Goal: Ask a question

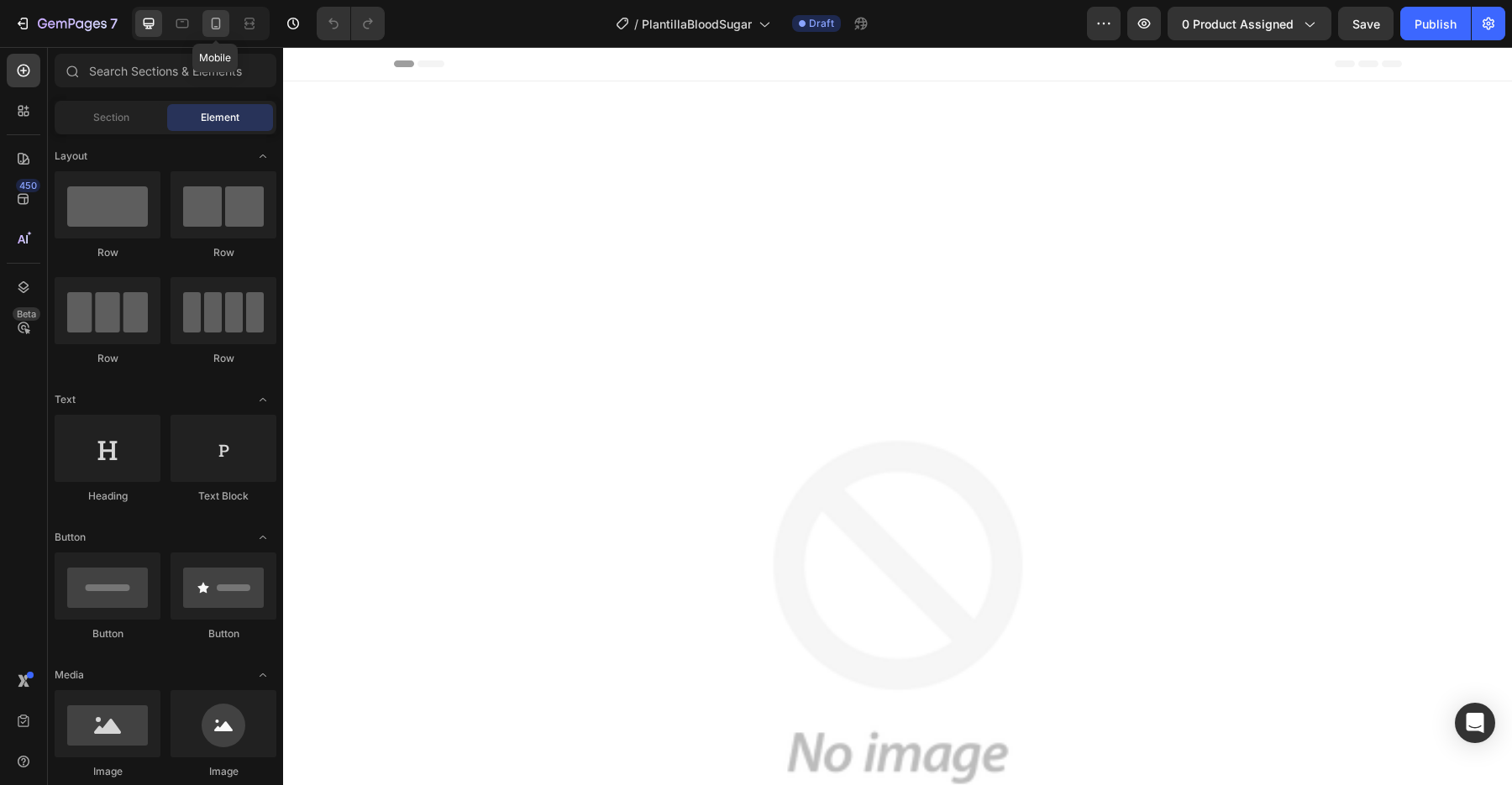
click at [213, 23] on icon at bounding box center [216, 24] width 17 height 17
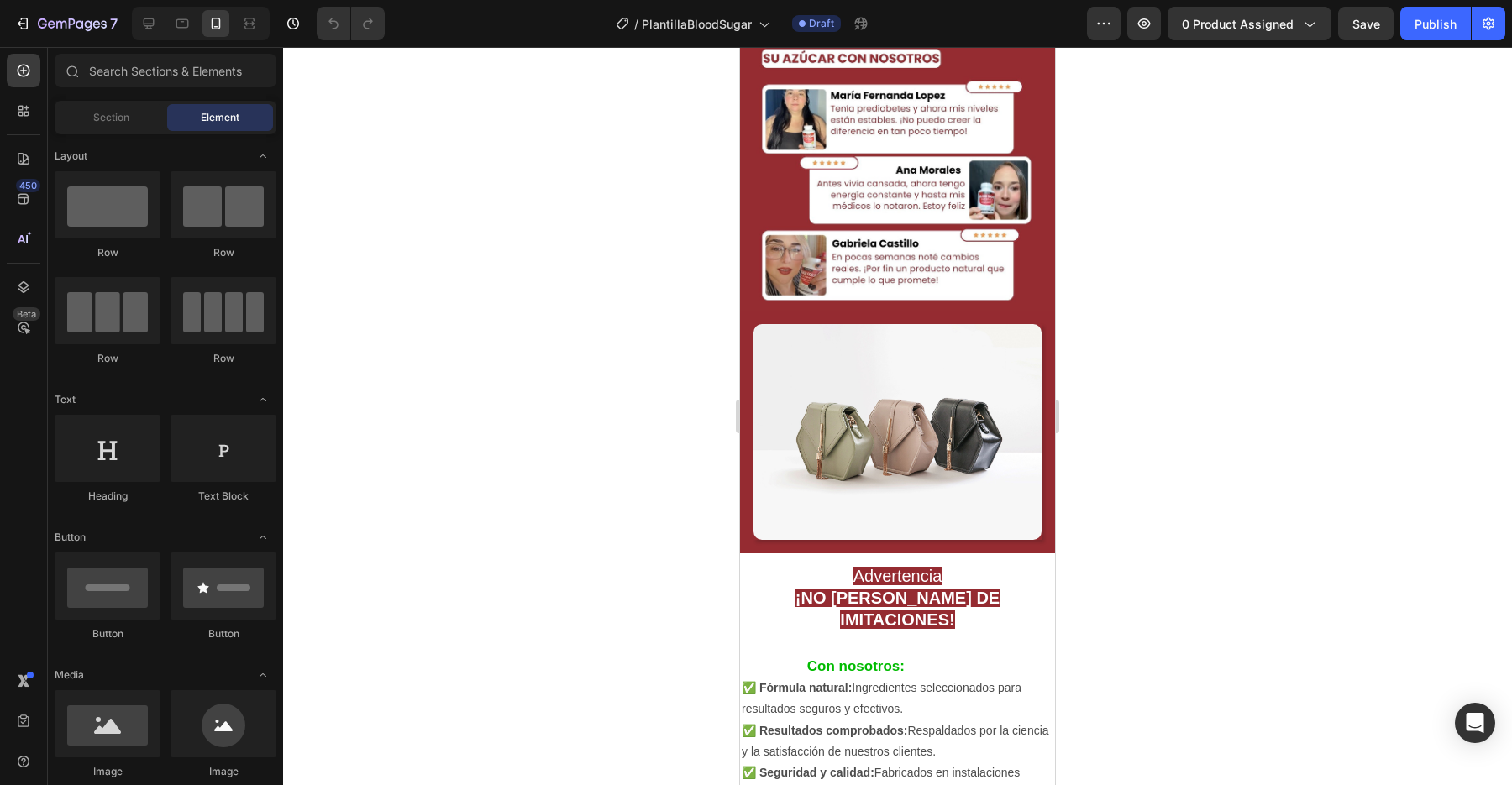
scroll to position [2165, 0]
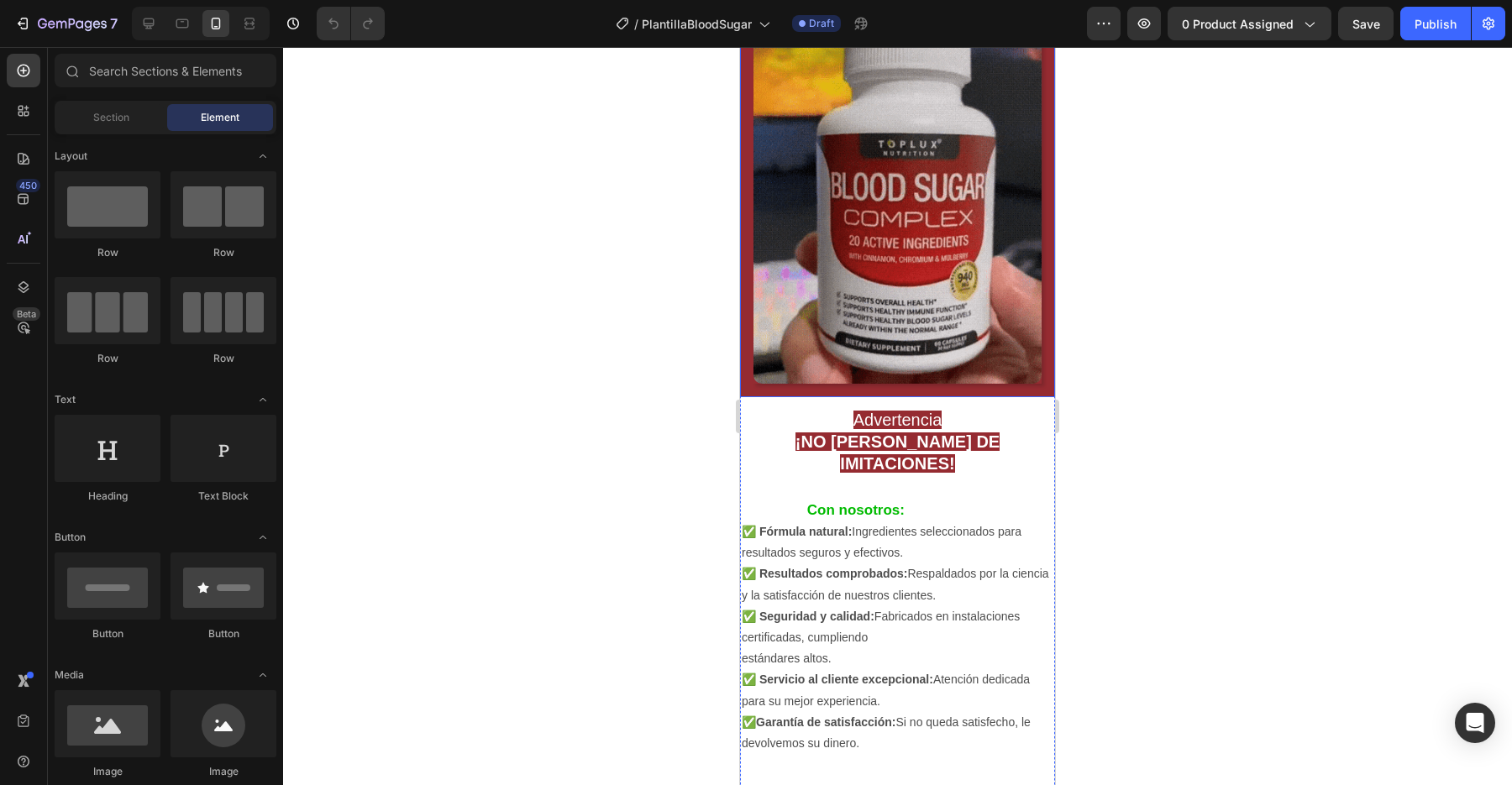
click at [886, 385] on div "Image Row" at bounding box center [897, 207] width 315 height 381
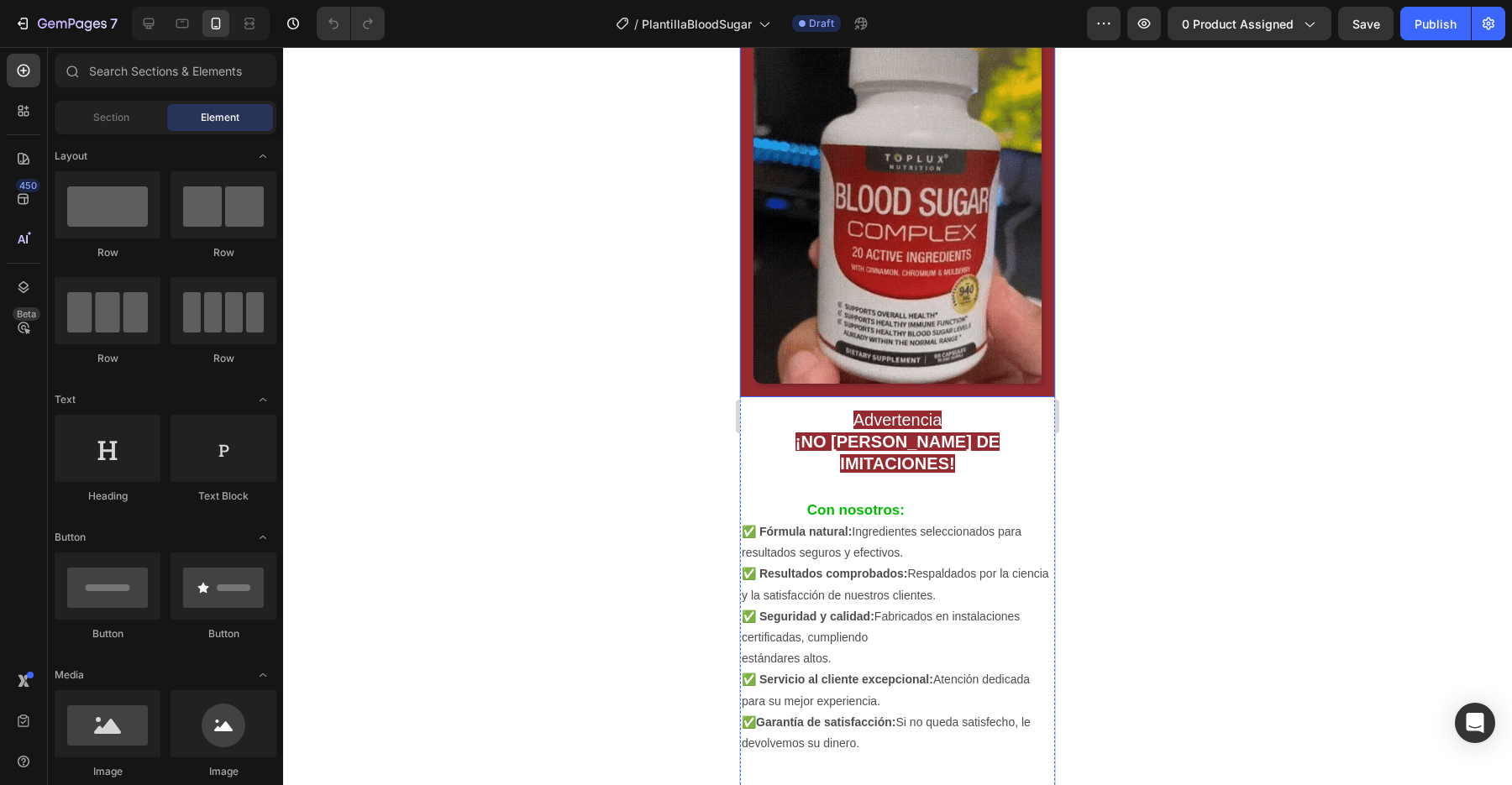
click at [886, 385] on div "Image Row" at bounding box center [897, 207] width 315 height 381
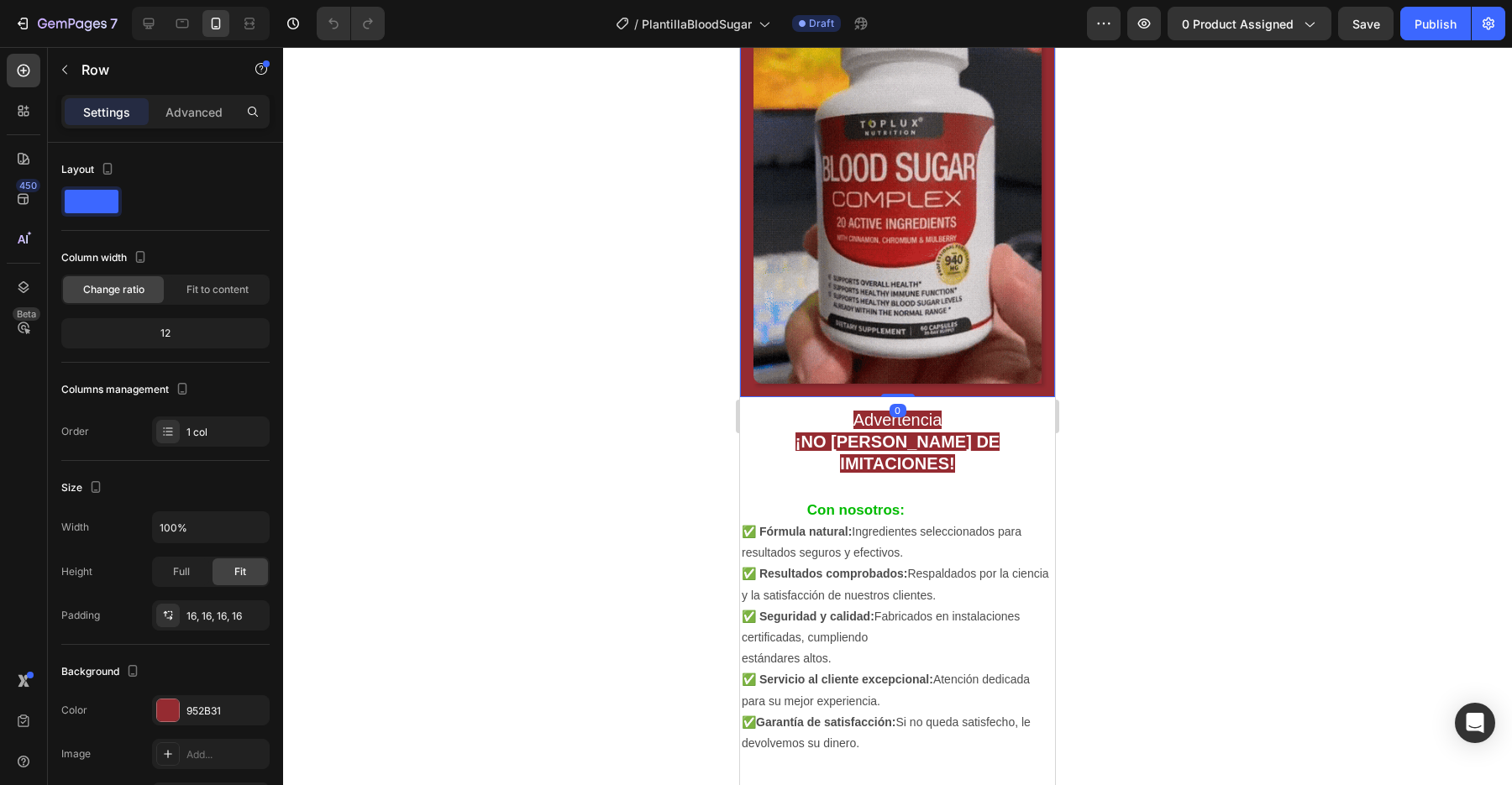
click at [898, 389] on div "Image Row 0" at bounding box center [897, 207] width 315 height 381
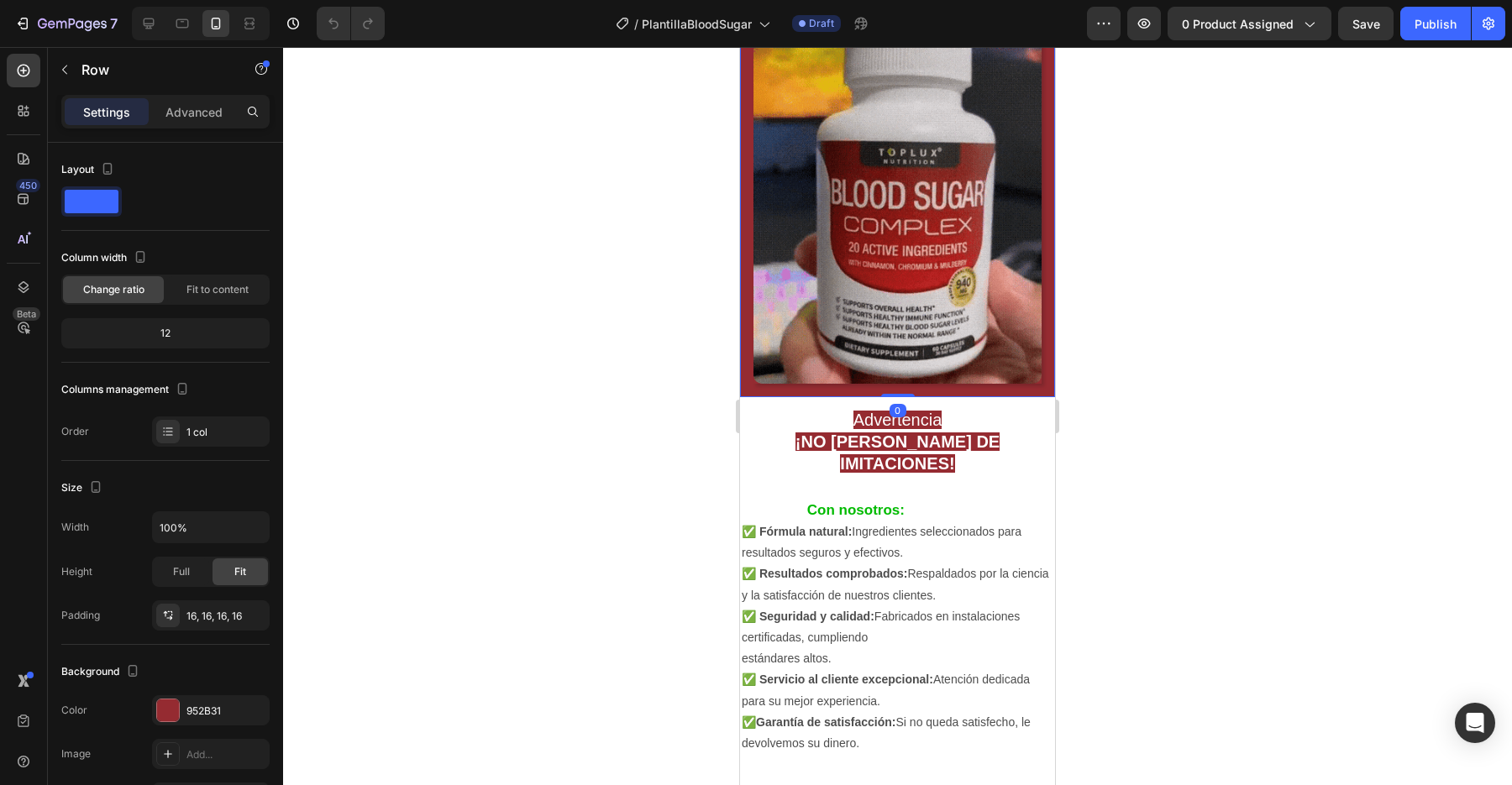
click at [898, 389] on div "Image Row 0" at bounding box center [897, 207] width 315 height 381
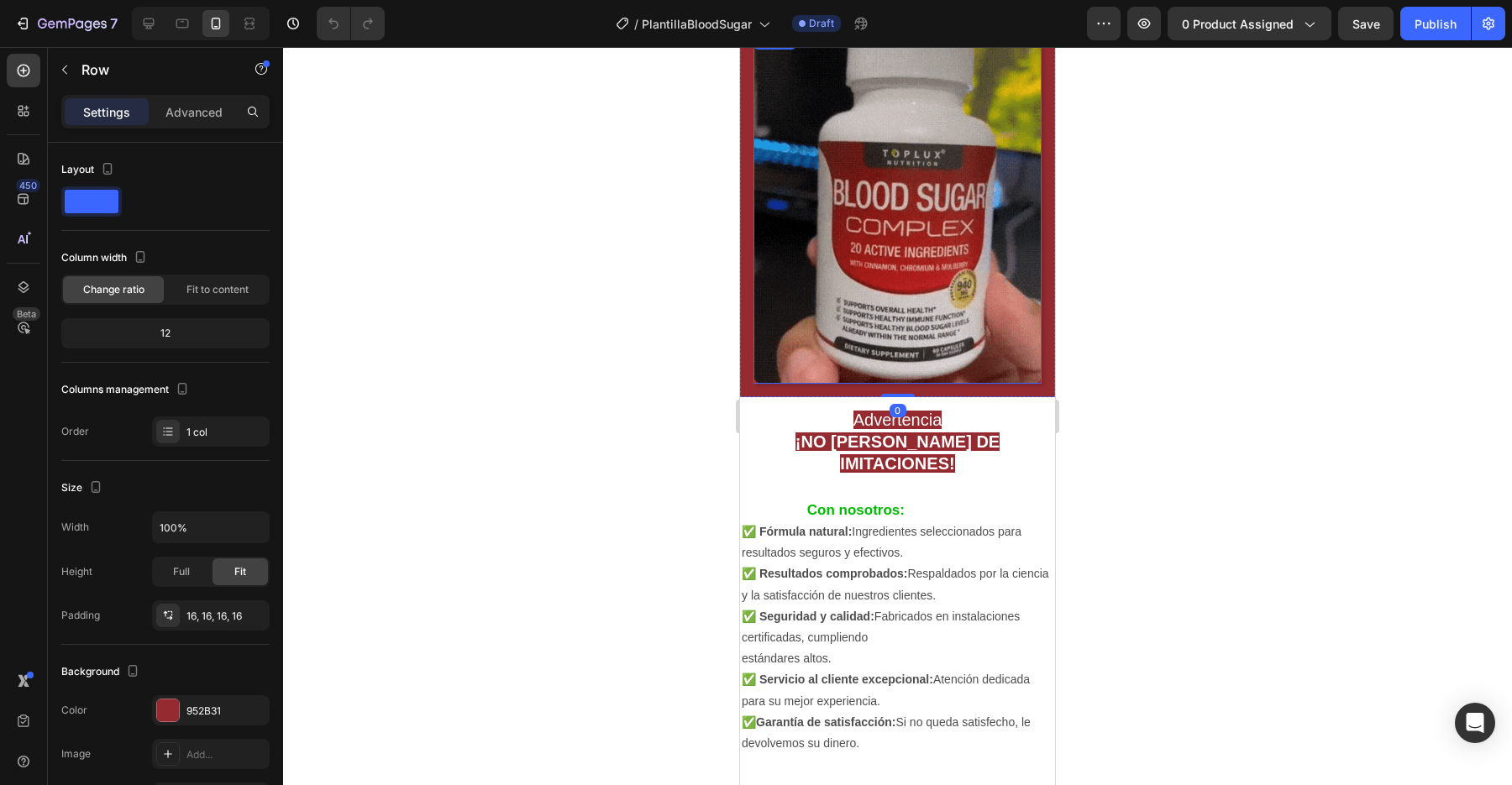
click at [883, 363] on img at bounding box center [897, 207] width 289 height 355
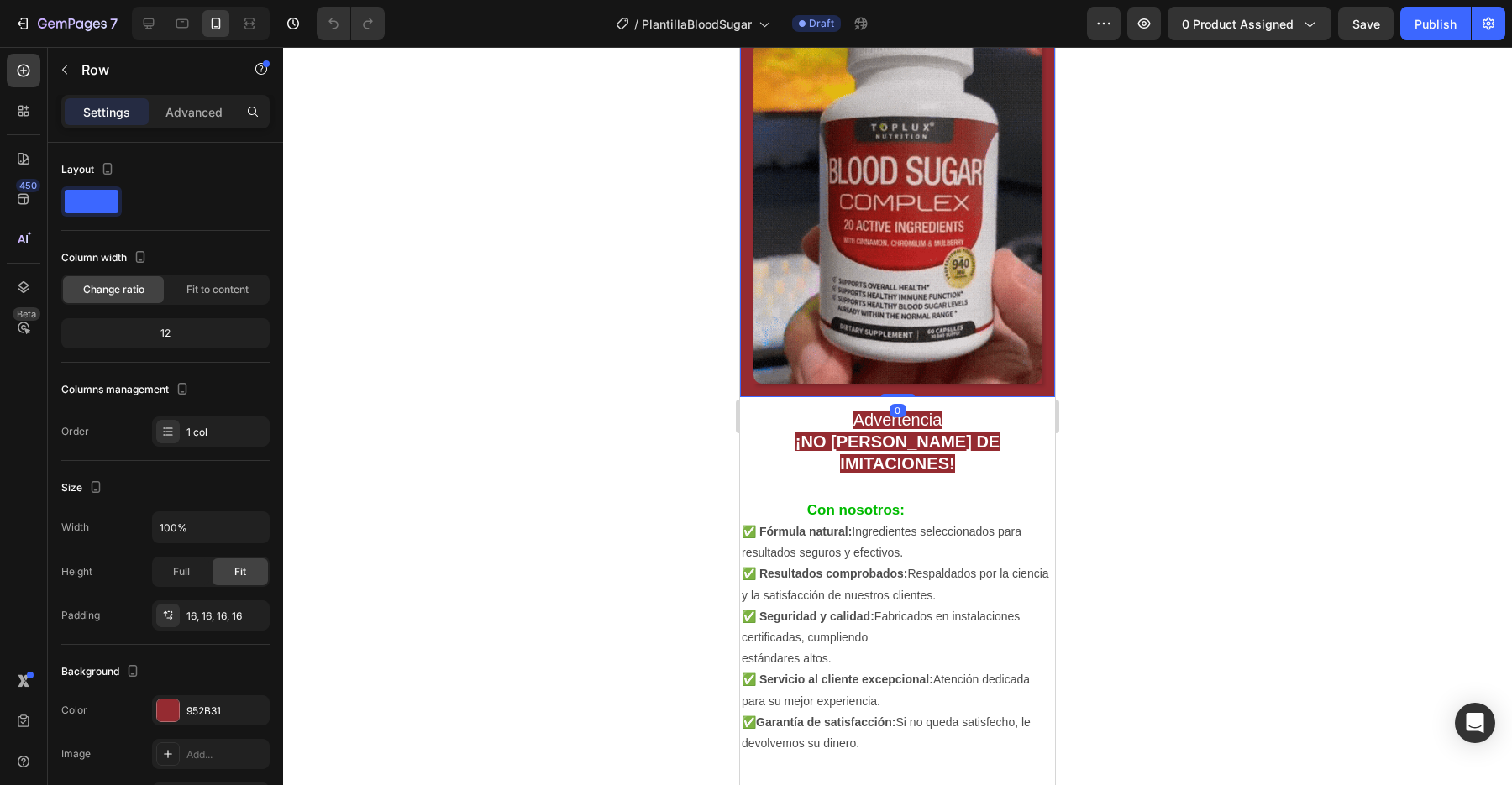
click at [841, 392] on div "Image Row 0" at bounding box center [897, 207] width 315 height 381
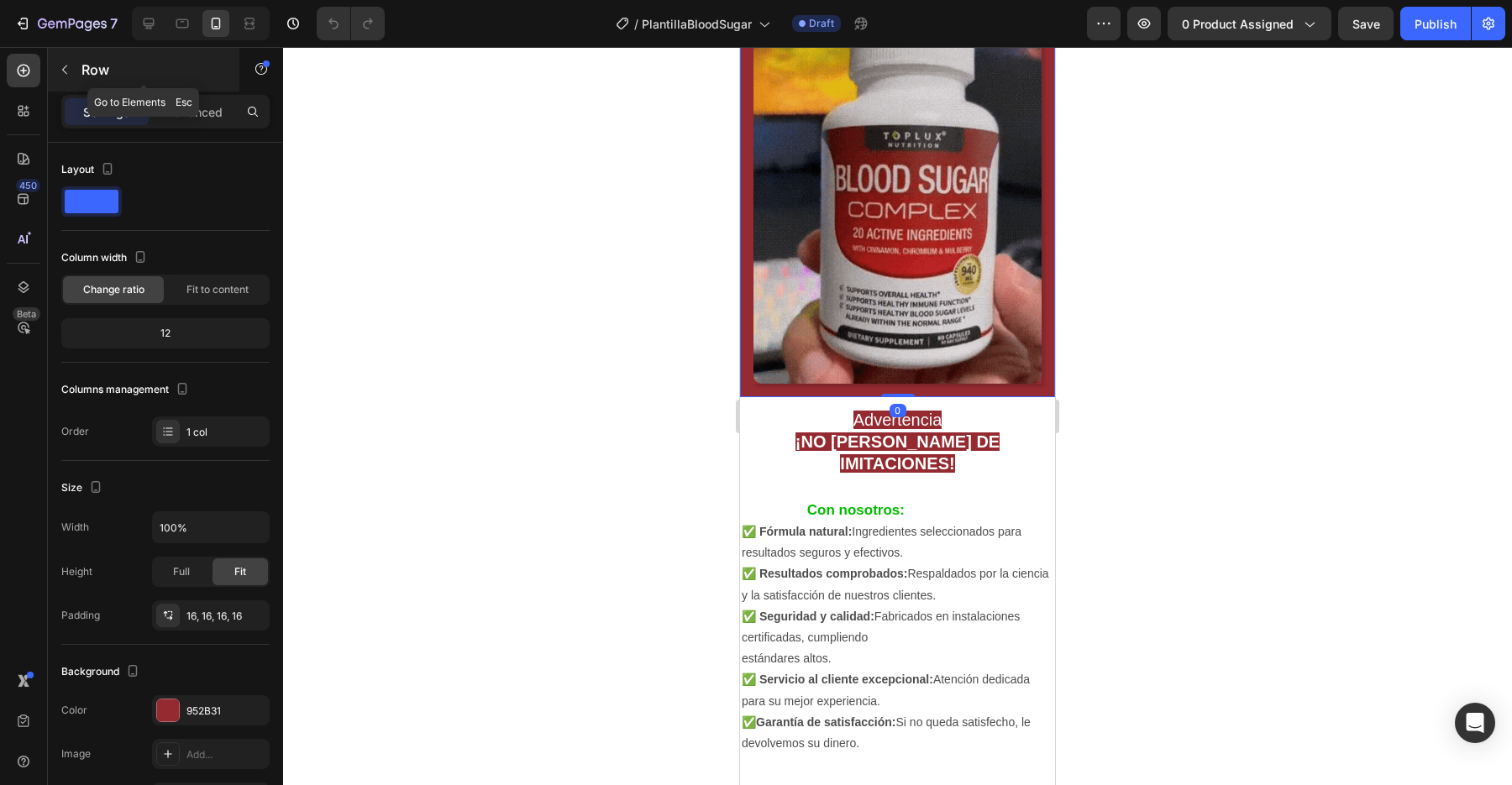
click at [76, 75] on button "button" at bounding box center [64, 70] width 27 height 27
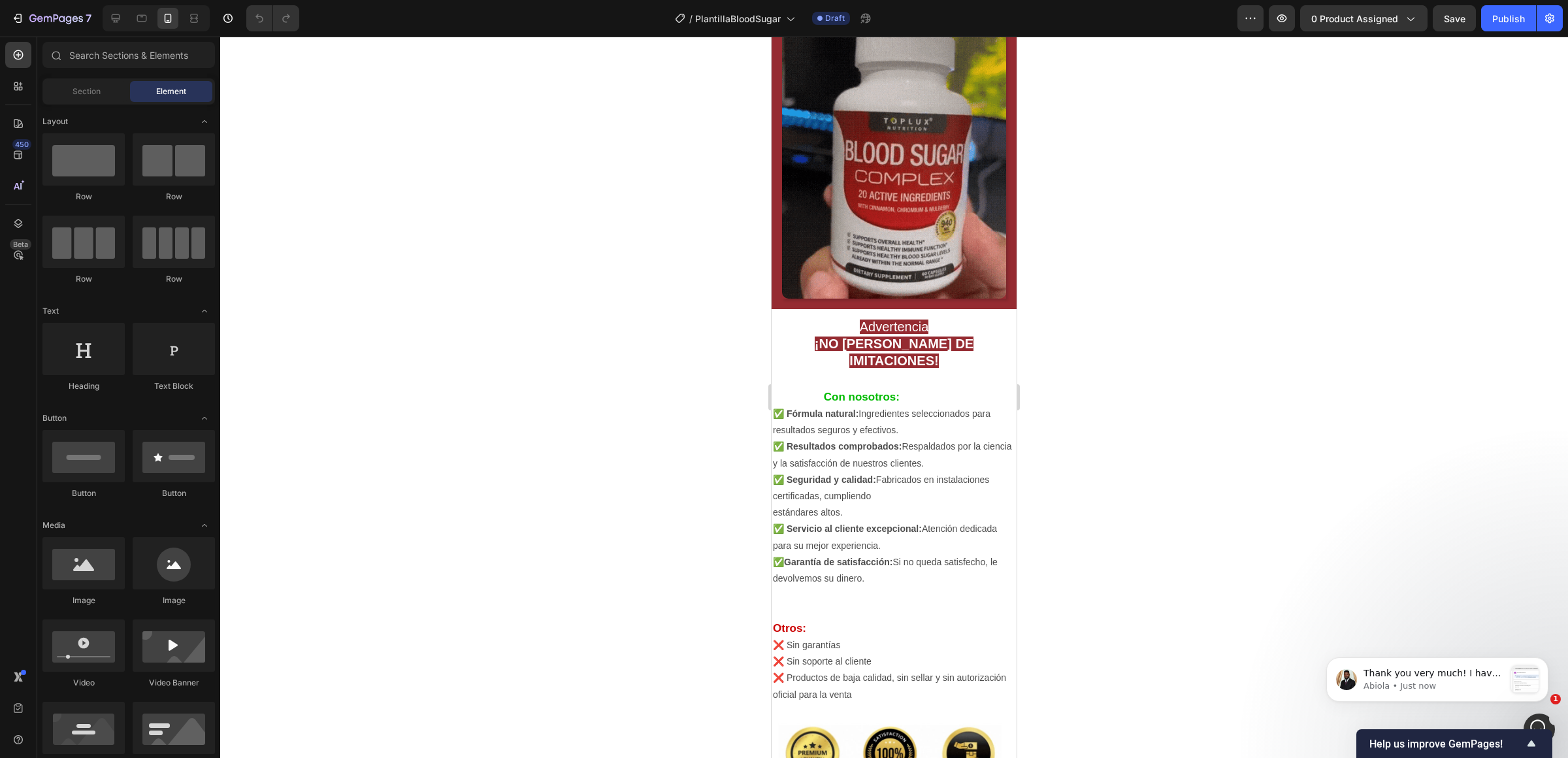
scroll to position [0, 0]
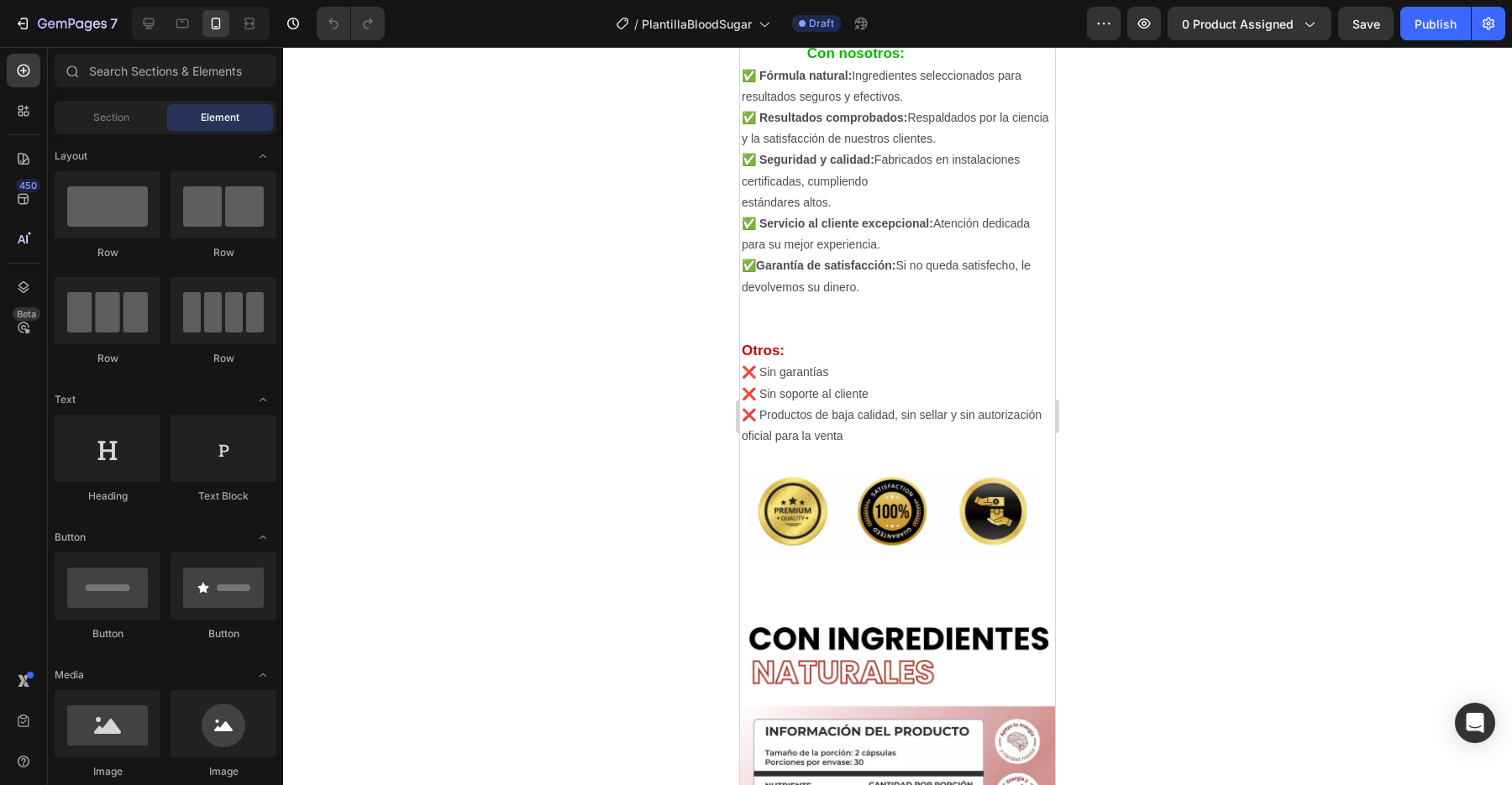
scroll to position [935, 0]
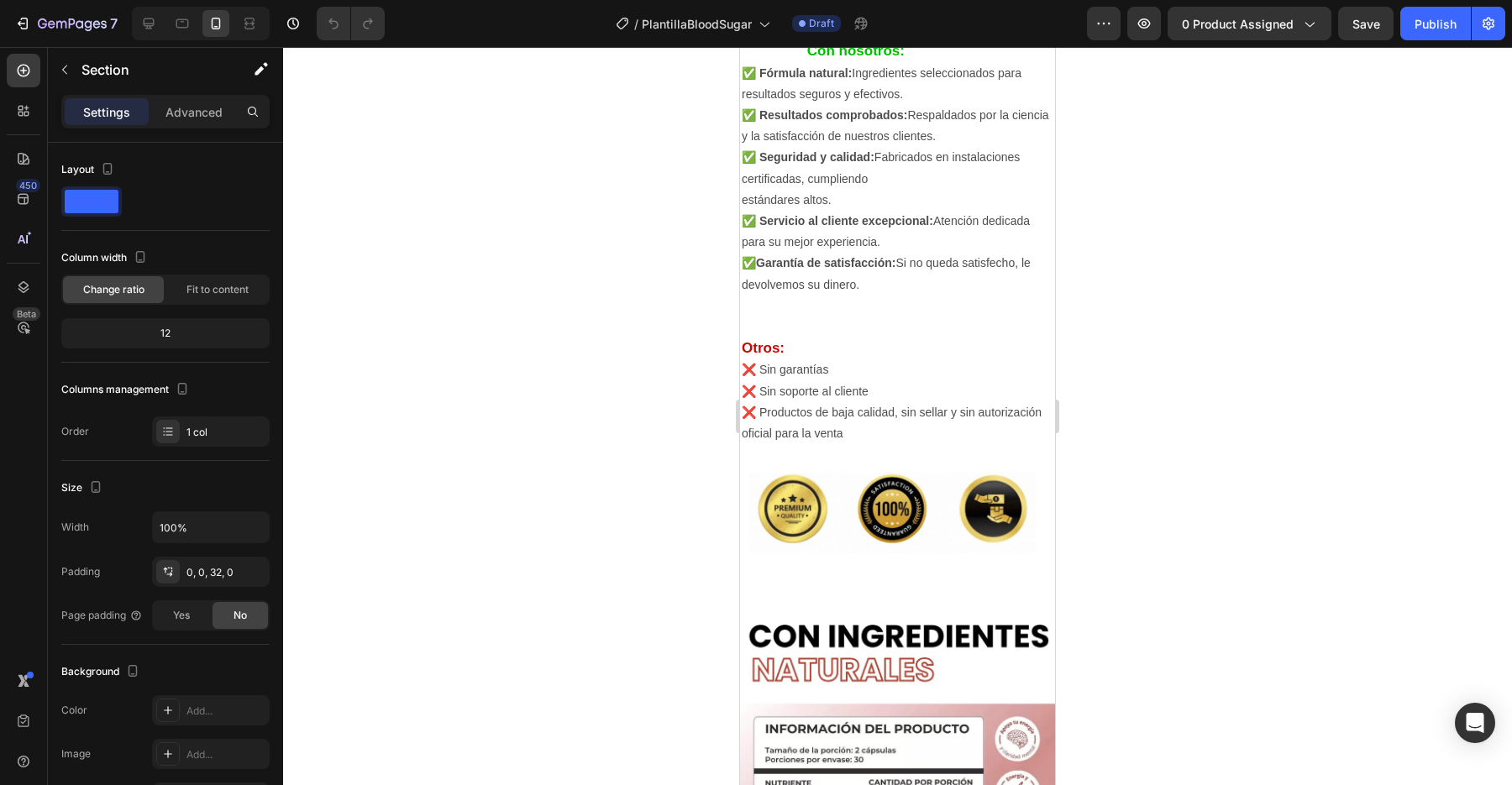
click at [66, 66] on icon "button" at bounding box center [64, 70] width 13 height 13
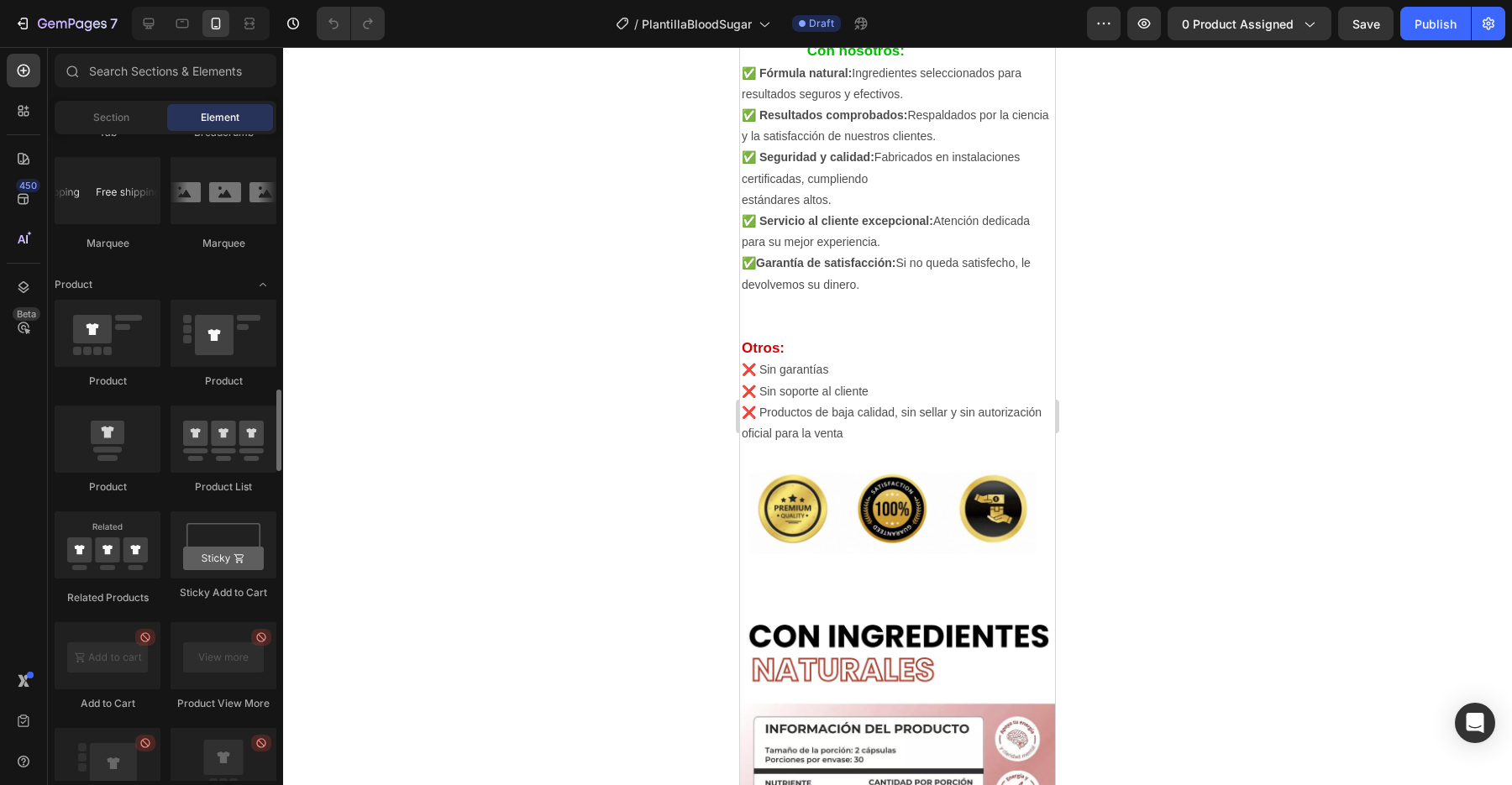
scroll to position [1979, 0]
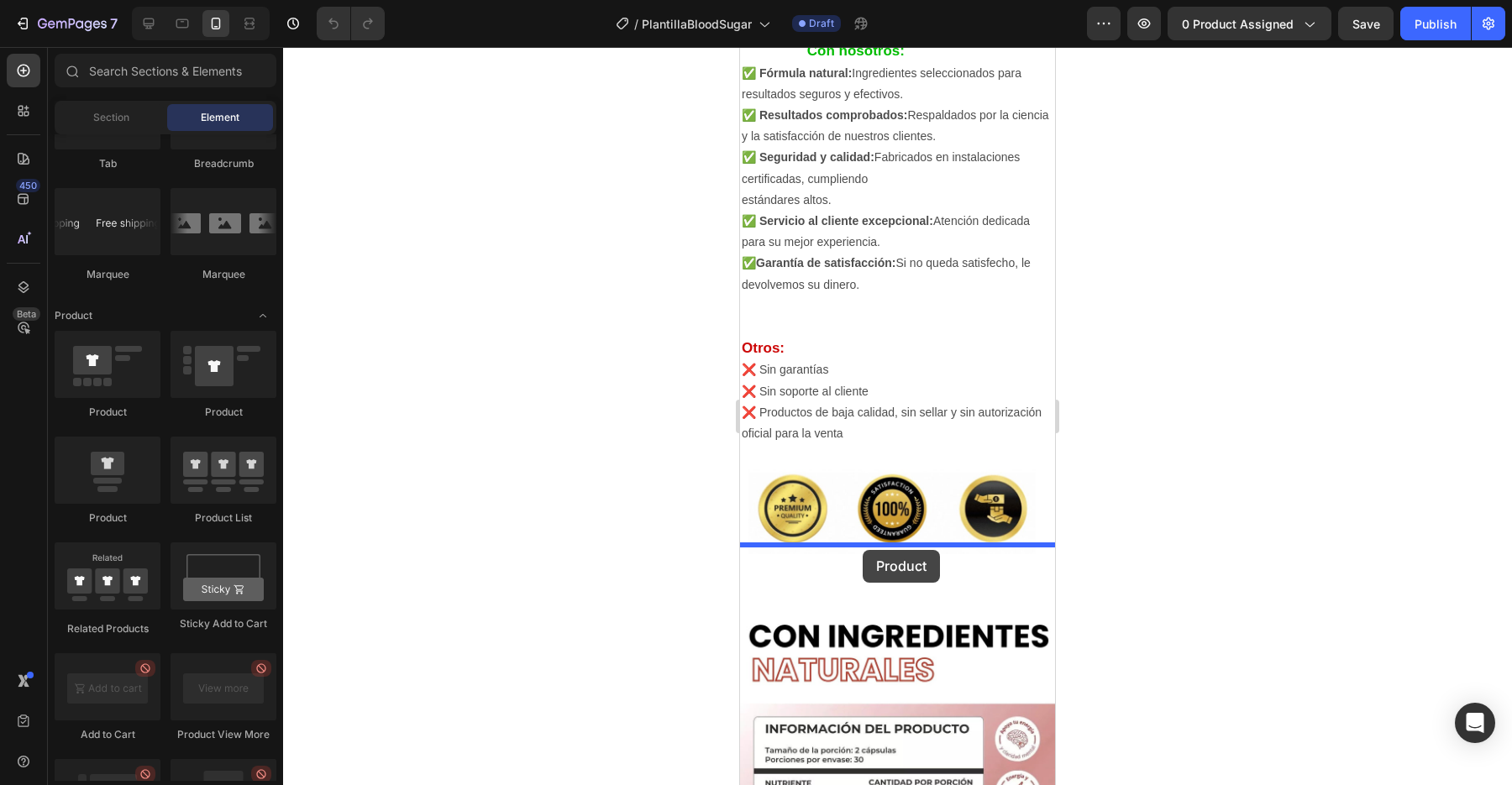
drag, startPoint x: 831, startPoint y: 439, endPoint x: 863, endPoint y: 550, distance: 115.5
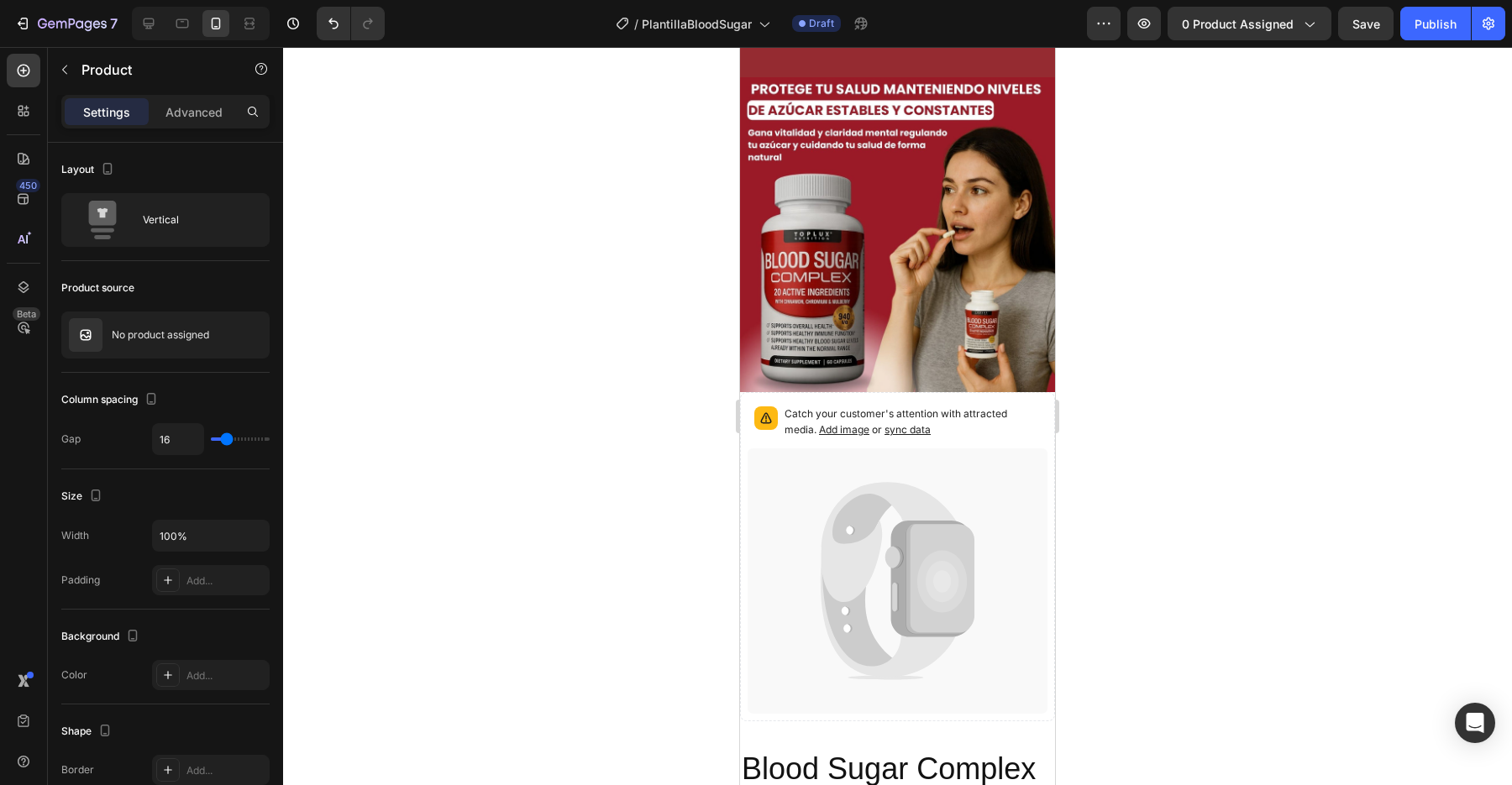
scroll to position [1265, 0]
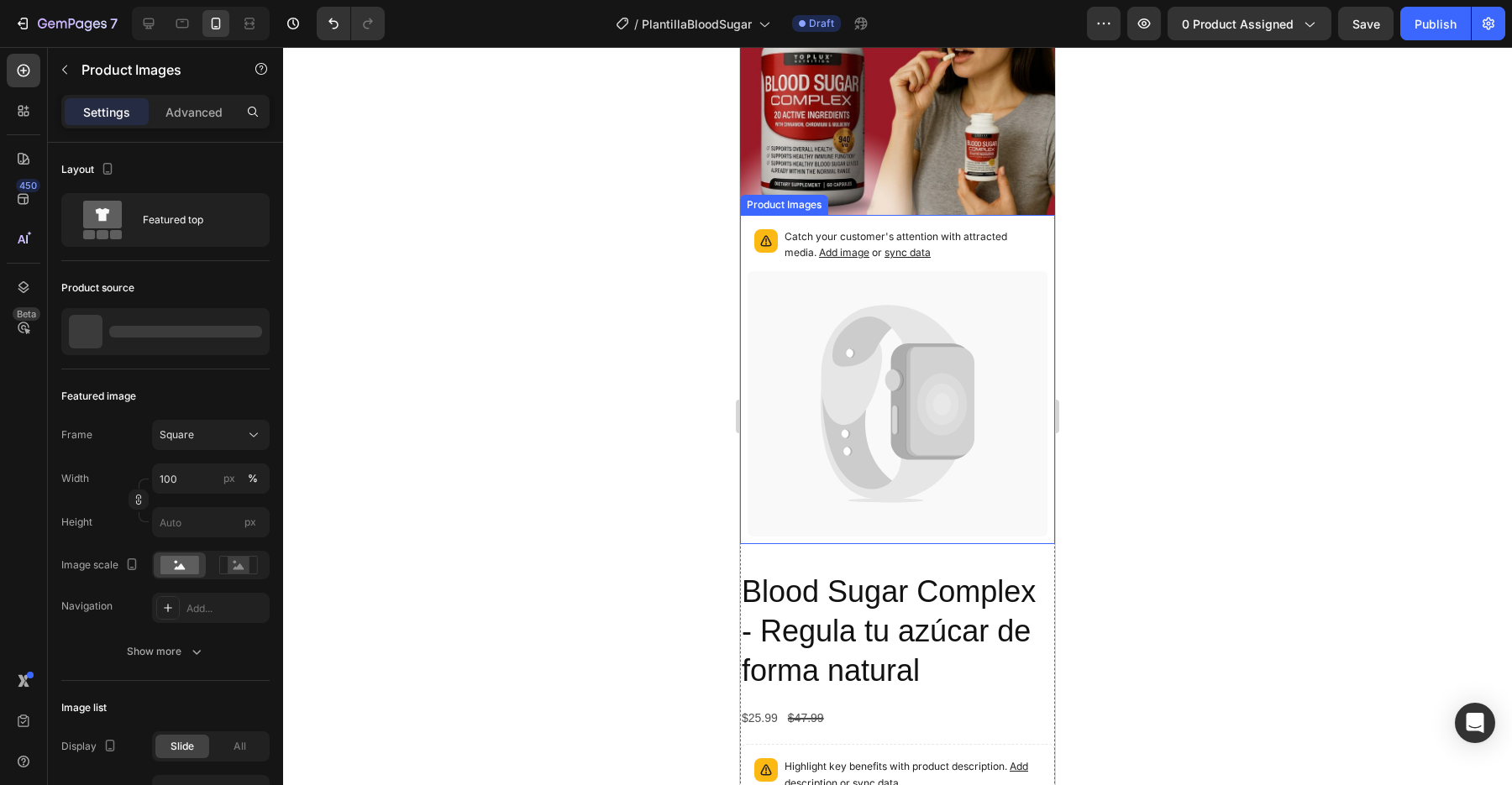
click at [882, 458] on icon at bounding box center [897, 404] width 300 height 266
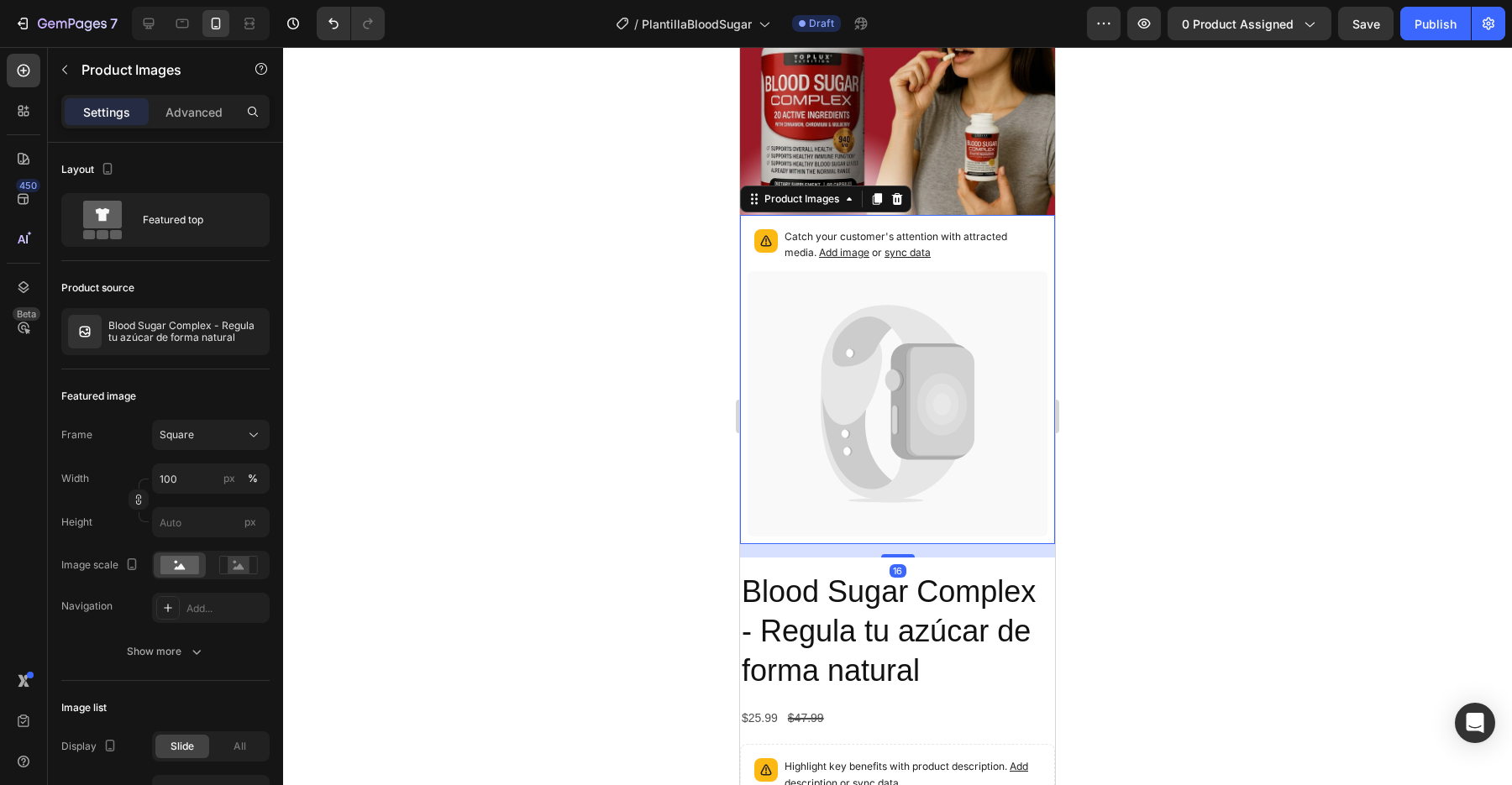
click at [898, 408] on icon at bounding box center [896, 420] width 4 height 30
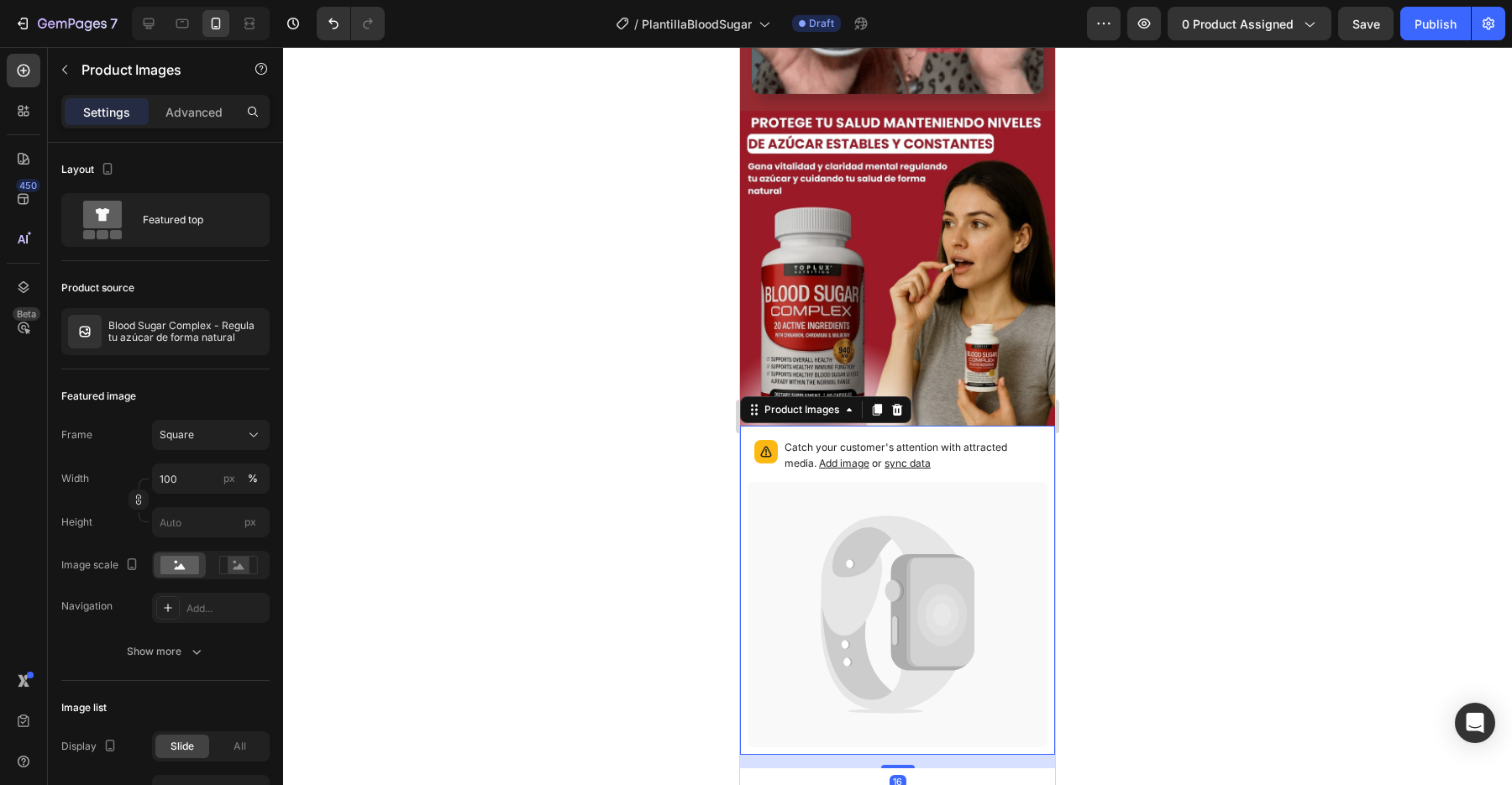
scroll to position [1058, 0]
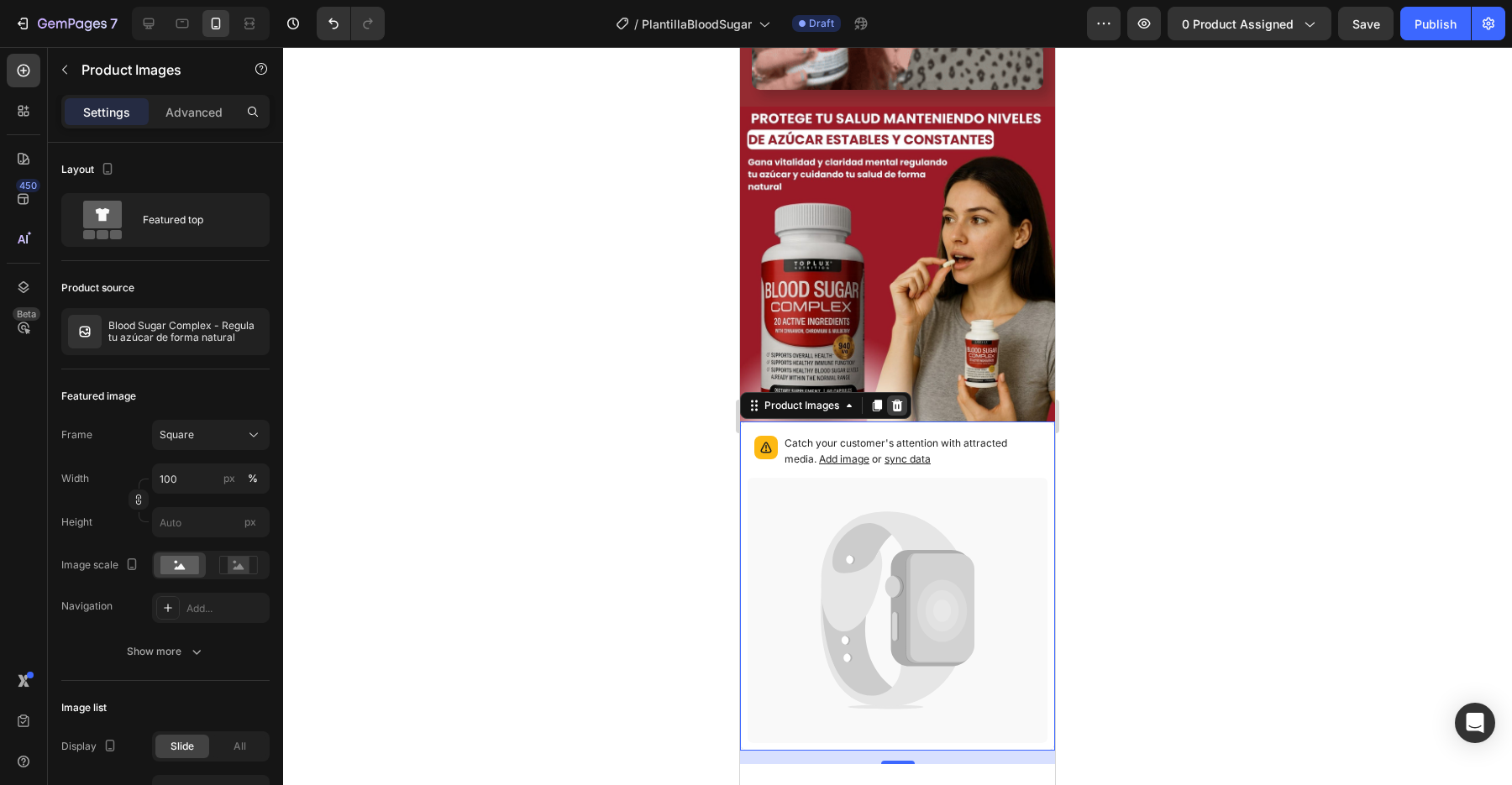
click at [896, 410] on icon at bounding box center [897, 405] width 11 height 12
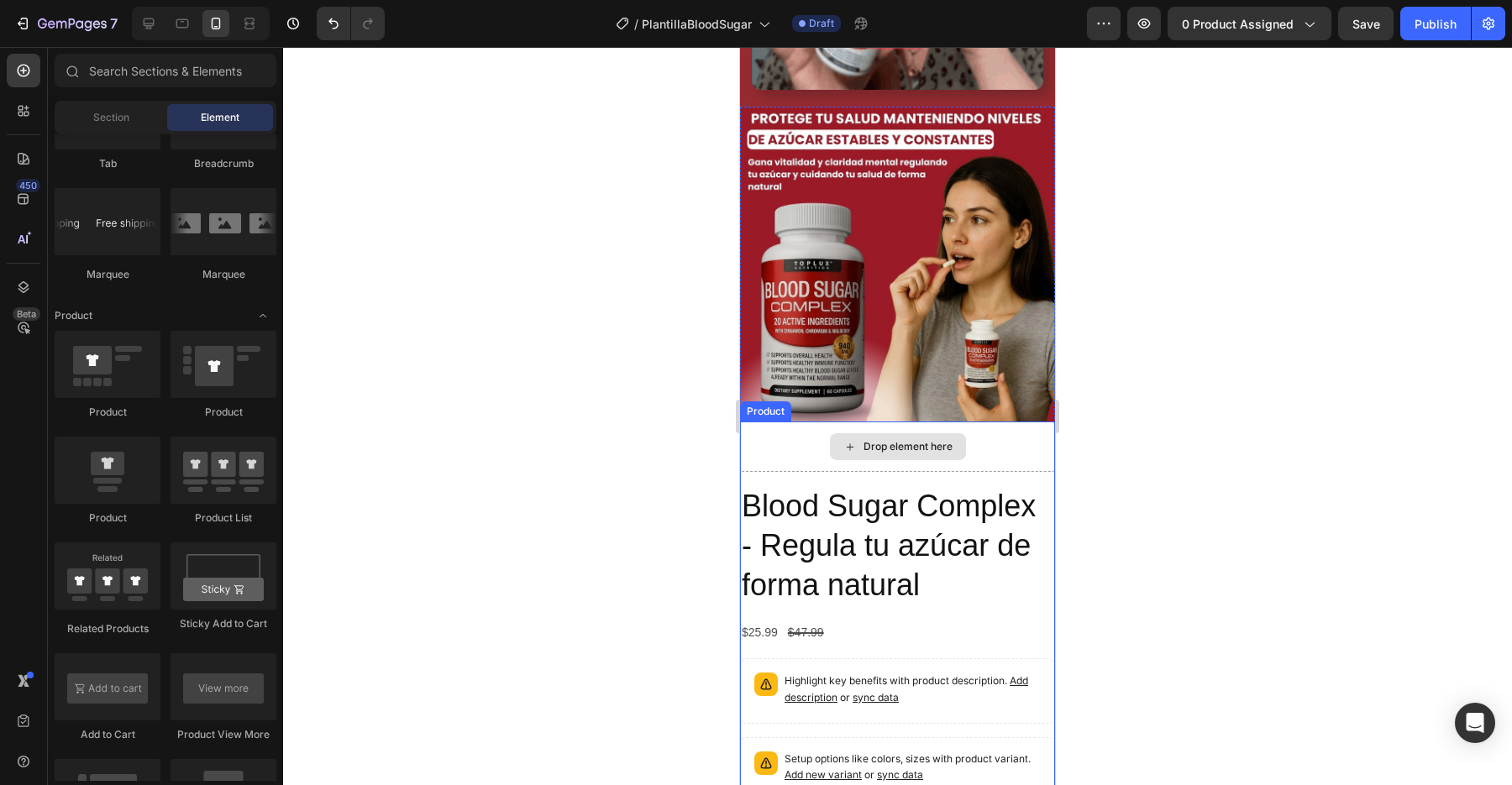
click at [994, 457] on div "Drop element here" at bounding box center [897, 447] width 315 height 51
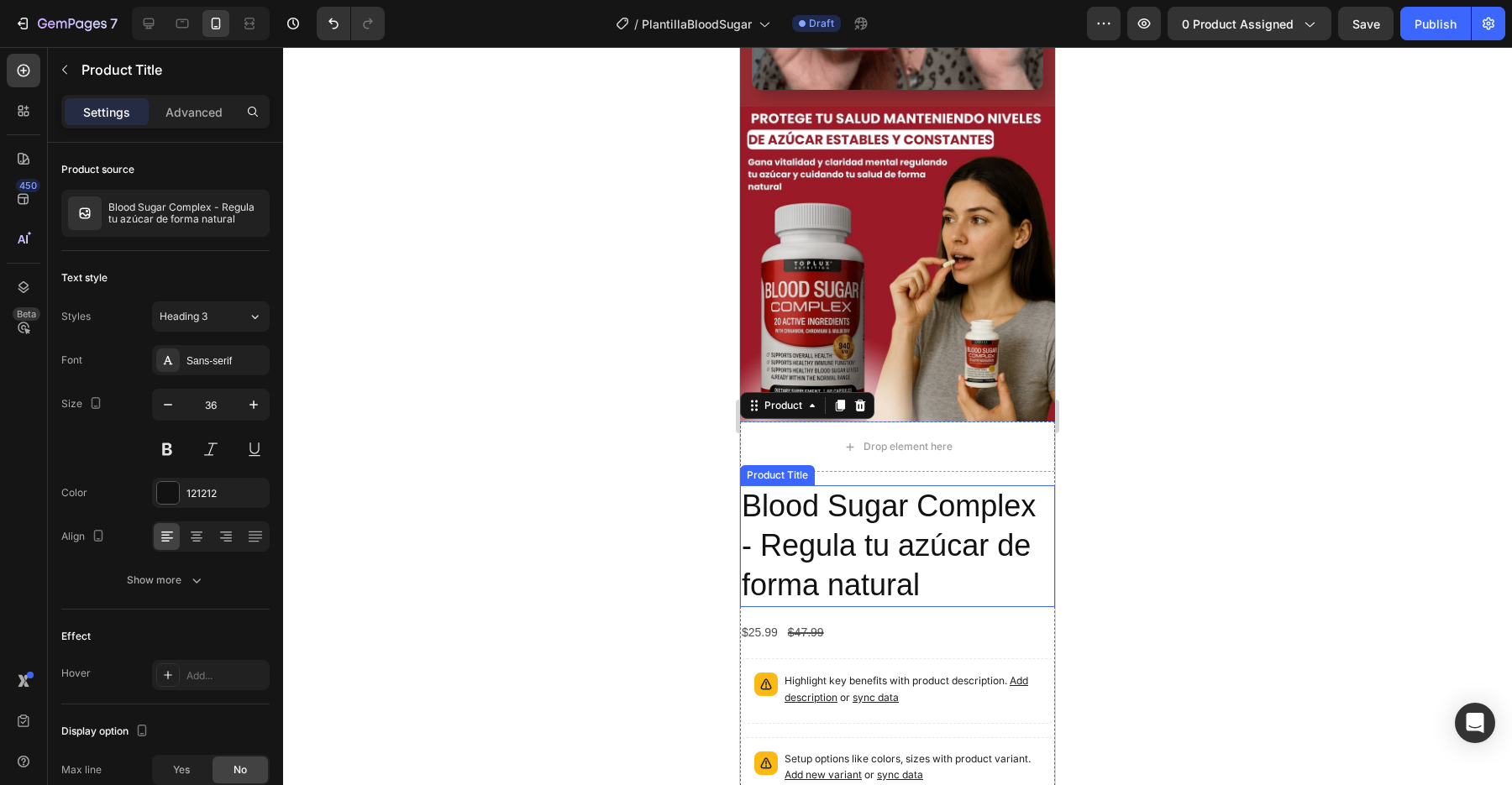
click at [976, 516] on h2 "Blood Sugar Complex - Regula tu azúcar de forma natural" at bounding box center [897, 546] width 315 height 121
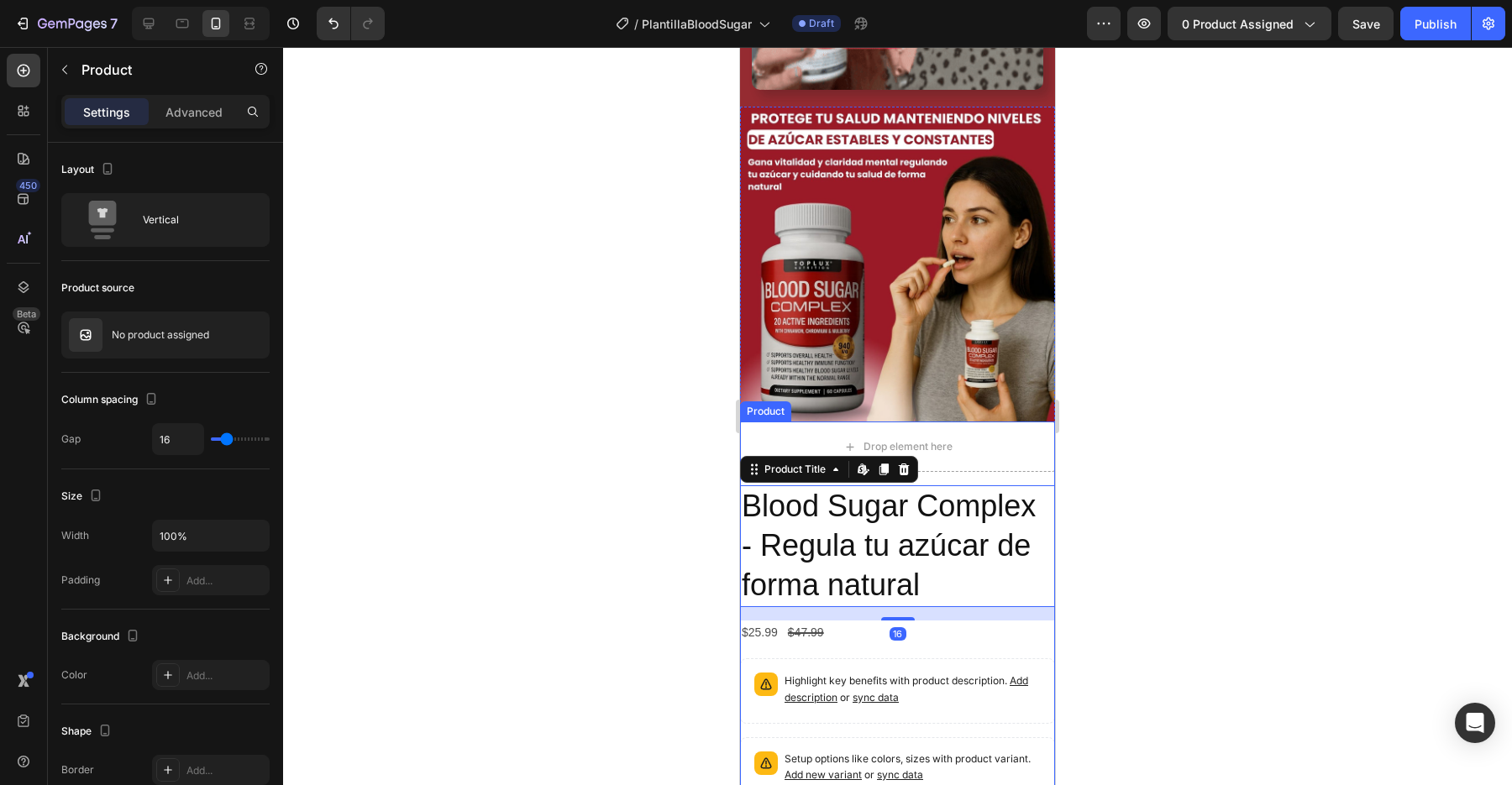
click at [1010, 478] on div "Drop element here Blood Sugar Complex - Regula tu azúcar de forma natural Produ…" at bounding box center [897, 717] width 315 height 591
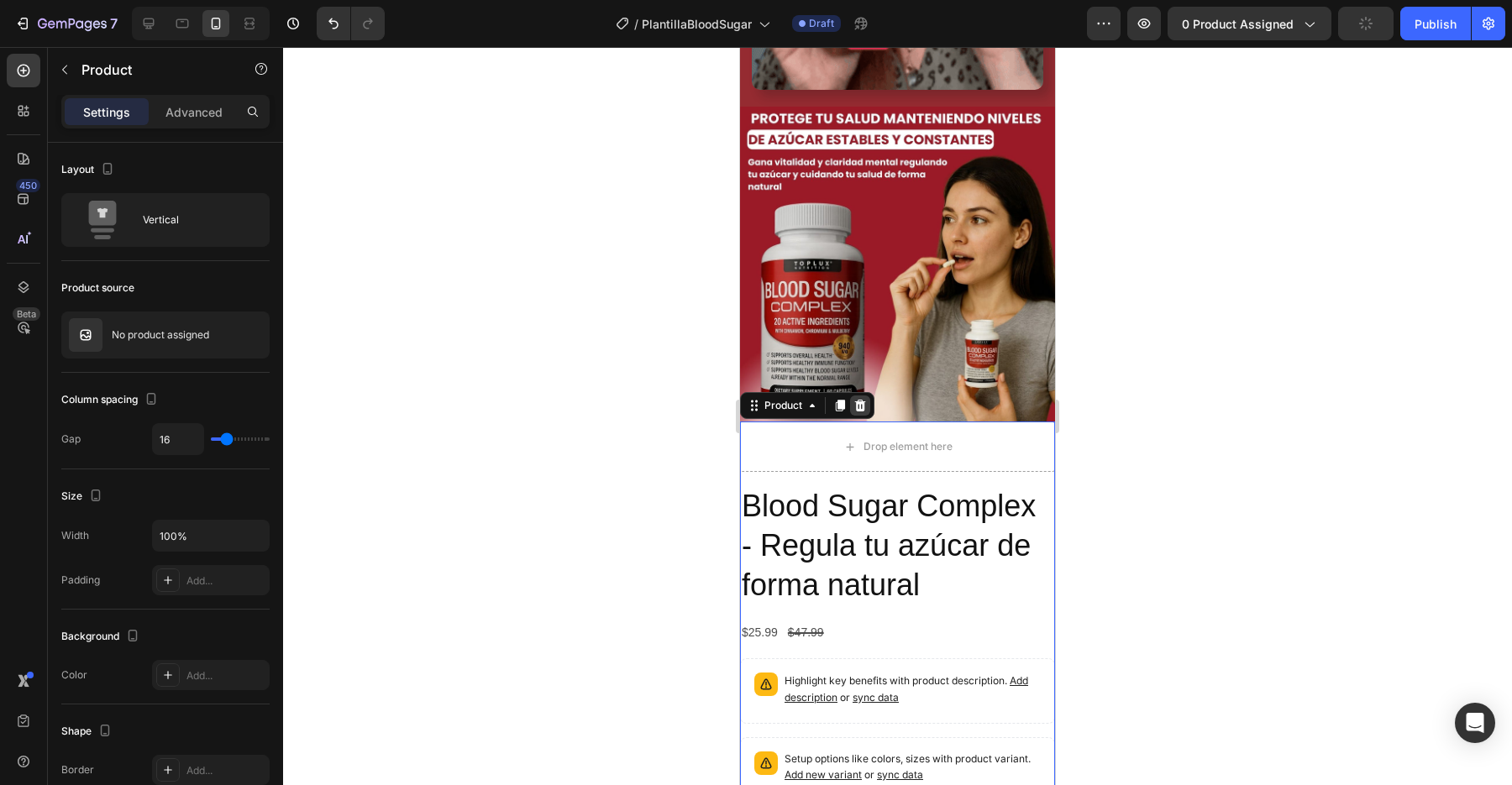
click at [862, 401] on icon at bounding box center [860, 405] width 13 height 13
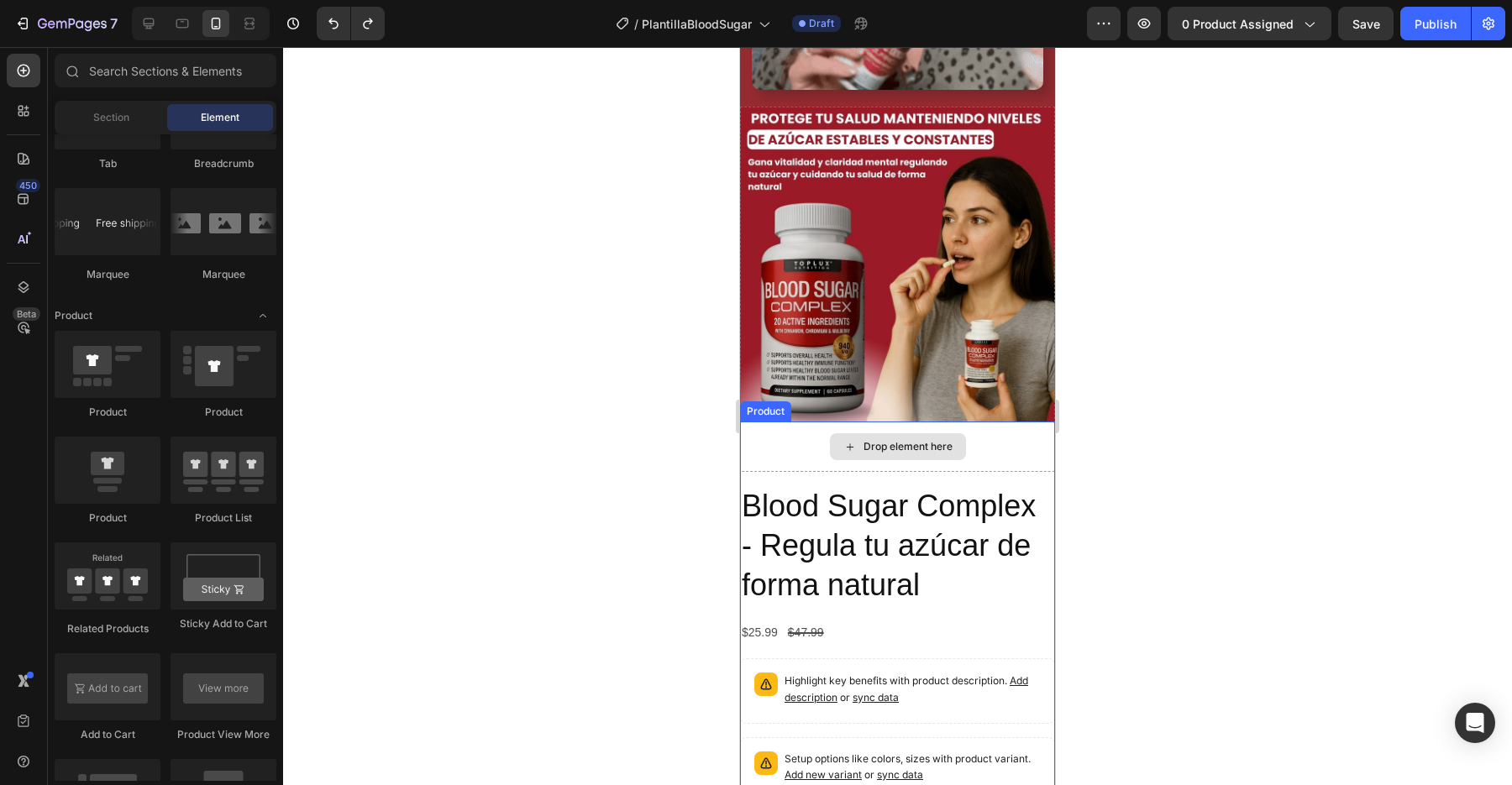
click at [1015, 467] on div "Drop element here" at bounding box center [897, 447] width 315 height 51
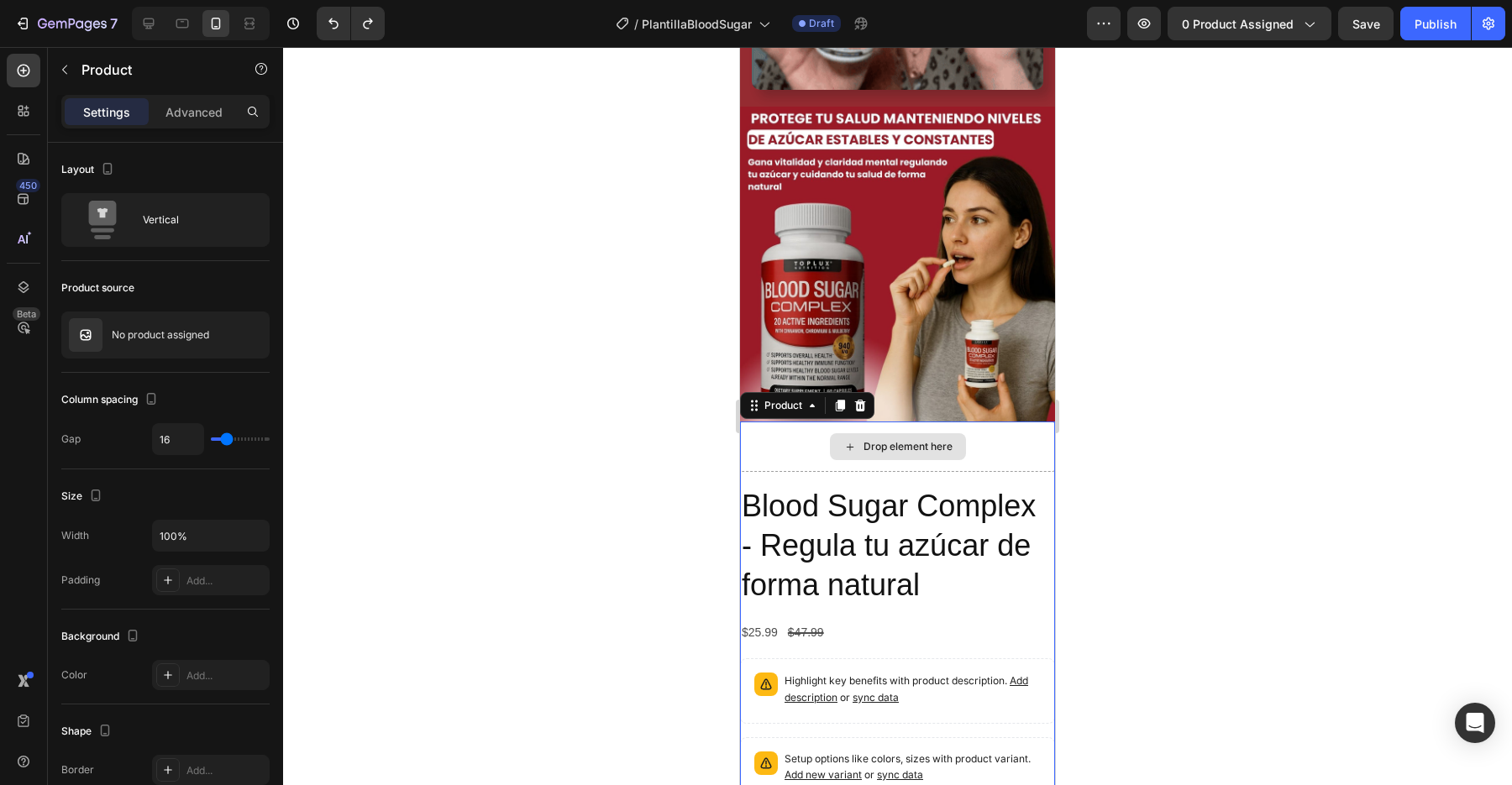
click at [1009, 454] on div "Drop element here" at bounding box center [897, 447] width 315 height 51
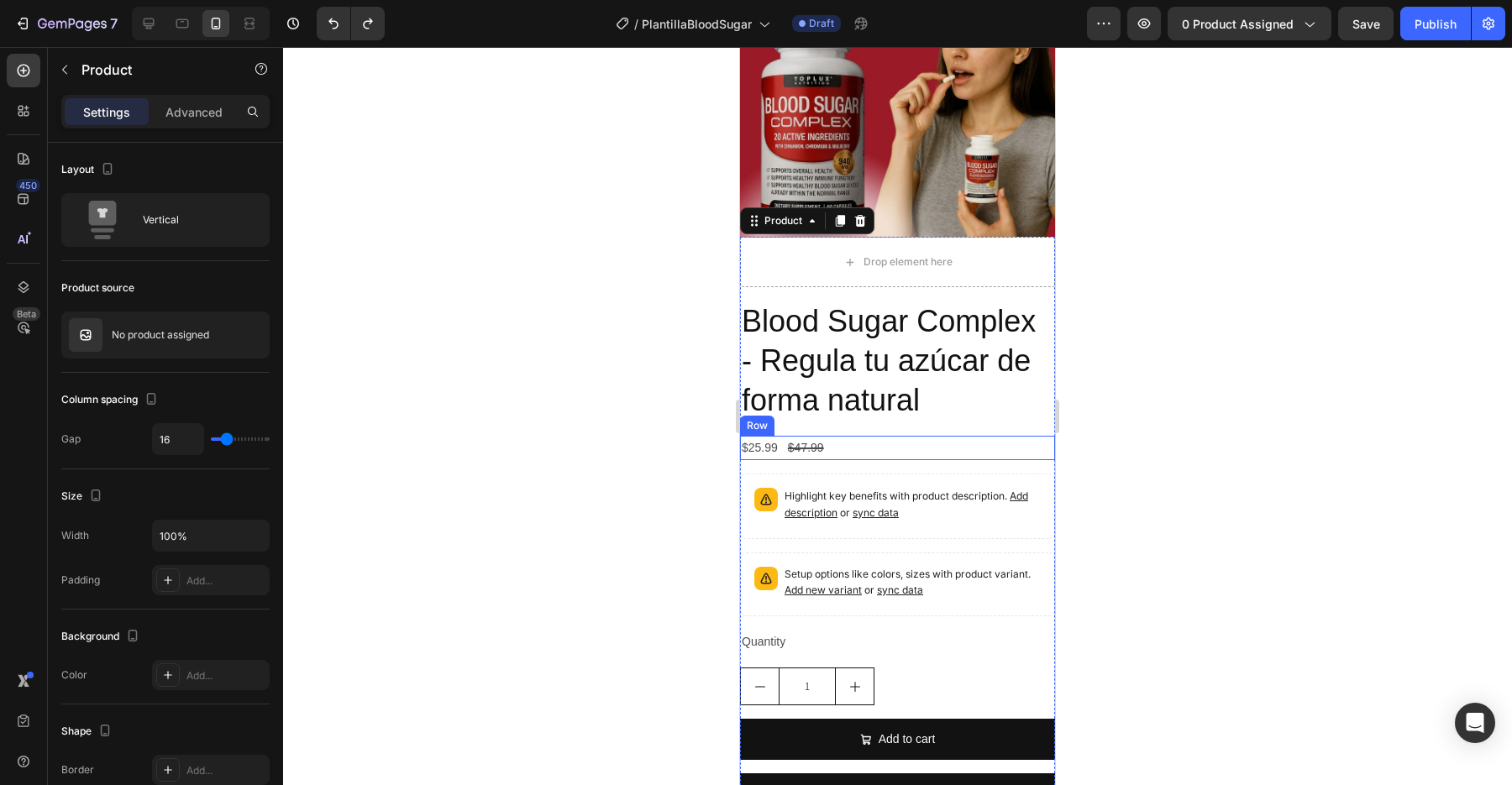
scroll to position [1244, 0]
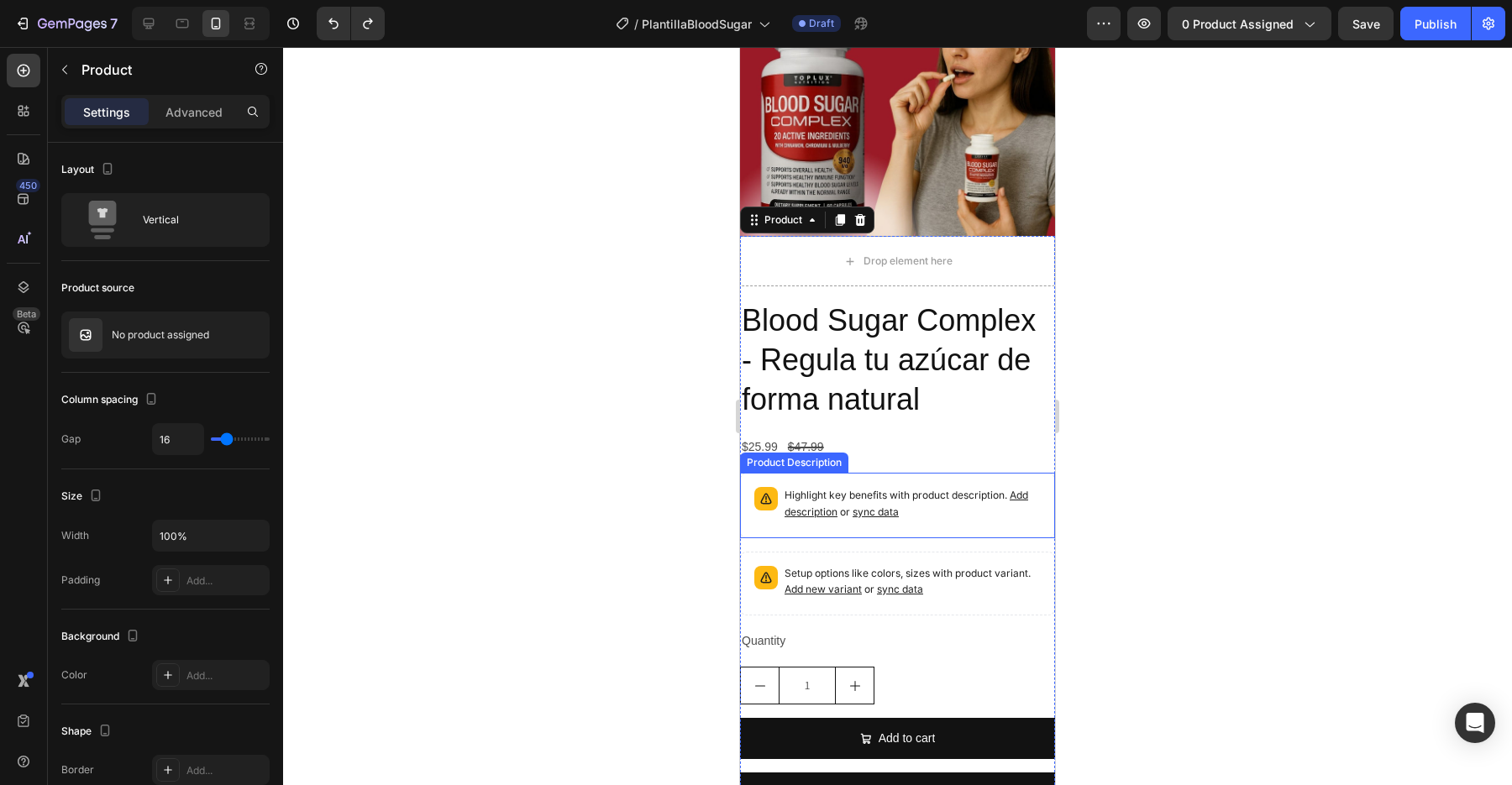
click at [946, 506] on p "Highlight key benefits with product description. Add description or sync data" at bounding box center [912, 503] width 256 height 34
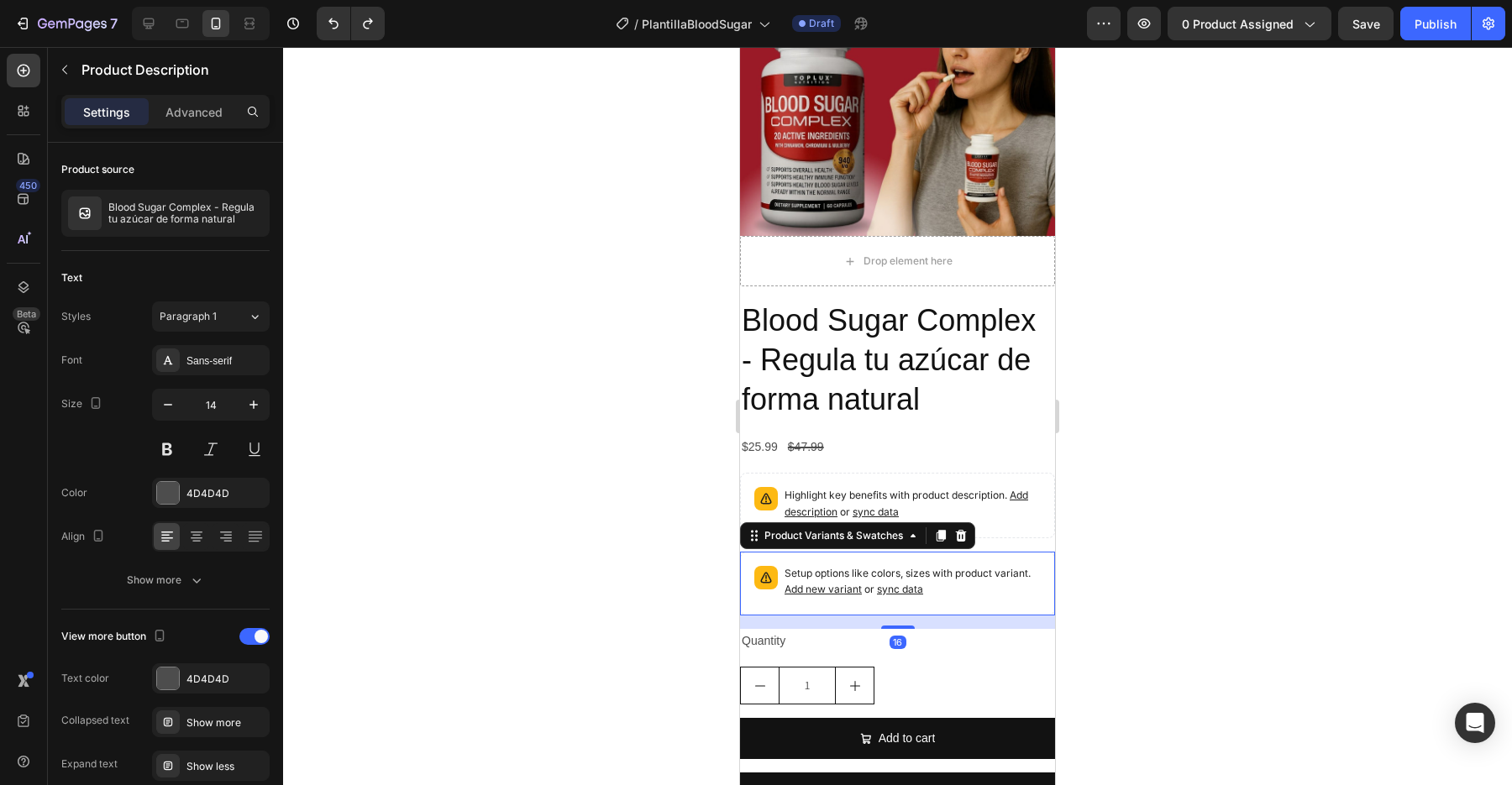
click at [845, 583] on span "Add new variant" at bounding box center [823, 589] width 78 height 12
click at [839, 496] on p "Highlight key benefits with product description. Add description or sync data" at bounding box center [912, 503] width 256 height 34
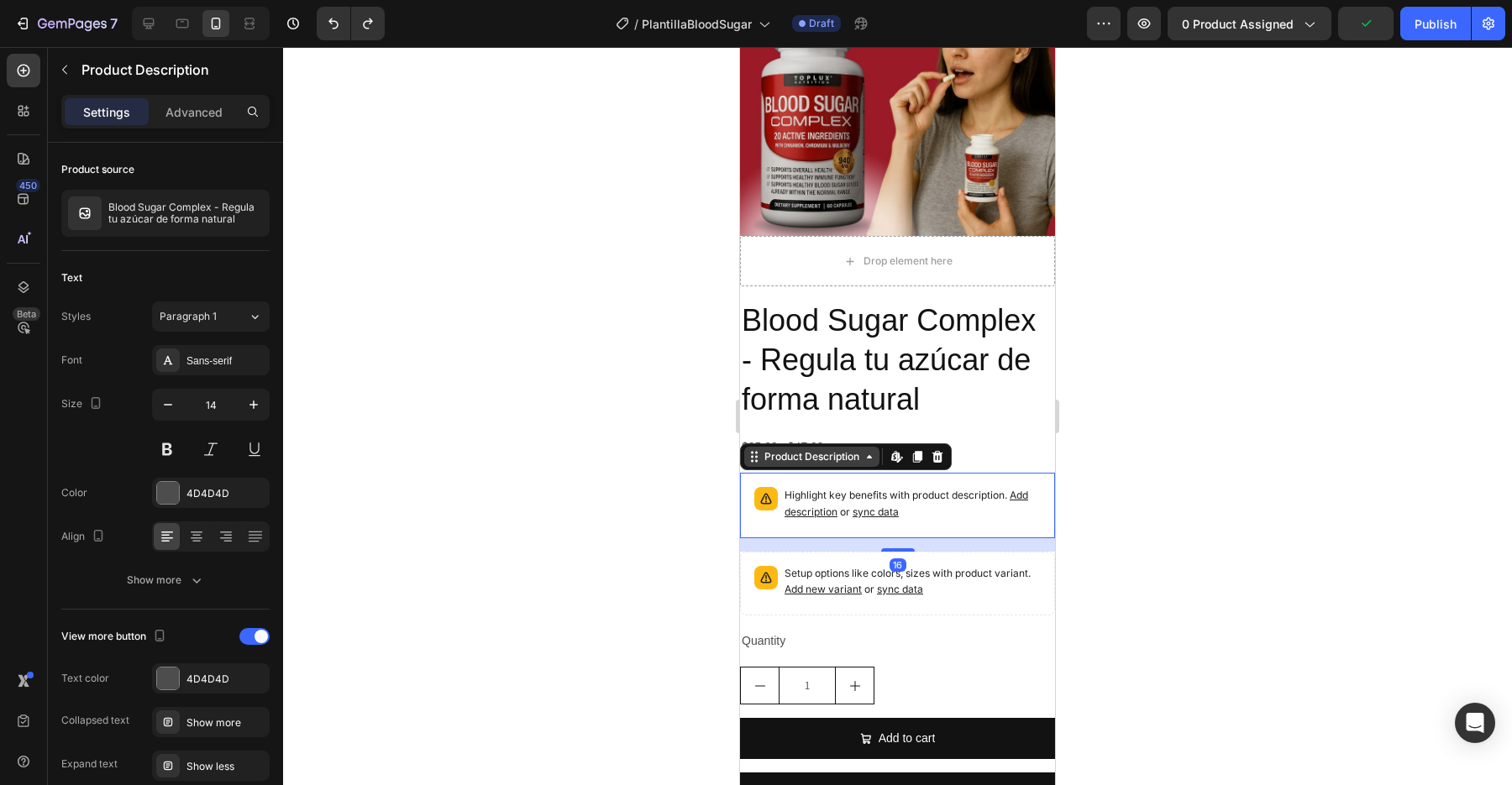
click at [859, 464] on div "Product Description" at bounding box center [811, 456] width 135 height 20
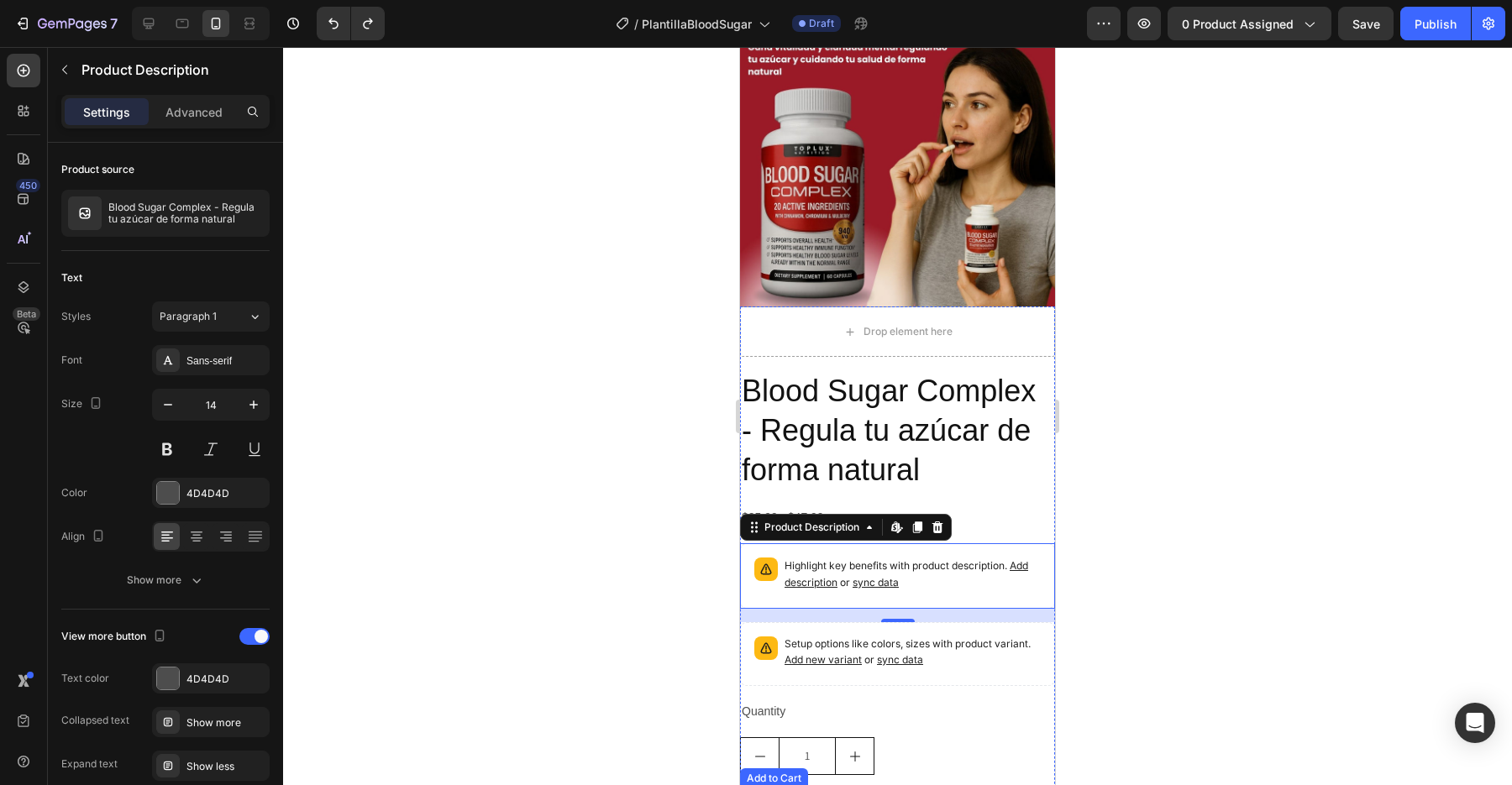
scroll to position [1172, 0]
click at [1152, 35] on button "button" at bounding box center [1144, 23] width 34 height 34
click at [934, 531] on icon at bounding box center [938, 528] width 13 height 13
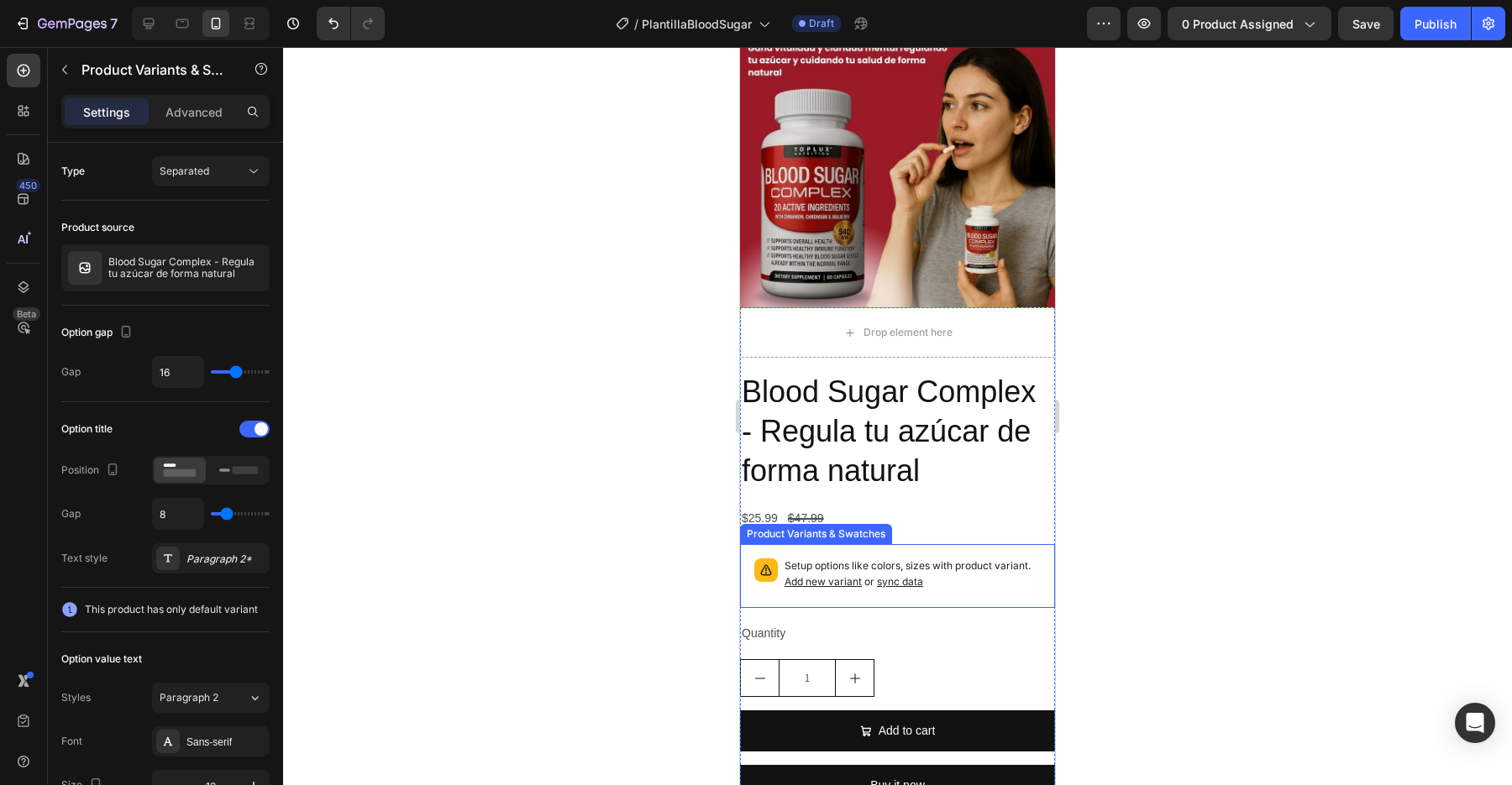
click at [927, 590] on div "Setup options like colors, sizes with product variant. Add new variant or sync …" at bounding box center [912, 576] width 256 height 35
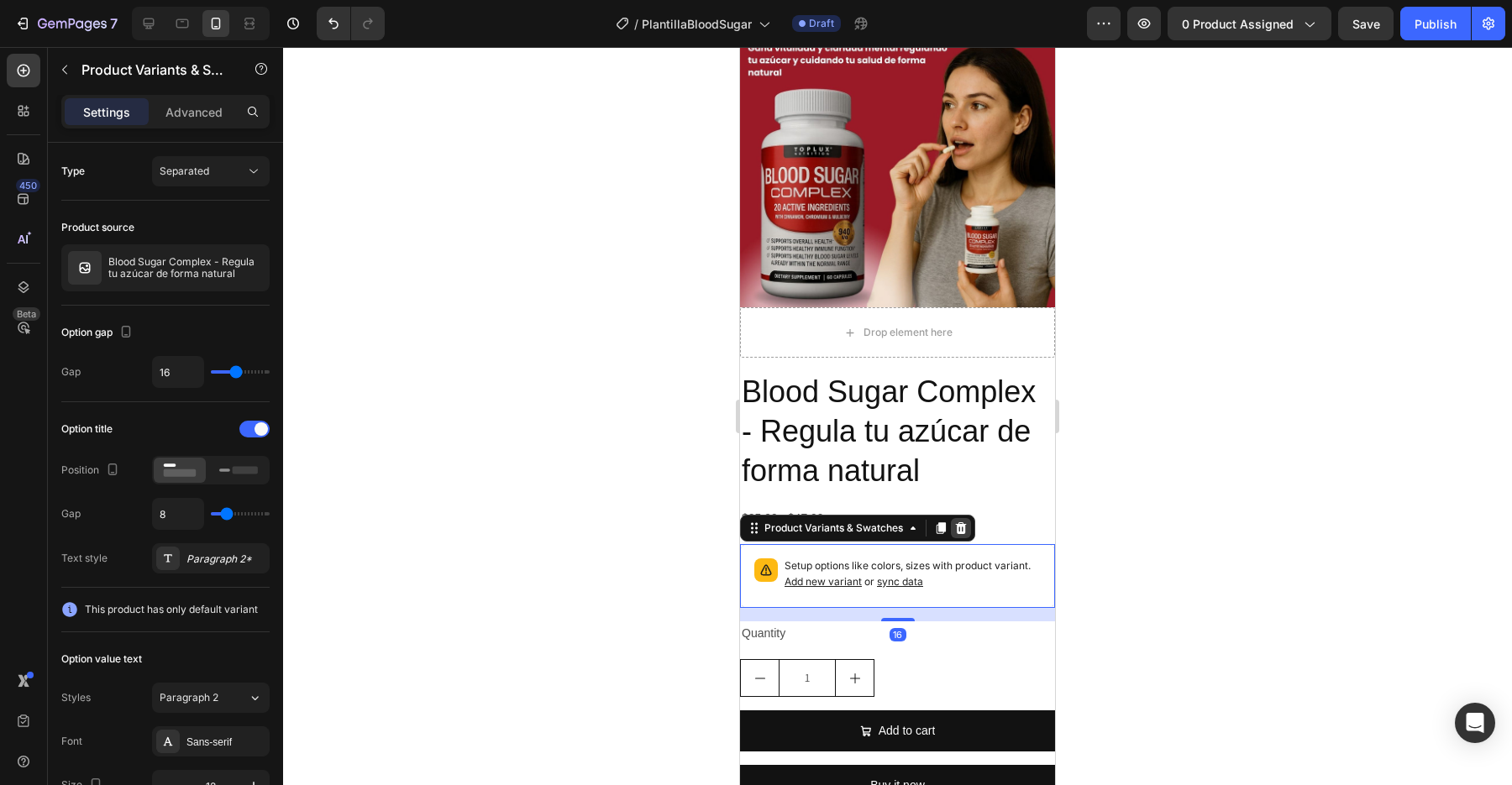
click at [957, 530] on icon at bounding box center [962, 528] width 13 height 13
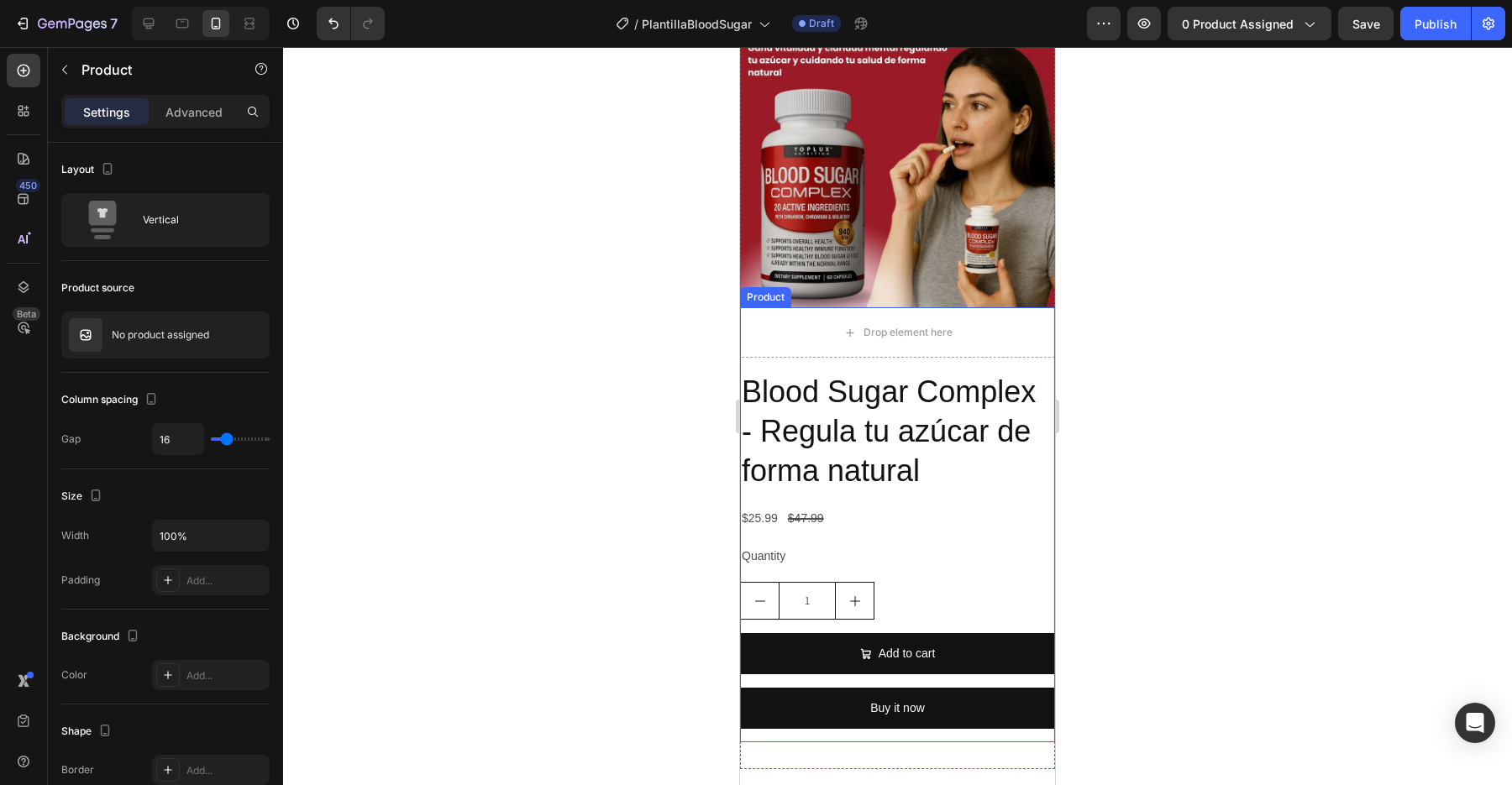
click at [851, 536] on div "Blood Sugar Complex - Regula tu azúcar de forma natural Product Title $25.99 Pr…" at bounding box center [897, 556] width 315 height 371
click at [901, 601] on div "1" at bounding box center [897, 600] width 315 height 37
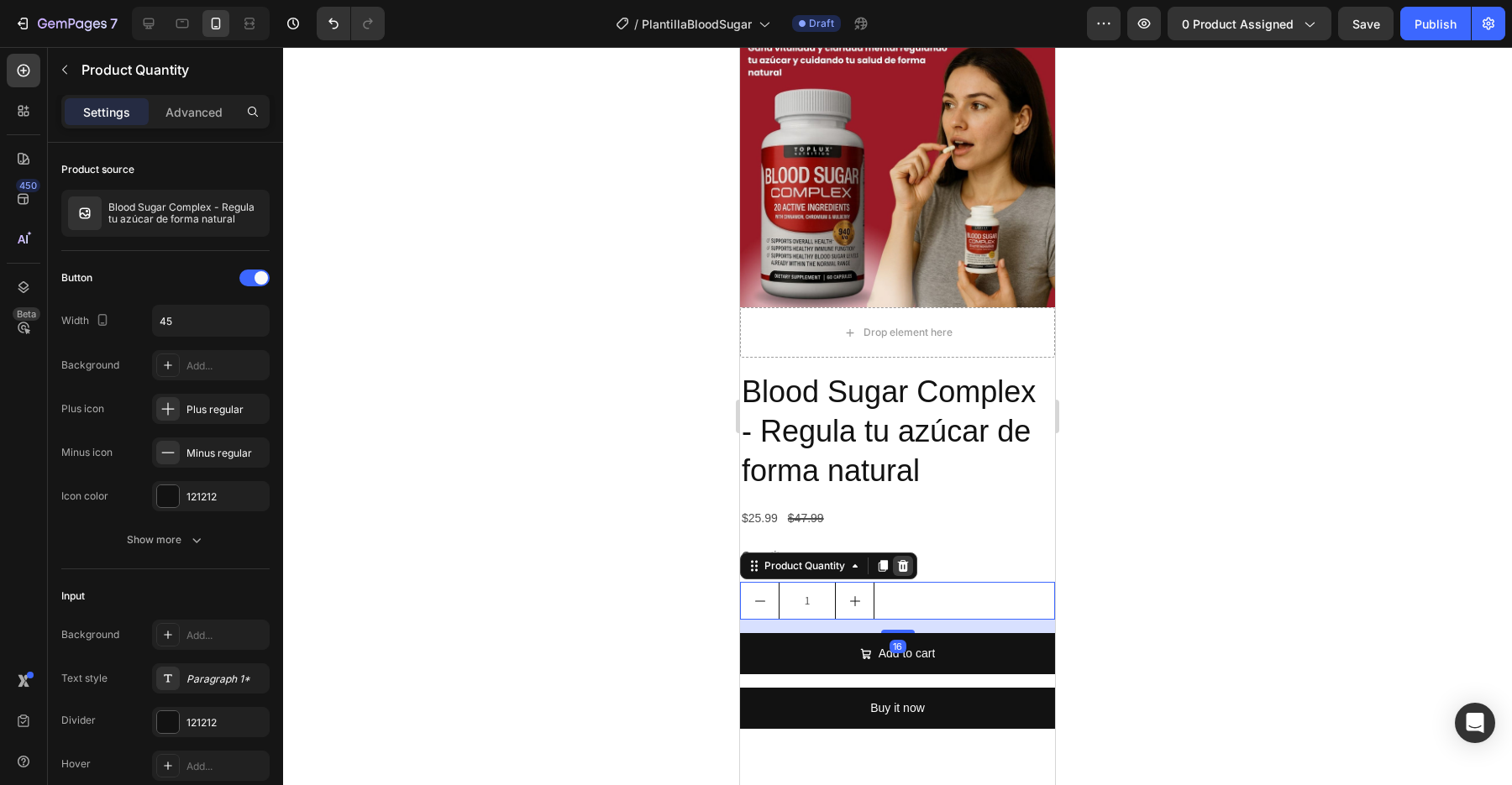
click at [905, 567] on icon at bounding box center [903, 566] width 13 height 13
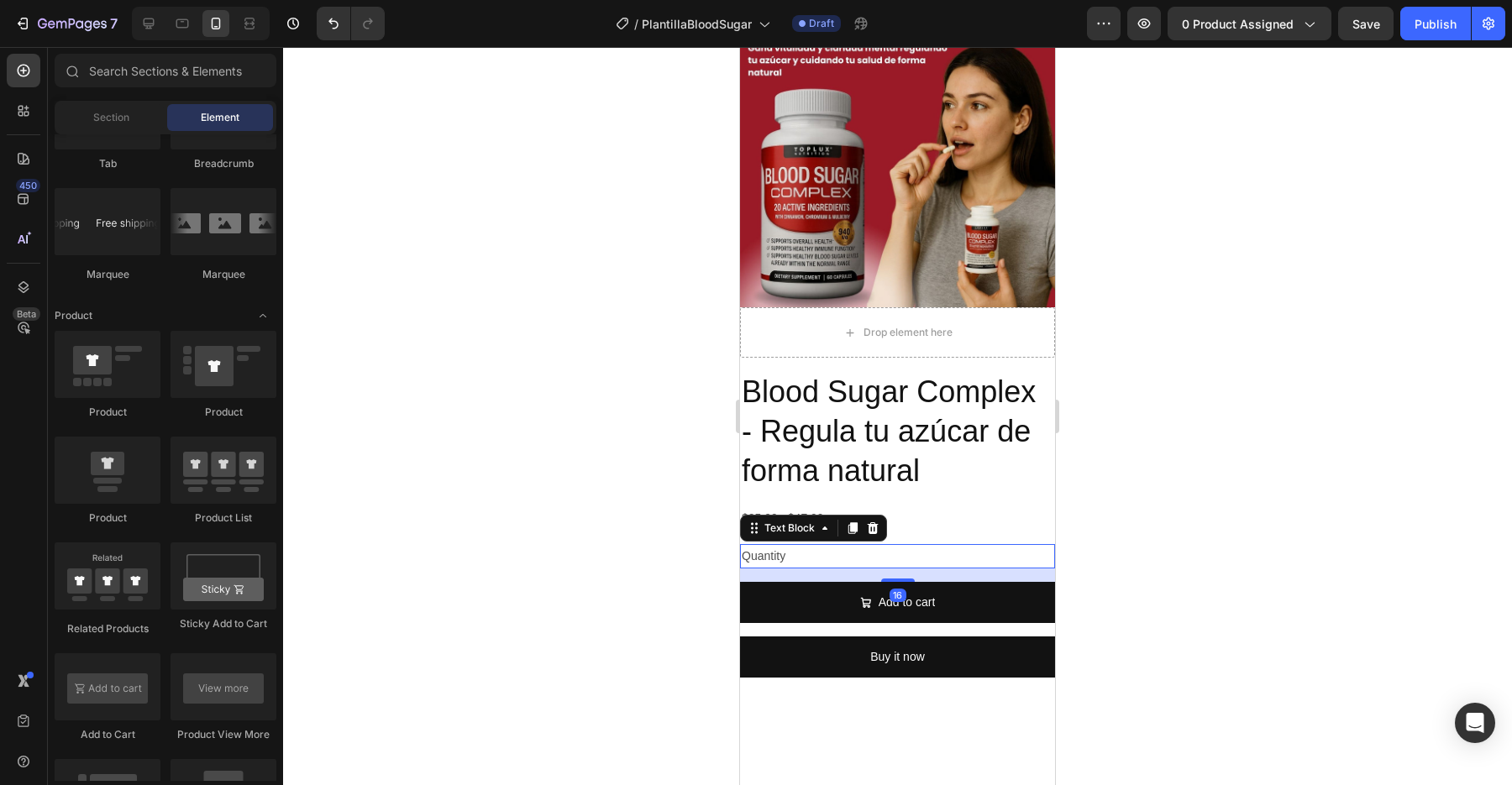
click at [876, 559] on div "Quantity" at bounding box center [897, 556] width 315 height 24
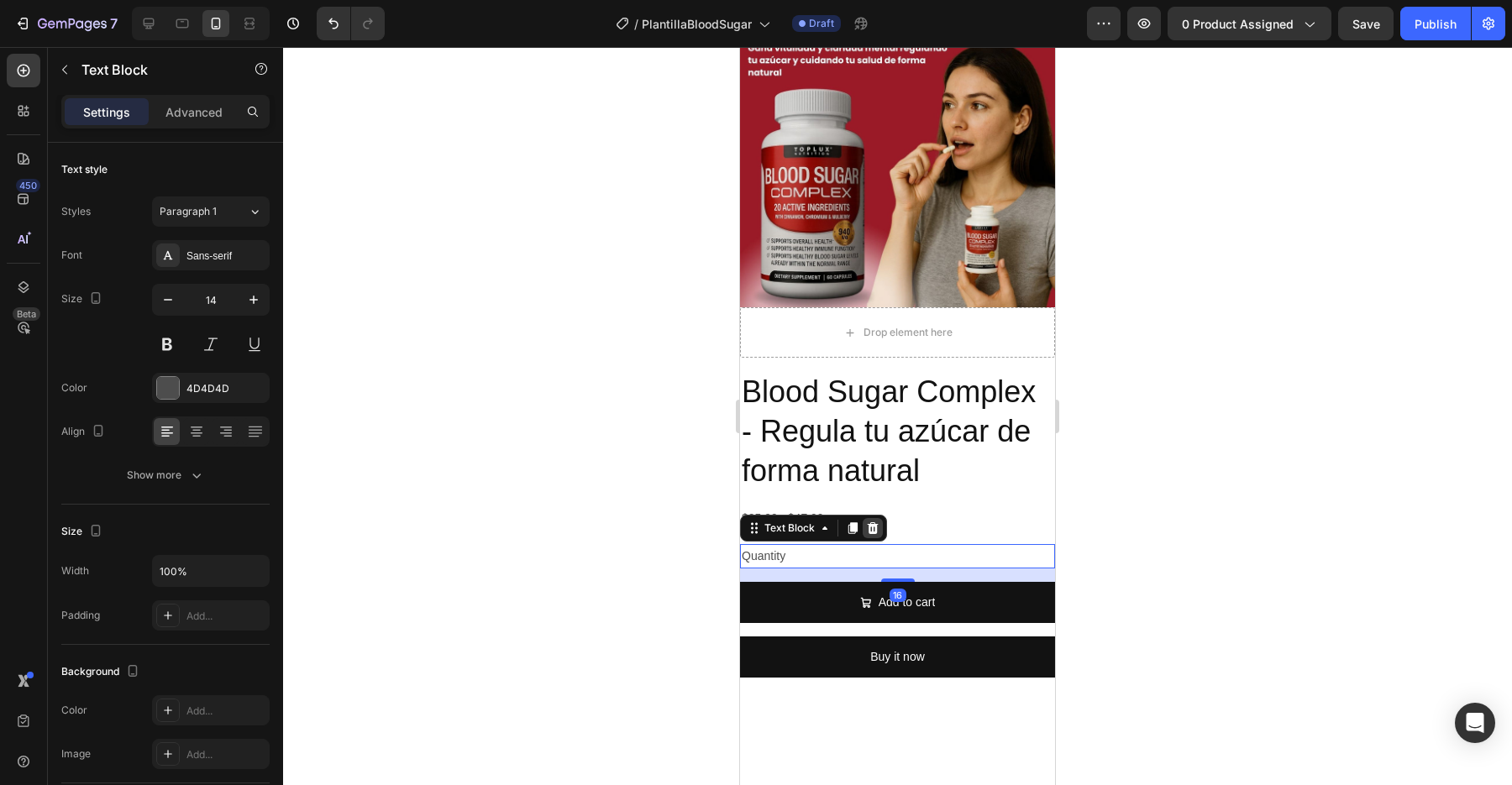
click at [876, 528] on icon at bounding box center [872, 528] width 11 height 12
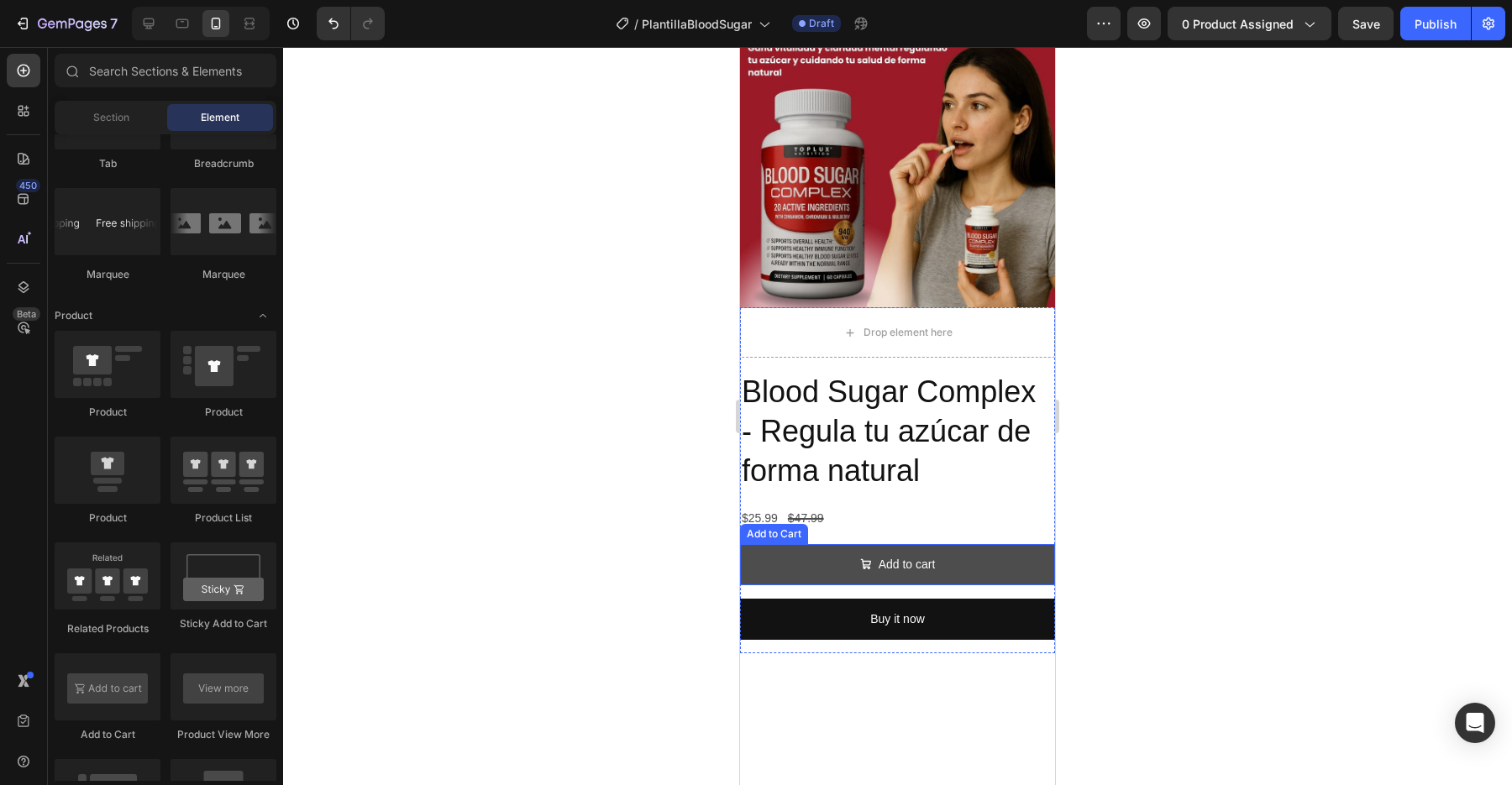
click at [986, 565] on button "Add to cart" at bounding box center [897, 565] width 315 height 41
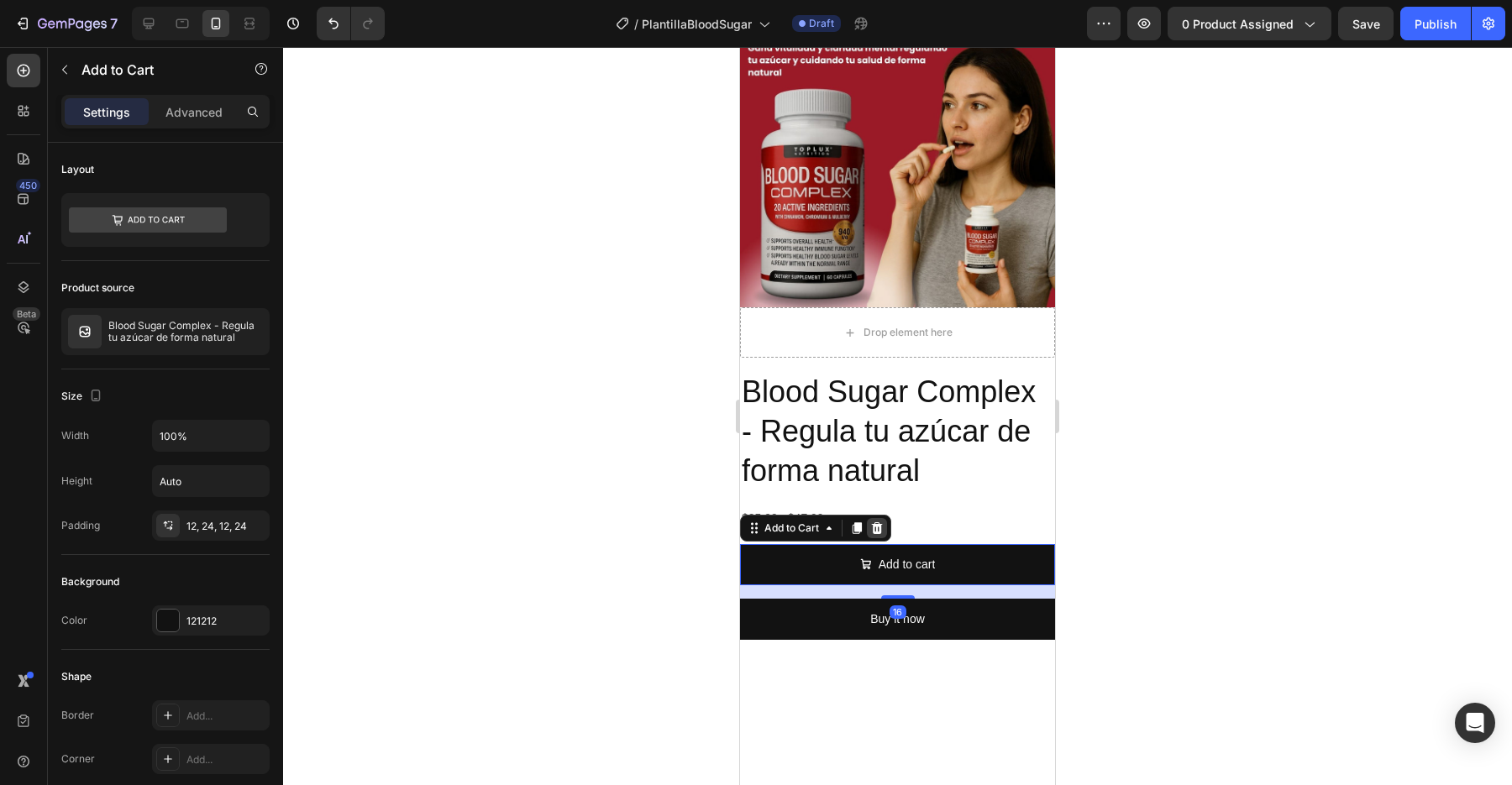
click at [877, 523] on icon at bounding box center [877, 528] width 13 height 13
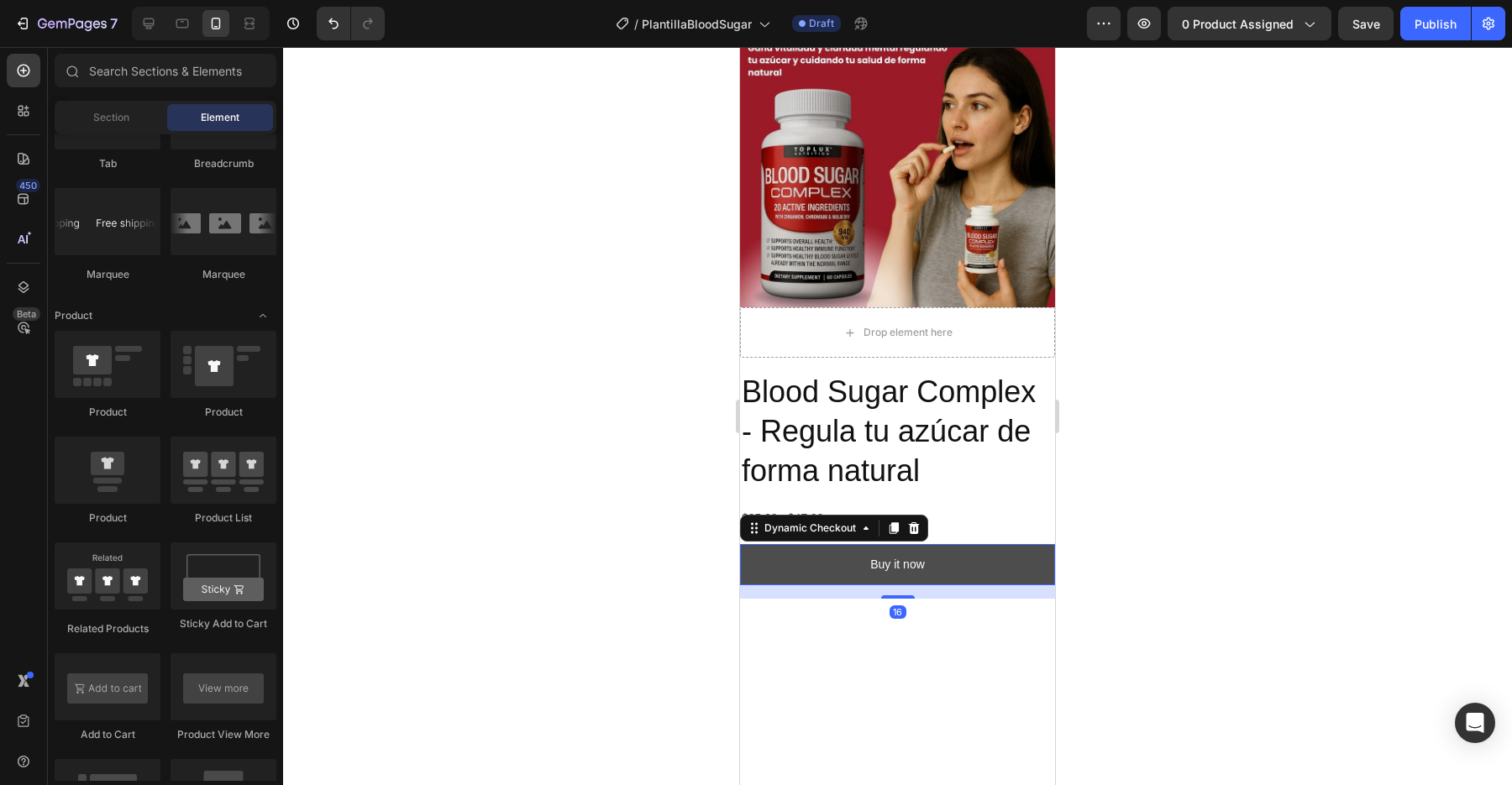
click at [952, 561] on button "Buy it now" at bounding box center [897, 565] width 315 height 41
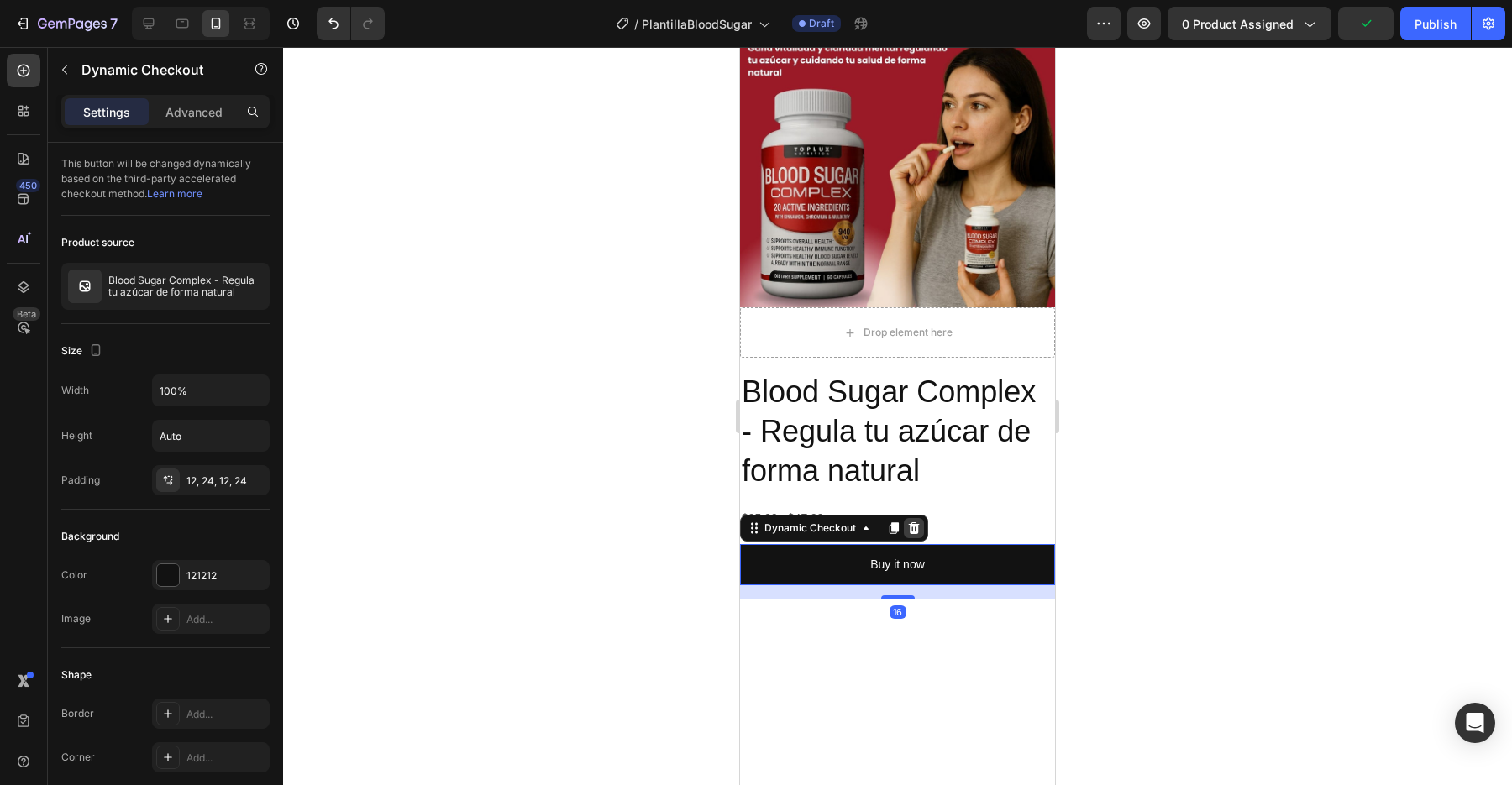
click at [919, 530] on icon at bounding box center [914, 528] width 13 height 13
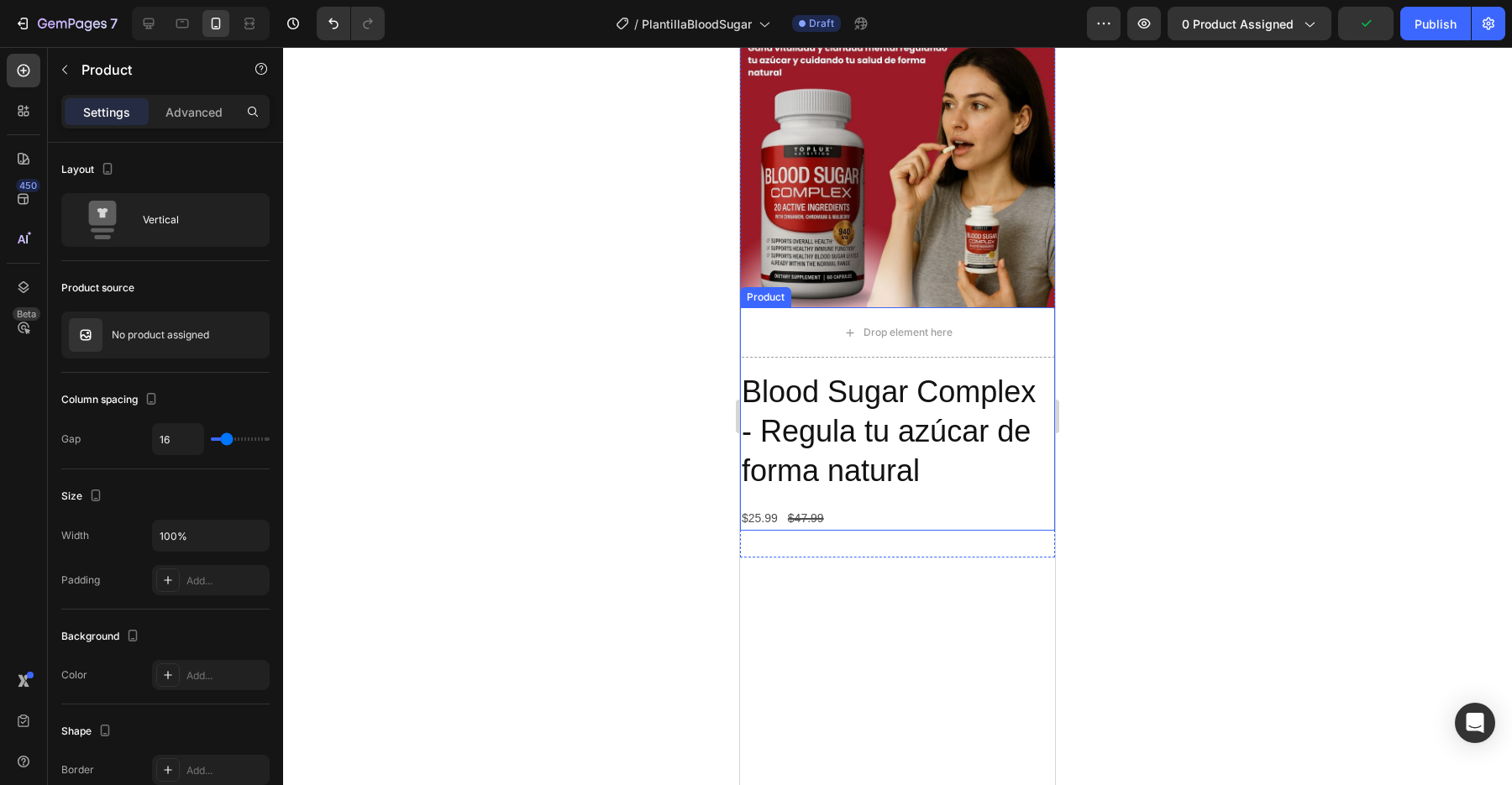
click at [862, 501] on div "Blood Sugar Complex - Regula tu azúcar de forma natural Product Title $25.99 Pr…" at bounding box center [897, 450] width 315 height 160
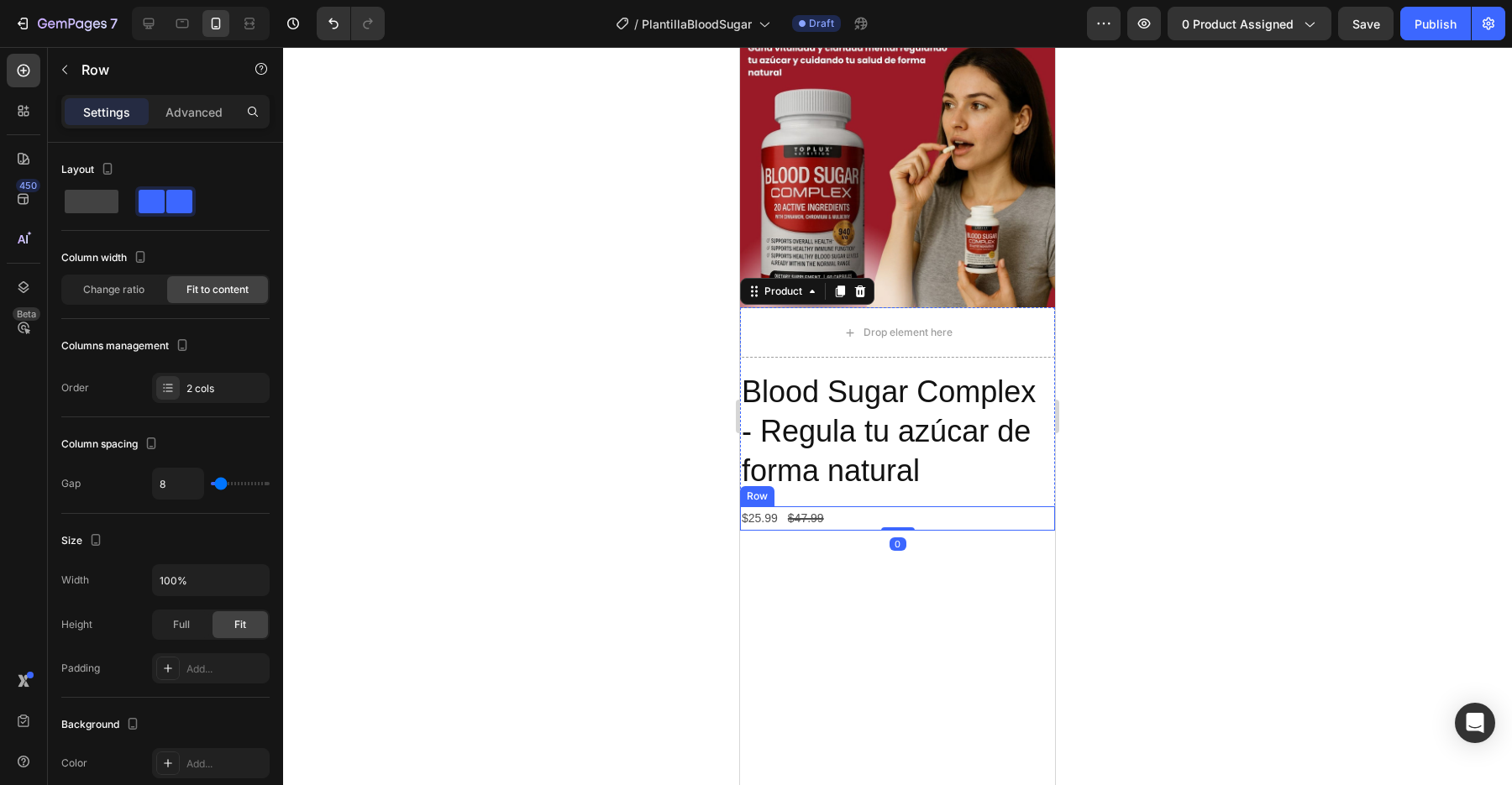
click at [830, 511] on div "$25.99 Product Price Product Price $47.99 Product Price Product Price Row" at bounding box center [897, 518] width 315 height 24
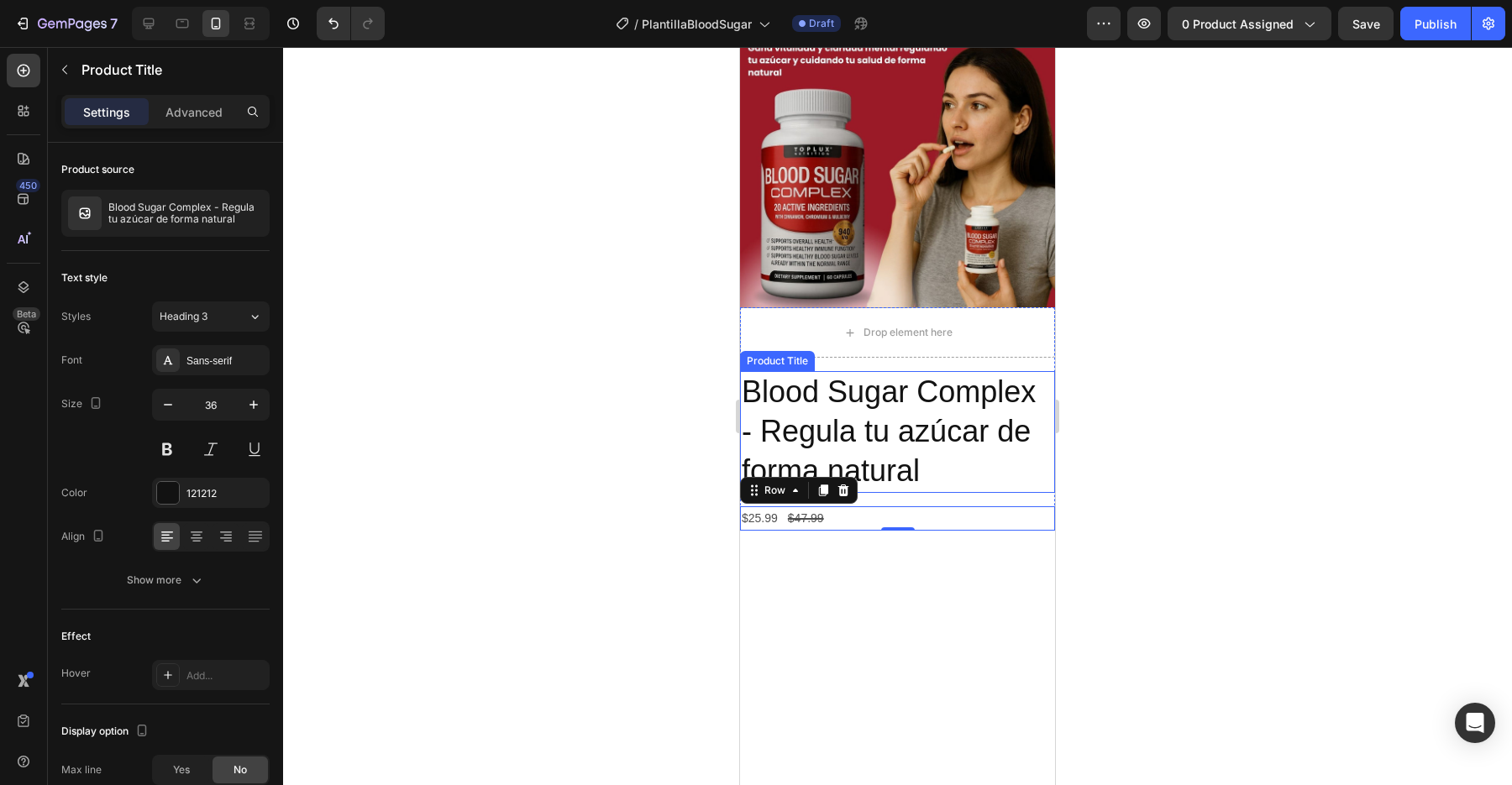
click at [897, 407] on h2 "Blood Sugar Complex - Regula tu azúcar de forma natural" at bounding box center [897, 431] width 315 height 121
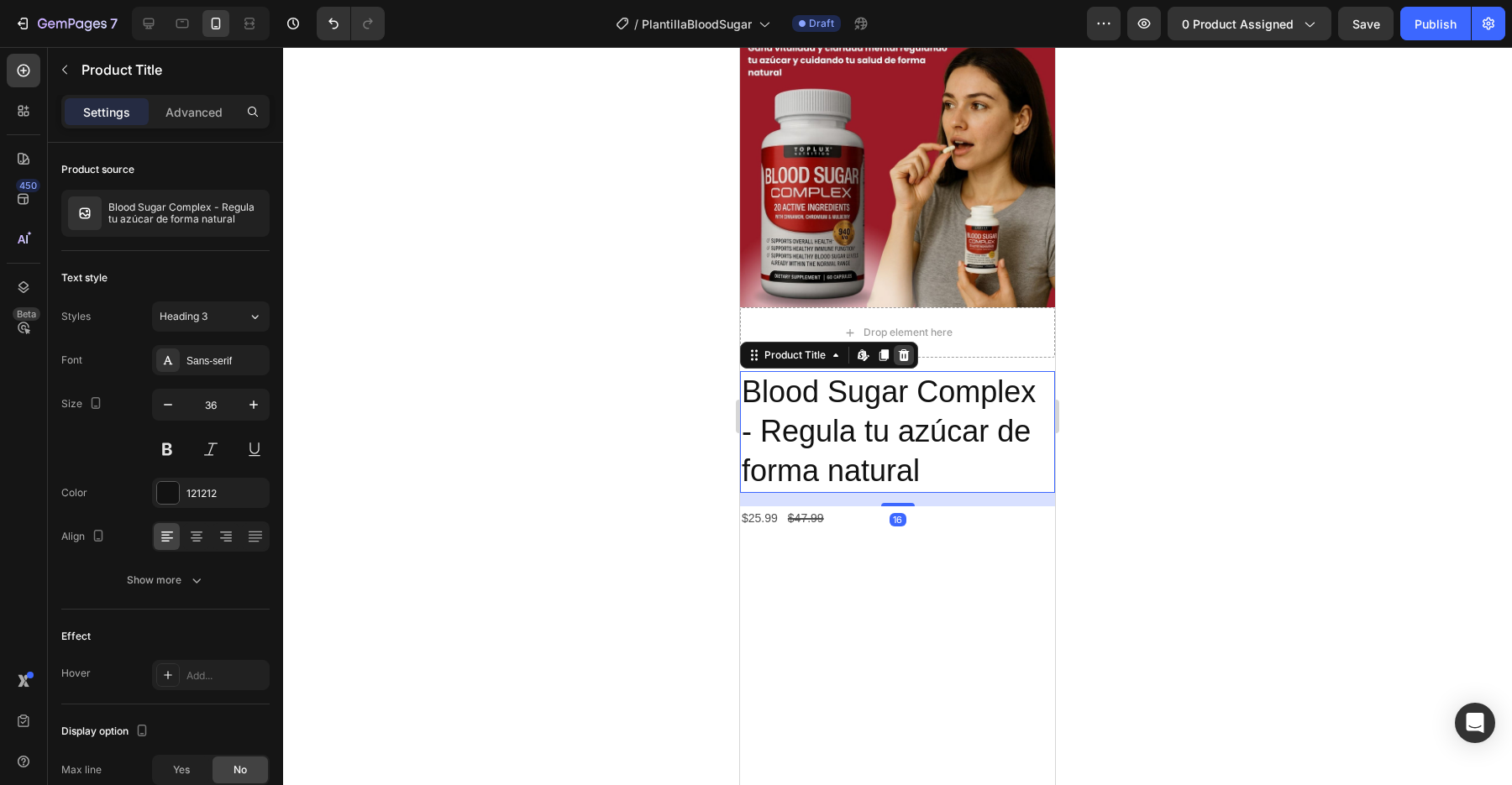
click at [910, 354] on icon at bounding box center [904, 356] width 13 height 13
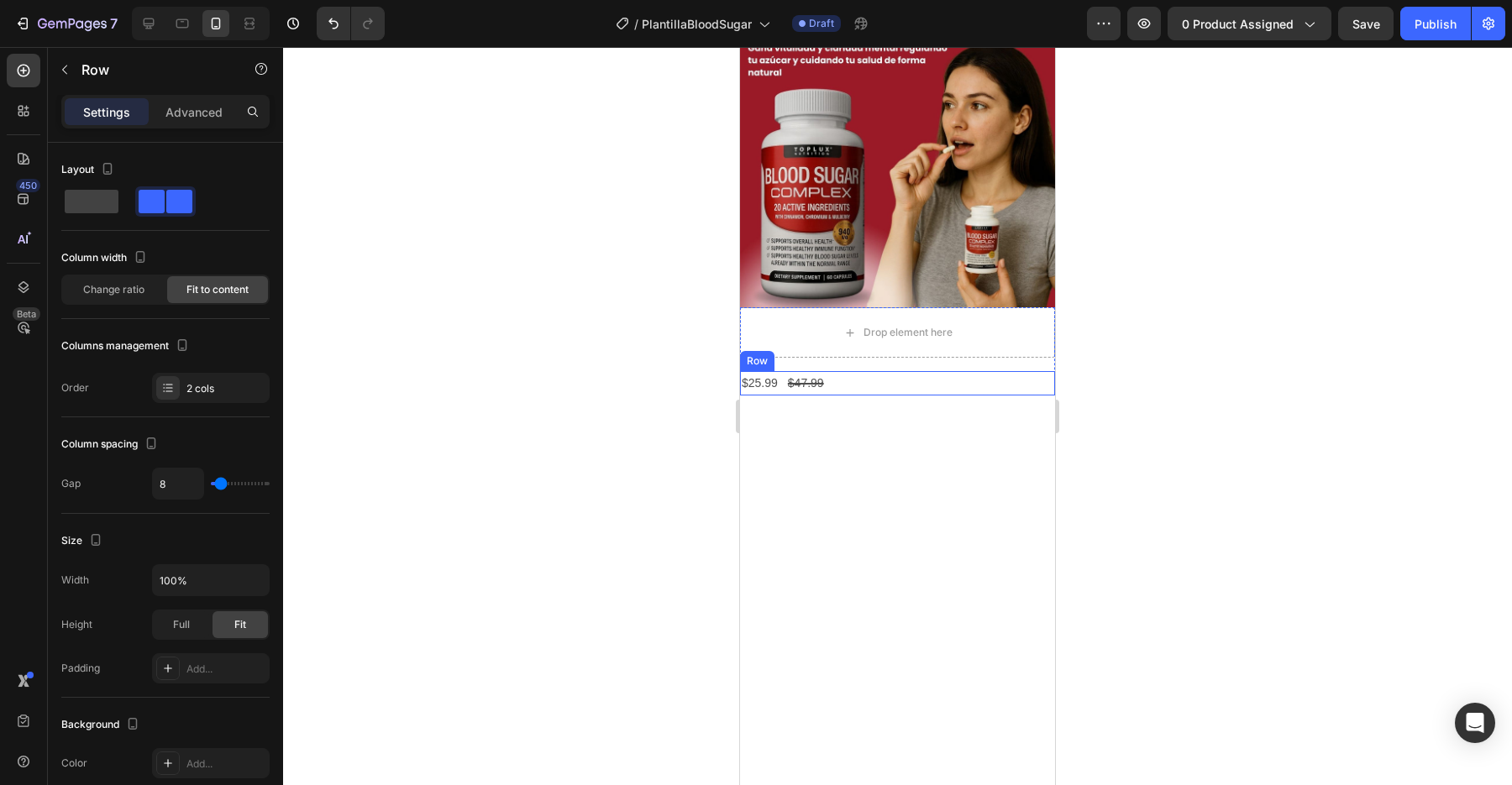
click at [953, 391] on div "$25.99 Product Price Product Price $47.99 Product Price Product Price Row" at bounding box center [897, 382] width 315 height 24
click at [841, 358] on icon at bounding box center [844, 356] width 13 height 13
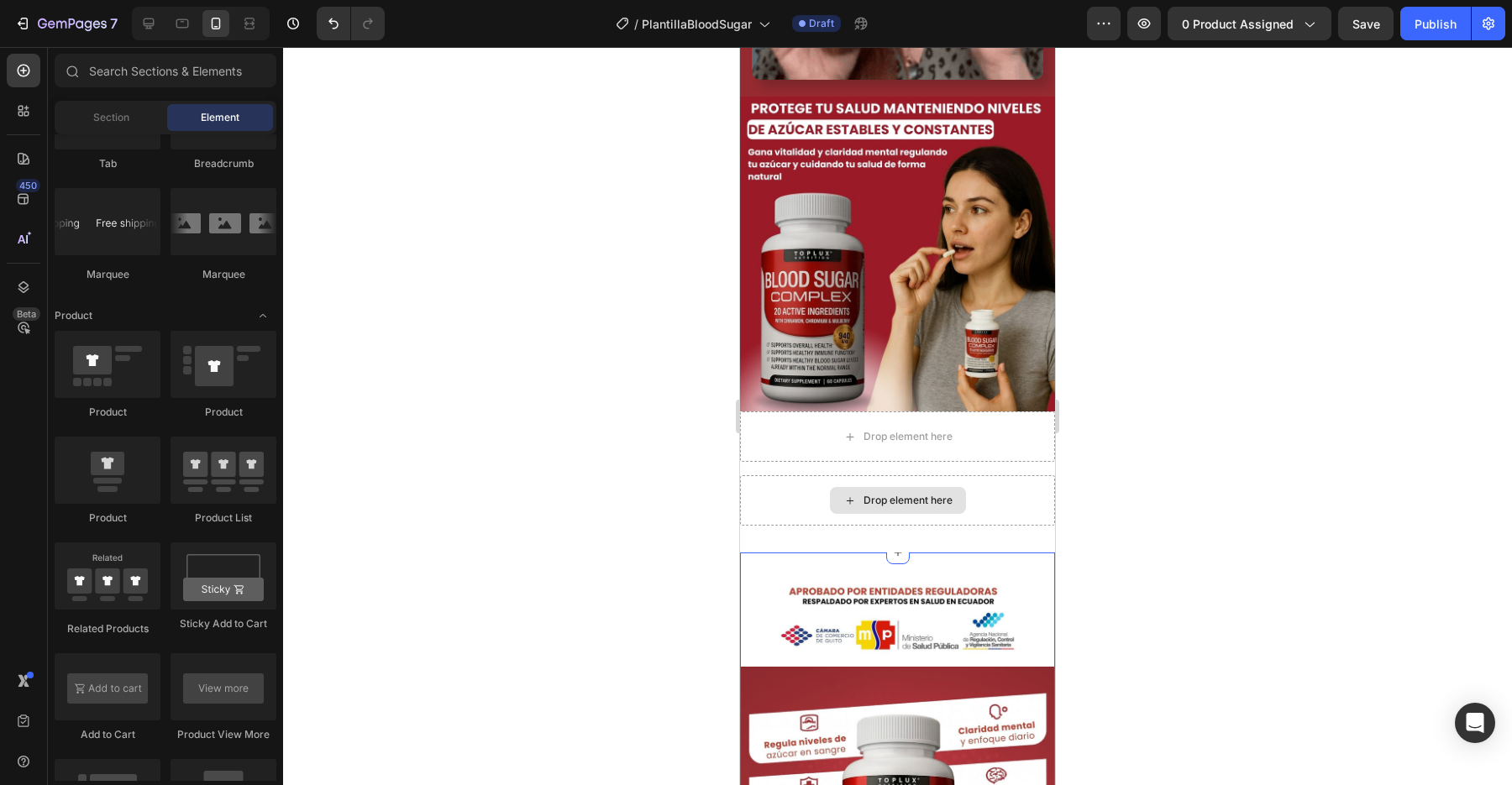
scroll to position [1037, 0]
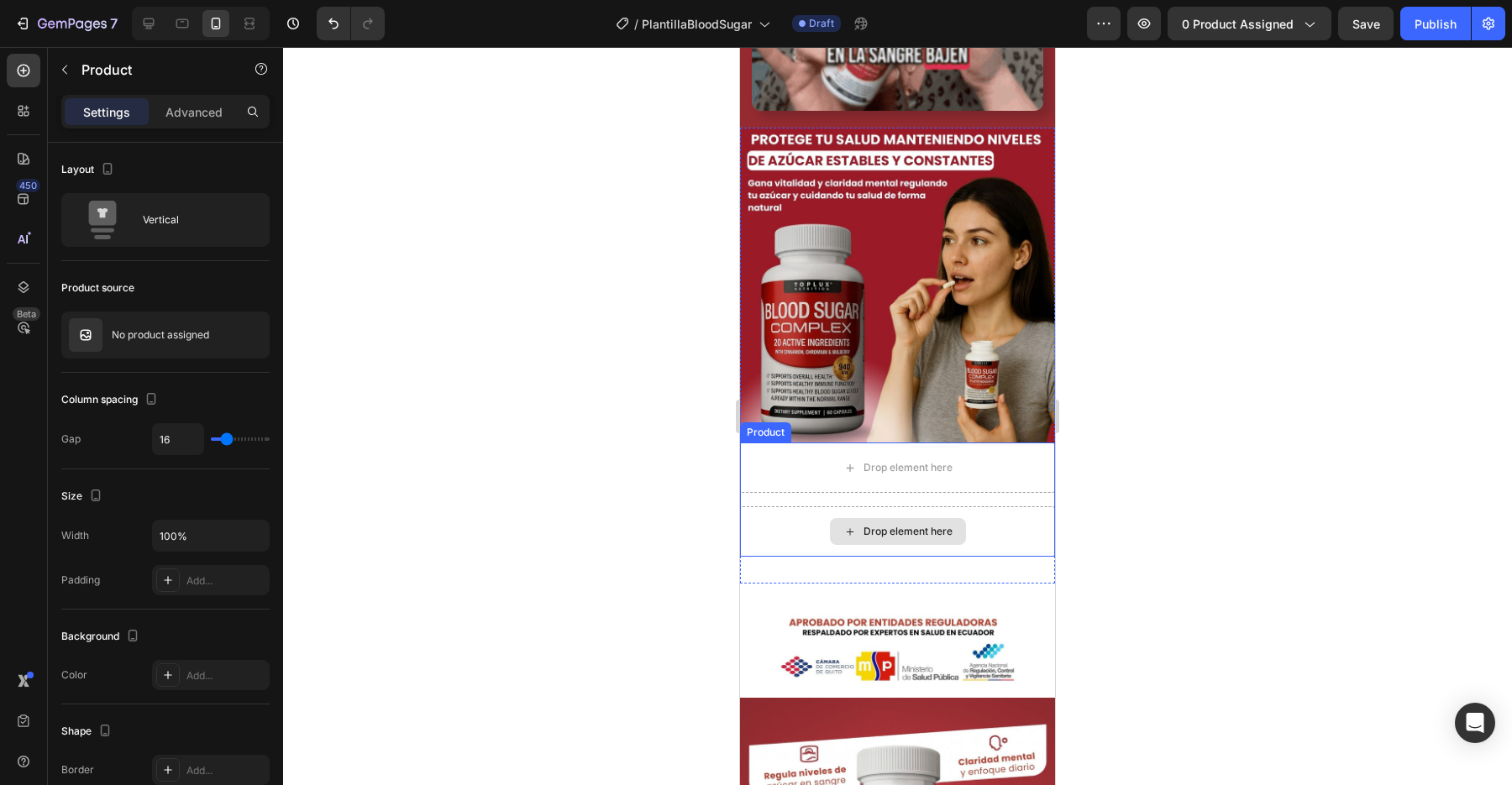
click at [1015, 528] on div "Drop element here" at bounding box center [897, 531] width 315 height 51
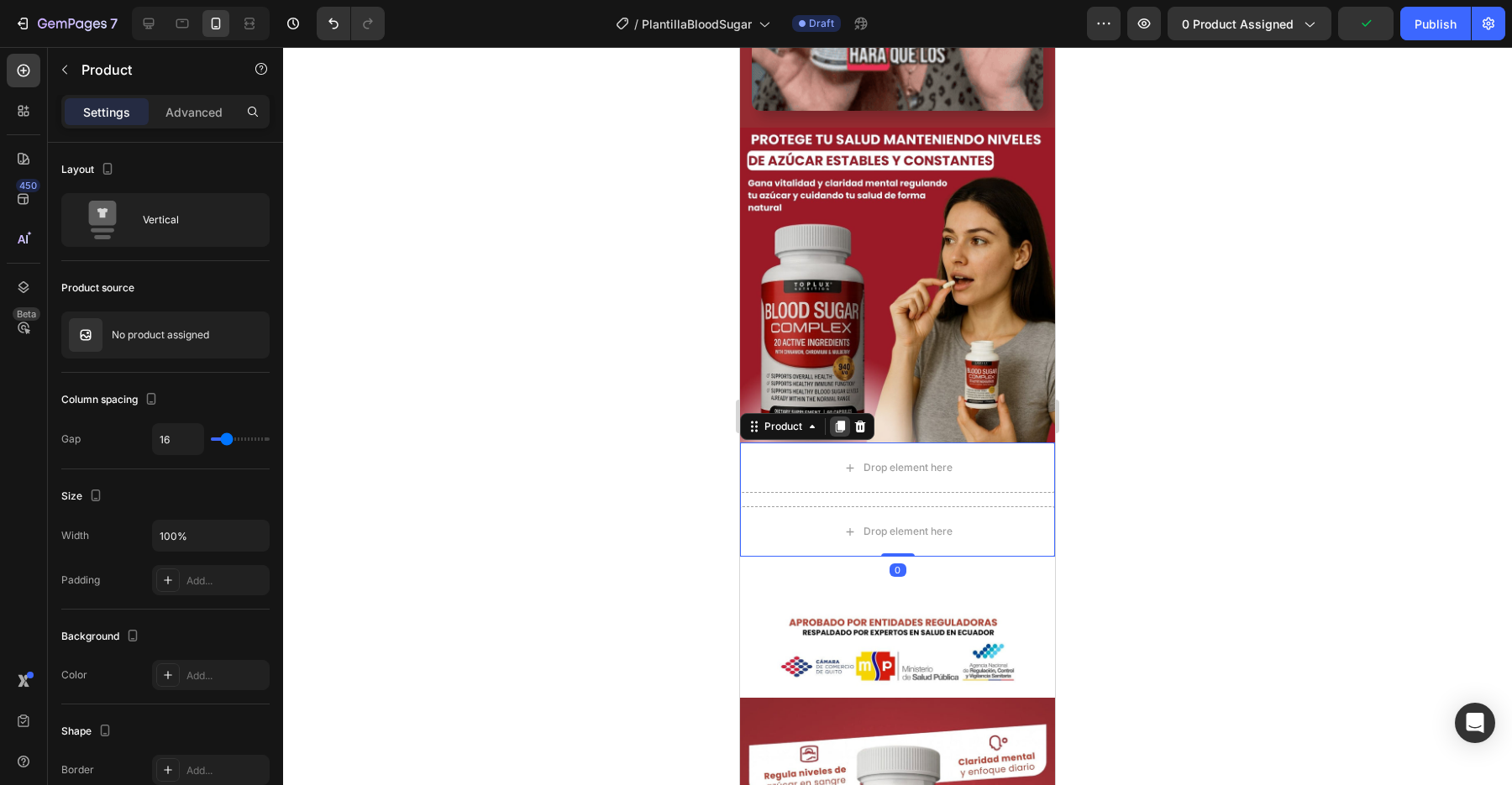
click at [849, 423] on div at bounding box center [840, 427] width 20 height 20
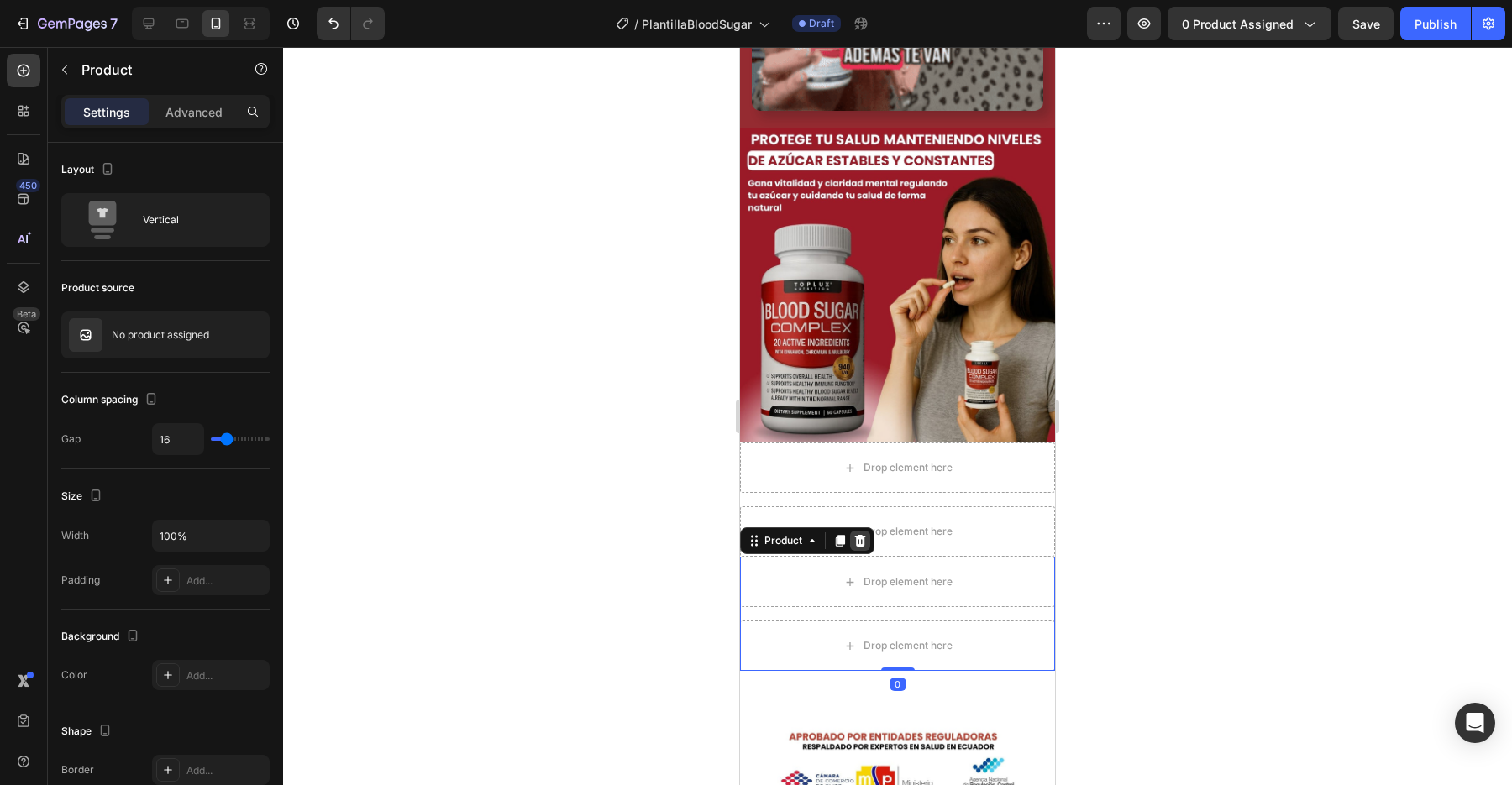
click at [866, 542] on icon at bounding box center [860, 541] width 13 height 13
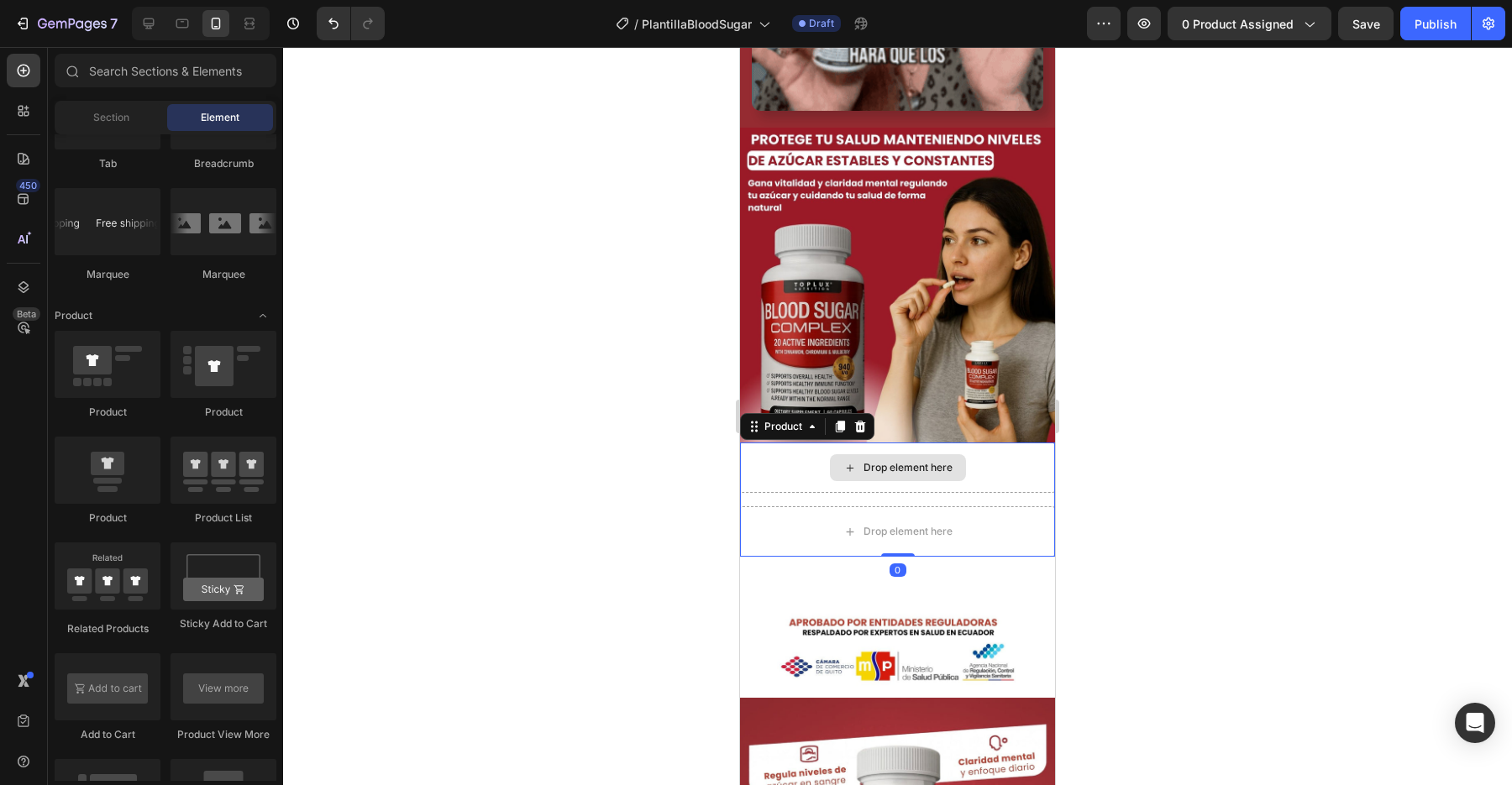
click at [806, 465] on div "Drop element here" at bounding box center [897, 468] width 315 height 51
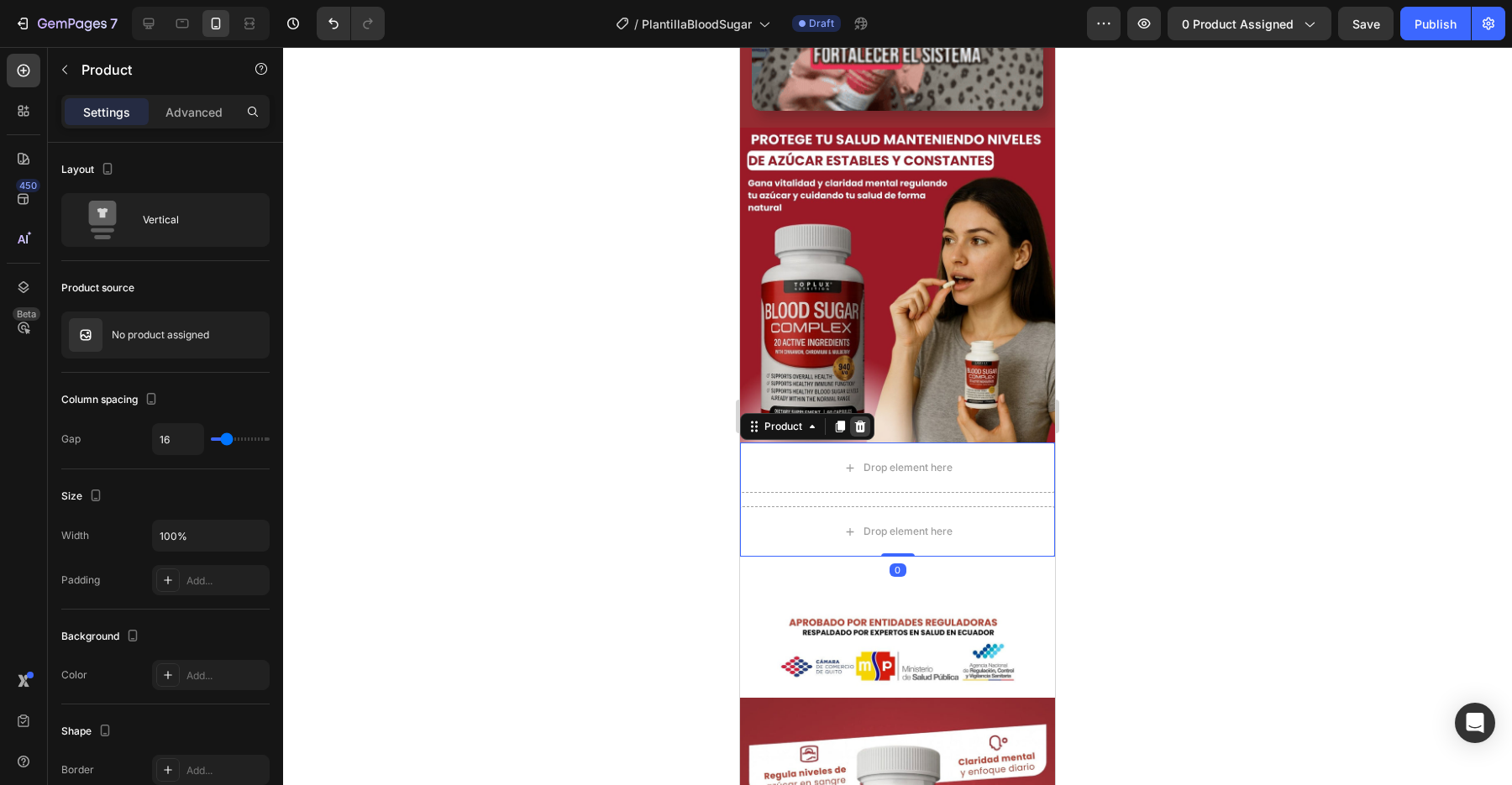
click at [863, 431] on icon at bounding box center [860, 427] width 11 height 12
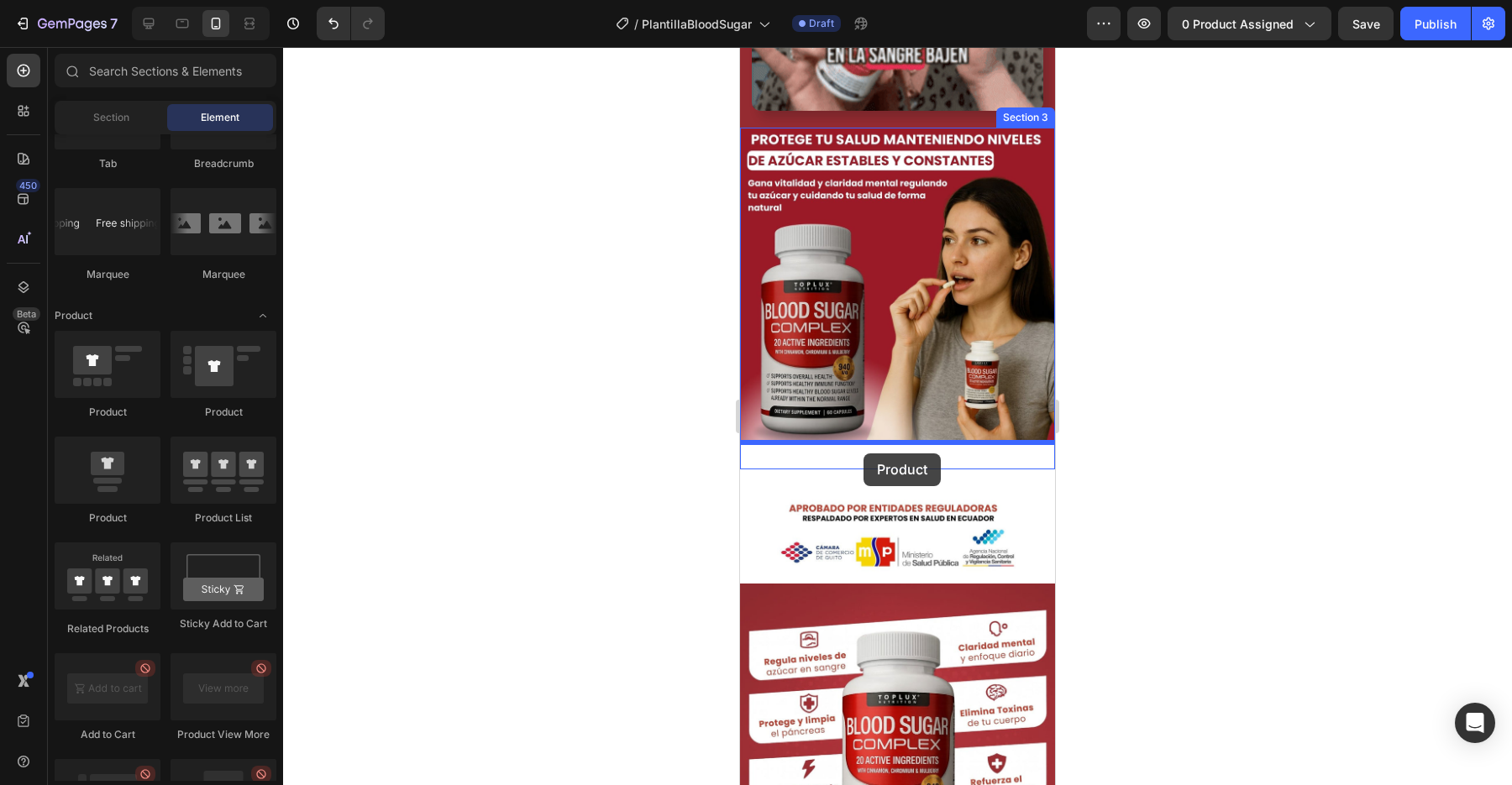
drag, startPoint x: 871, startPoint y: 419, endPoint x: 864, endPoint y: 453, distance: 34.7
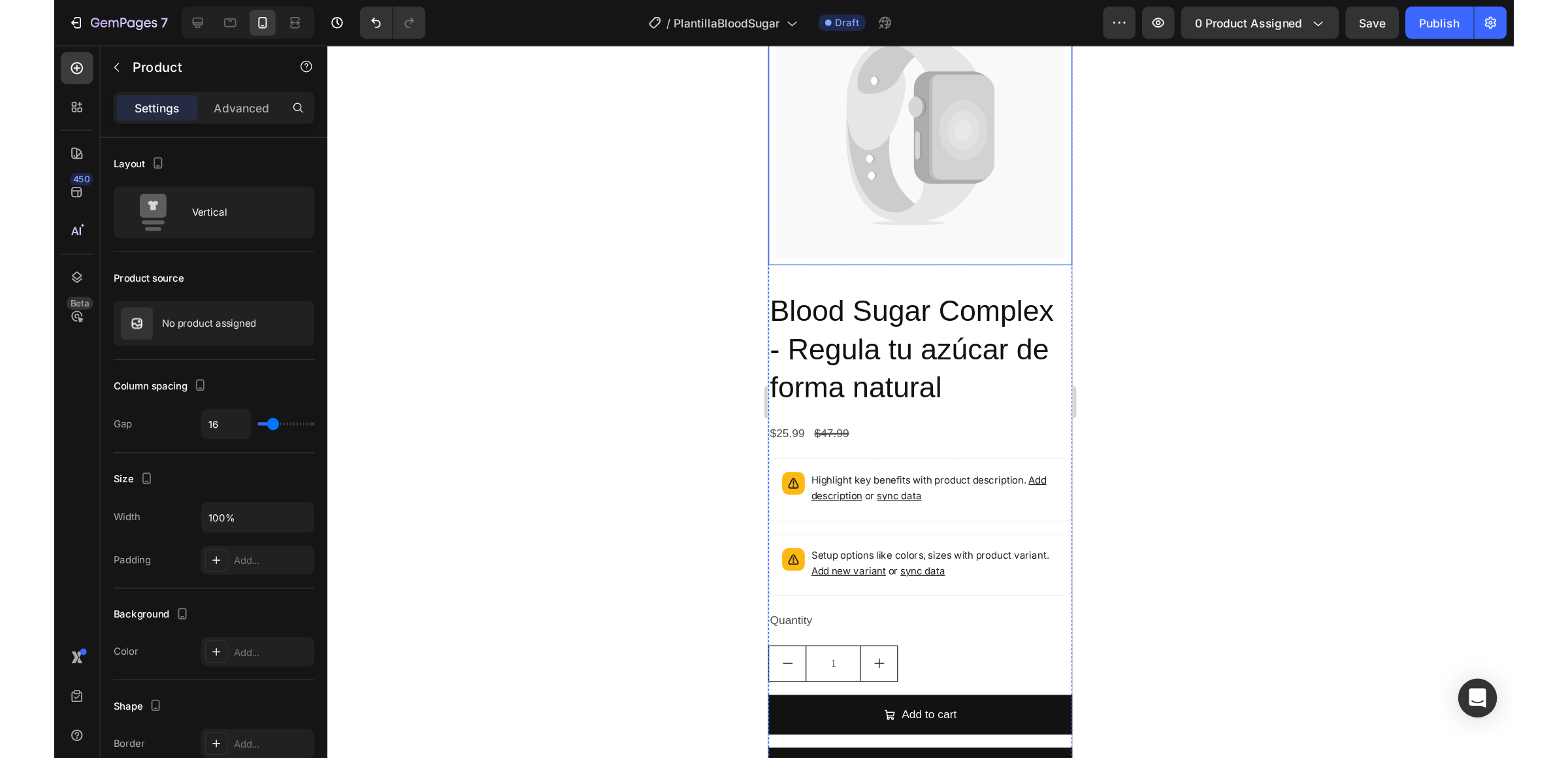
scroll to position [1196, 0]
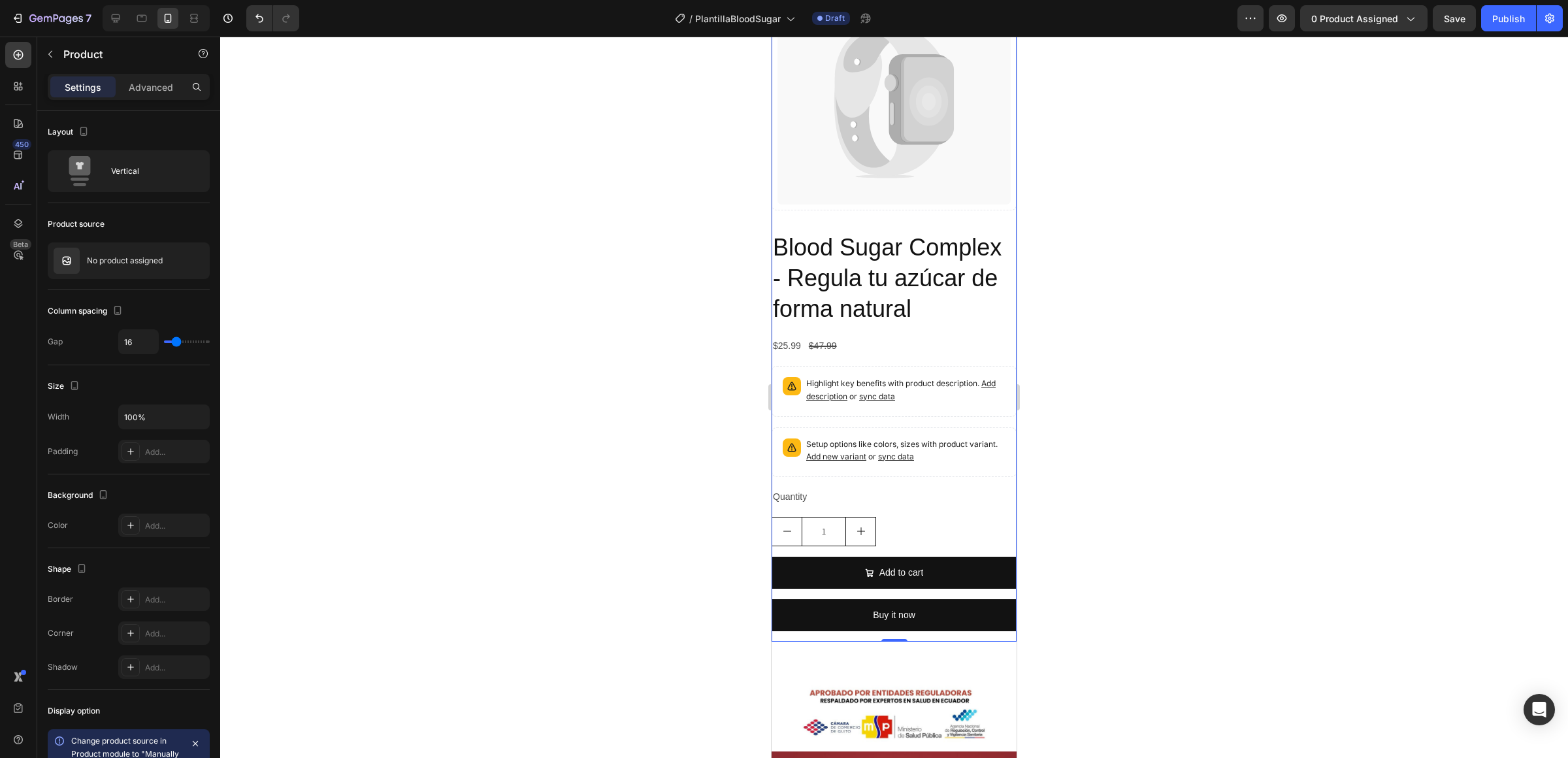
click at [1176, 209] on div at bounding box center [894, 397] width 1348 height 721
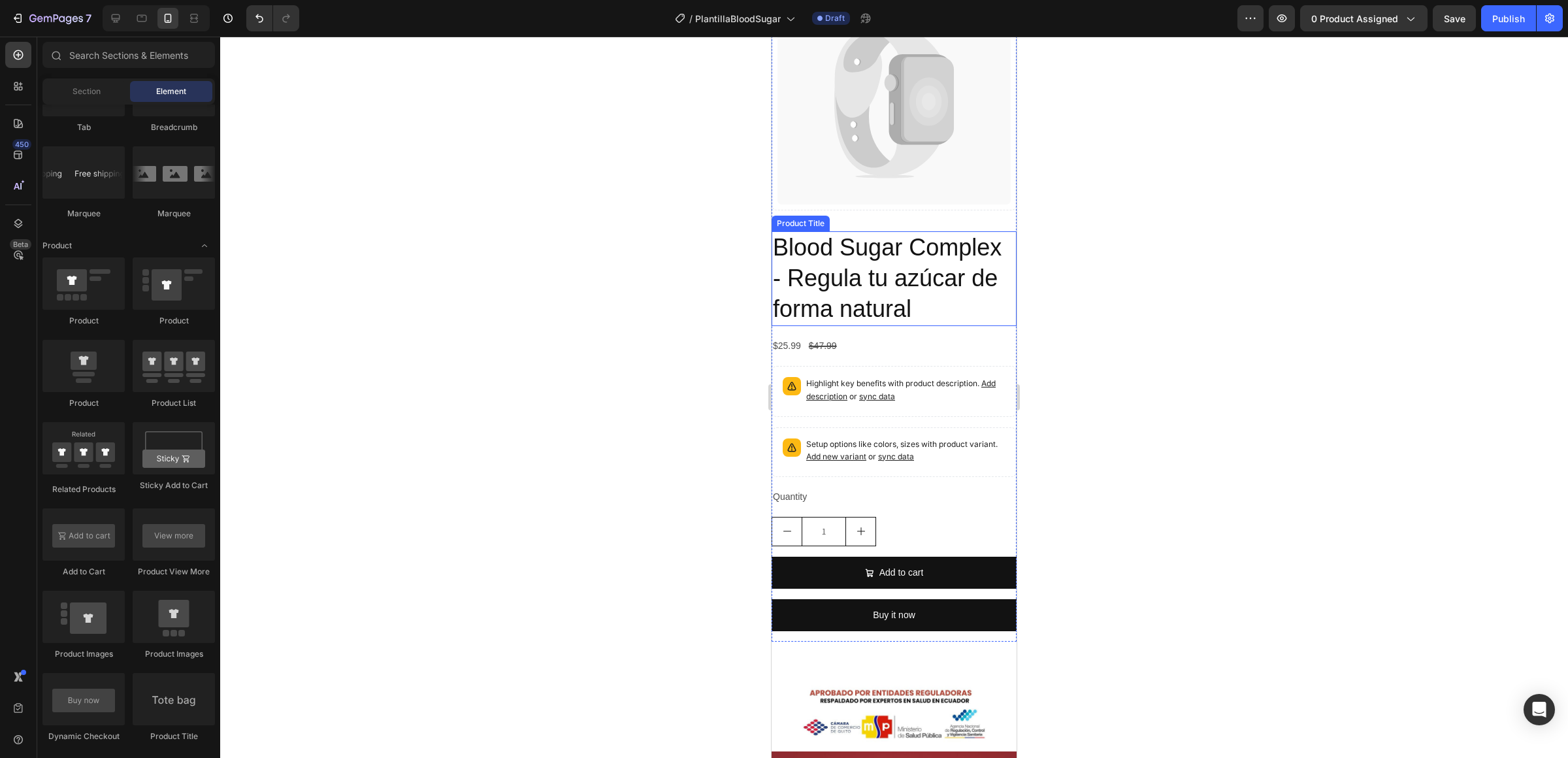
click at [922, 287] on h2 "Blood Sugar Complex - Regula tu azúcar de forma natural" at bounding box center [894, 278] width 245 height 94
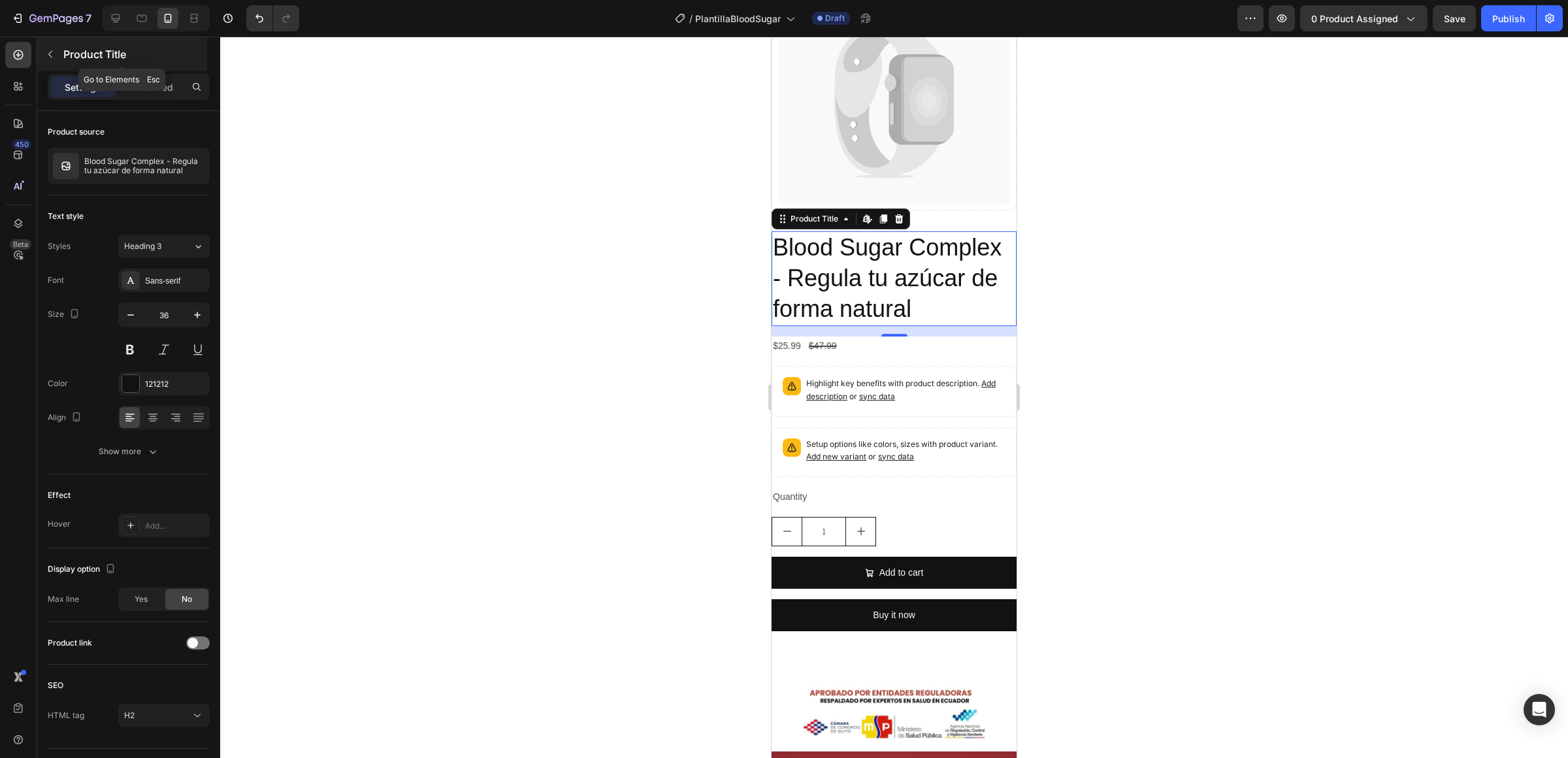
click at [45, 46] on button "button" at bounding box center [50, 54] width 21 height 21
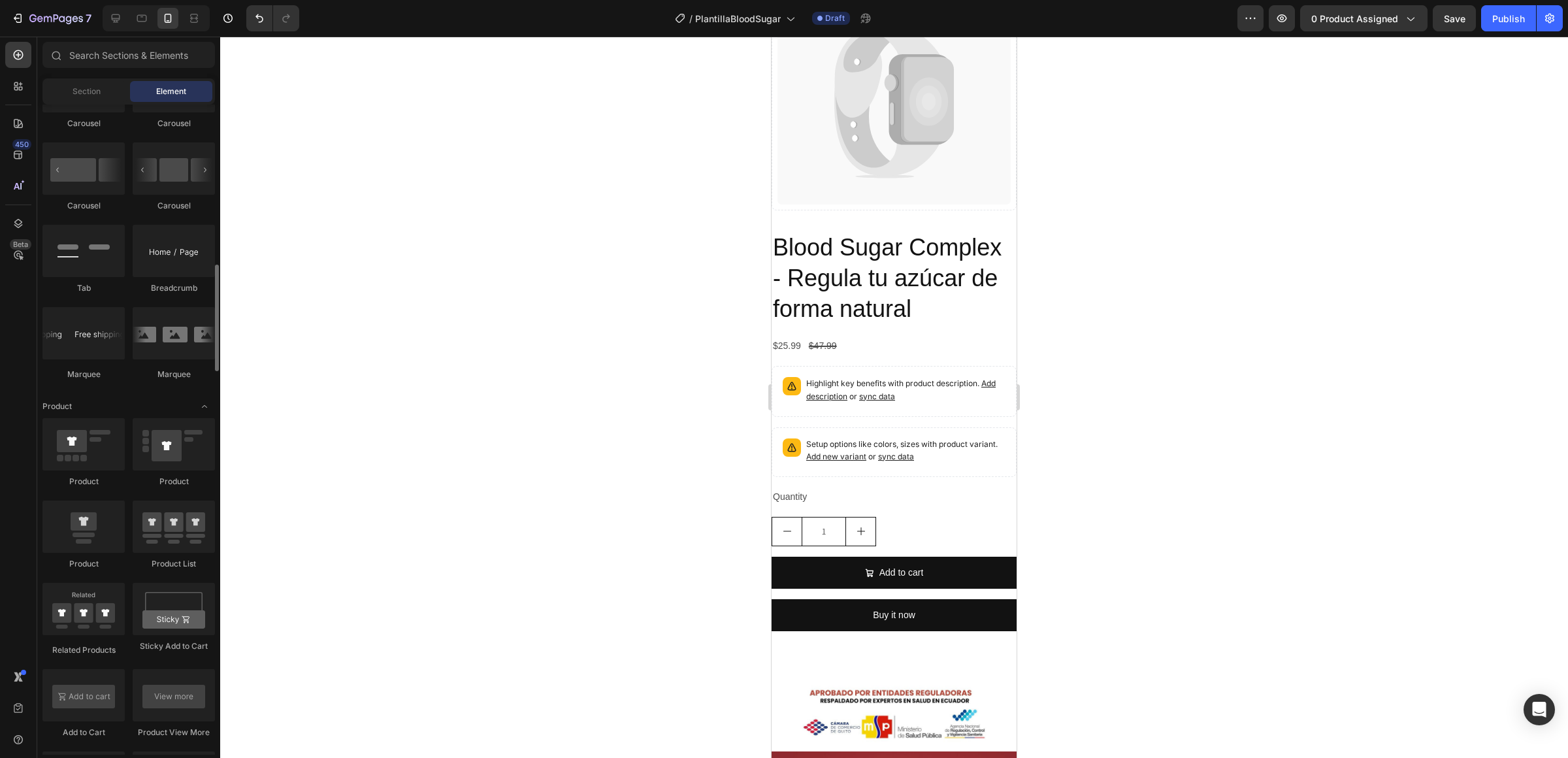
scroll to position [1321, 0]
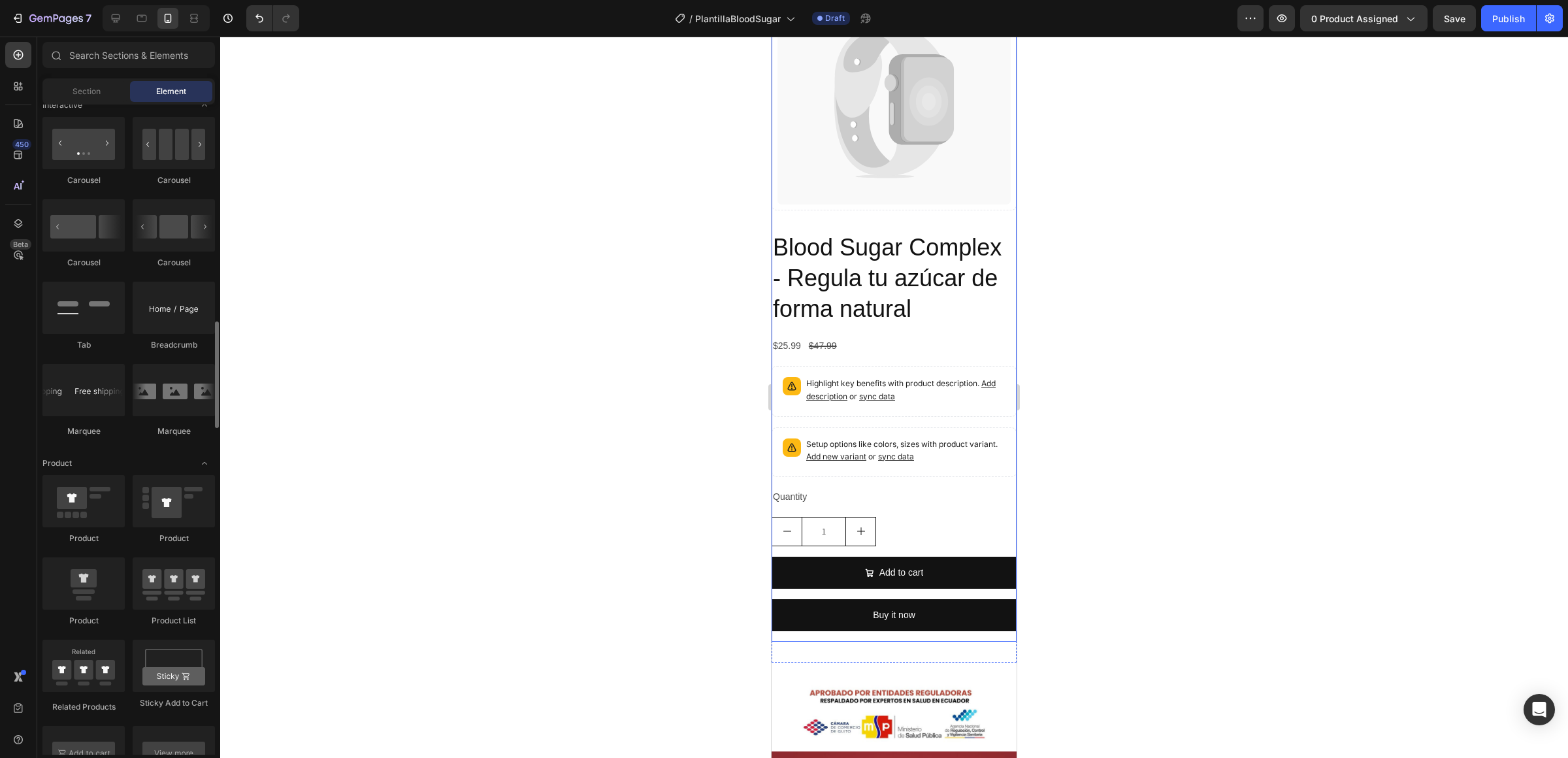
click at [855, 219] on div "Catch your customer's attention with attracted media. Add image or sync data Pr…" at bounding box center [894, 88] width 245 height 267
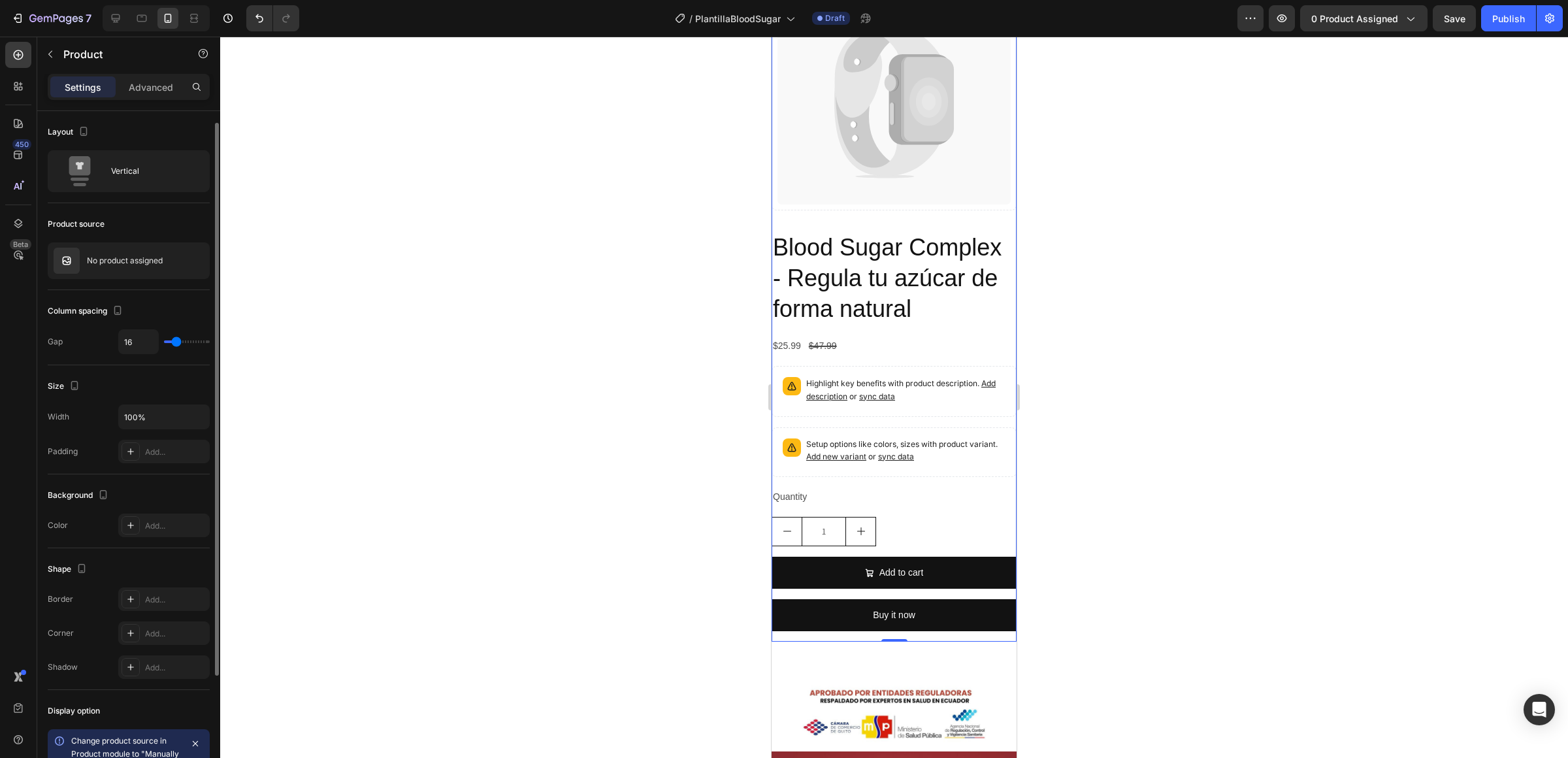
scroll to position [7, 0]
click at [159, 251] on div at bounding box center [180, 253] width 57 height 35
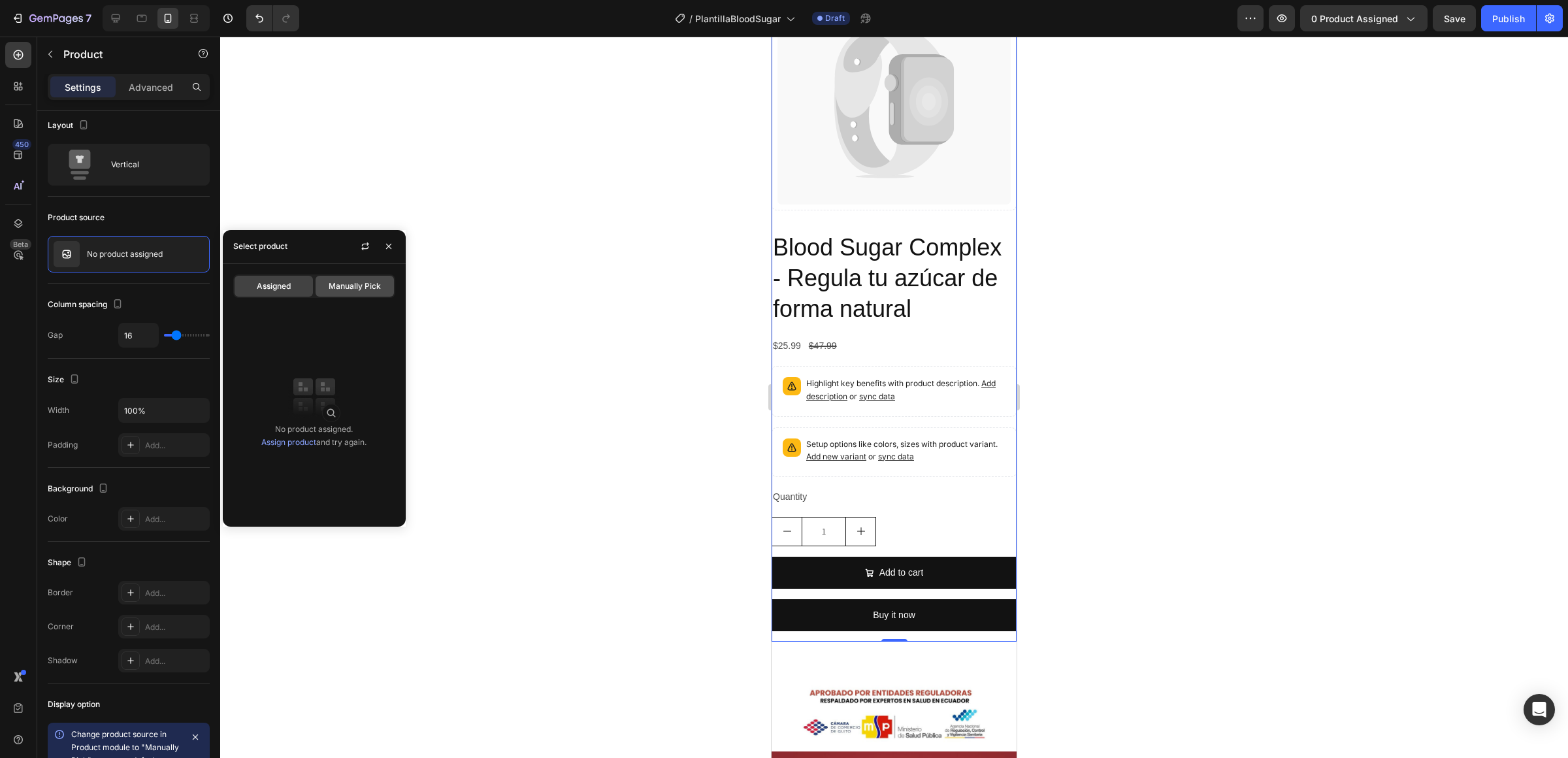
click at [356, 292] on div "Manually Pick" at bounding box center [354, 286] width 78 height 21
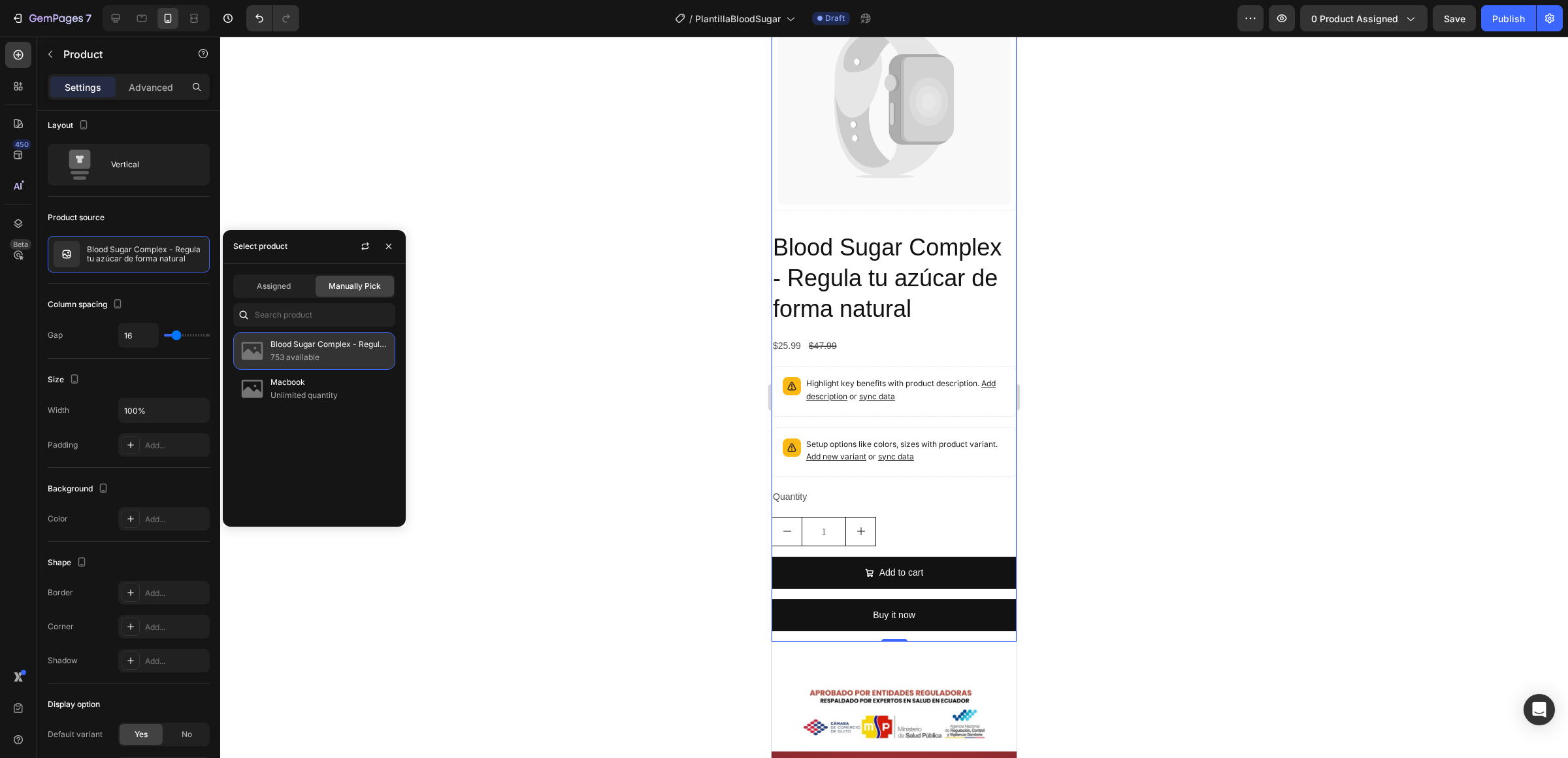
click at [278, 357] on p "753 available" at bounding box center [330, 358] width 119 height 13
click at [272, 346] on p "Blood Sugar Complex - Regula tu azúcar de forma natural" at bounding box center [330, 344] width 119 height 13
click at [255, 345] on img at bounding box center [252, 350] width 26 height 26
click at [274, 288] on span "Assigned" at bounding box center [274, 286] width 34 height 12
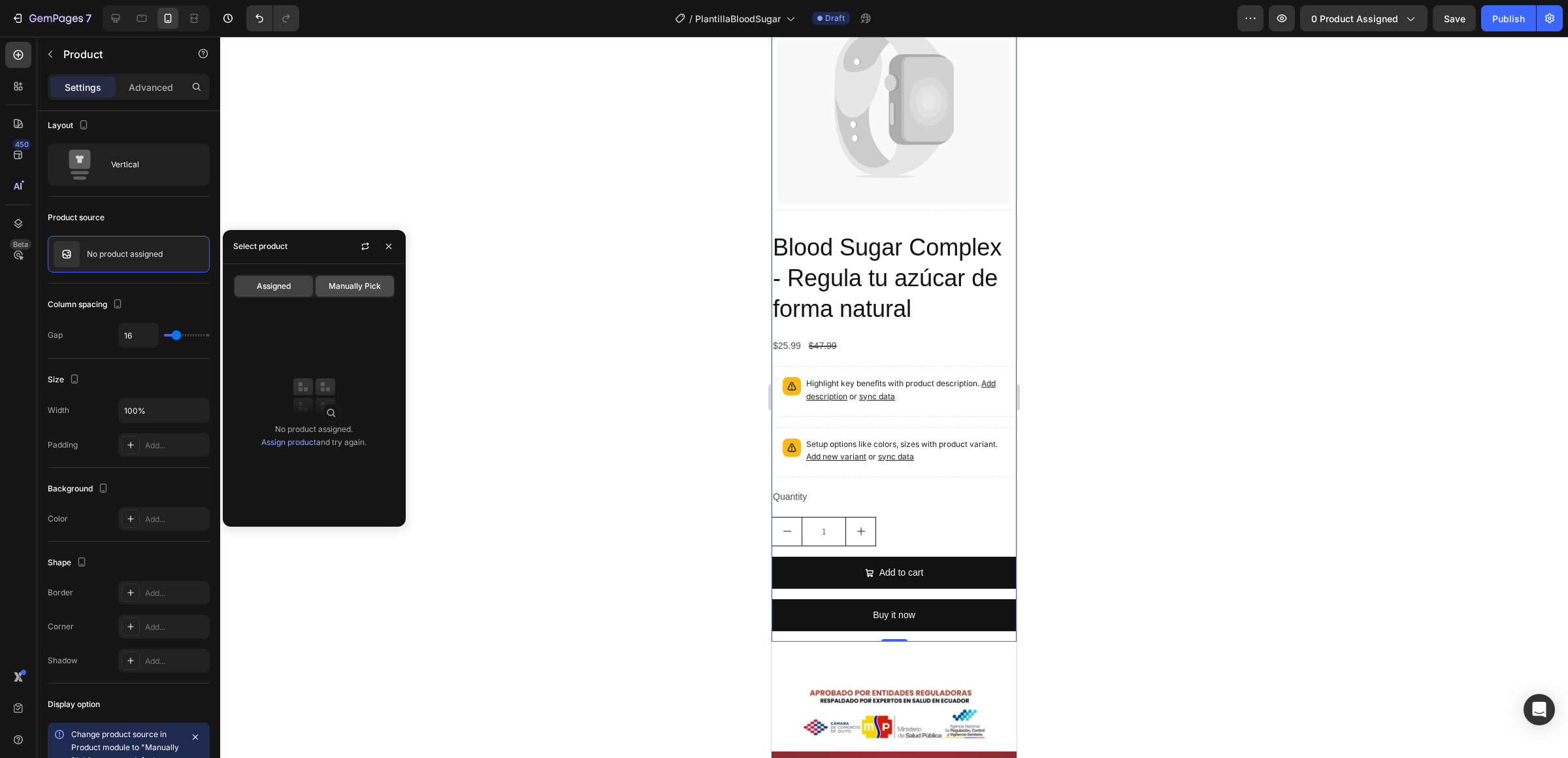
click at [341, 282] on span "Manually Pick" at bounding box center [355, 286] width 52 height 12
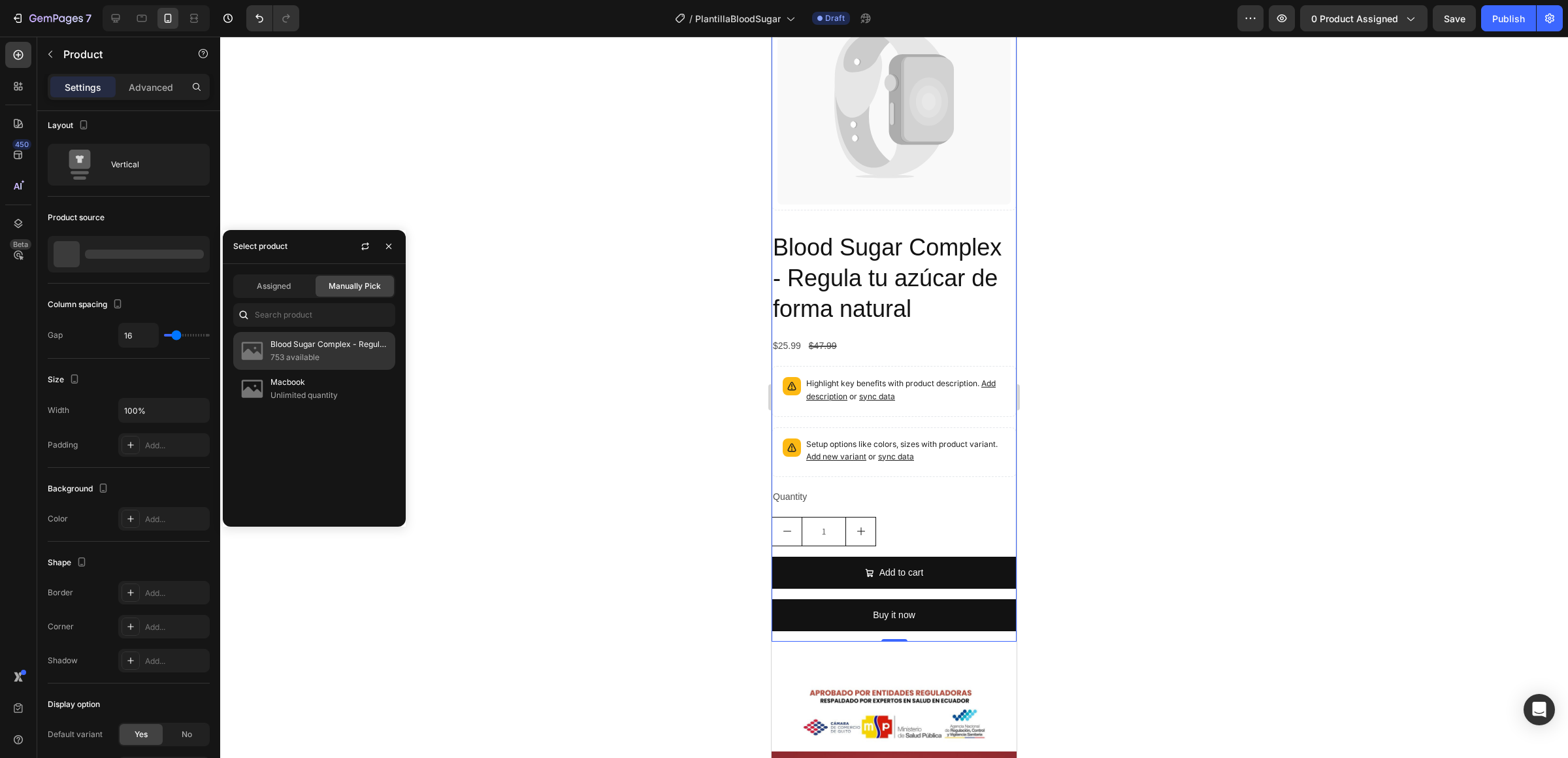
click at [300, 335] on div "Blood Sugar Complex - Regula tu azúcar de forma natural 753 available" at bounding box center [314, 350] width 162 height 38
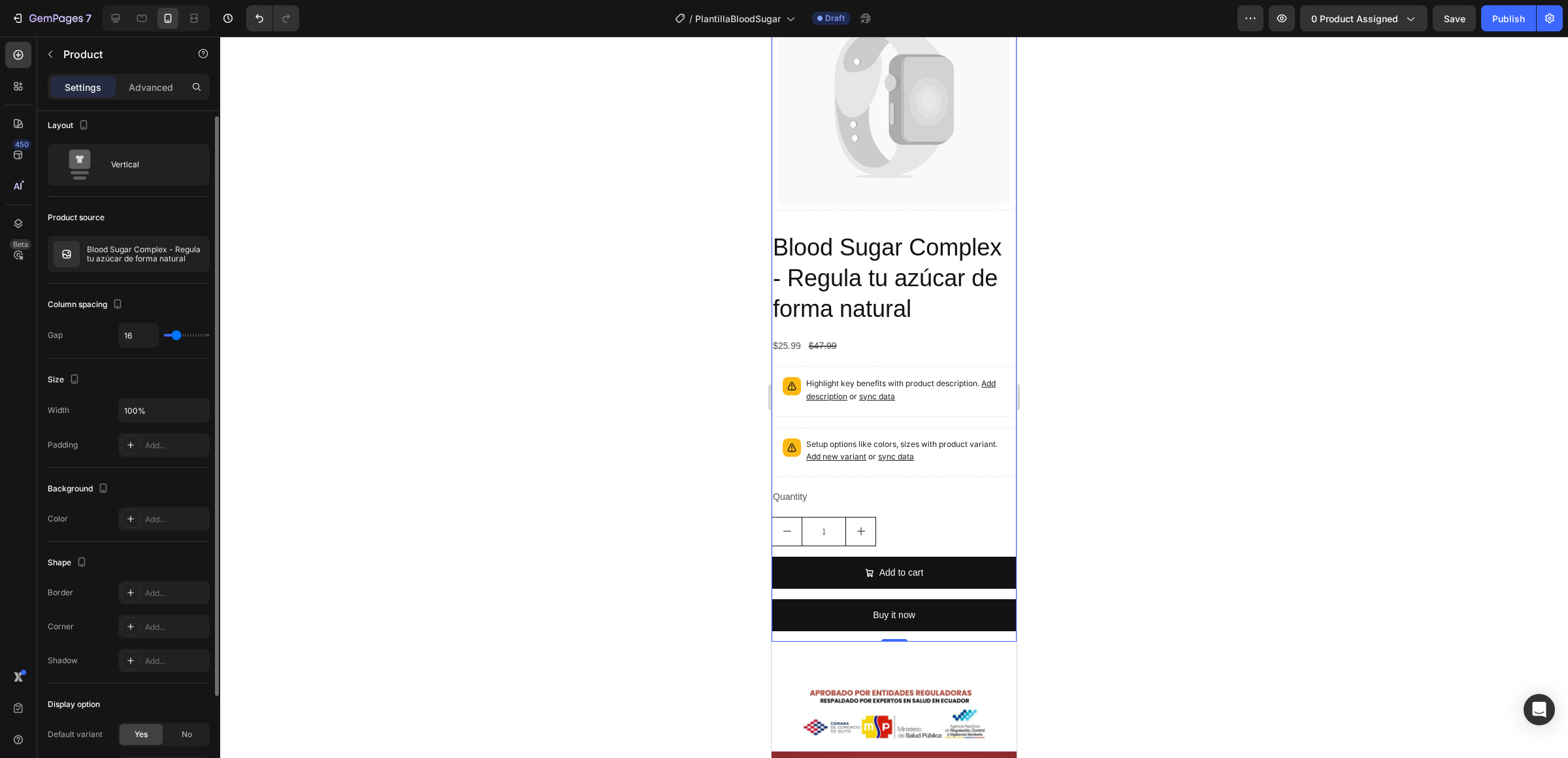
click at [198, 217] on div "Product source" at bounding box center [128, 218] width 162 height 21
click at [960, 326] on div "Blood Sugar Complex - Regula tu azúcar de forma natural Product Title $25.99 Pr…" at bounding box center [894, 436] width 245 height 410
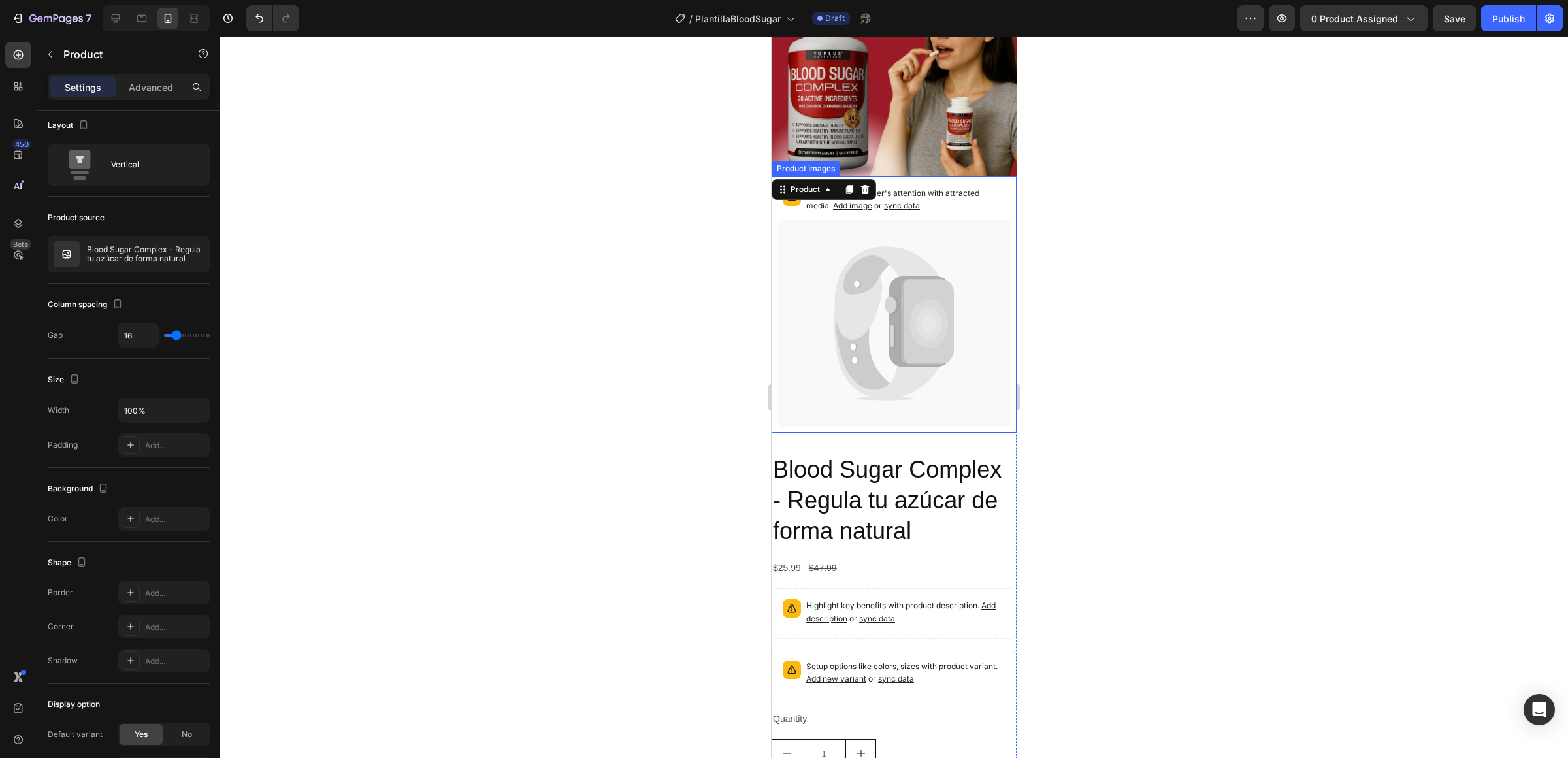
scroll to position [979, 0]
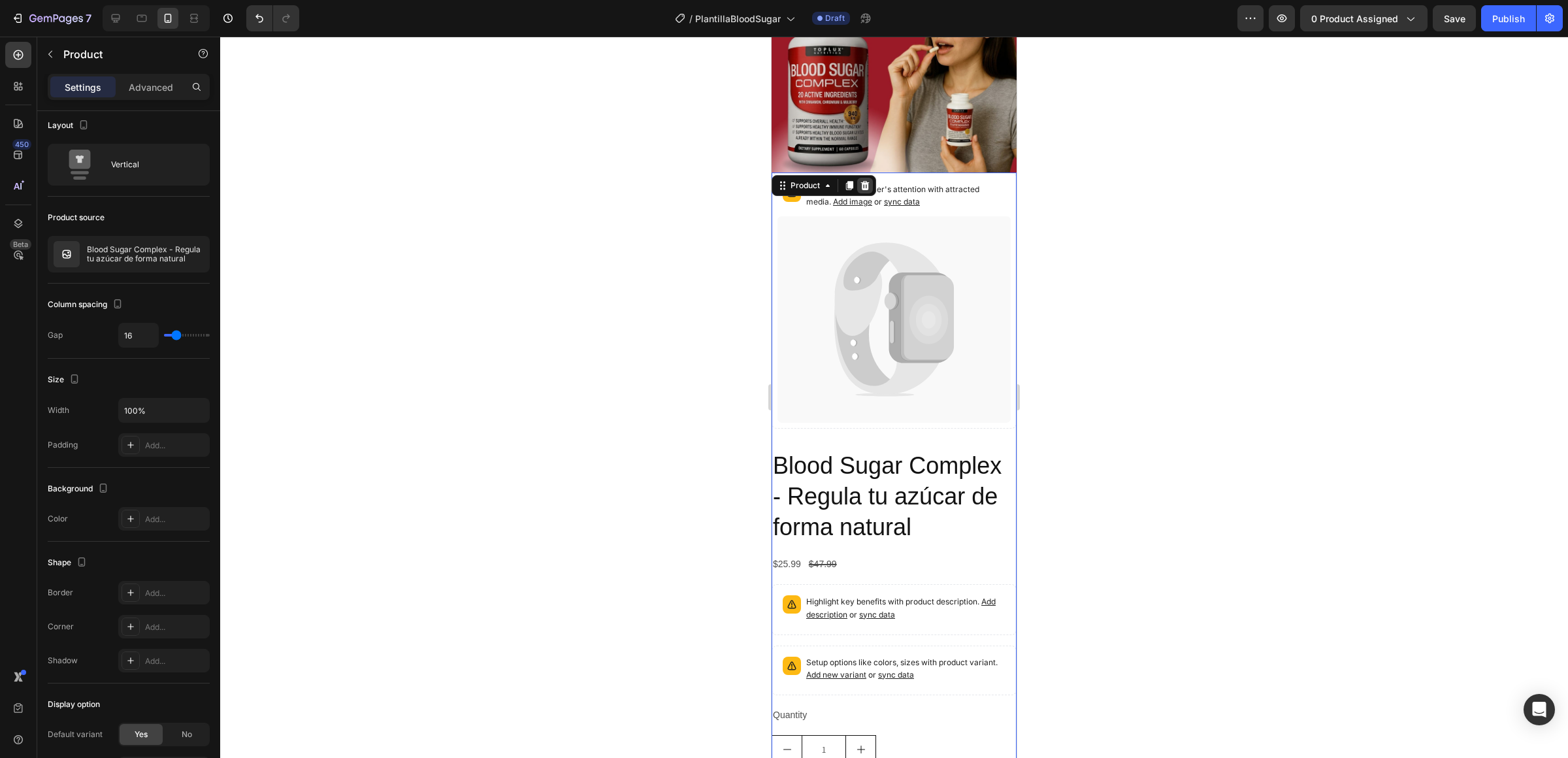
click at [864, 177] on div at bounding box center [865, 185] width 16 height 16
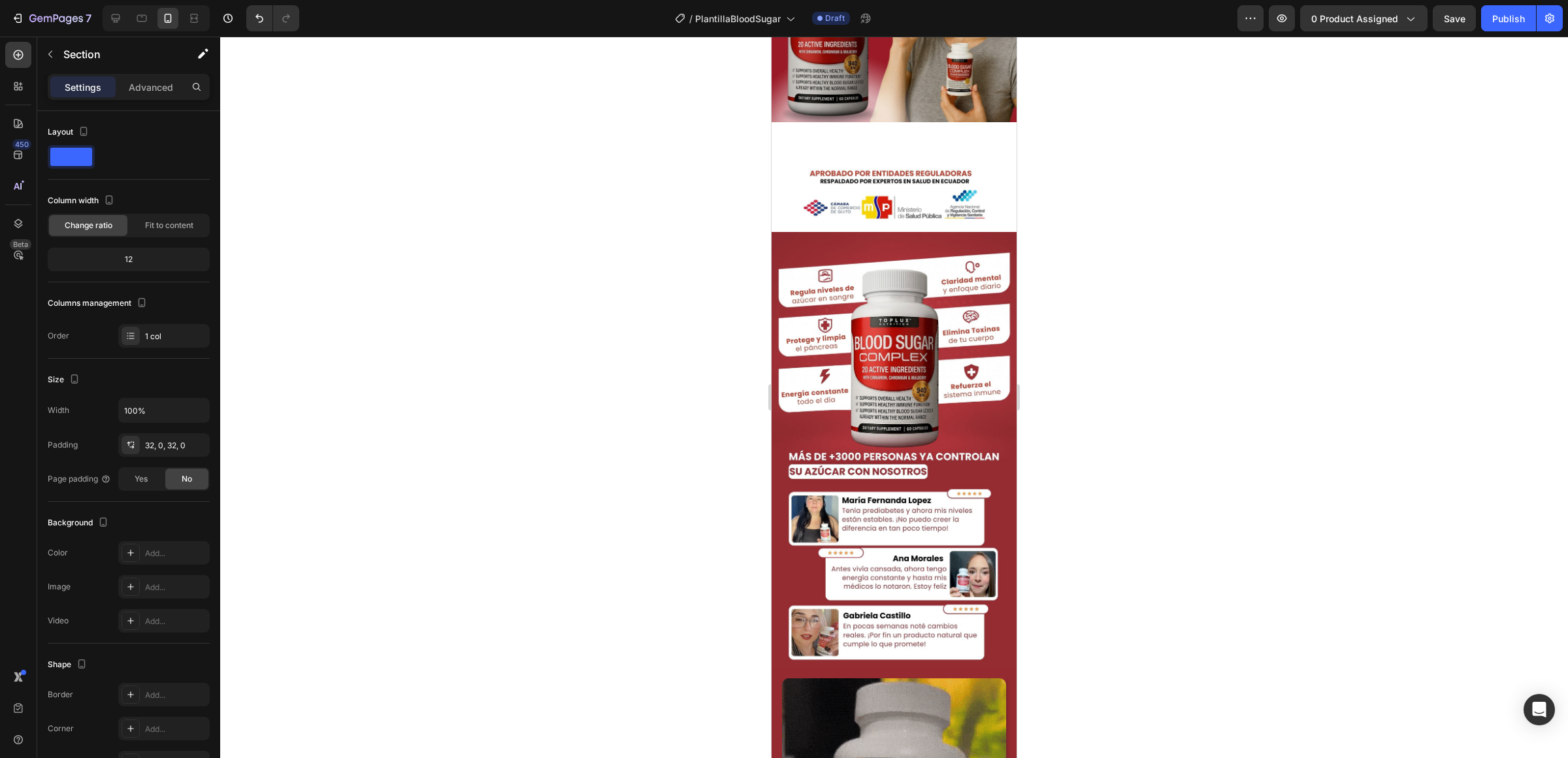
scroll to position [1011, 0]
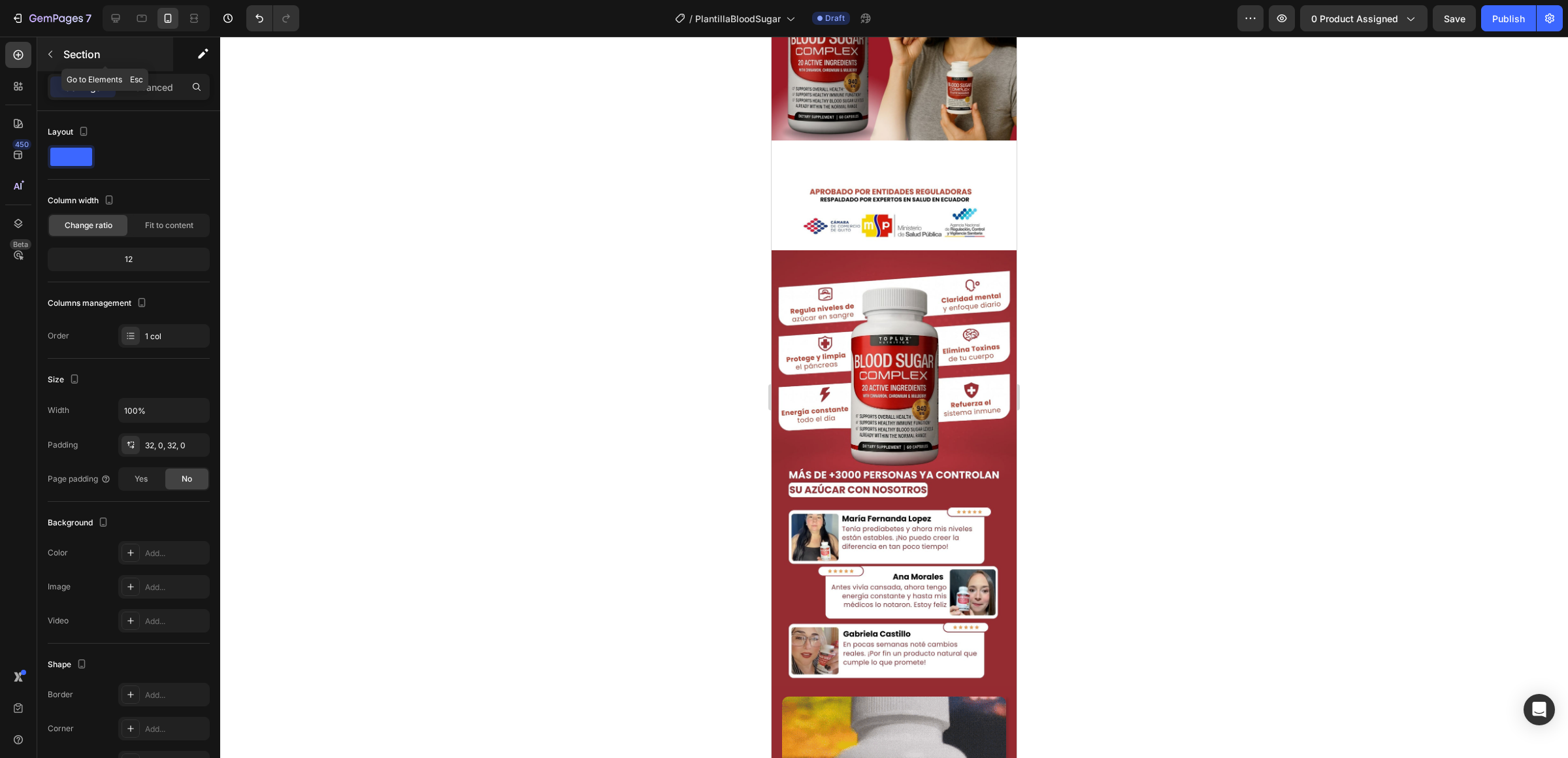
click at [42, 56] on button "button" at bounding box center [50, 54] width 21 height 21
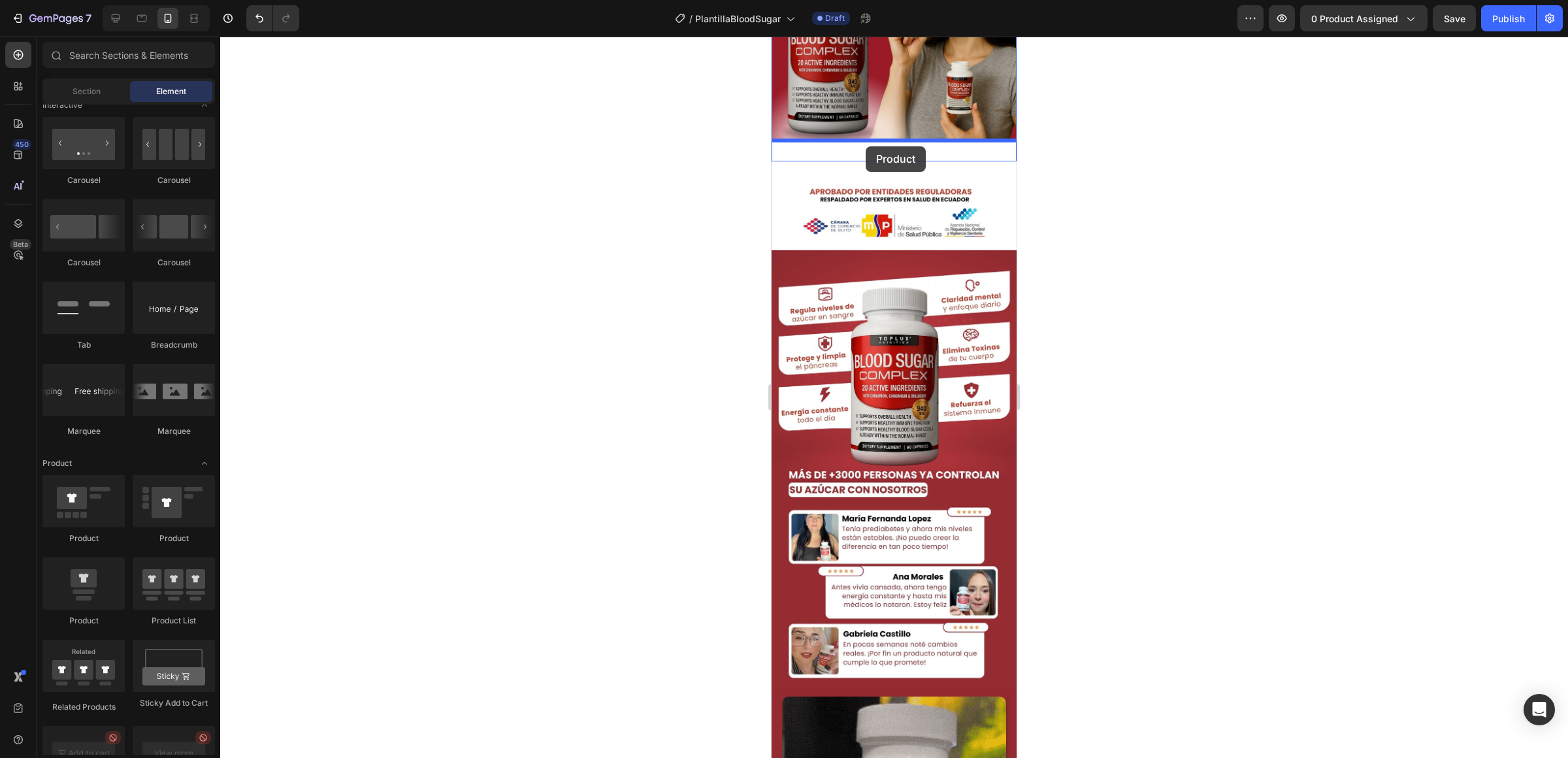
drag, startPoint x: 844, startPoint y: 626, endPoint x: 866, endPoint y: 146, distance: 480.5
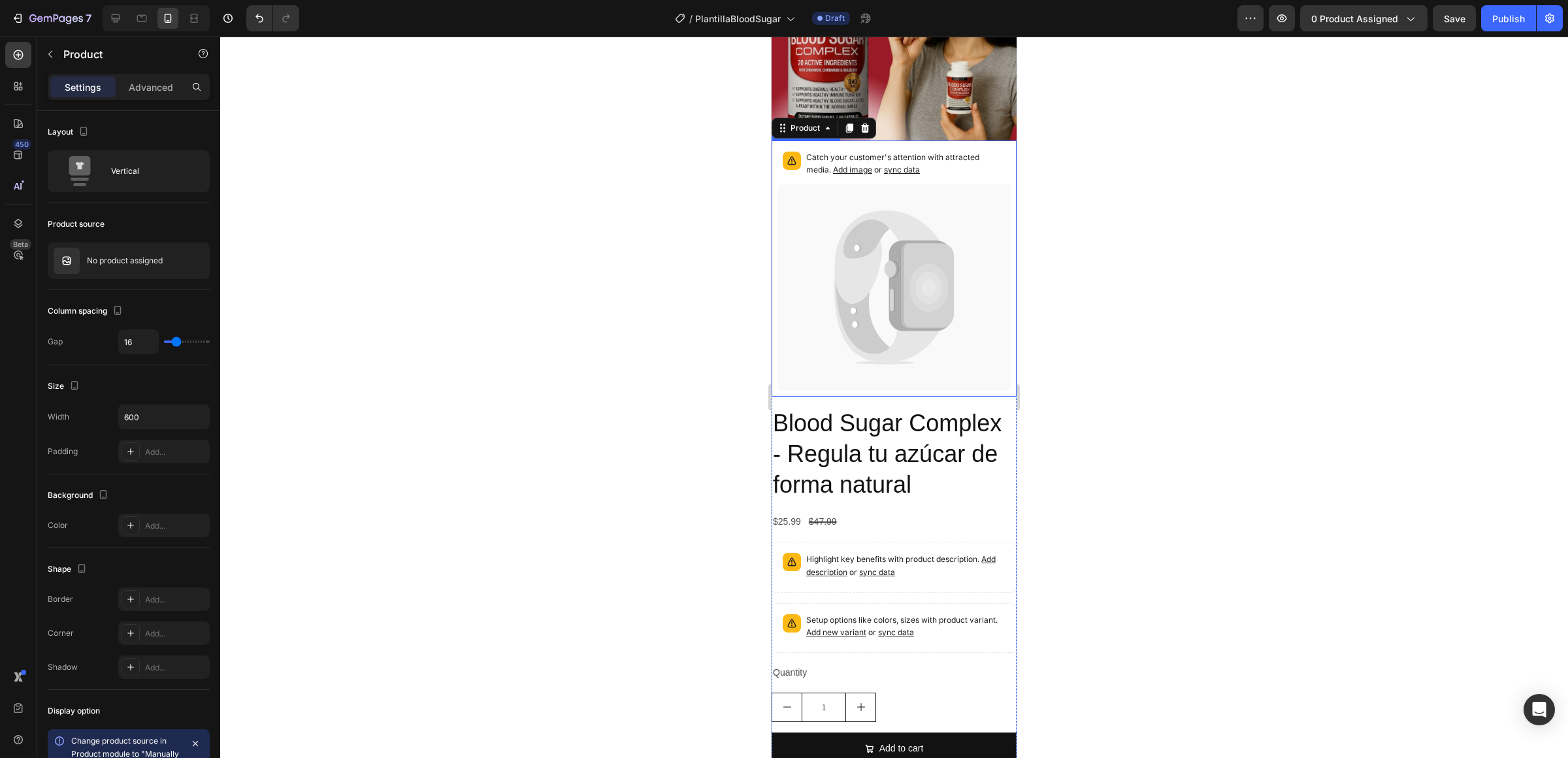
scroll to position [1026, 0]
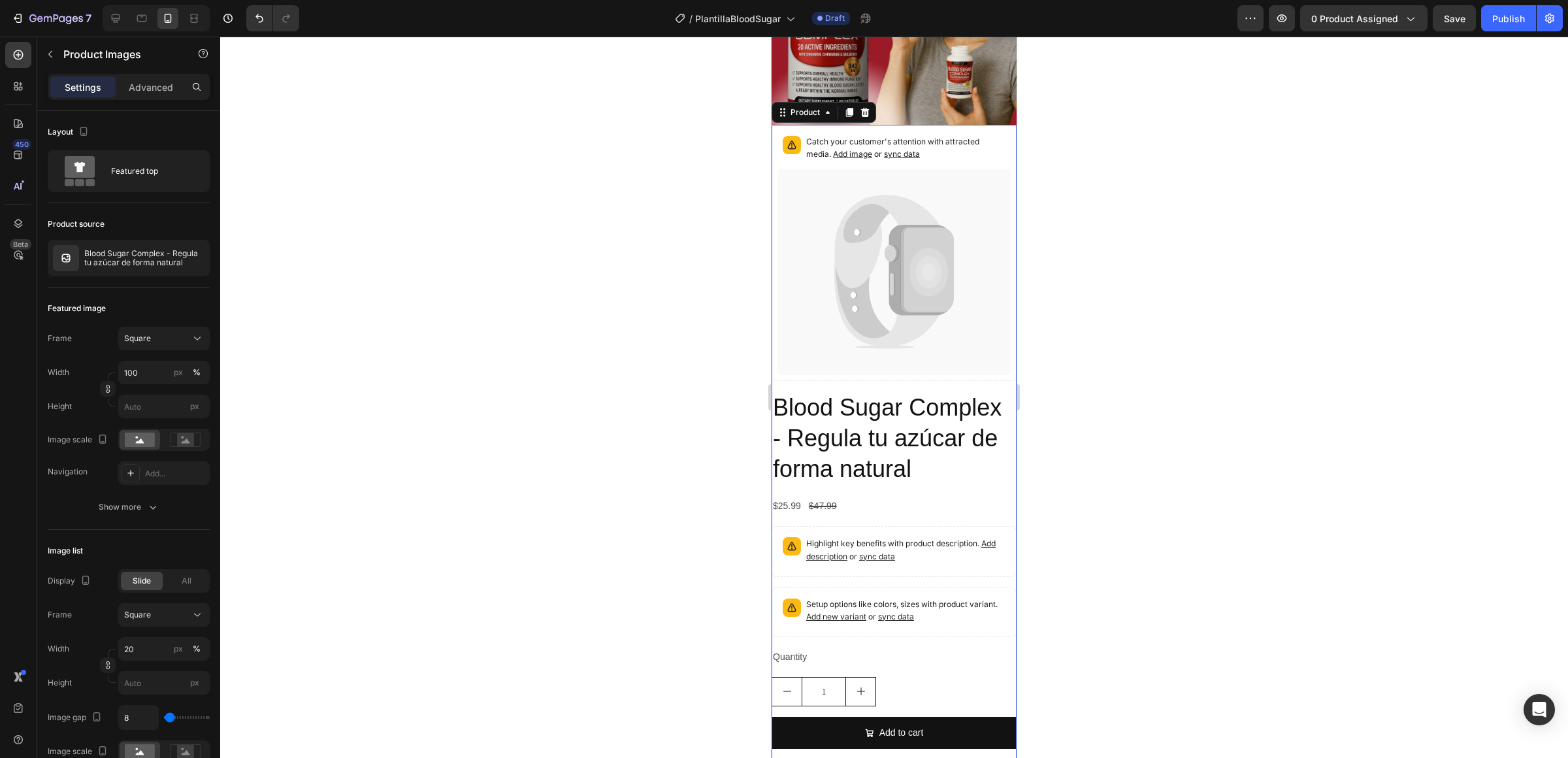
click at [850, 238] on icon at bounding box center [864, 273] width 59 height 139
click at [845, 239] on icon at bounding box center [864, 273] width 59 height 139
click at [851, 411] on h2 "Blood Sugar Complex - Regula tu azúcar de forma natural" at bounding box center [894, 438] width 245 height 94
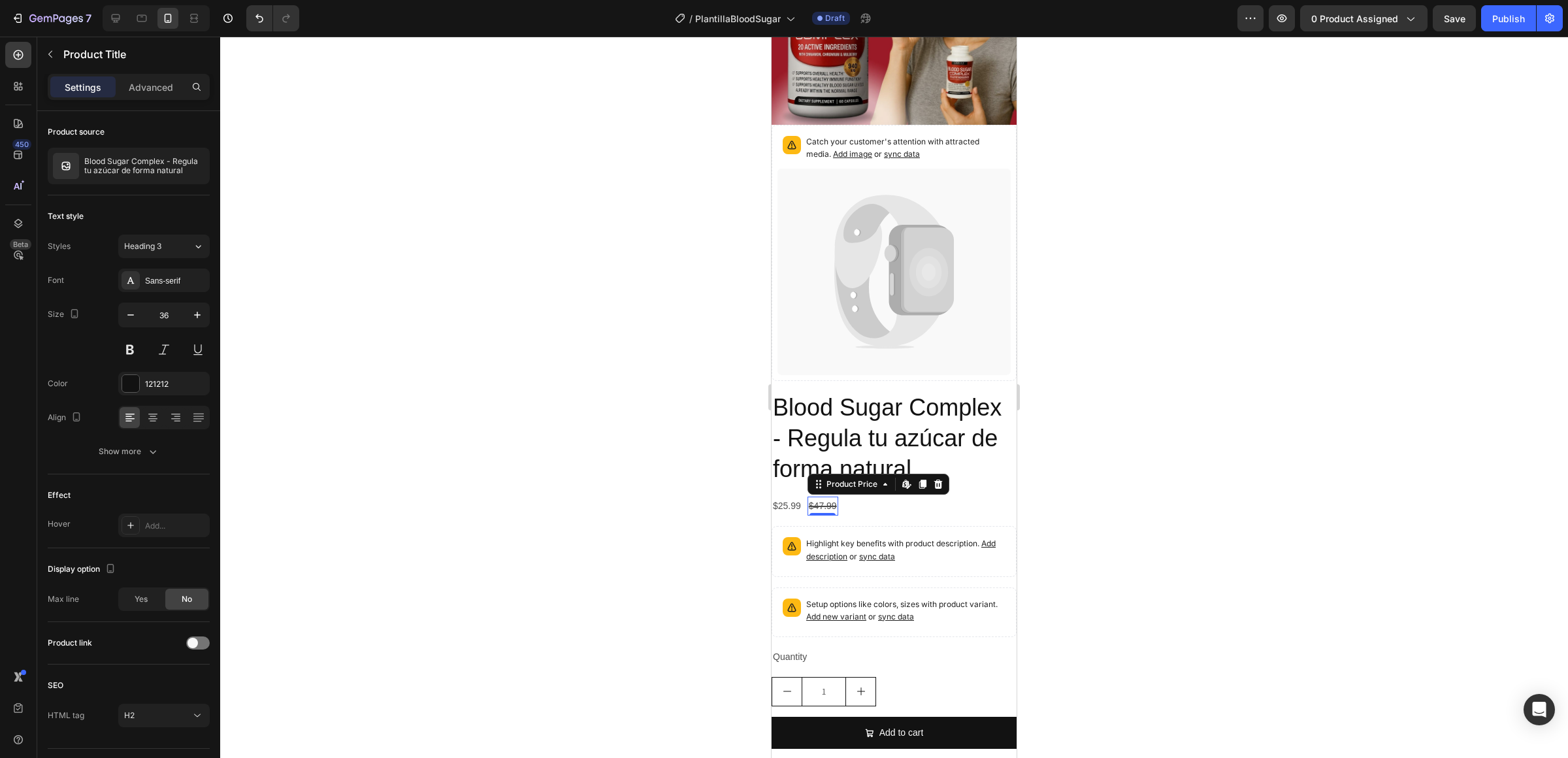
click at [832, 505] on div "$47.99" at bounding box center [822, 505] width 31 height 19
click at [795, 502] on div "$25.99" at bounding box center [787, 505] width 31 height 19
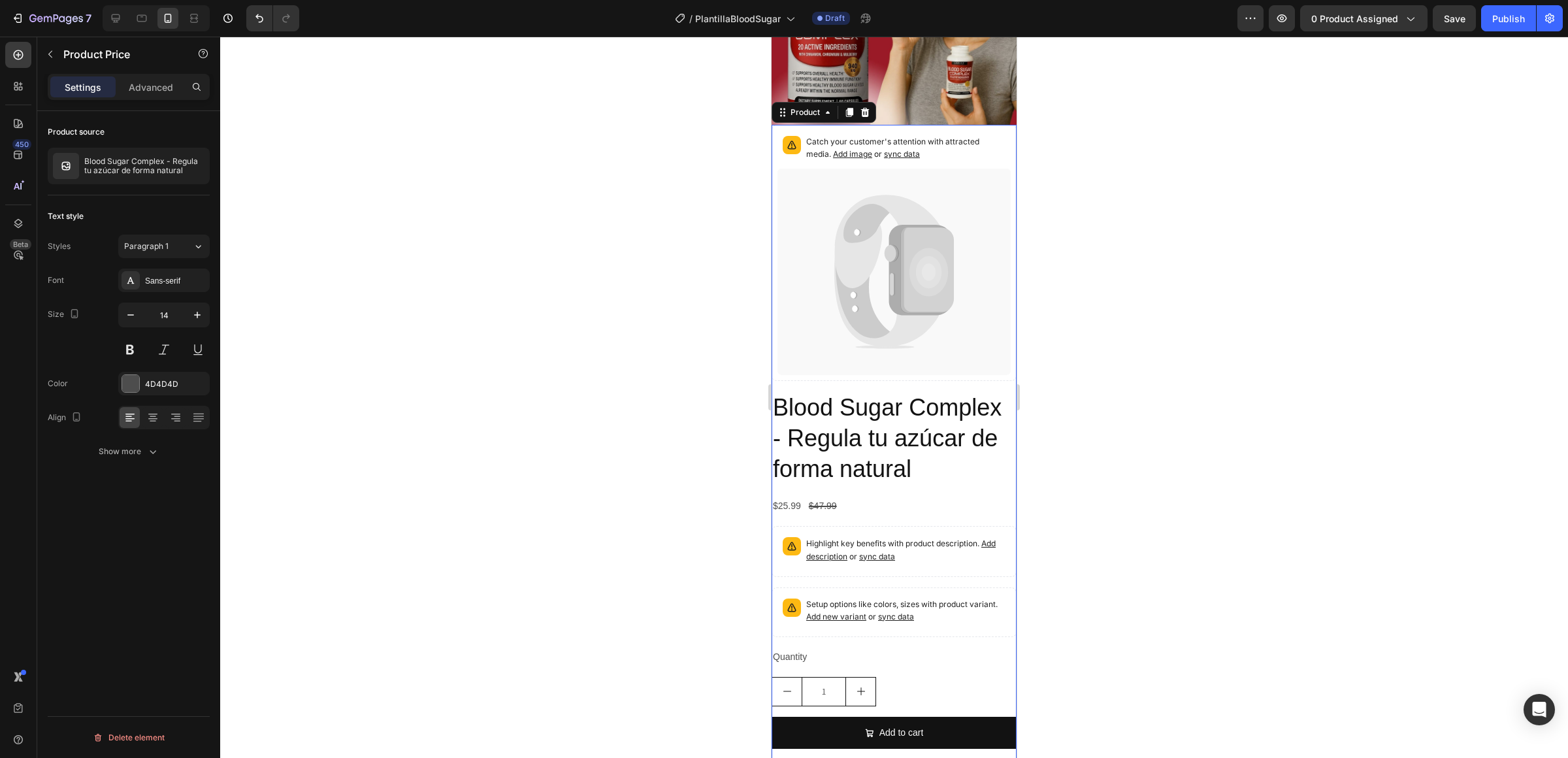
click at [861, 519] on div "Blood Sugar Complex - Regula tu azúcar de forma natural Product Title $25.99 Pr…" at bounding box center [894, 596] width 245 height 410
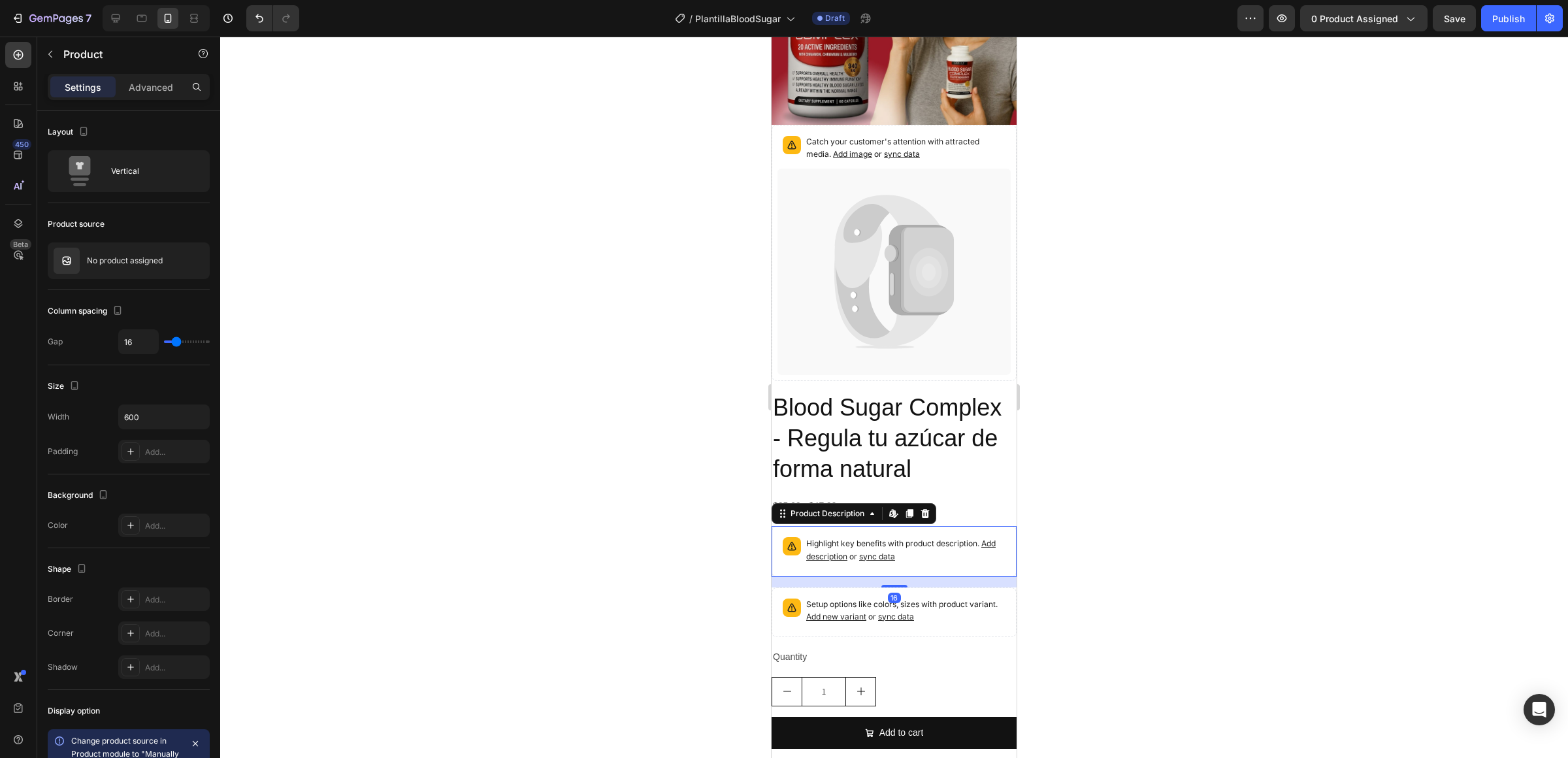
click at [851, 546] on p "Highlight key benefits with product description. Add description or sync data" at bounding box center [905, 549] width 199 height 26
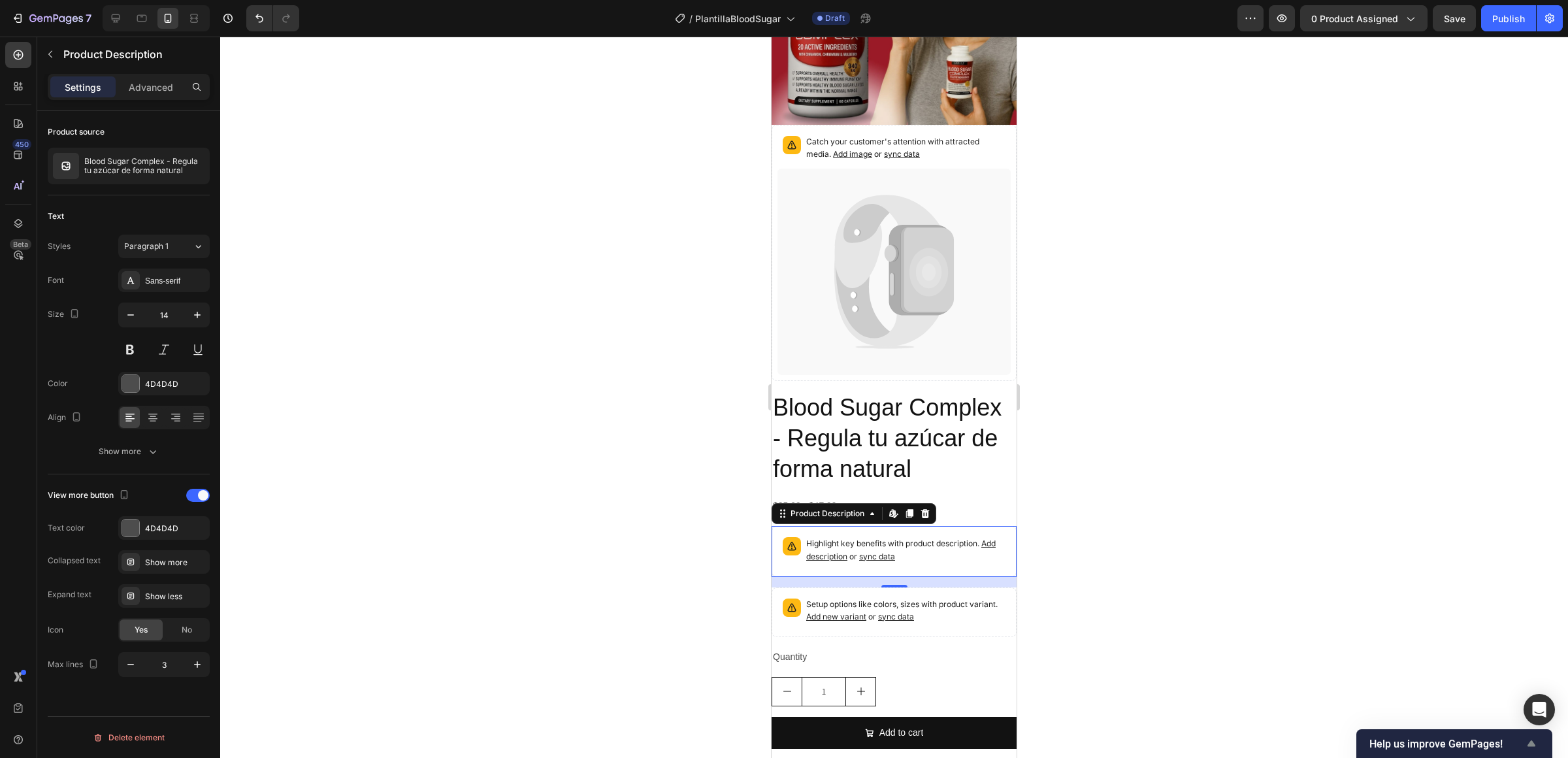
click at [1176, 610] on span "Help us improve GemPages!" at bounding box center [1446, 743] width 154 height 13
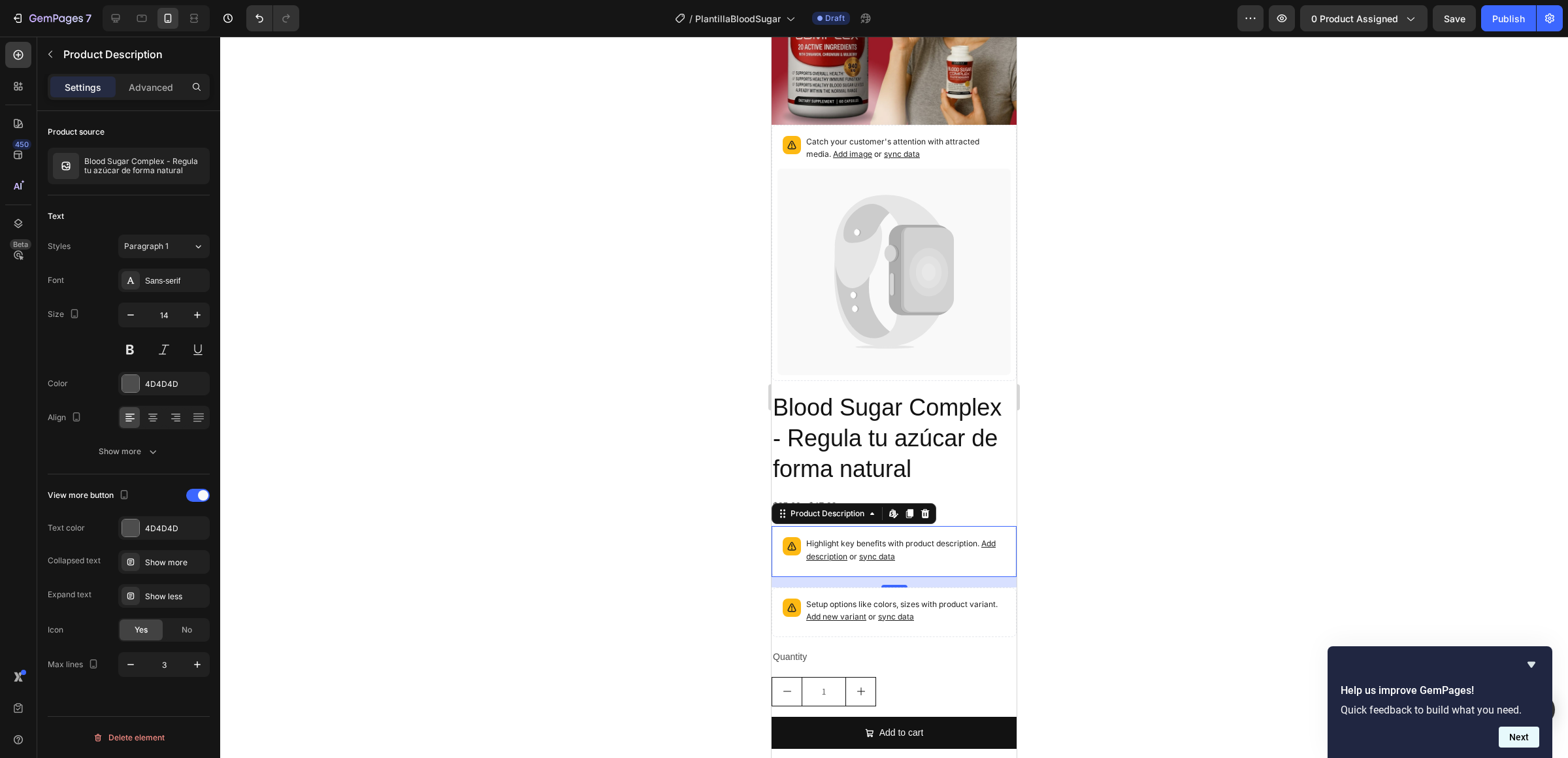
click at [1176, 610] on button "Next" at bounding box center [1519, 736] width 40 height 21
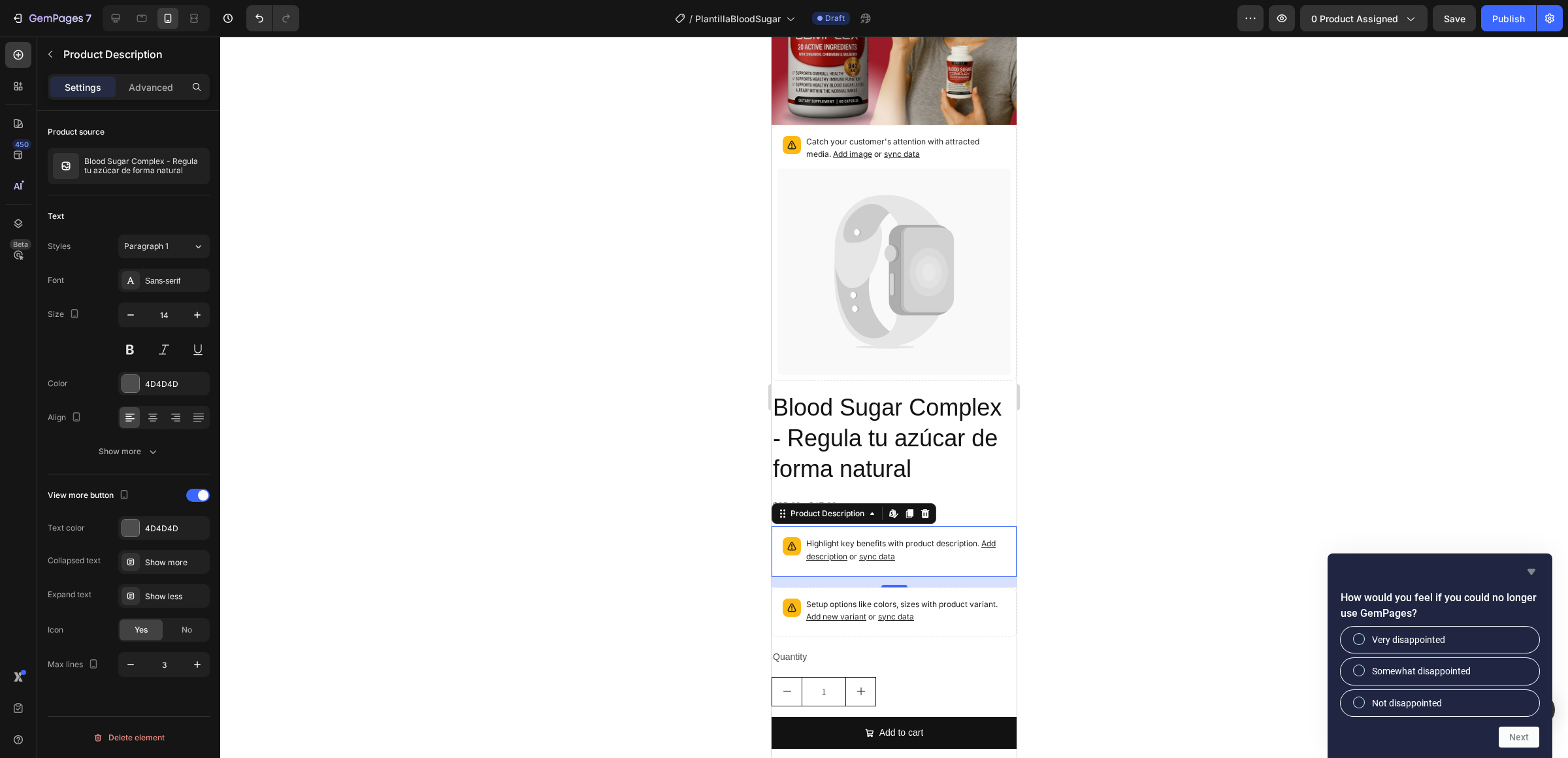
drag, startPoint x: 1540, startPoint y: 543, endPoint x: 1534, endPoint y: 564, distance: 21.8
click at [1176, 544] on div at bounding box center [894, 397] width 1348 height 721
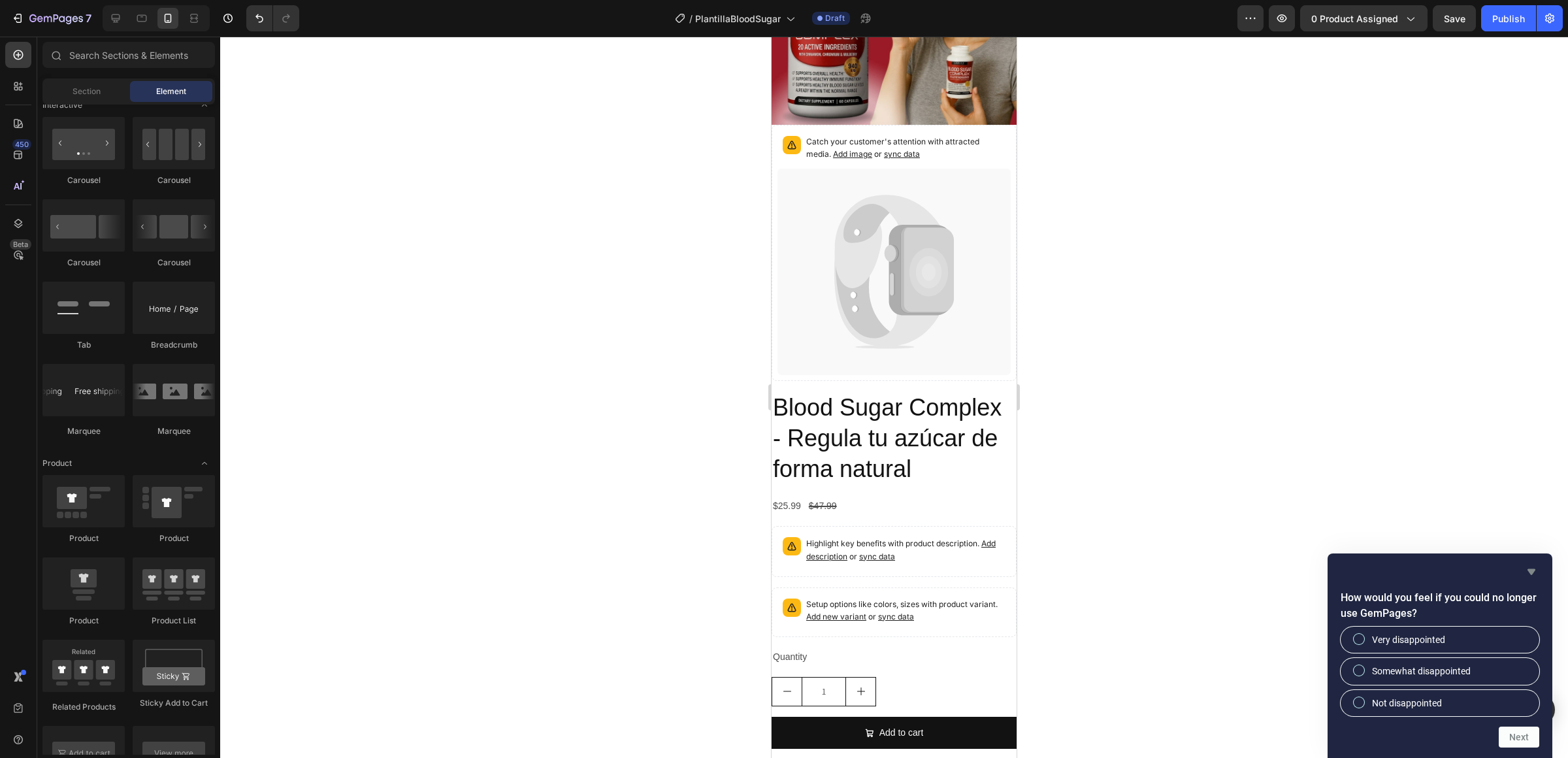
click at [1176, 569] on icon "Hide survey" at bounding box center [1531, 572] width 8 height 6
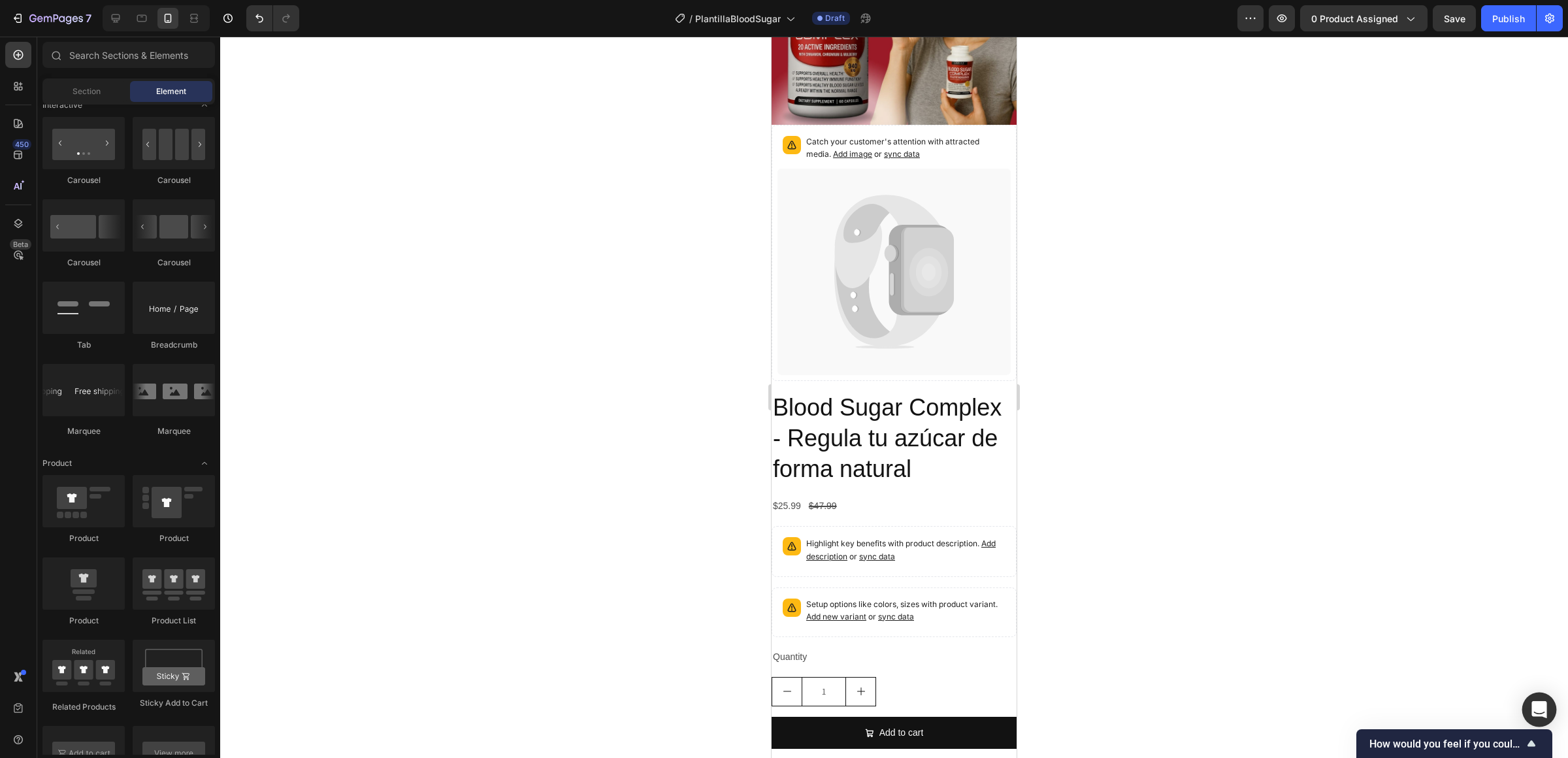
click at [1176, 610] on div "Open Intercom Messenger" at bounding box center [1540, 710] width 34 height 34
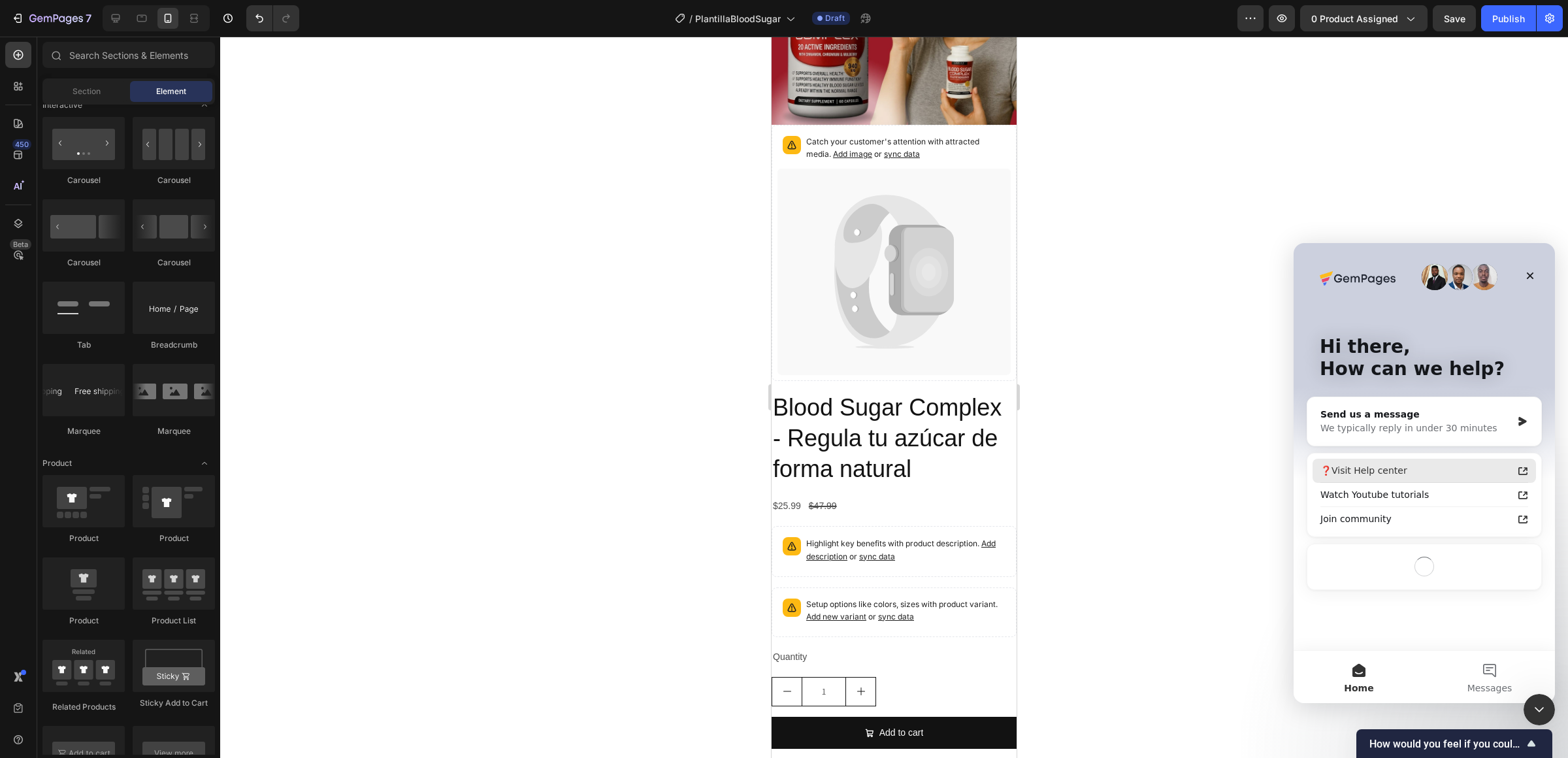
scroll to position [0, 0]
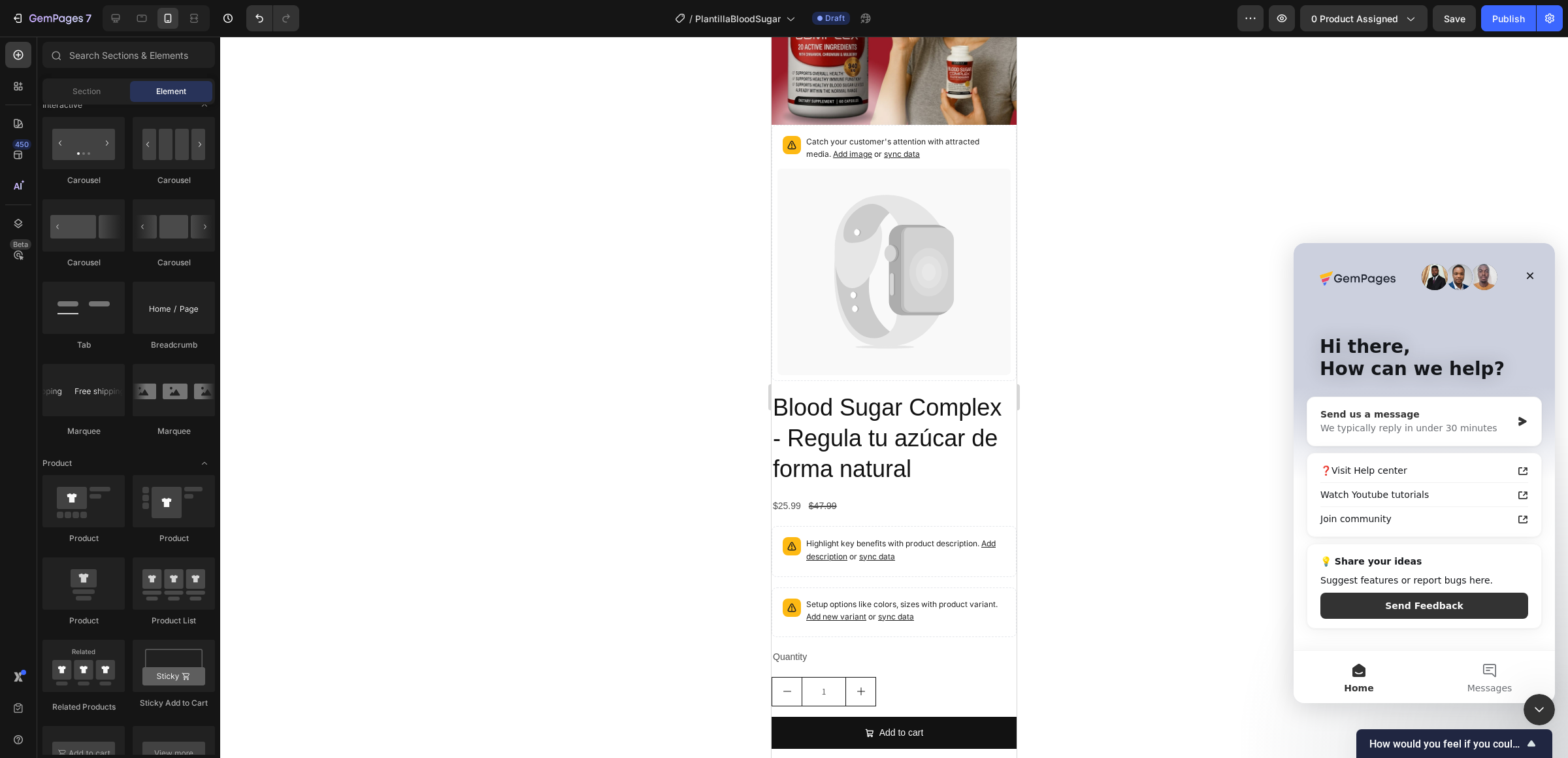
click at [1176, 435] on div "We typically reply in under 30 minutes" at bounding box center [1416, 428] width 192 height 13
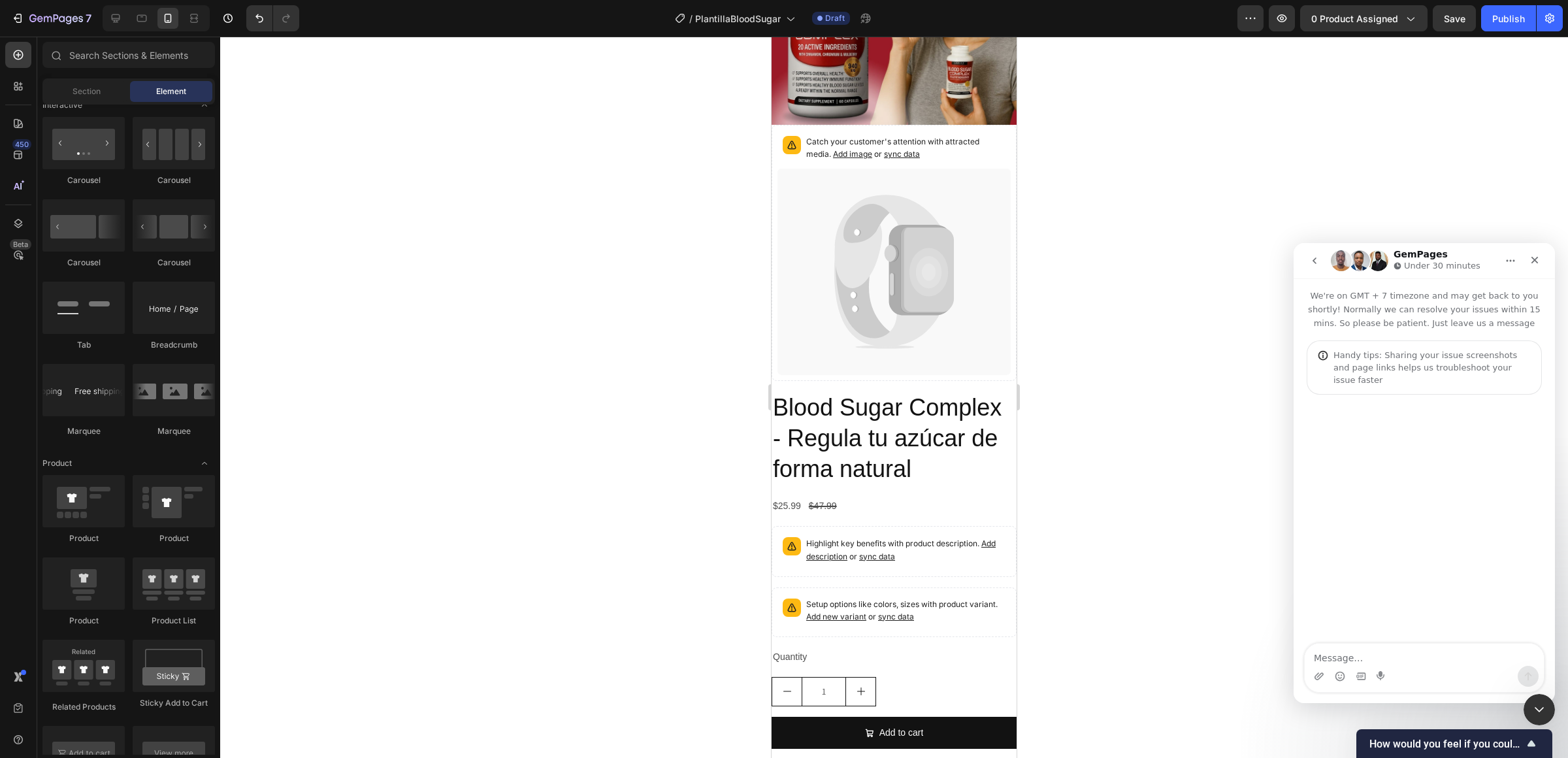
click at [1176, 610] on textarea "Message…" at bounding box center [1424, 654] width 239 height 22
type textarea "Hola"
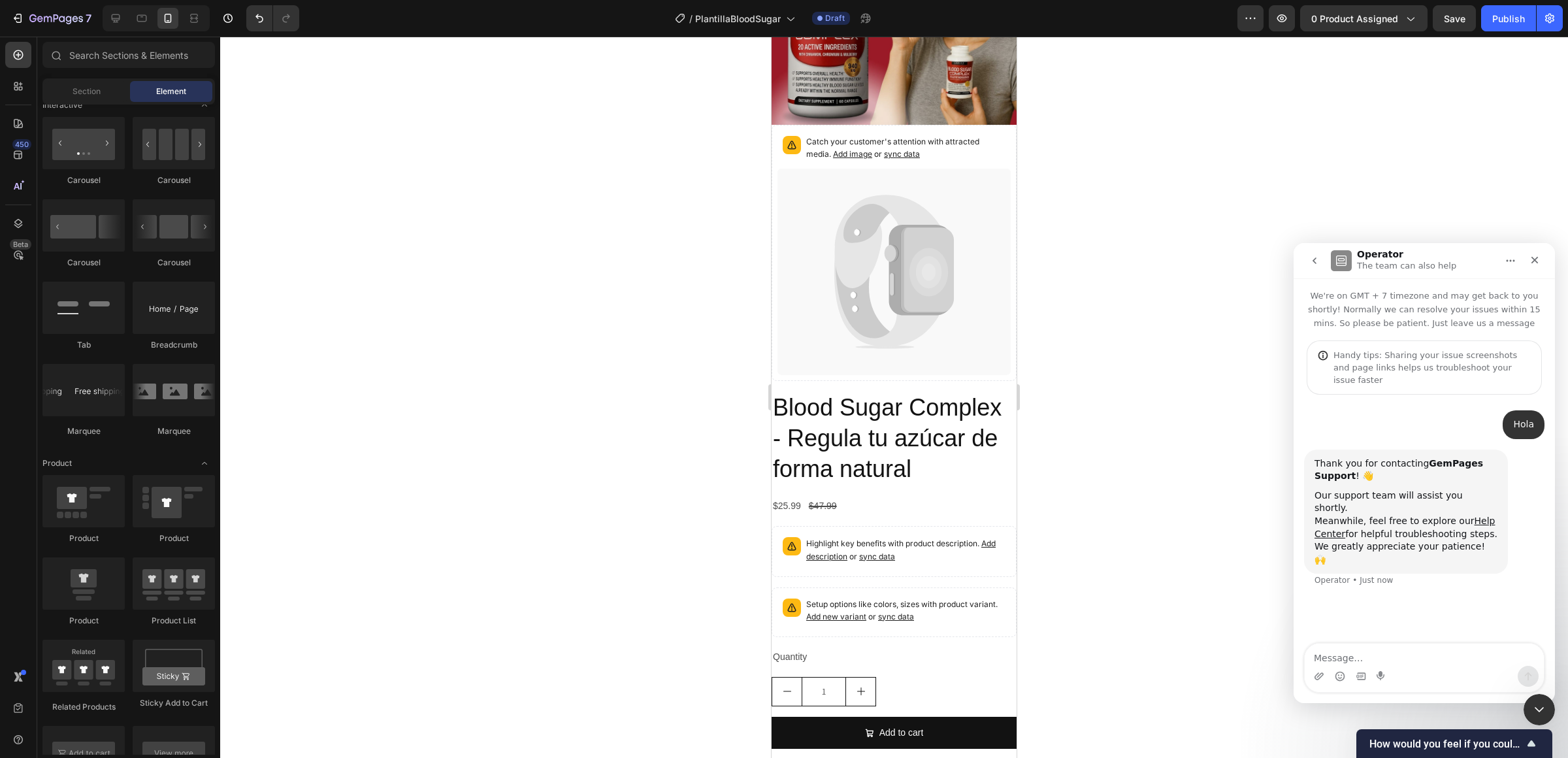
click at [356, 253] on div at bounding box center [894, 397] width 1348 height 721
type textarea "mi landing se debería ver con esto a la hora de yo poner un producto pero"
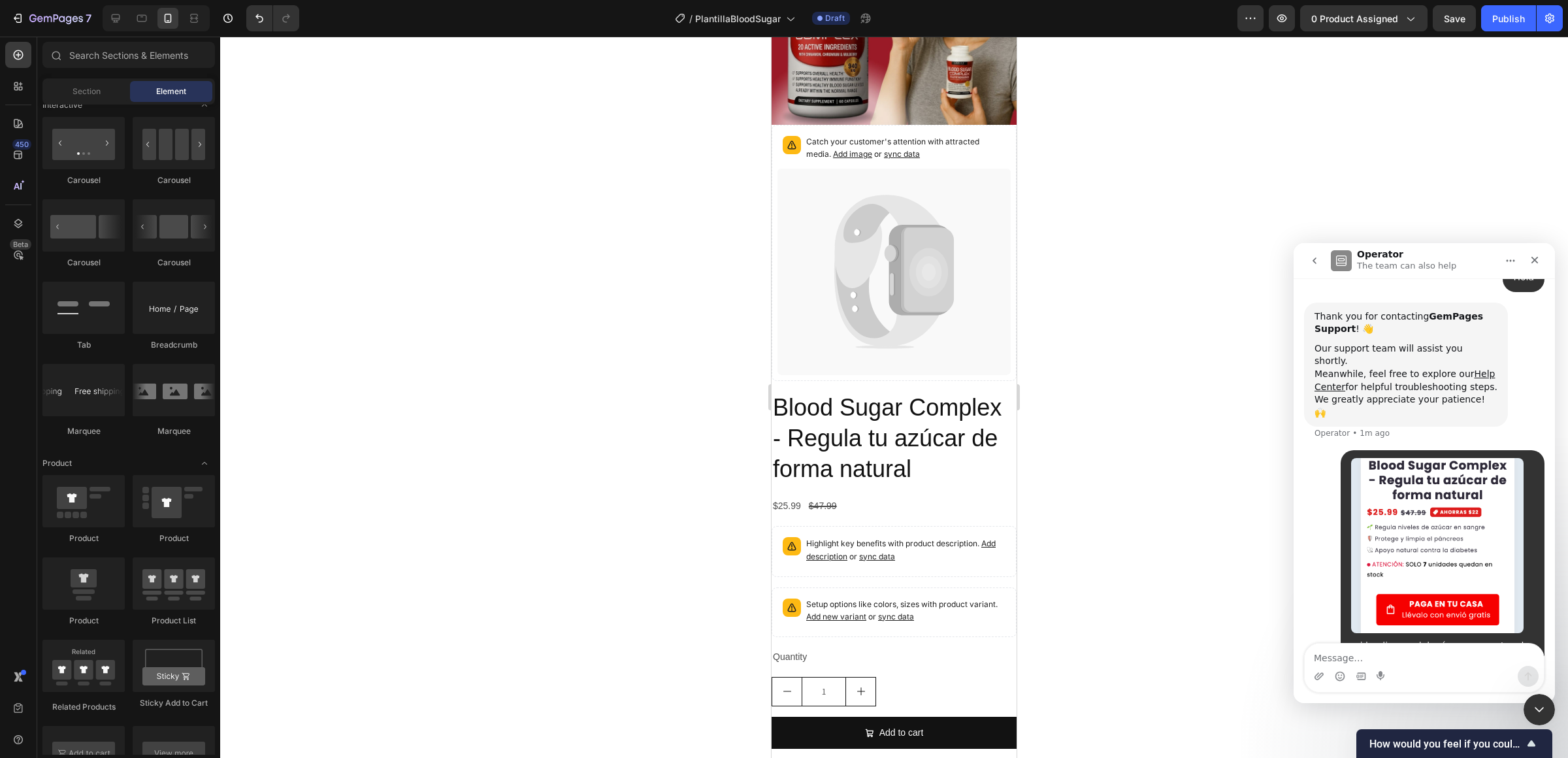
scroll to position [151, 0]
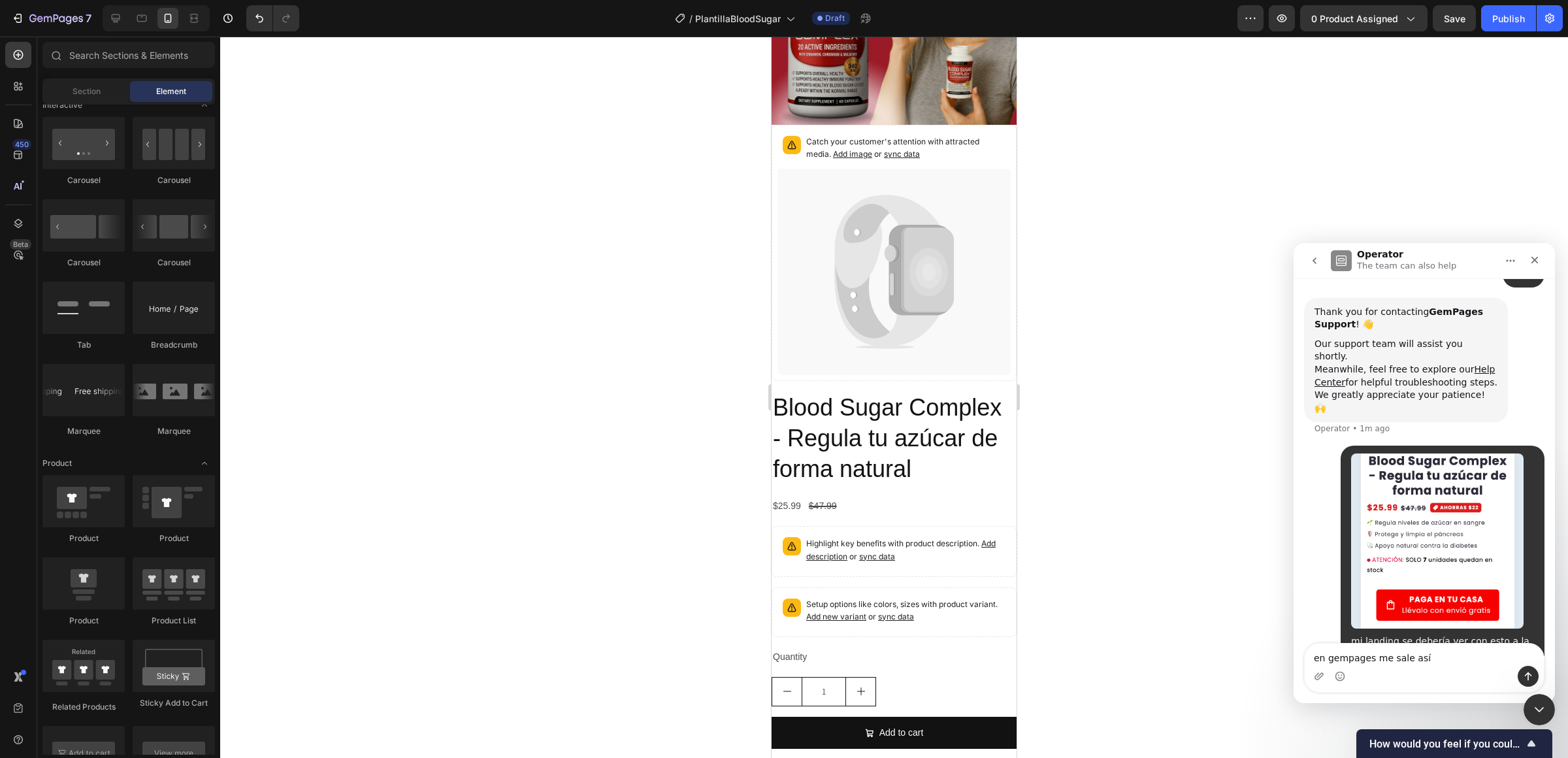
type textarea "en gempages me sale así"
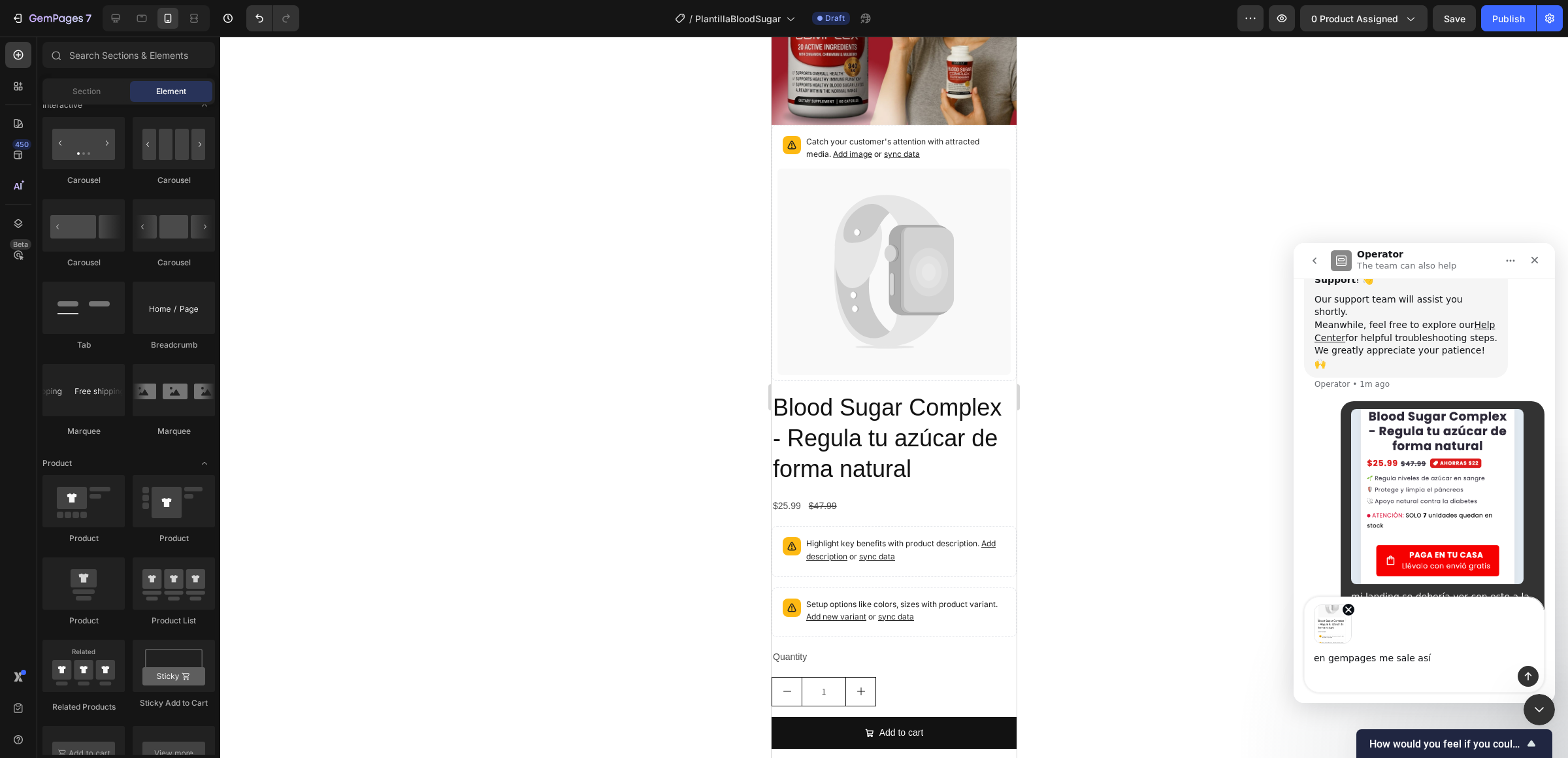
scroll to position [198, 0]
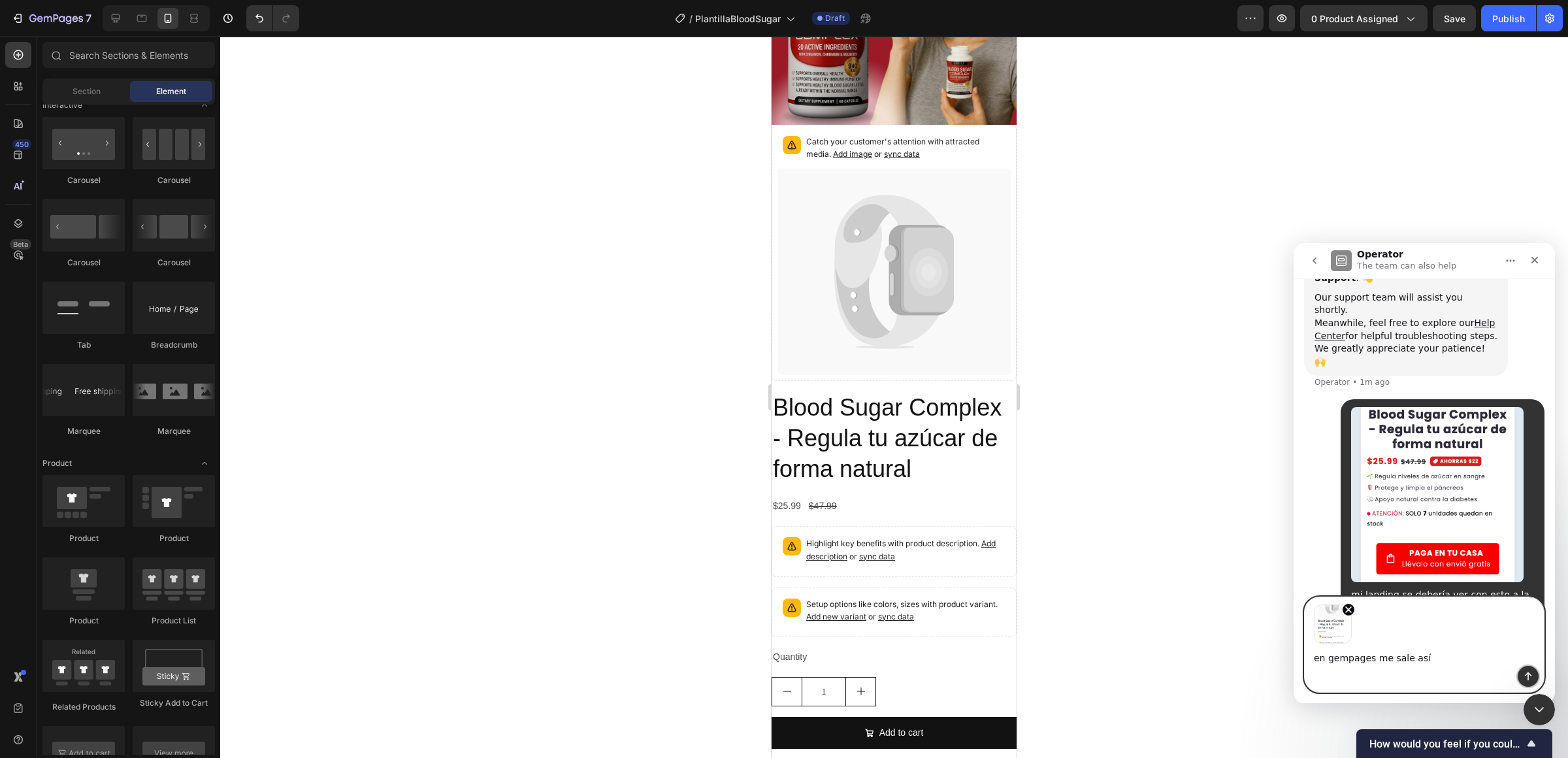
click at [1176, 610] on button "Send a message…" at bounding box center [1528, 676] width 21 height 21
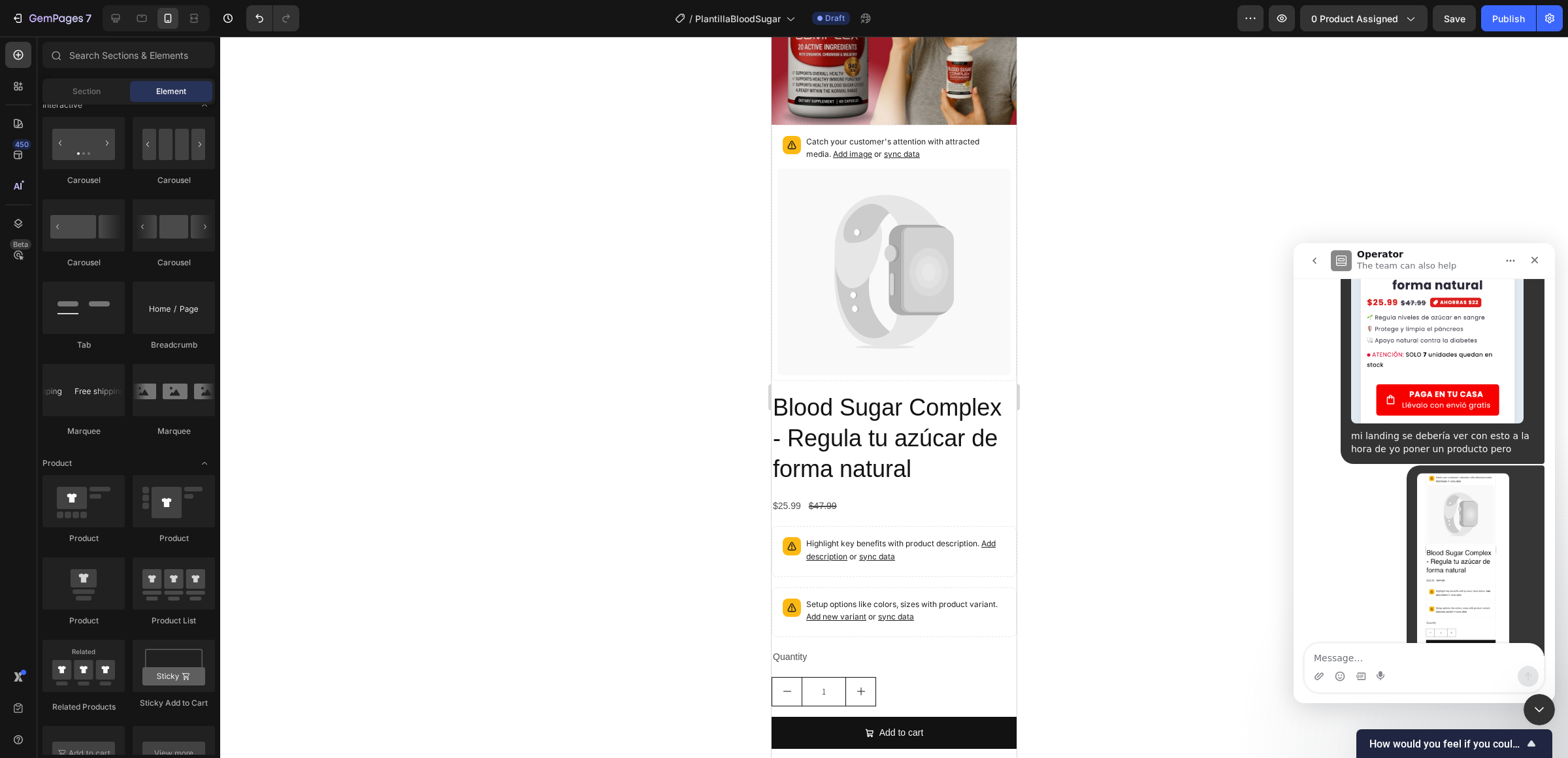
scroll to position [363, 0]
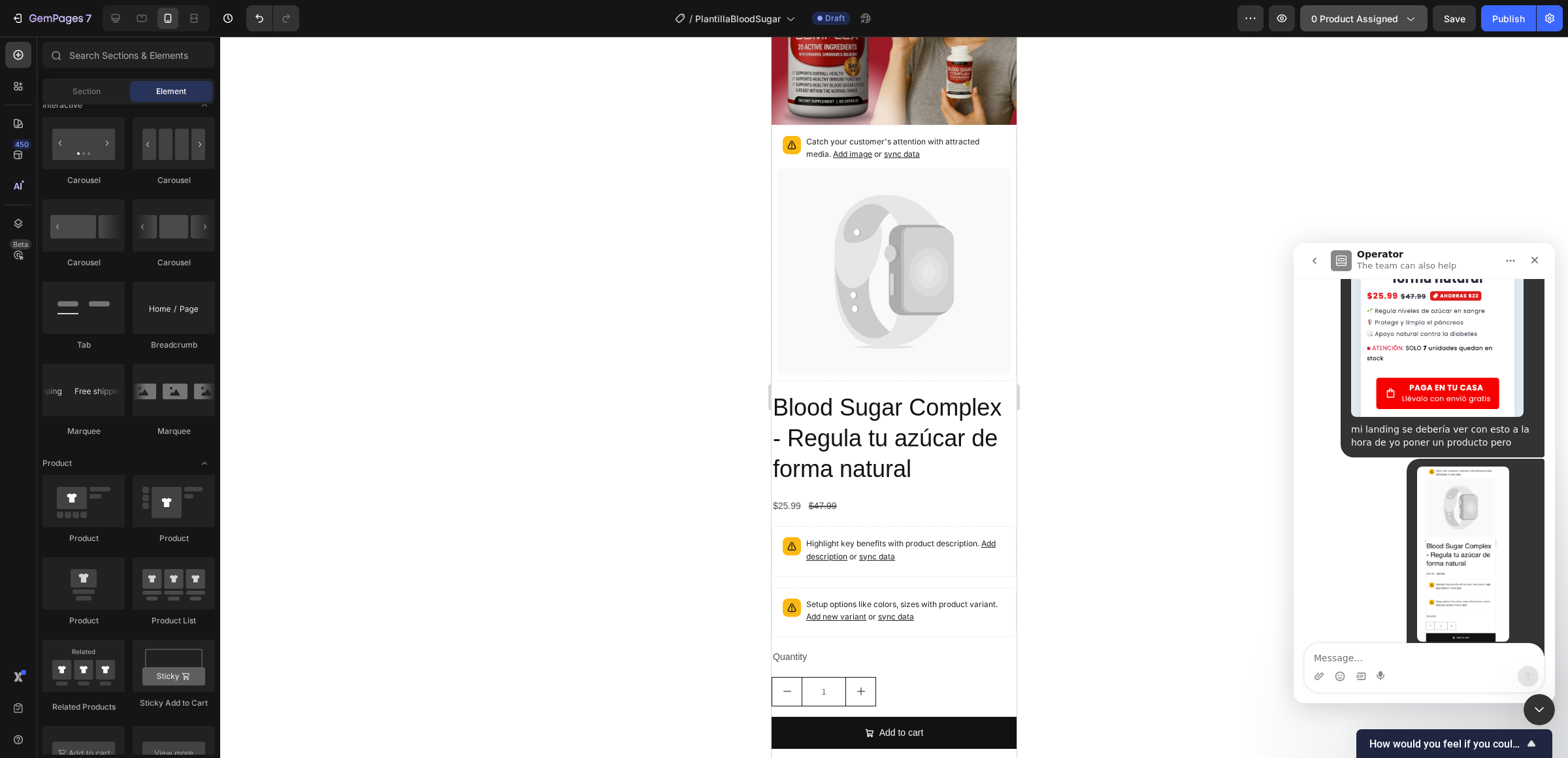
click at [1176, 24] on icon "button" at bounding box center [1410, 19] width 13 height 13
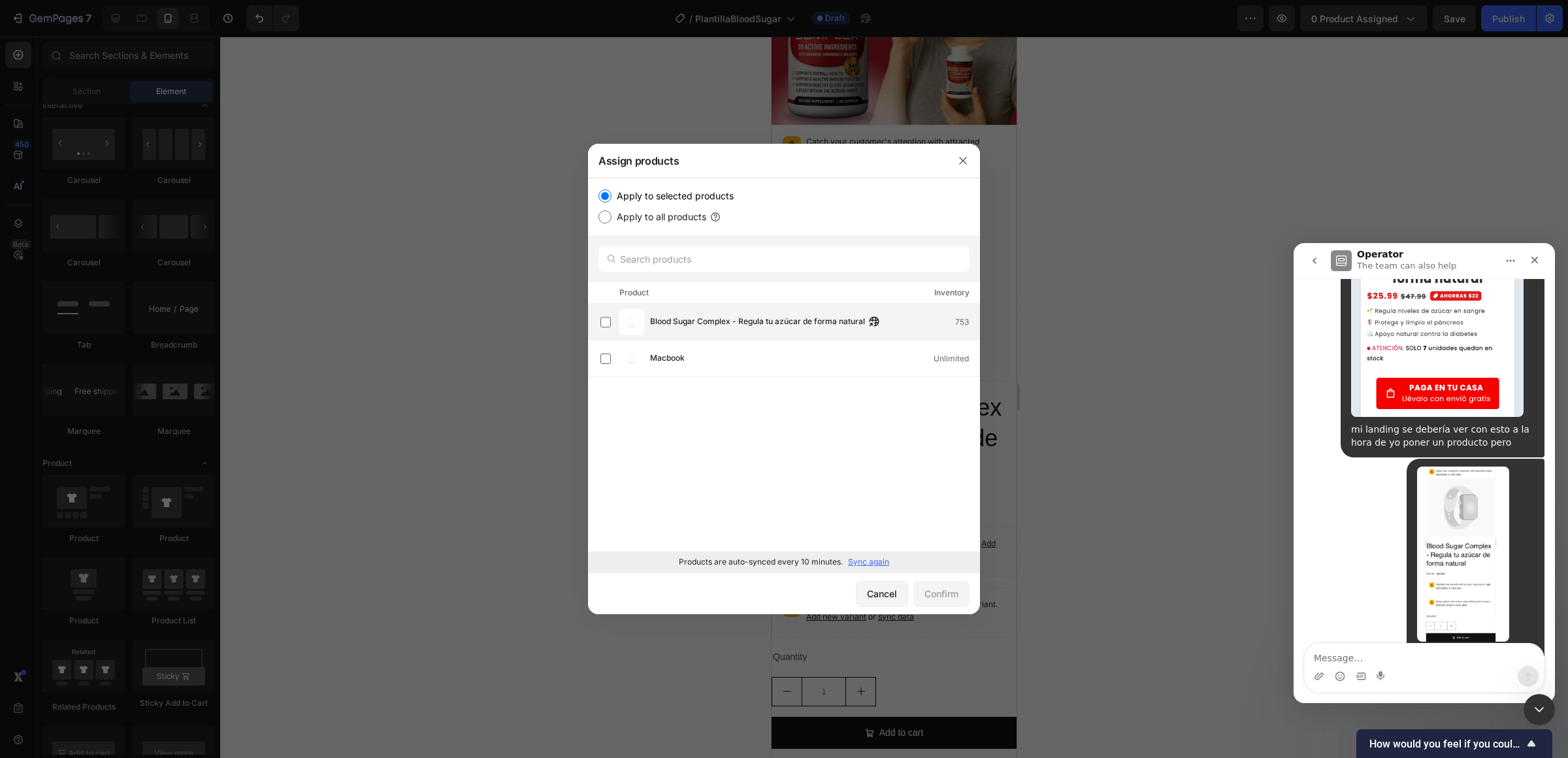
click at [772, 325] on span "Blood Sugar Complex - Regula tu azúcar de forma natural" at bounding box center [758, 321] width 215 height 14
click at [925, 584] on button "Confirm" at bounding box center [941, 593] width 56 height 26
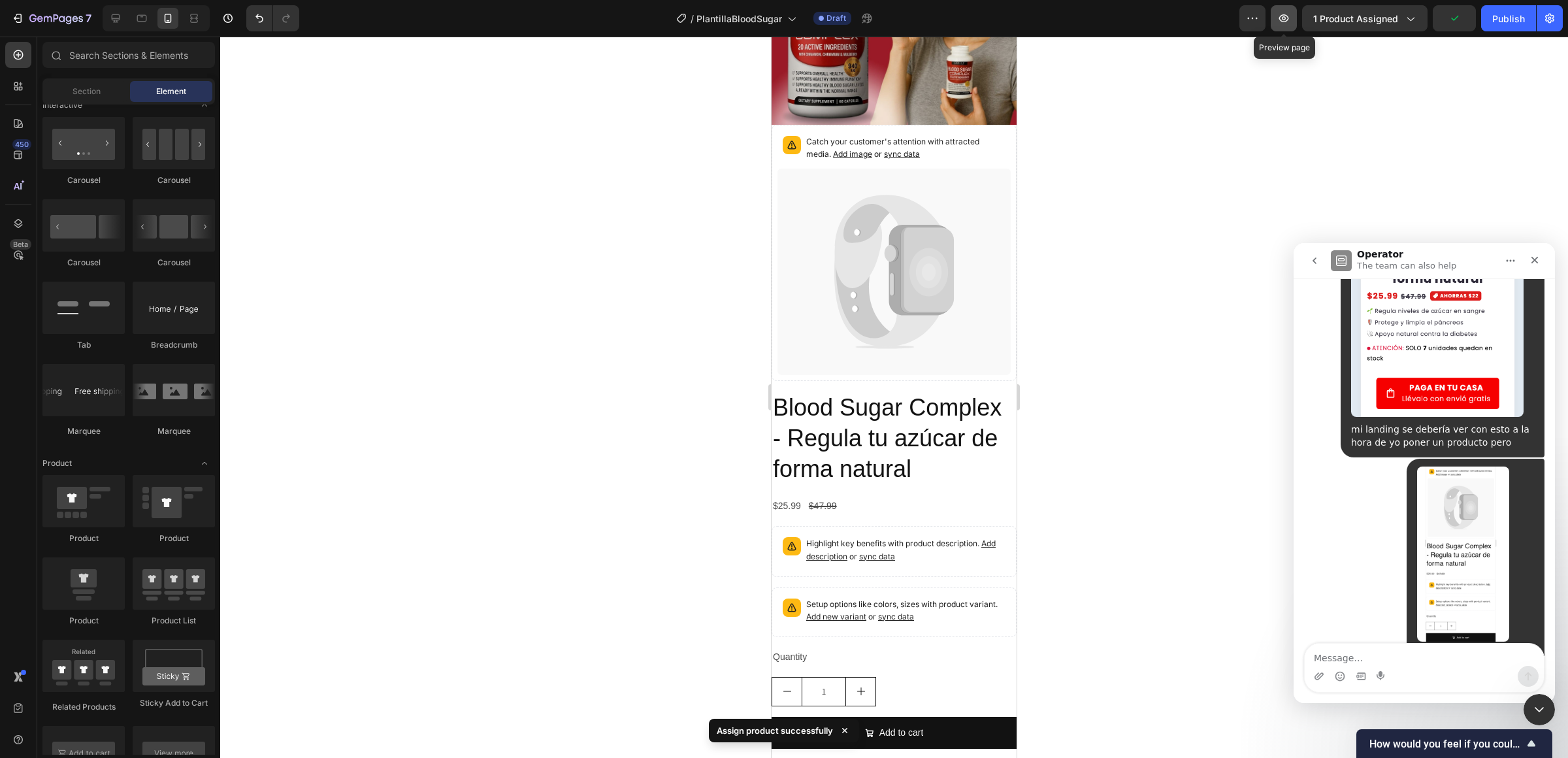
click at [1176, 8] on button "button" at bounding box center [1283, 18] width 26 height 26
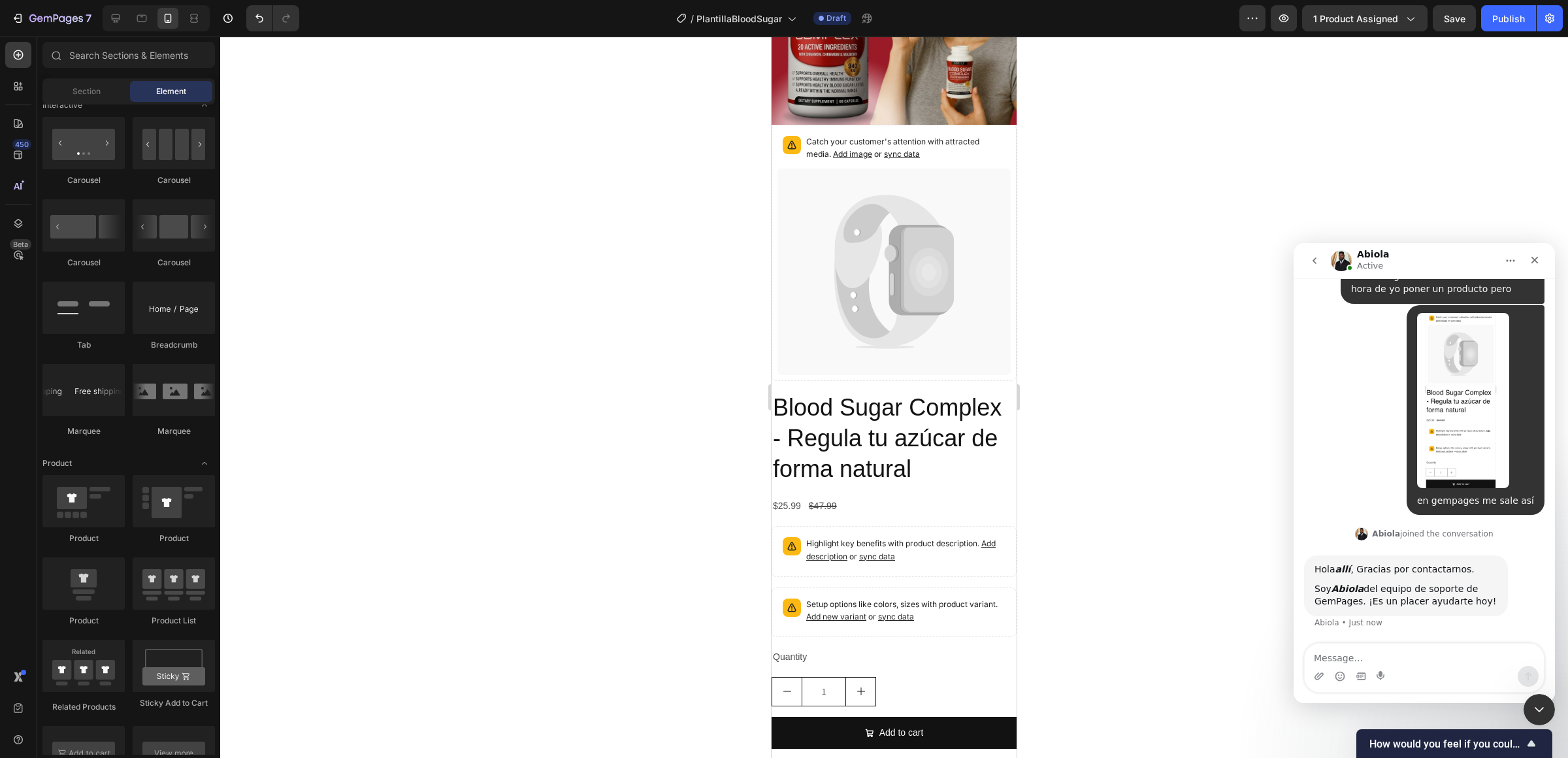
scroll to position [464, 0]
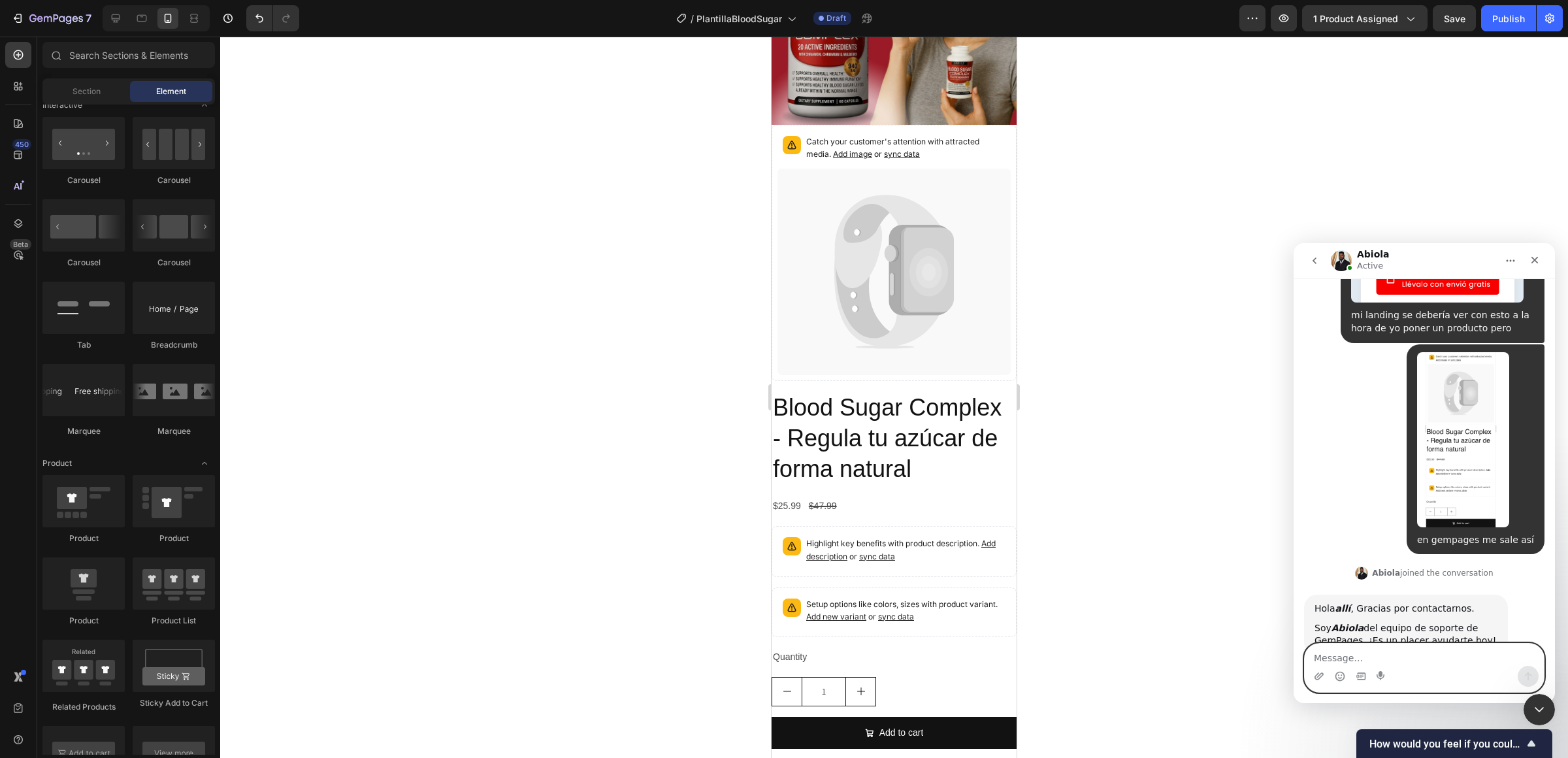
click at [1176, 610] on textarea "Message…" at bounding box center [1424, 654] width 239 height 22
type textarea "[PERSON_NAME]"
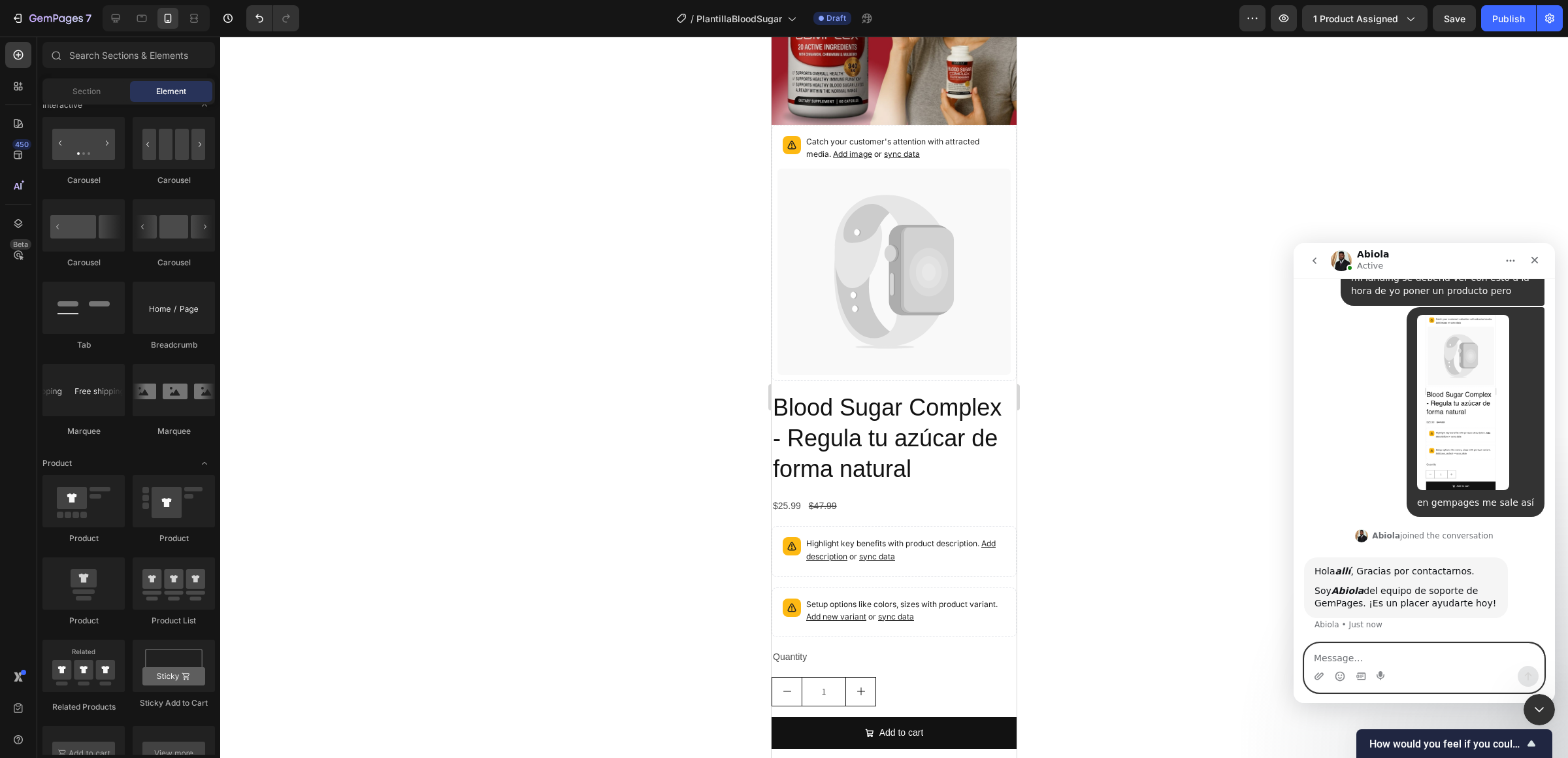
scroll to position [503, 0]
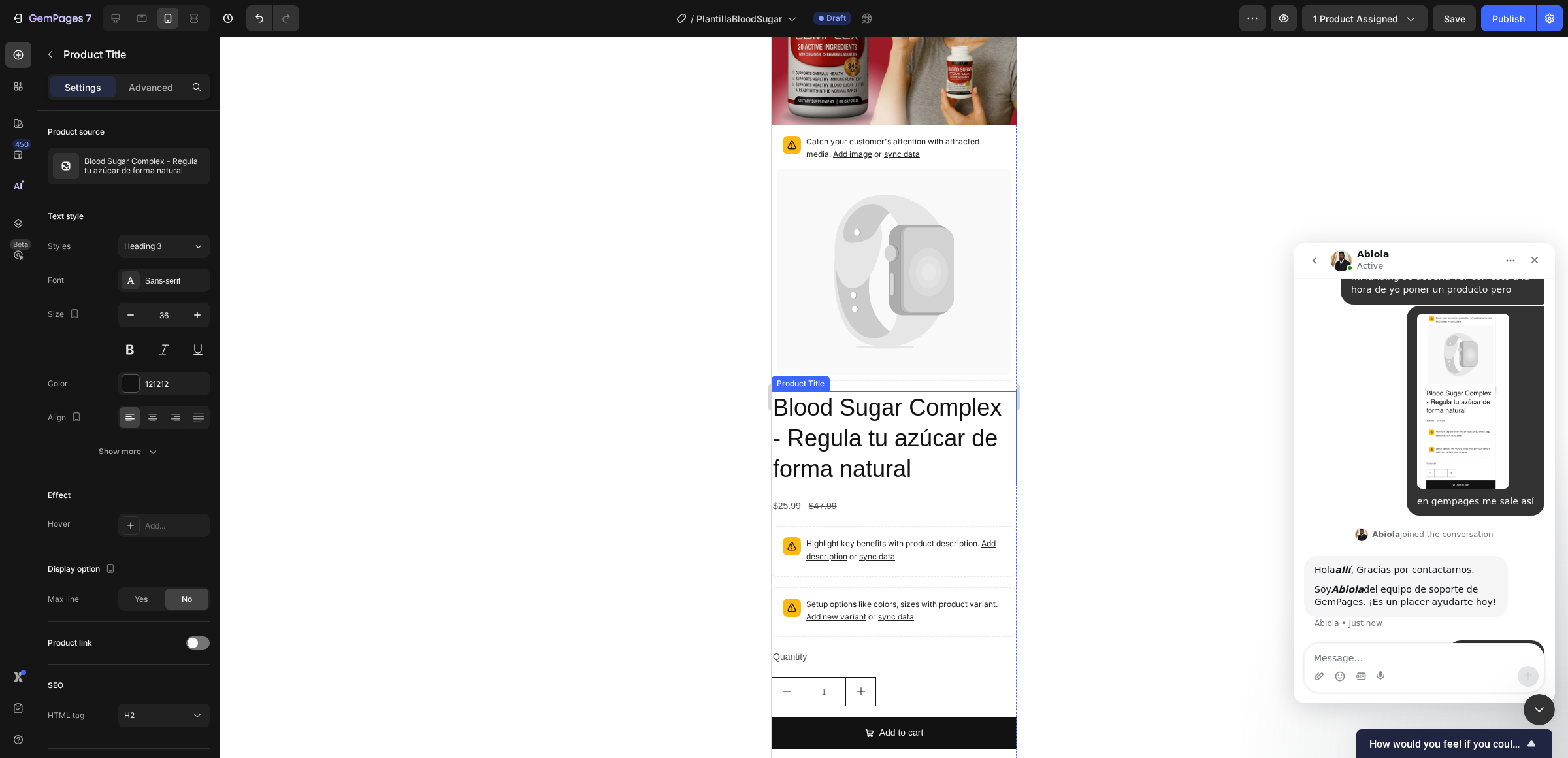
click at [879, 453] on h2 "Blood Sugar Complex - Regula tu azúcar de forma natural" at bounding box center [894, 438] width 245 height 94
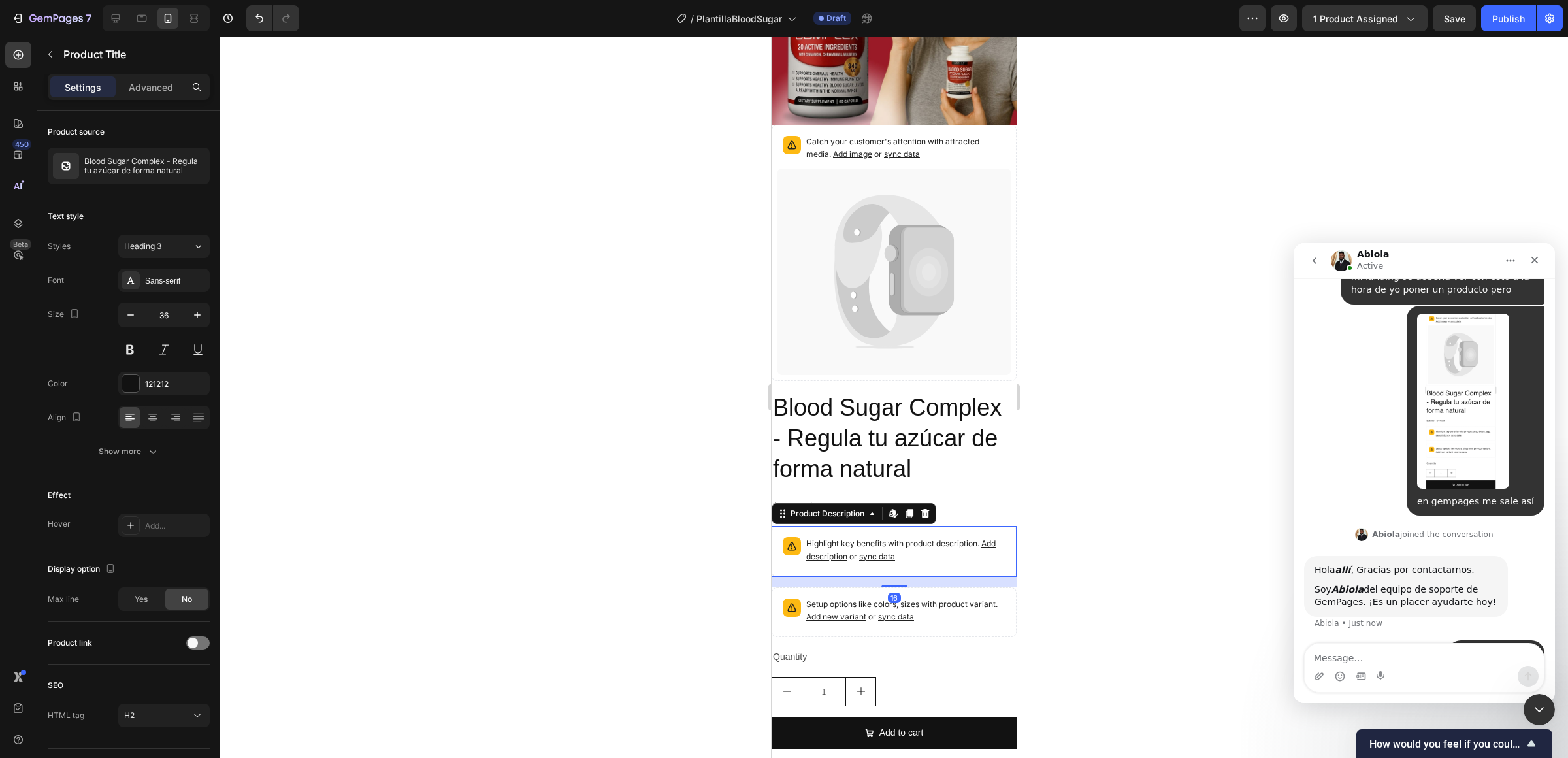
click at [869, 537] on p "Highlight key benefits with product description. Add description or sync data" at bounding box center [905, 549] width 199 height 26
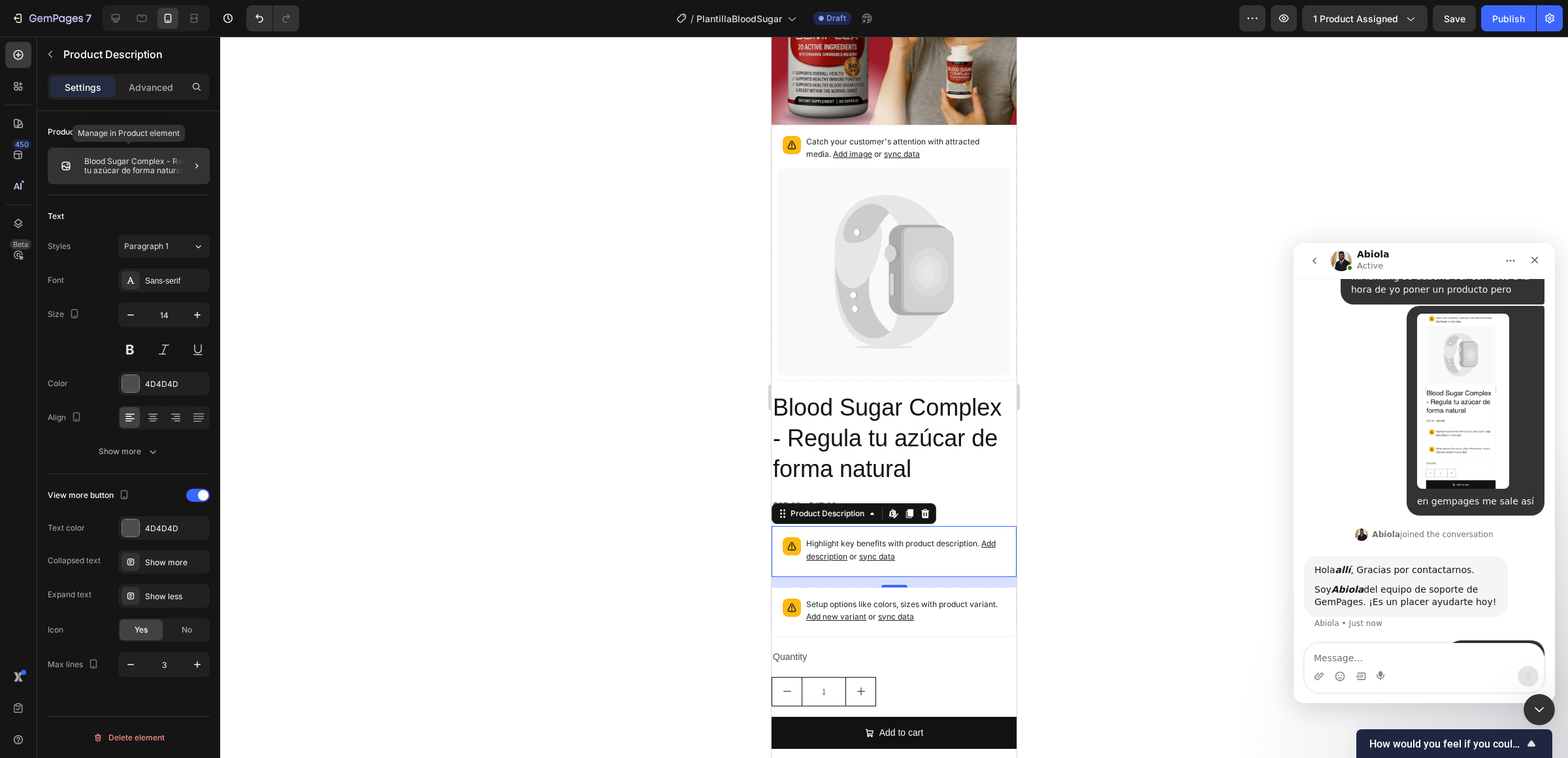
click at [104, 162] on p "Blood Sugar Complex - Regula tu azúcar de forma natural" at bounding box center [144, 165] width 120 height 19
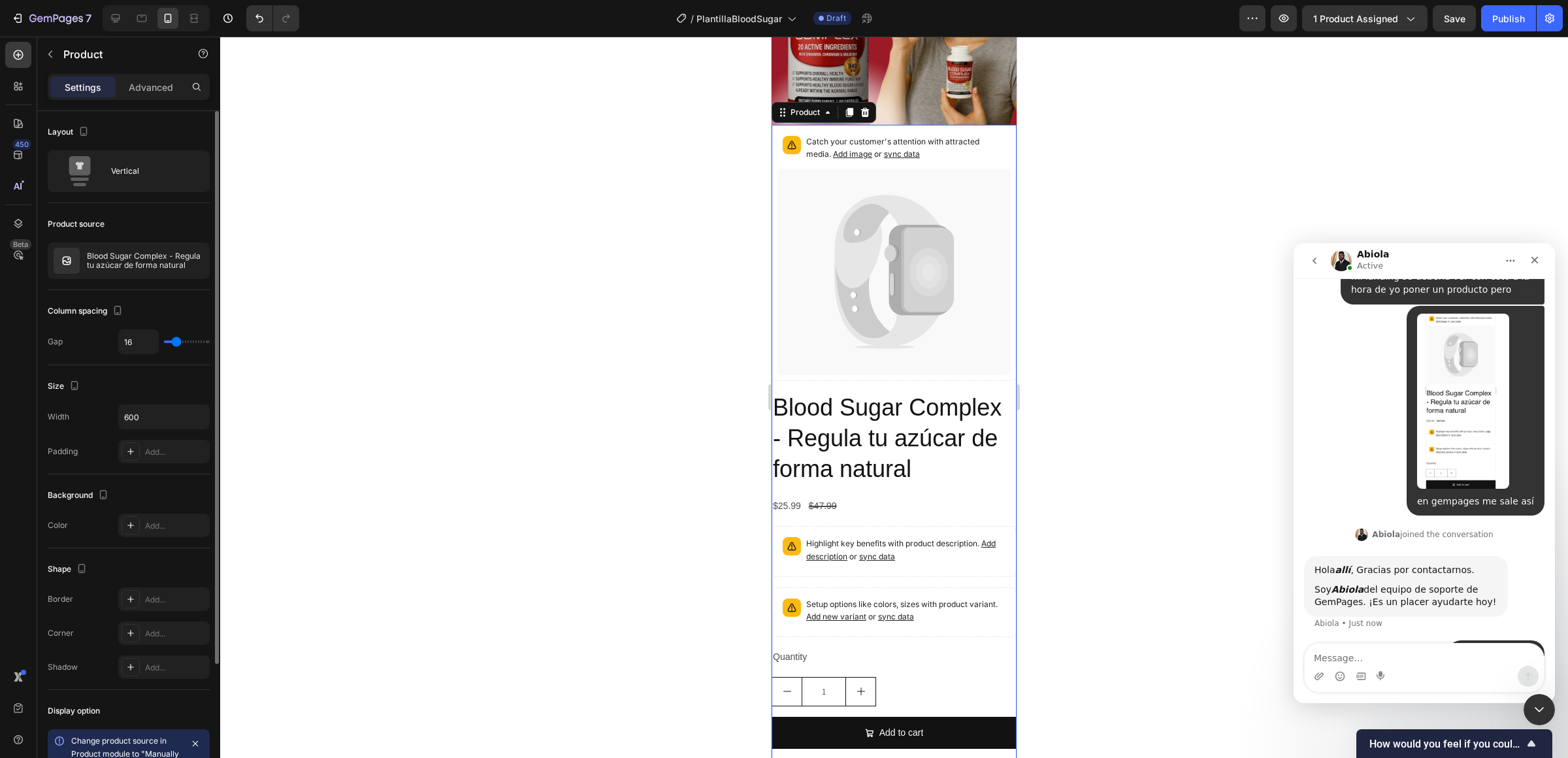
click at [160, 281] on div "Product source Blood Sugar Complex - Regula tu azúcar de forma natural" at bounding box center [128, 247] width 162 height 87
click at [159, 259] on div at bounding box center [180, 260] width 57 height 35
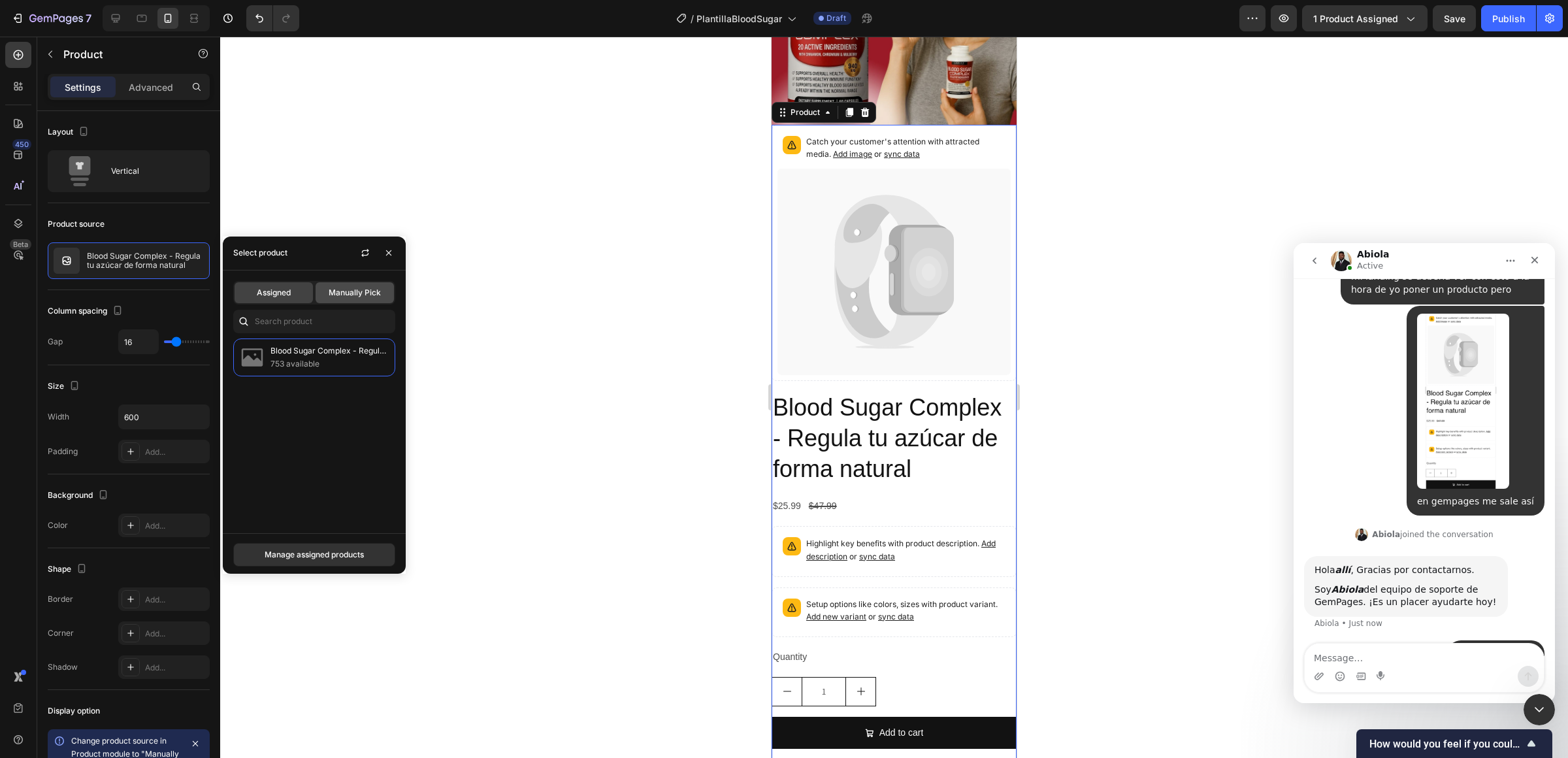
click at [336, 301] on div "Manually Pick" at bounding box center [354, 293] width 78 height 21
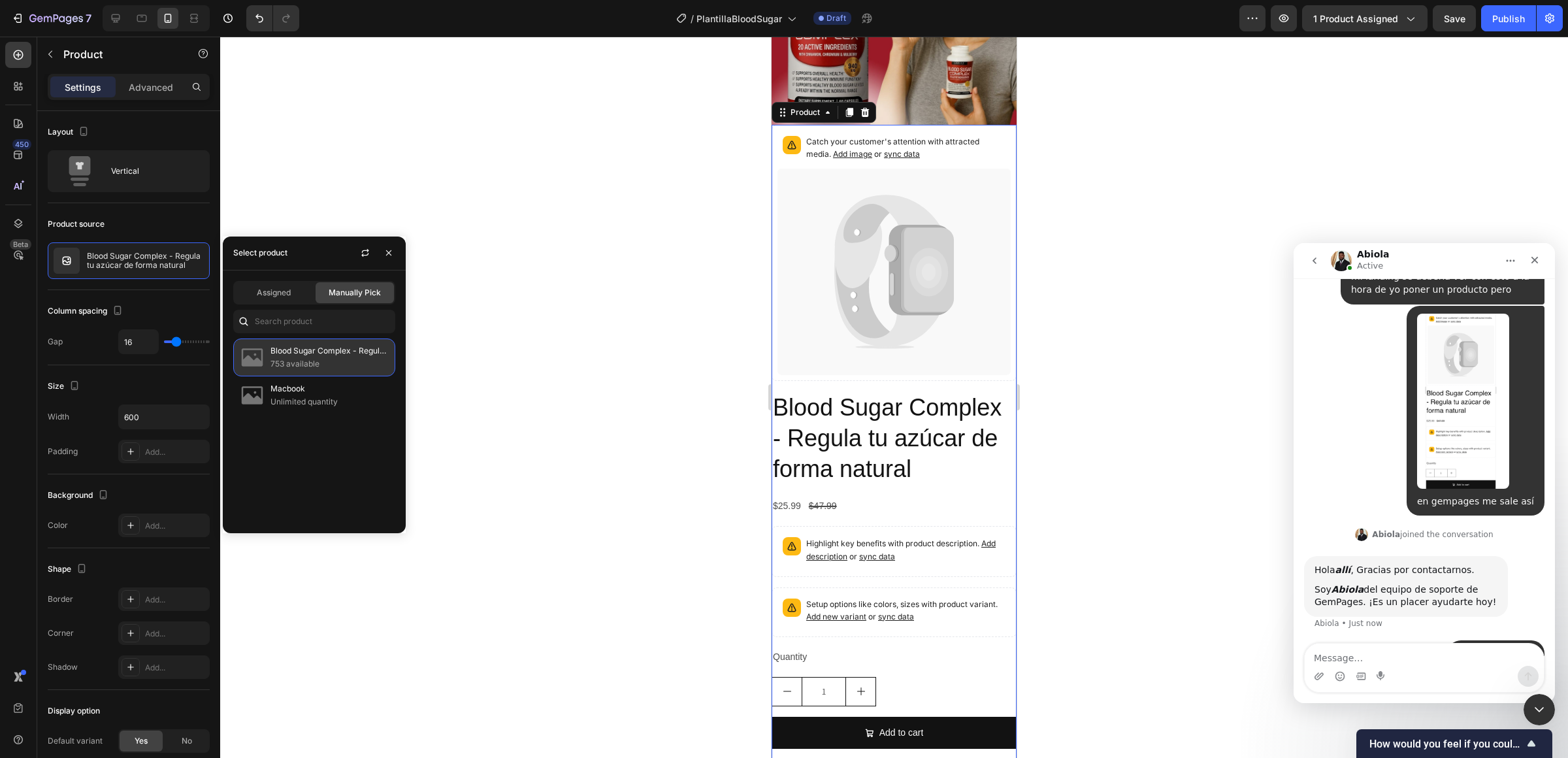
click at [283, 358] on p "753 available" at bounding box center [330, 364] width 119 height 13
click at [283, 307] on div "Assigned Manually Pick Blood Sugar Complex - Regula tu azúcar de forma natural …" at bounding box center [314, 402] width 183 height 262
click at [284, 301] on div "Assigned" at bounding box center [274, 293] width 78 height 21
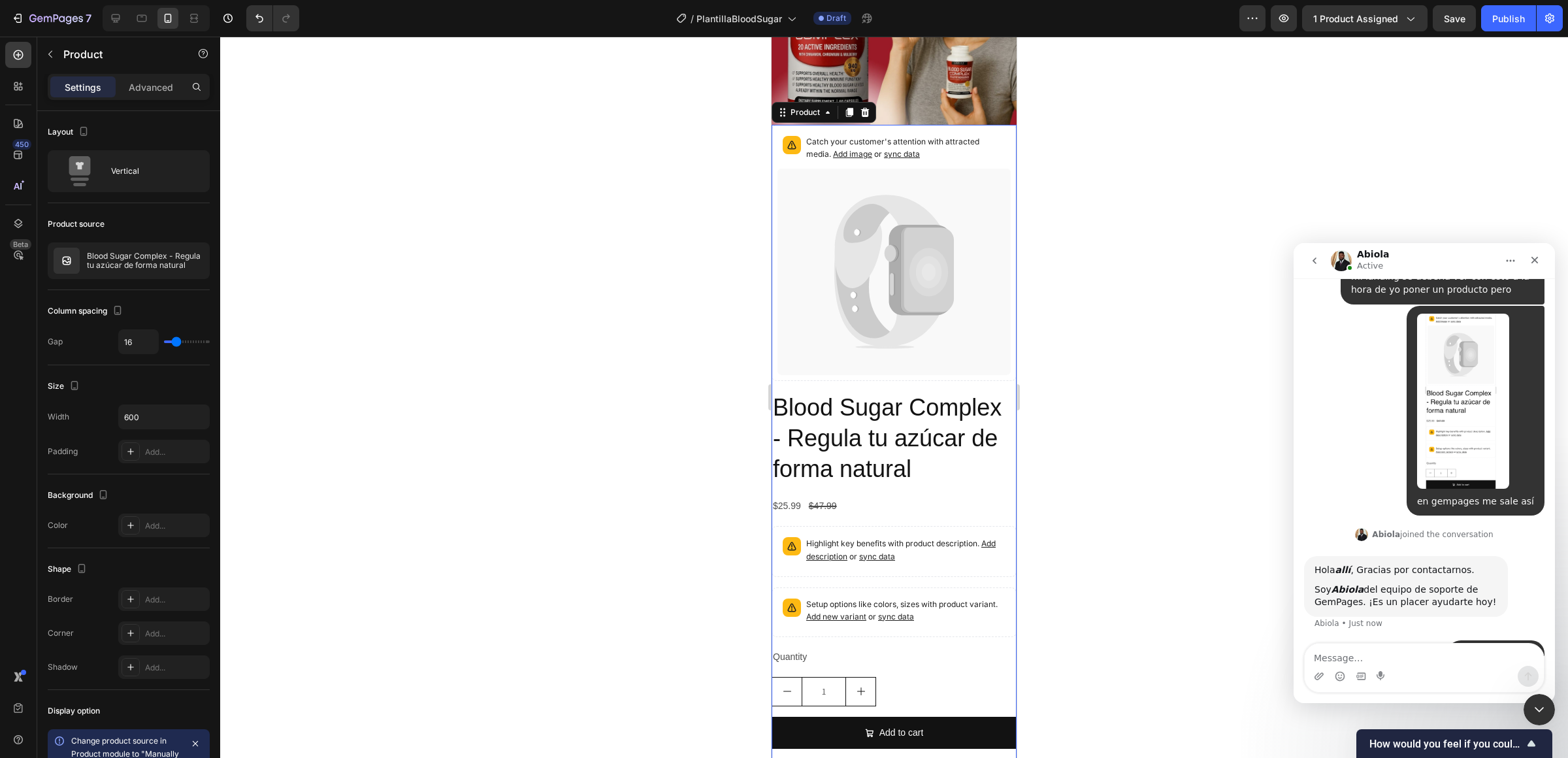
click at [444, 356] on div at bounding box center [894, 397] width 1348 height 721
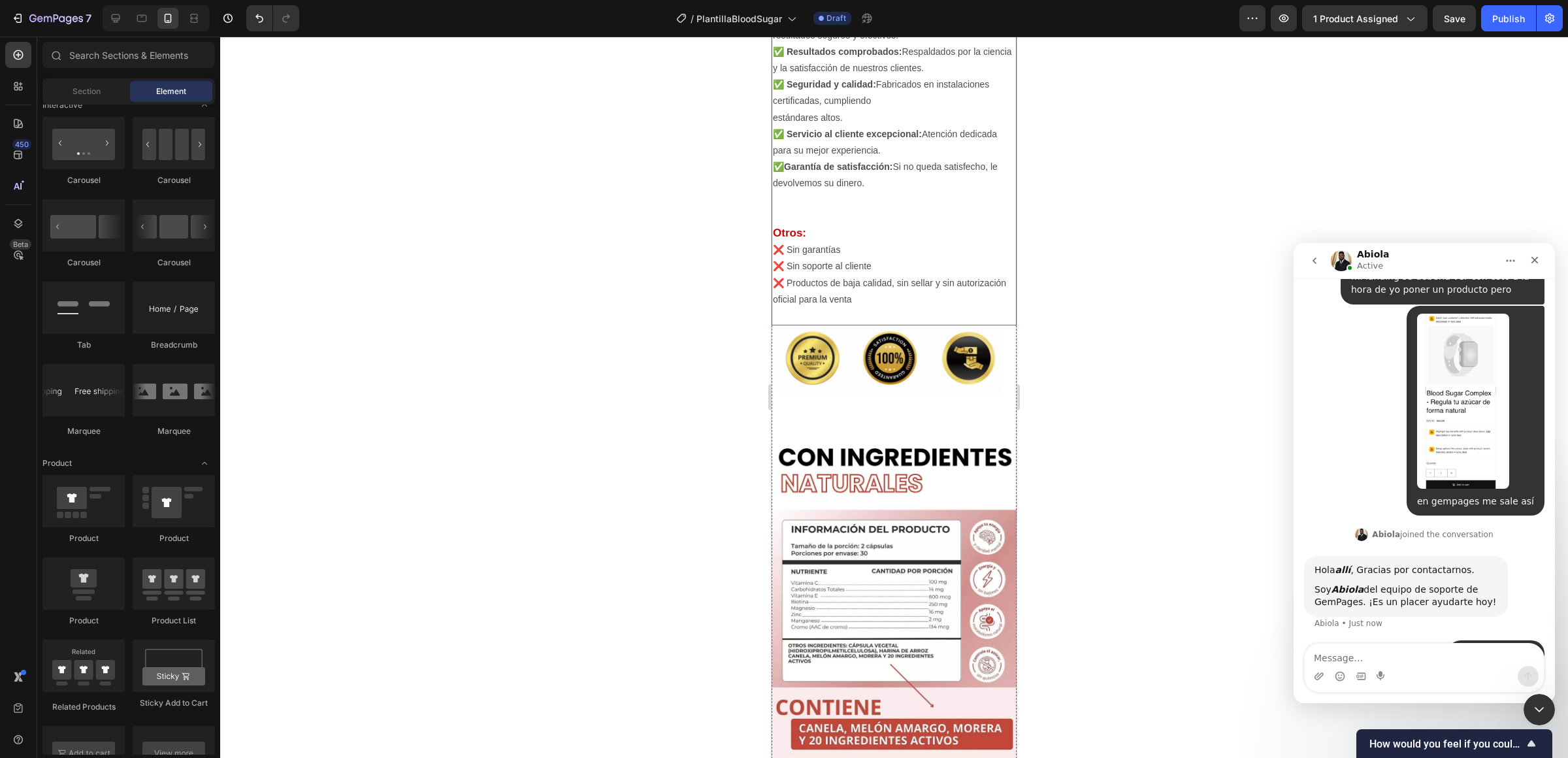
scroll to position [2793, 0]
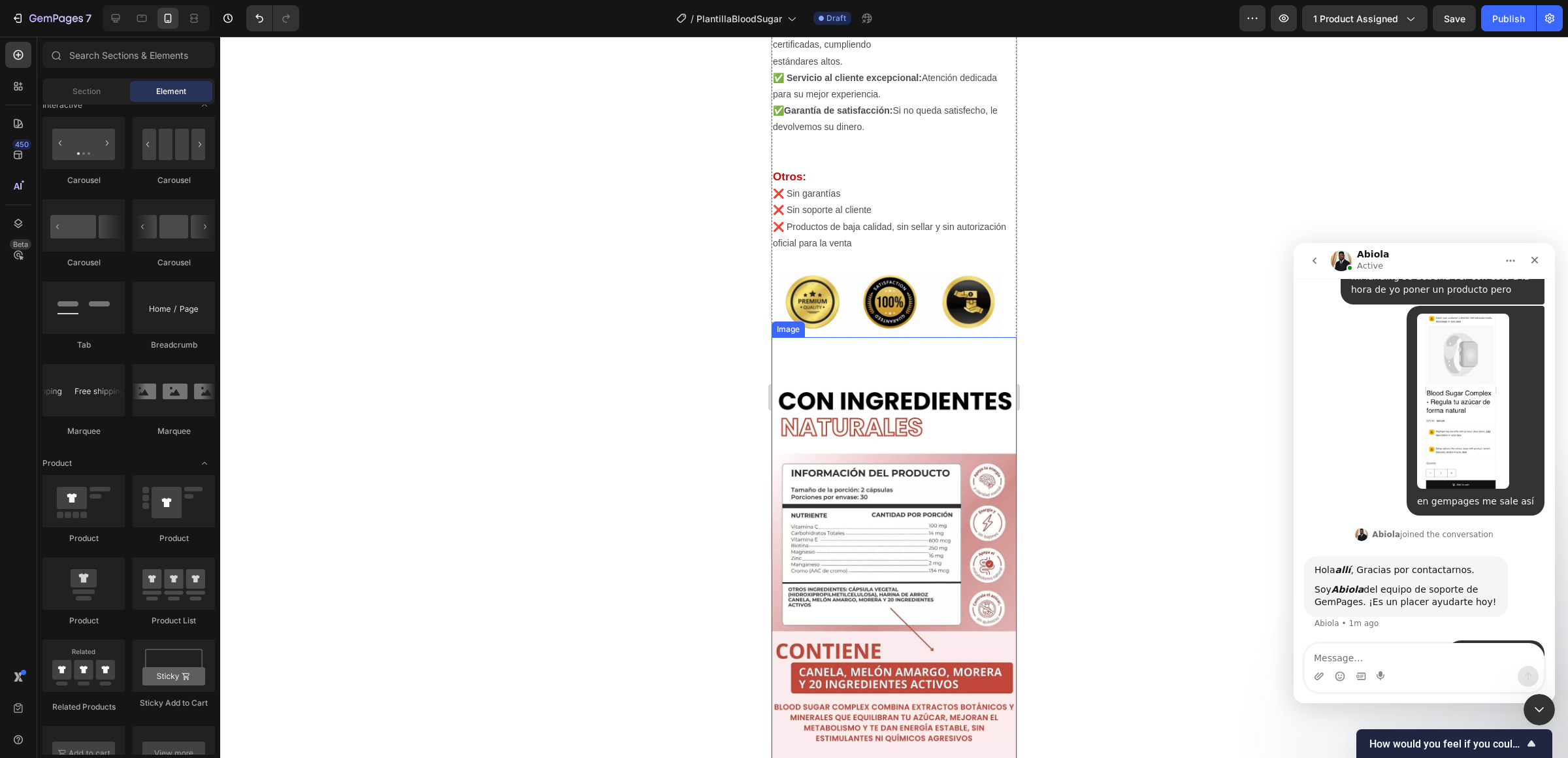
click at [909, 380] on img at bounding box center [894, 555] width 245 height 436
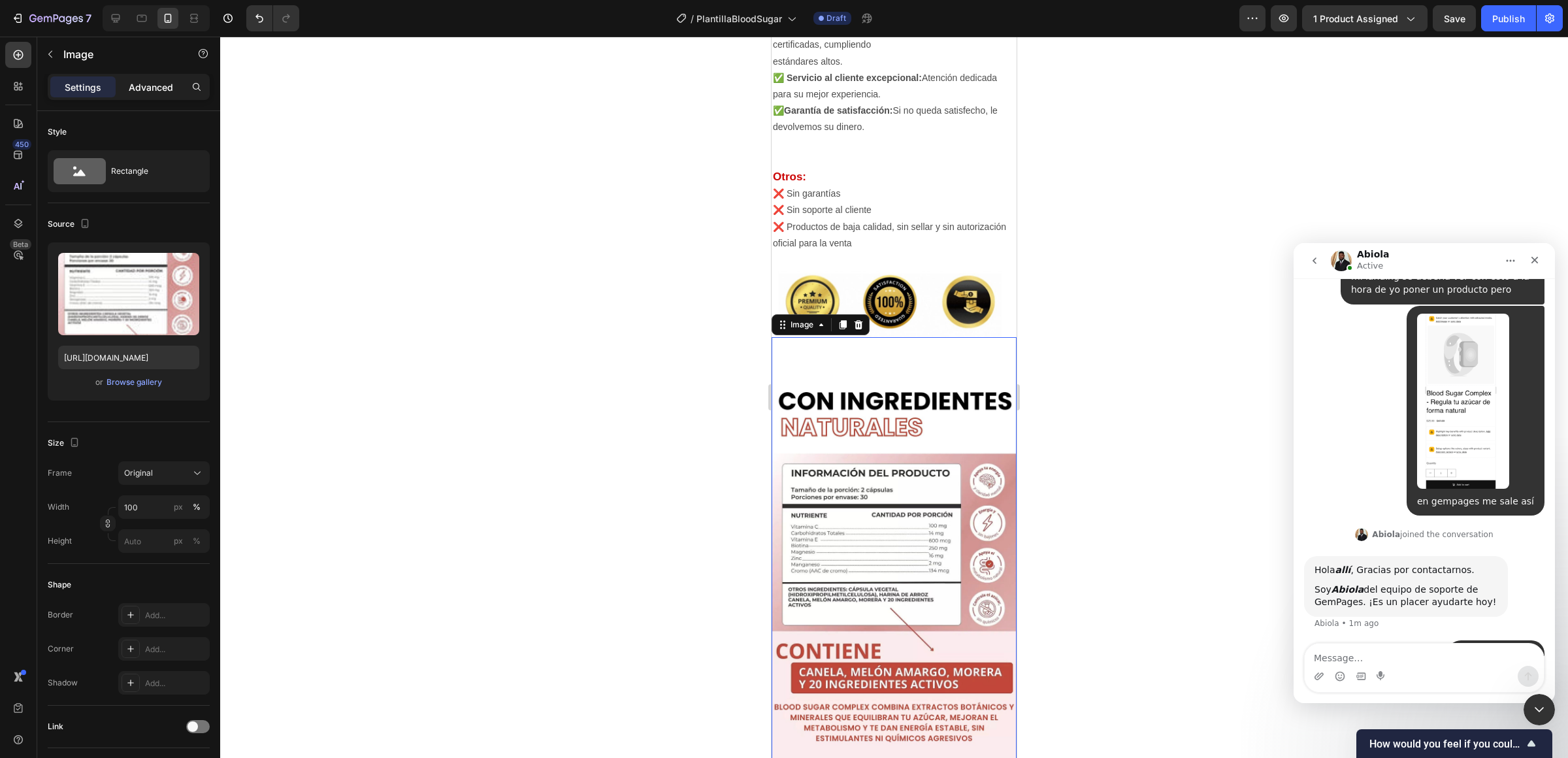
click at [142, 87] on p "Advanced" at bounding box center [151, 87] width 45 height 13
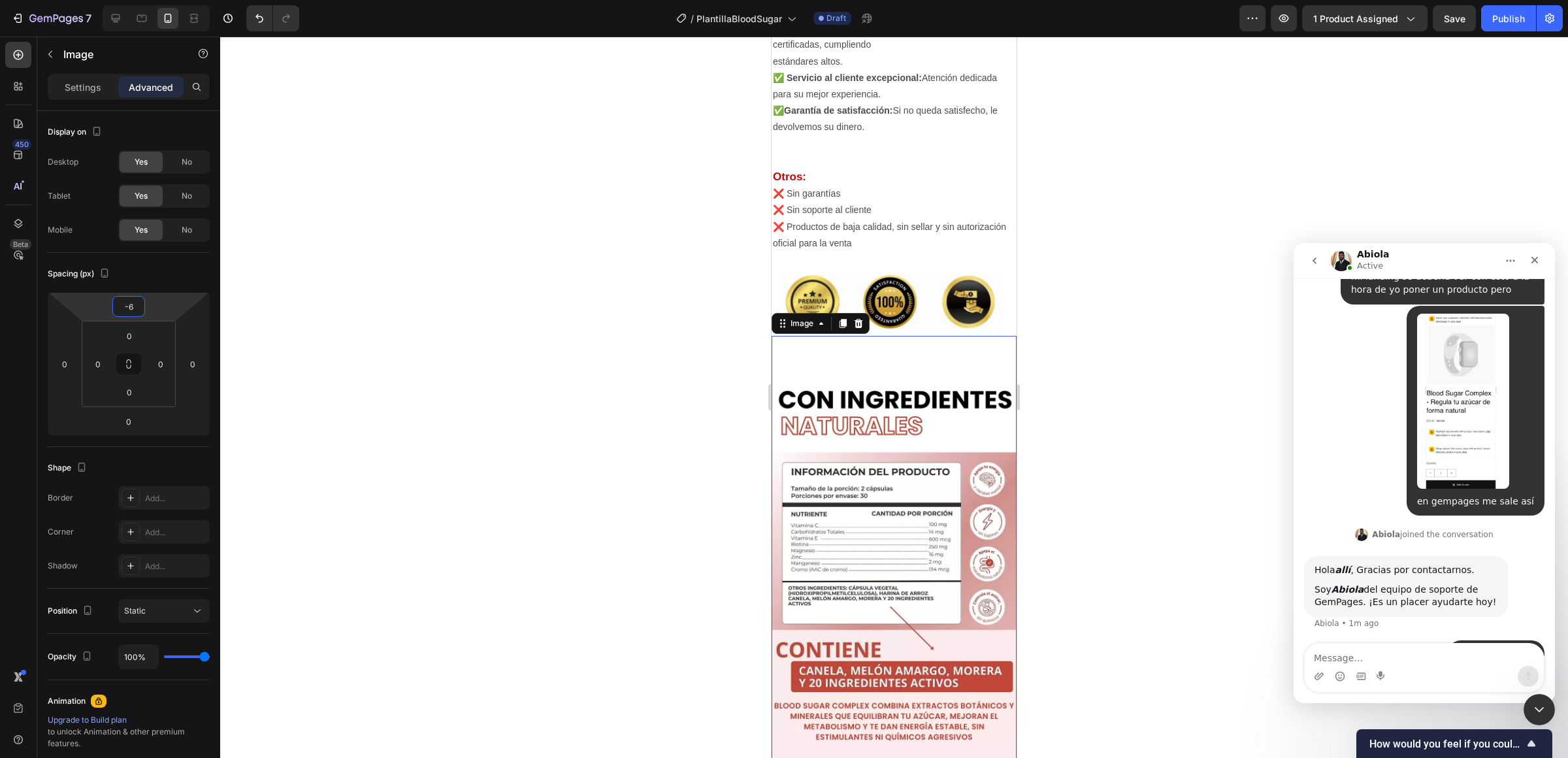
type input "-8"
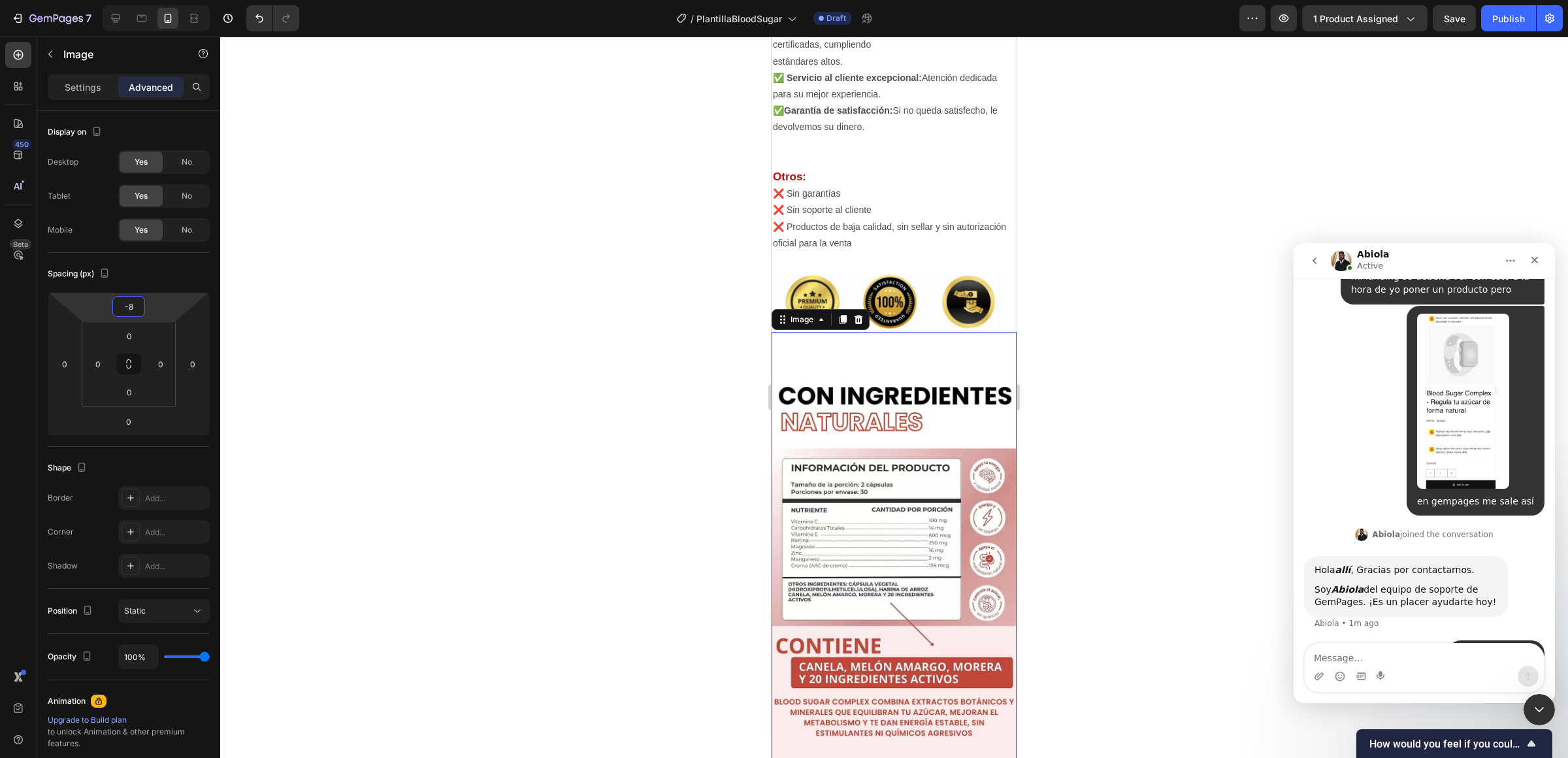
click at [156, 0] on html "7 / PlantillaBloodSugar Draft Preview 1 product assigned Save Publish 450 Beta …" at bounding box center [784, 0] width 1568 height 0
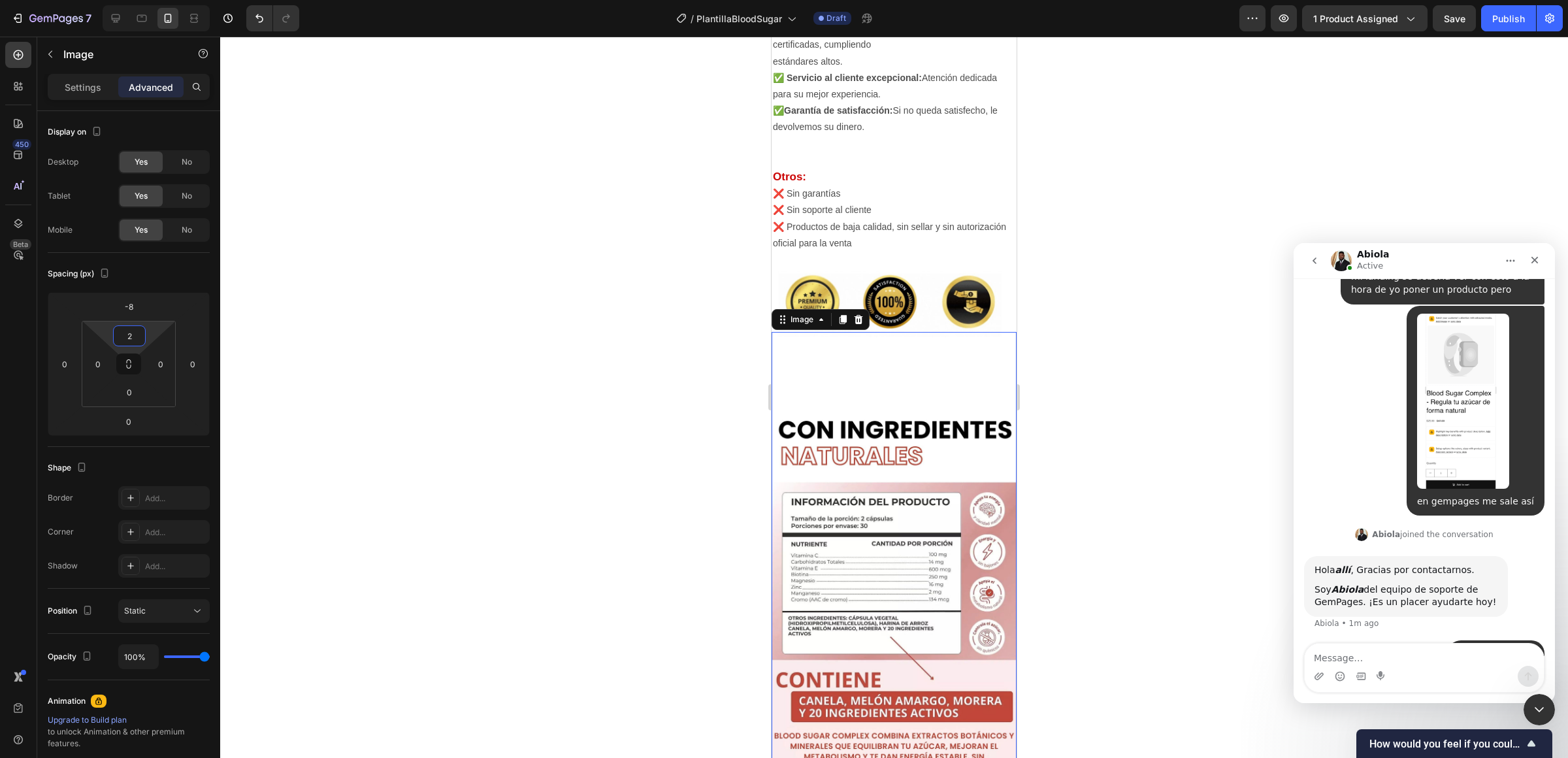
type input "0"
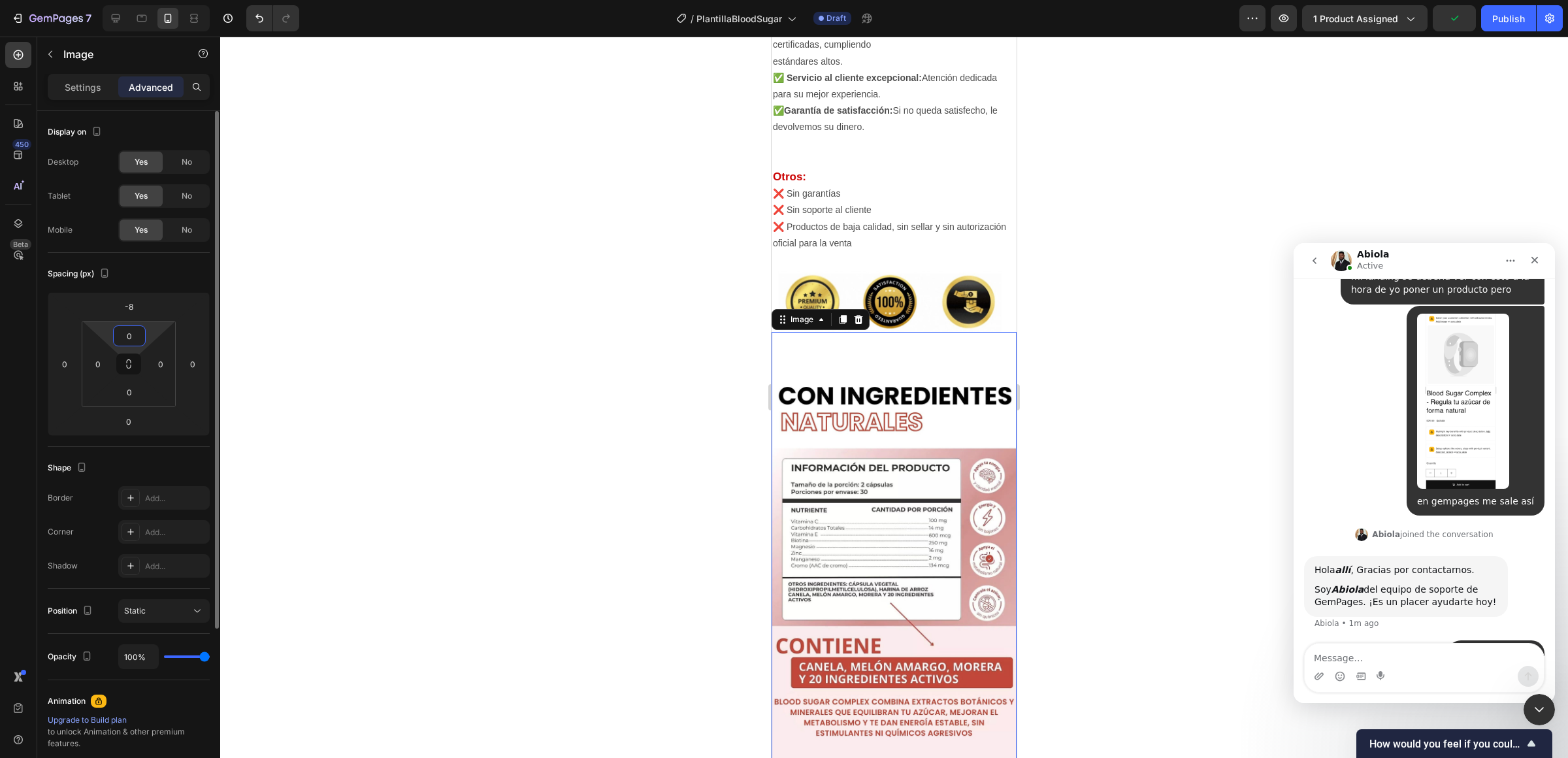
drag, startPoint x: 151, startPoint y: 330, endPoint x: 115, endPoint y: 326, distance: 36.2
click at [156, 0] on html "7 / PlantillaBloodSugar Draft Preview 1 product assigned Publish 450 Beta Secti…" at bounding box center [784, 0] width 1568 height 0
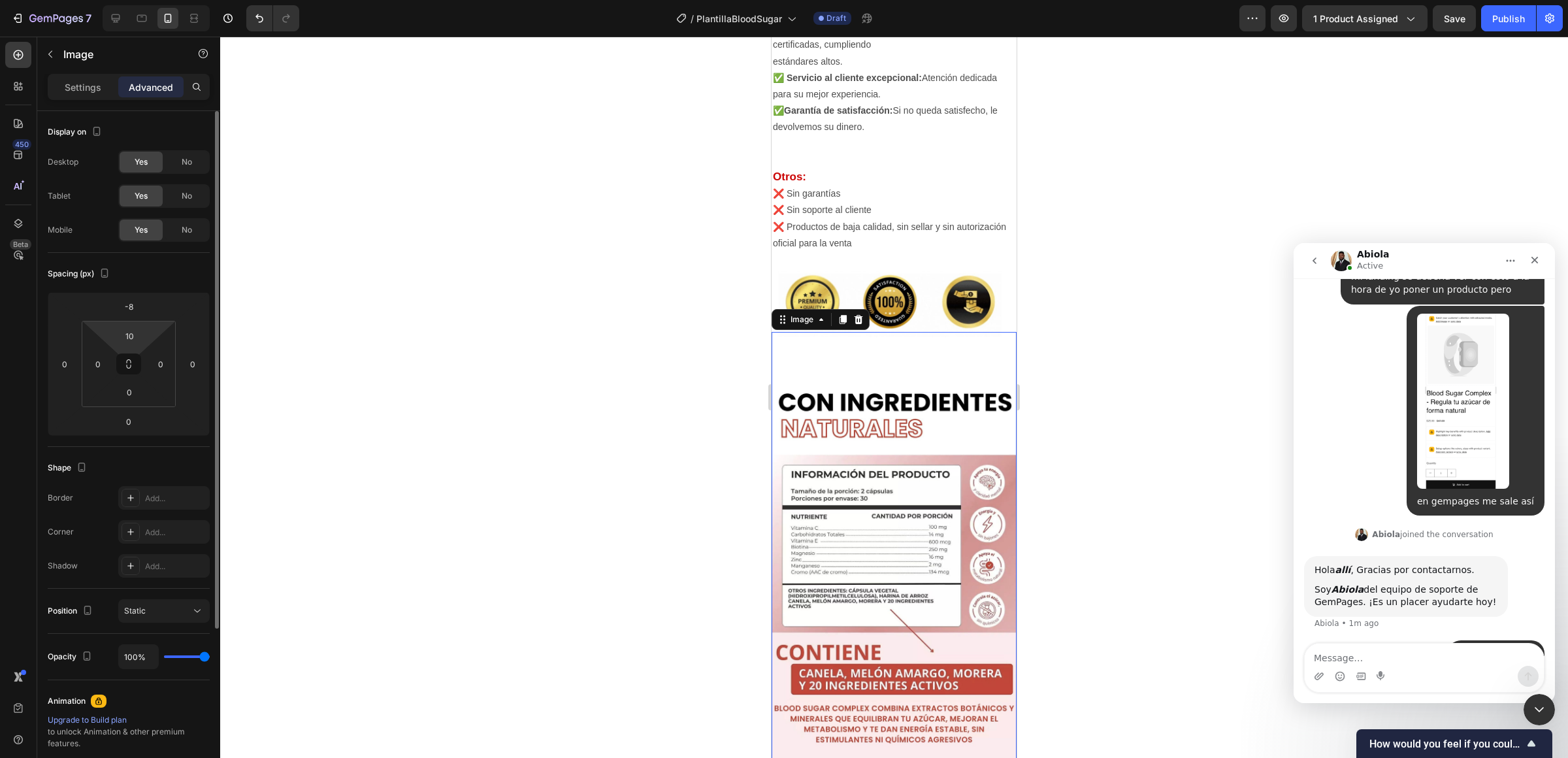
click at [191, 281] on div "Spacing (px)" at bounding box center [128, 274] width 162 height 21
click at [142, 340] on div "10" at bounding box center [130, 335] width 33 height 21
type input "0"
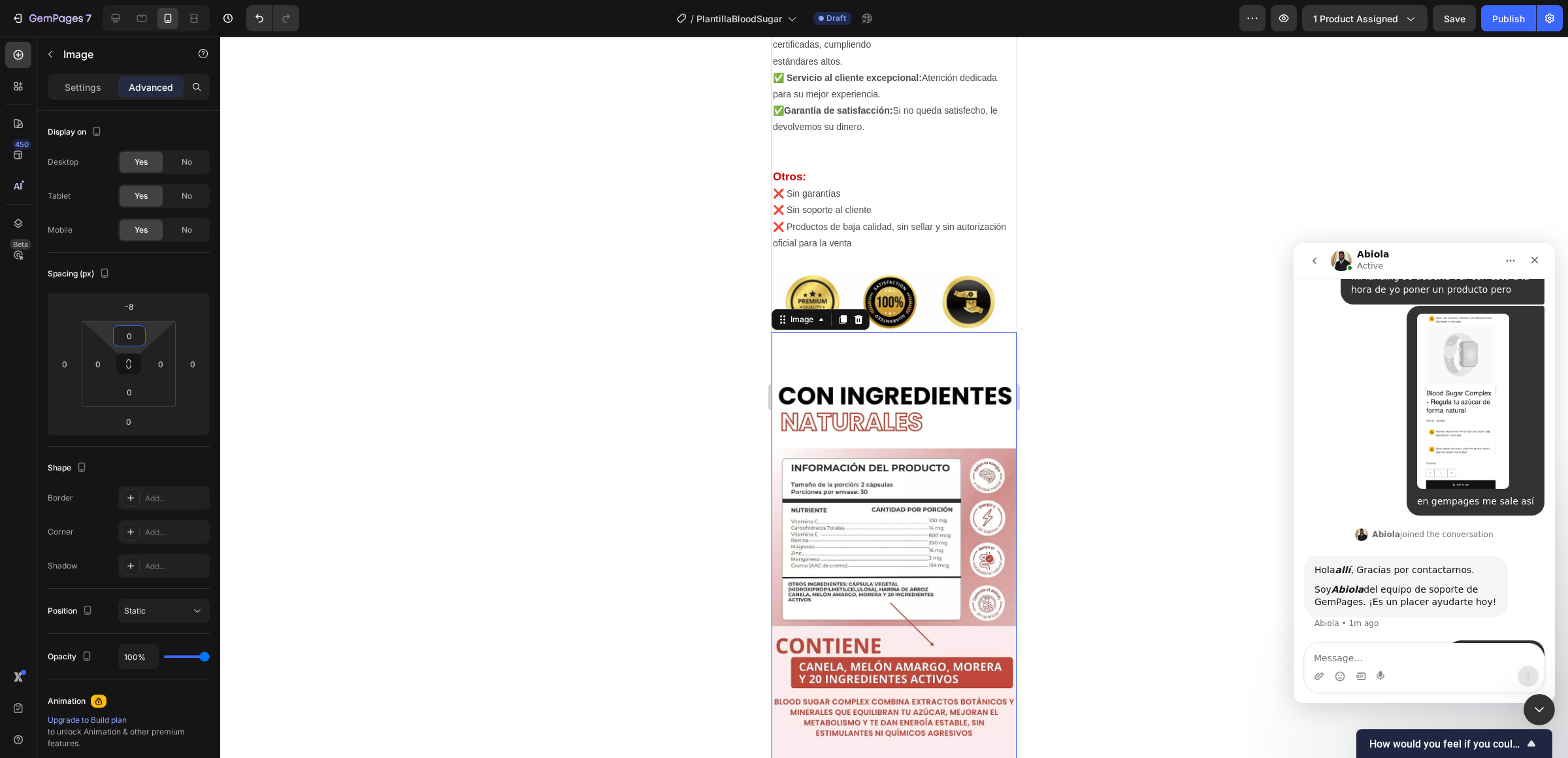
drag, startPoint x: 148, startPoint y: 334, endPoint x: 147, endPoint y: 350, distance: 16.0
click at [147, 0] on html "7 / PlantillaBloodSugar Draft Preview 1 product assigned Save Publish 450 Beta …" at bounding box center [784, 0] width 1568 height 0
click at [421, 383] on div at bounding box center [894, 397] width 1348 height 721
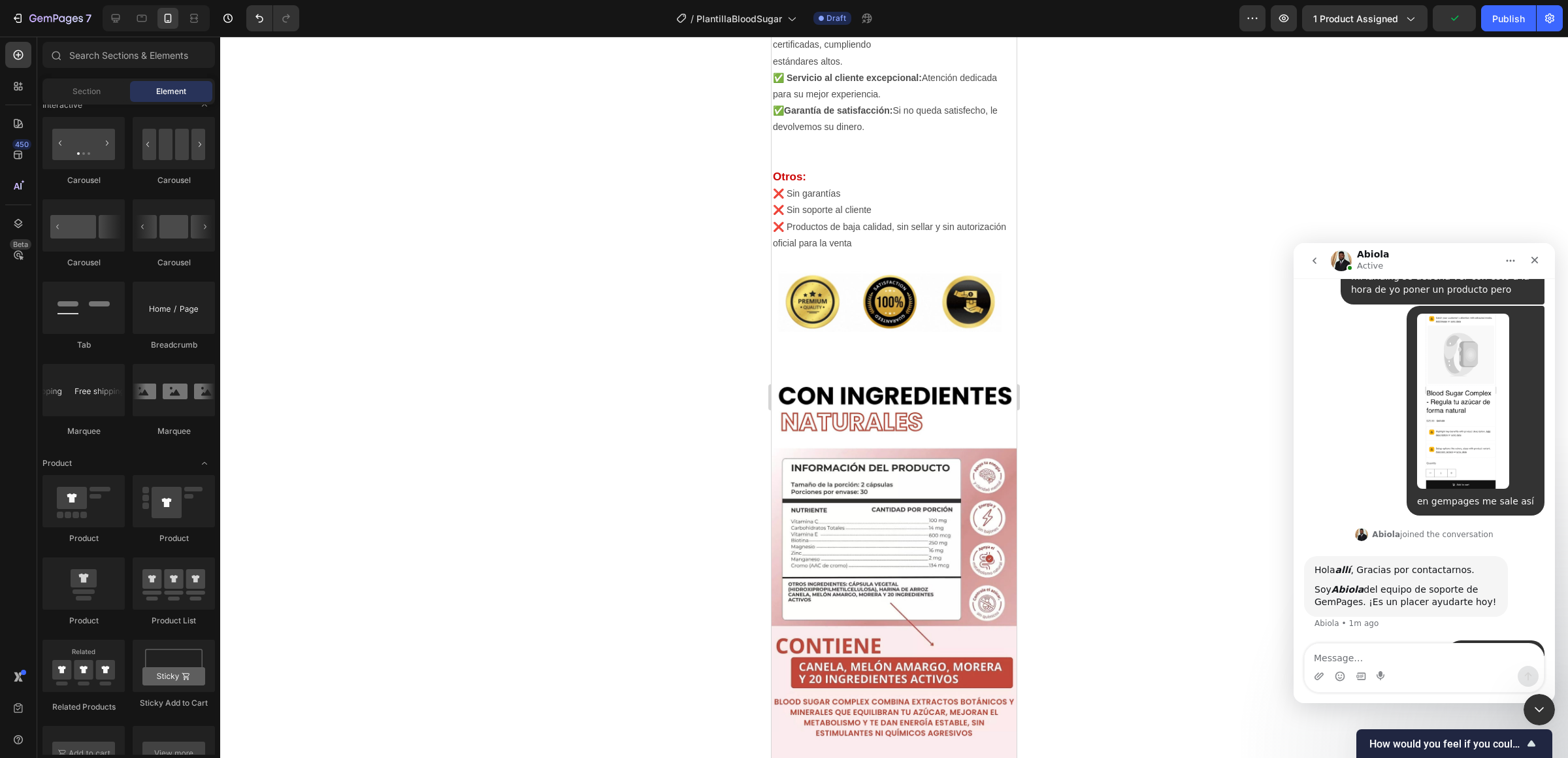
click at [755, 446] on div at bounding box center [894, 397] width 1348 height 721
click at [843, 306] on img at bounding box center [894, 303] width 245 height 68
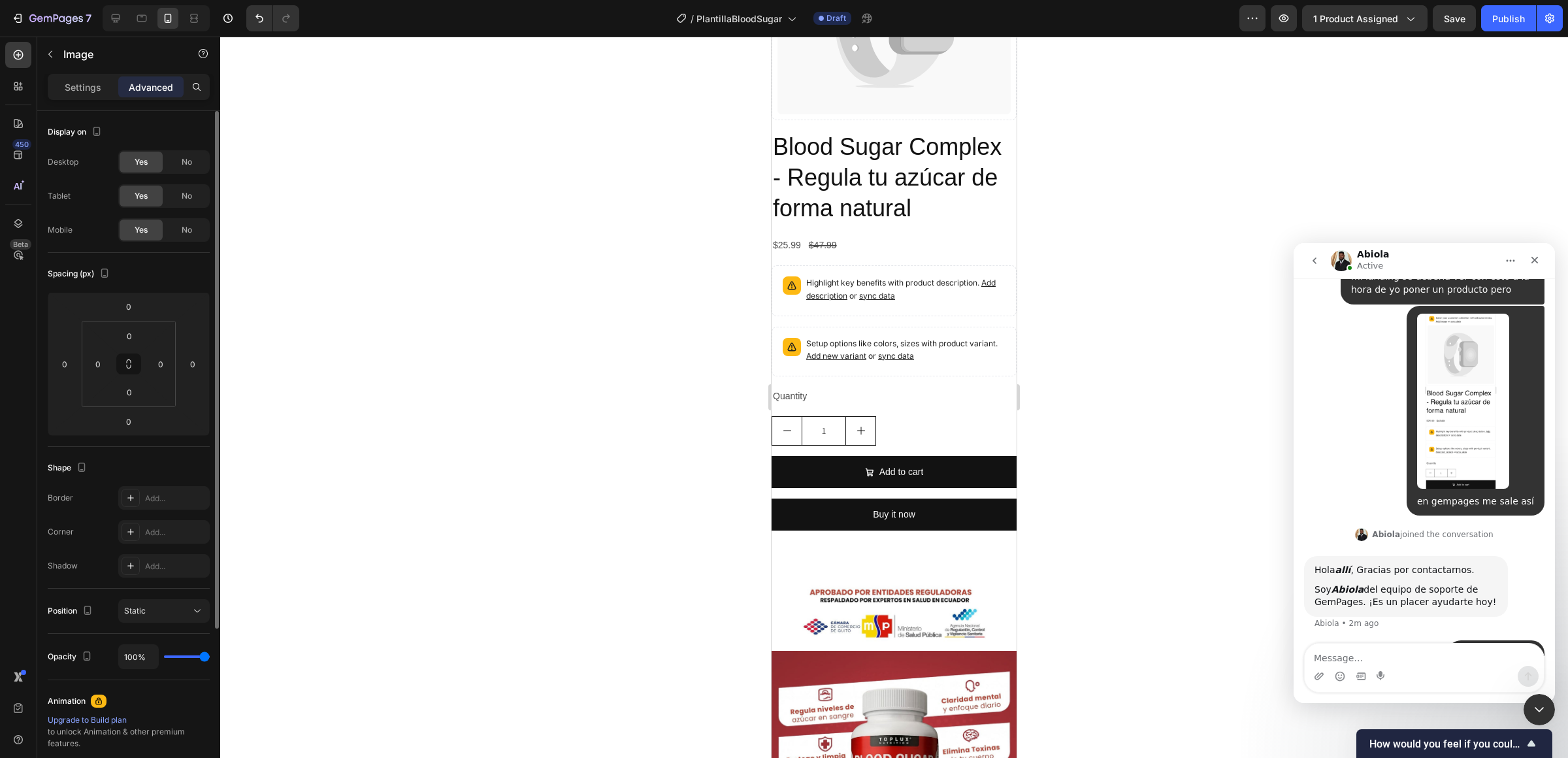
scroll to position [1326, 0]
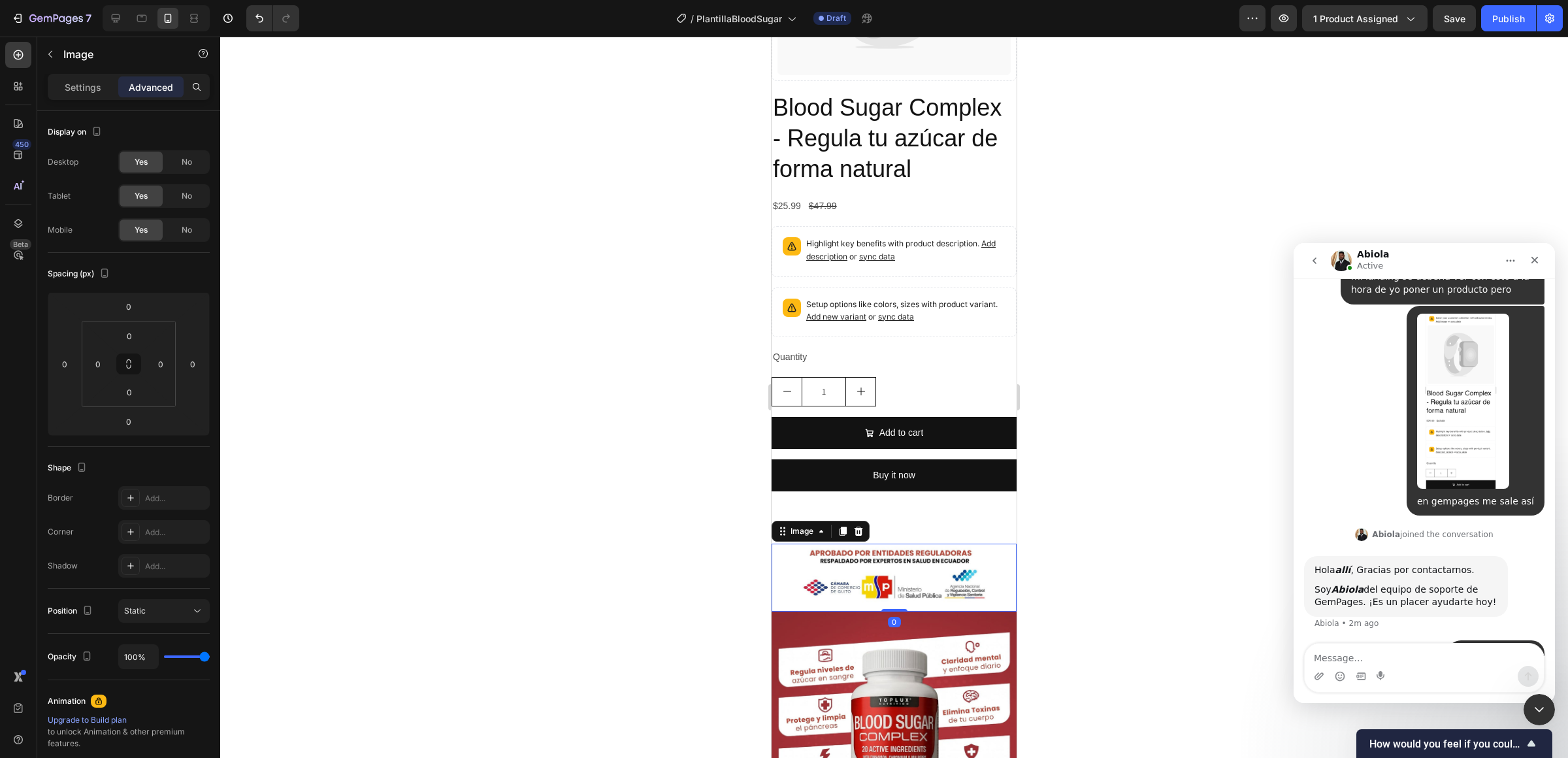
click at [866, 544] on img at bounding box center [894, 577] width 245 height 68
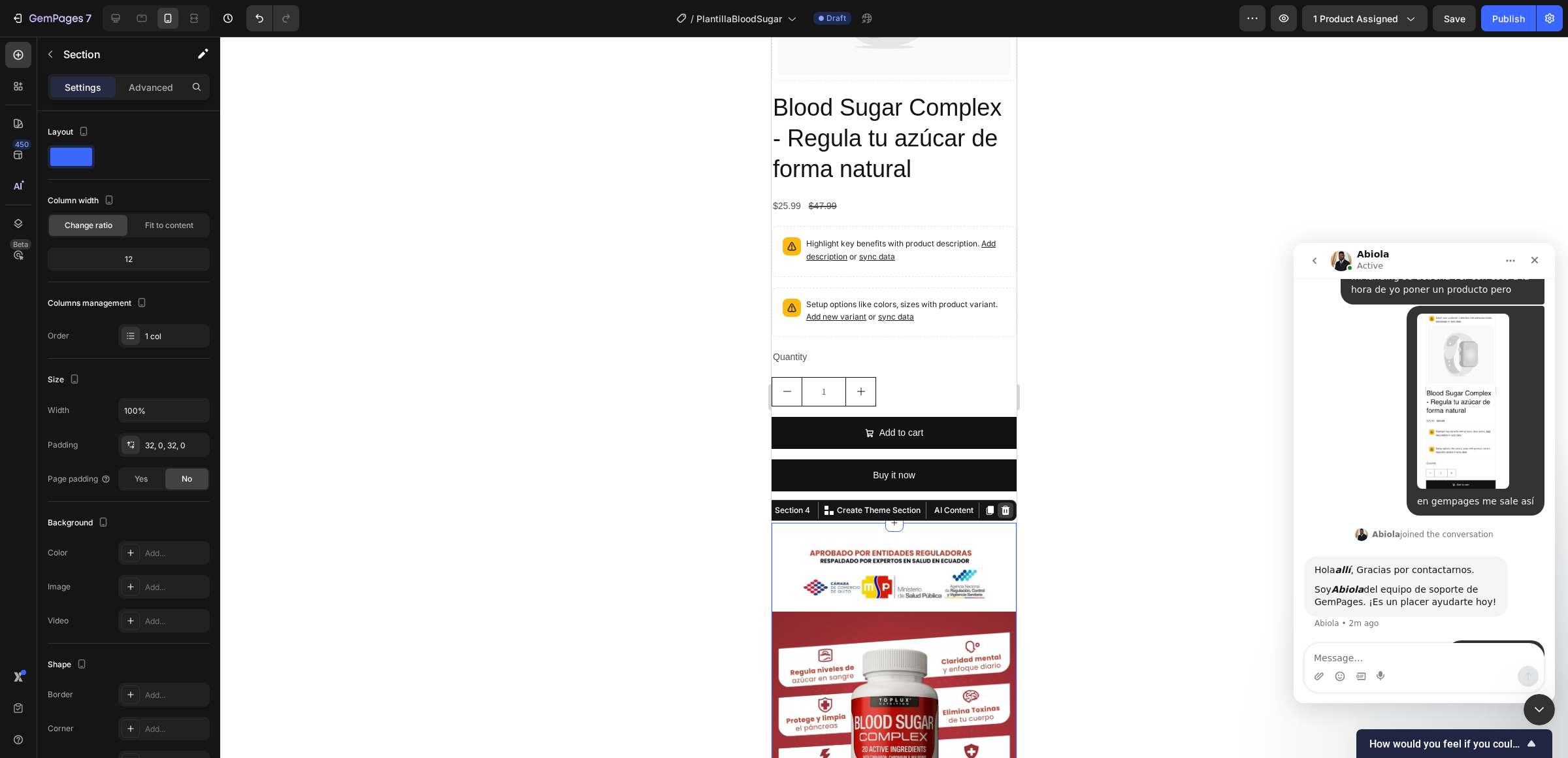
click at [1003, 512] on icon at bounding box center [1005, 510] width 8 height 9
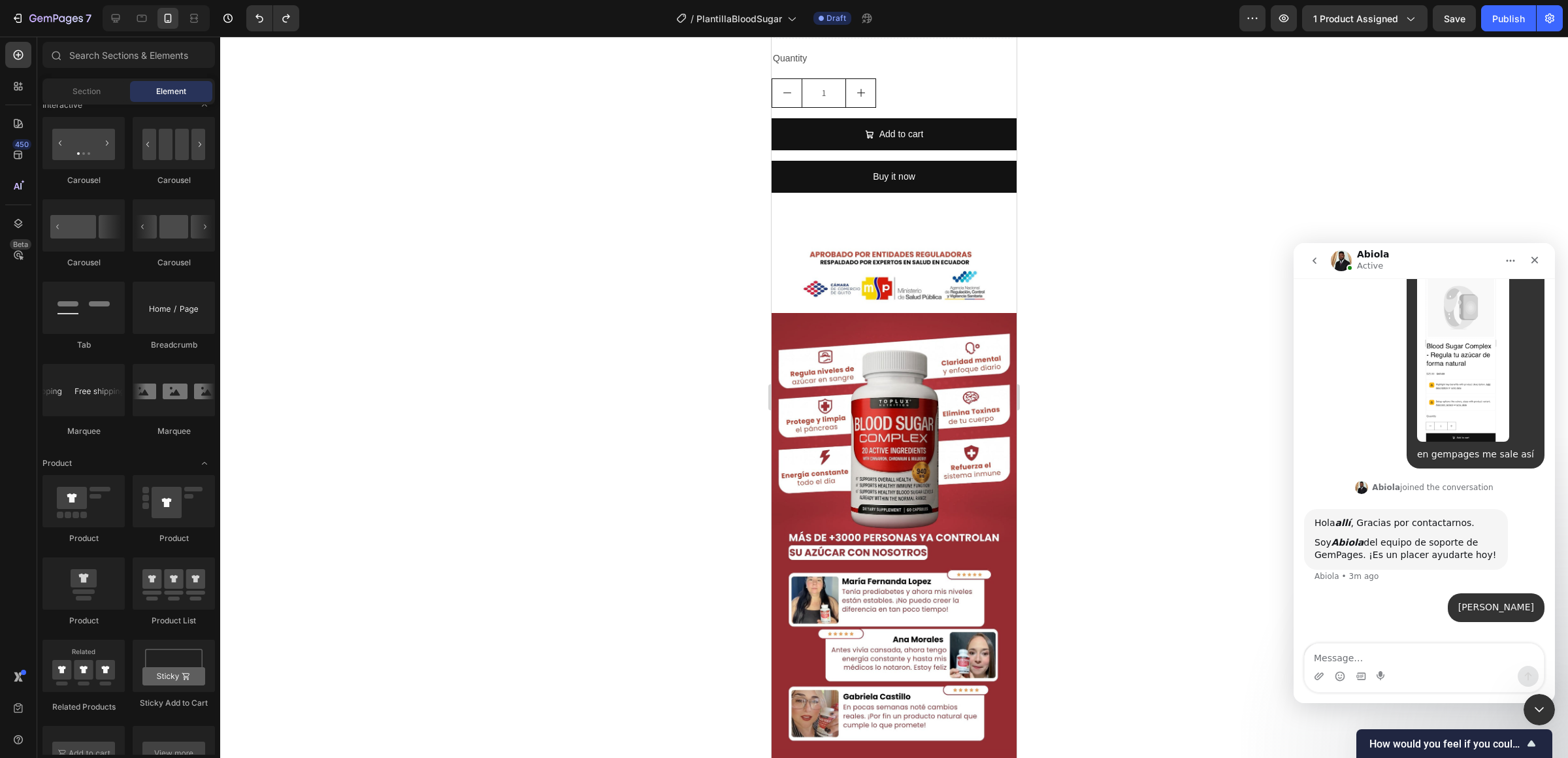
scroll to position [553, 0]
click at [635, 464] on div at bounding box center [894, 397] width 1348 height 721
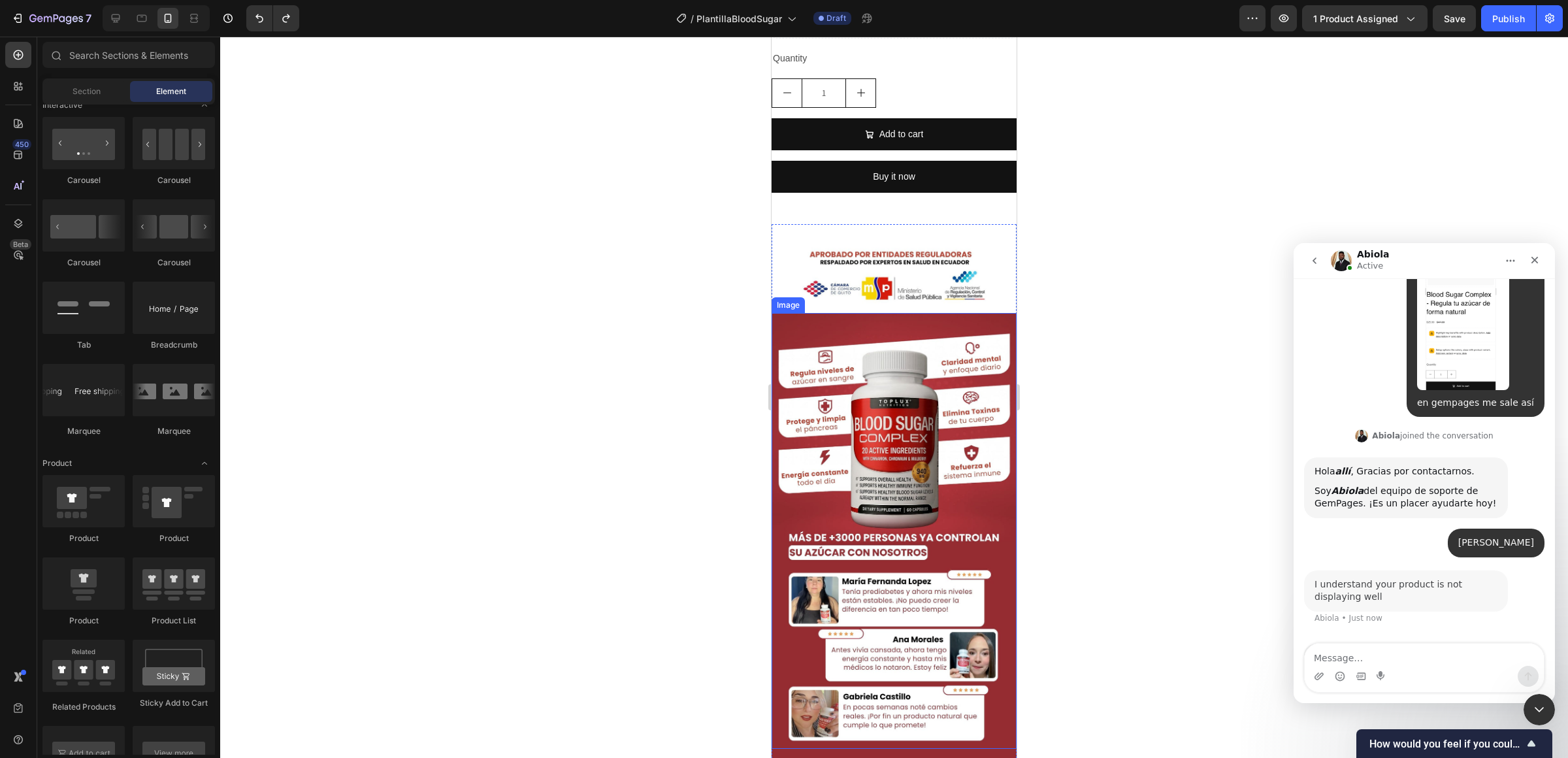
scroll to position [604, 0]
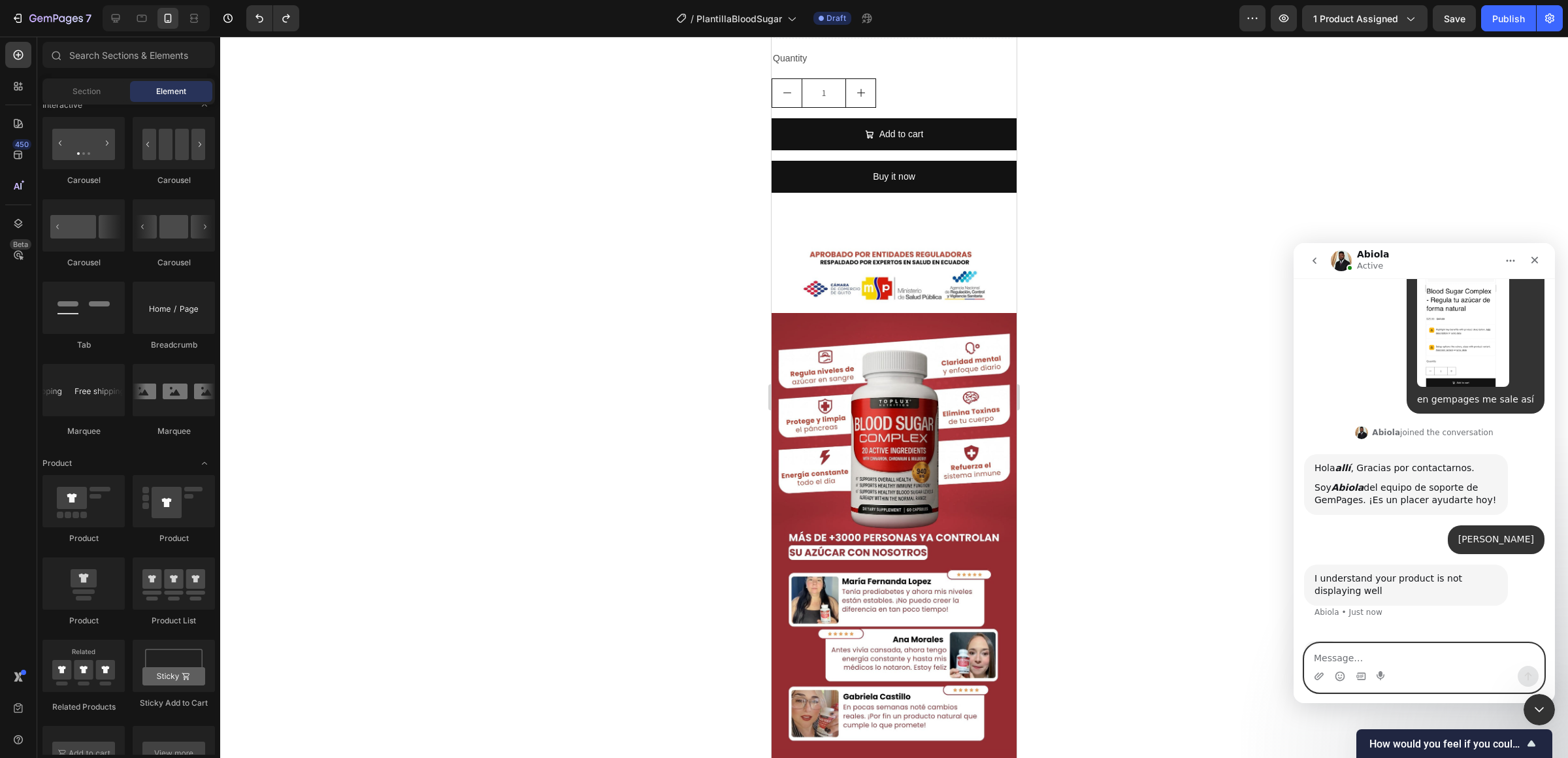
click at [1176, 610] on textarea "Message…" at bounding box center [1424, 654] width 239 height 22
click at [1176, 4] on div "7 / PlantillaBloodSugar Draft Preview 1 product assigned Save Publish" at bounding box center [784, 19] width 1568 height 37
click at [1176, 8] on button "1 product assigned" at bounding box center [1365, 18] width 125 height 26
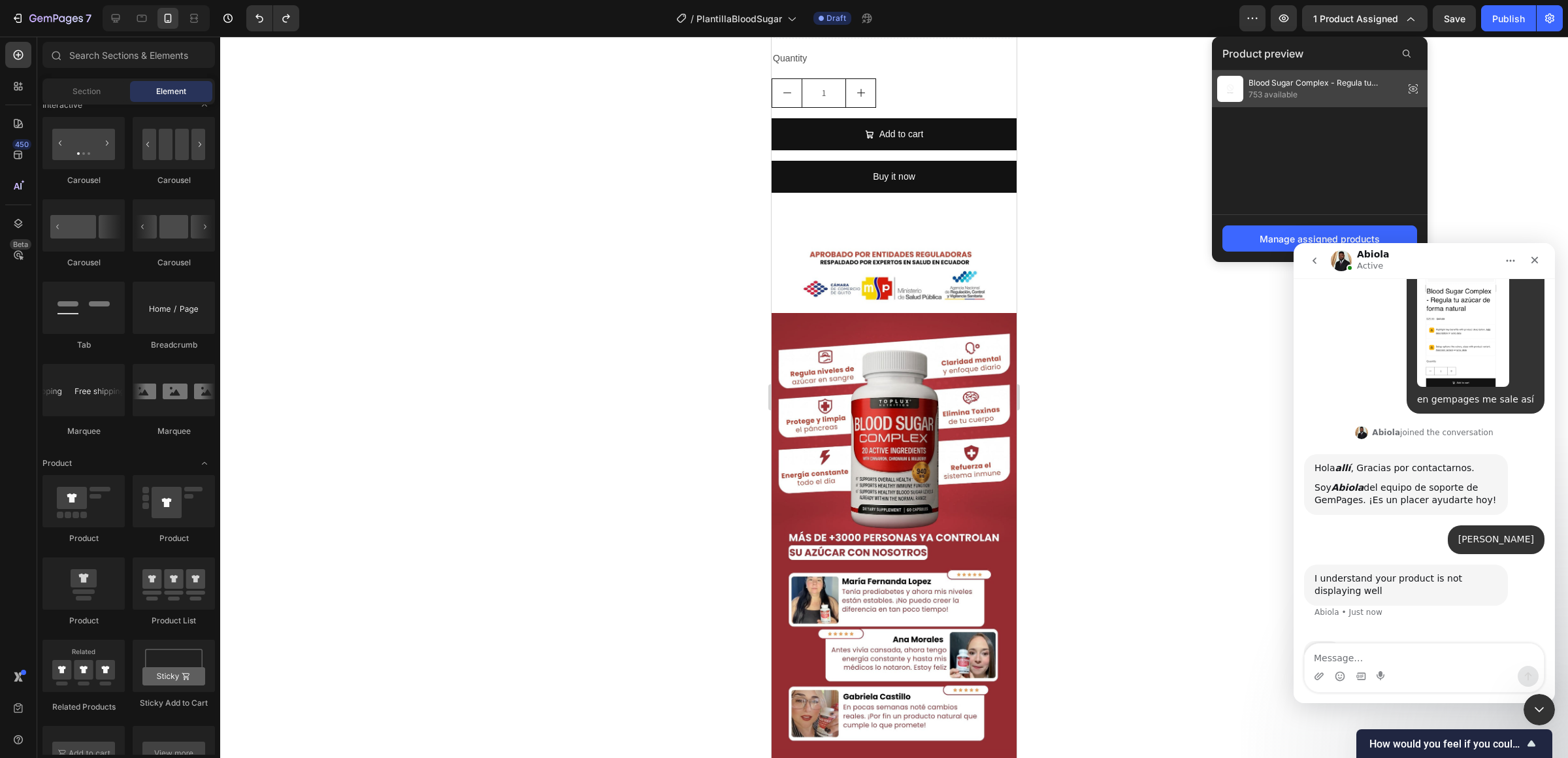
click at [1176, 76] on div "Blood Sugar Complex - Regula tu azúcar de forma natural 753 available" at bounding box center [1309, 89] width 182 height 26
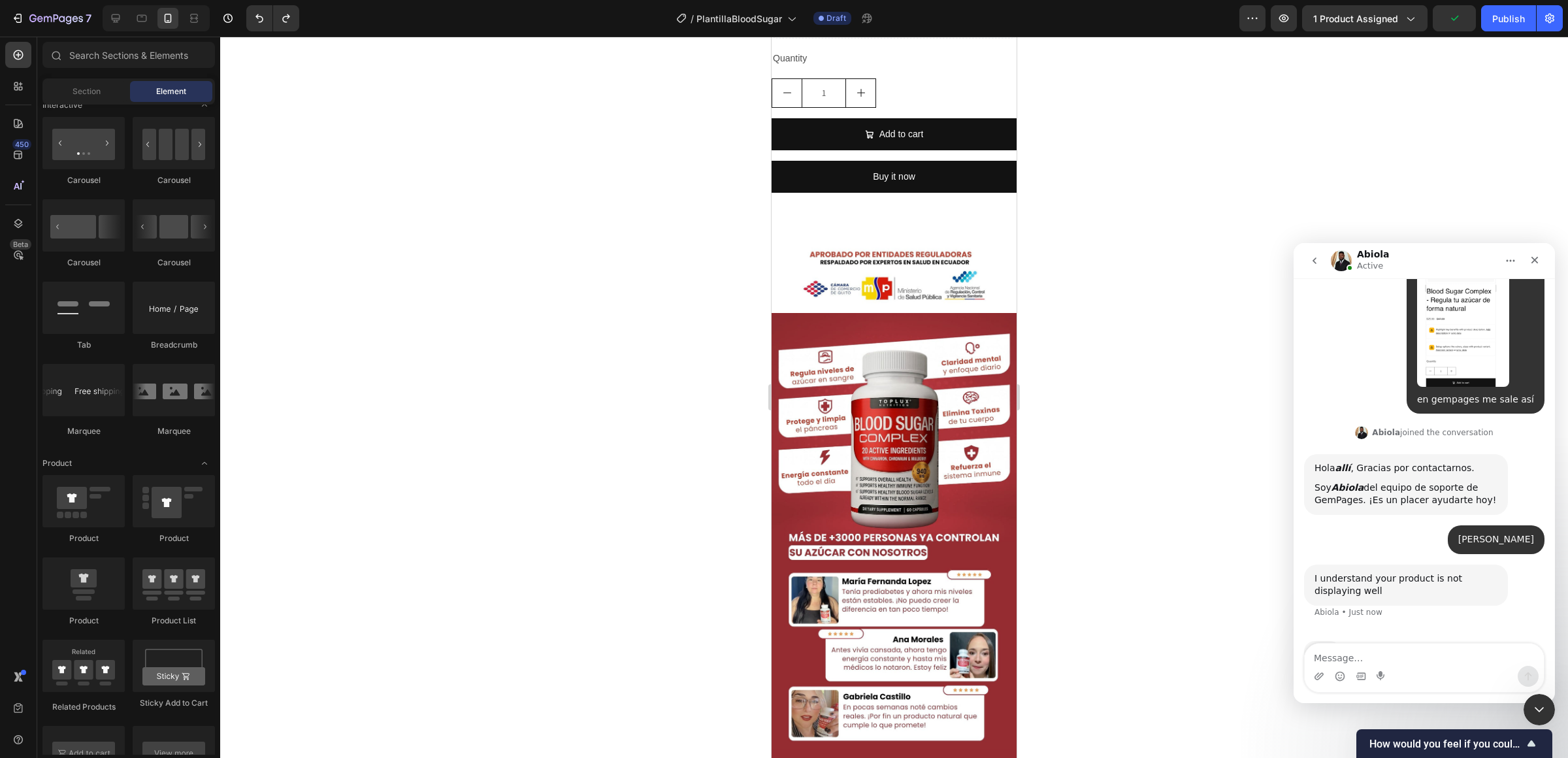
click at [1176, 136] on div at bounding box center [894, 397] width 1348 height 721
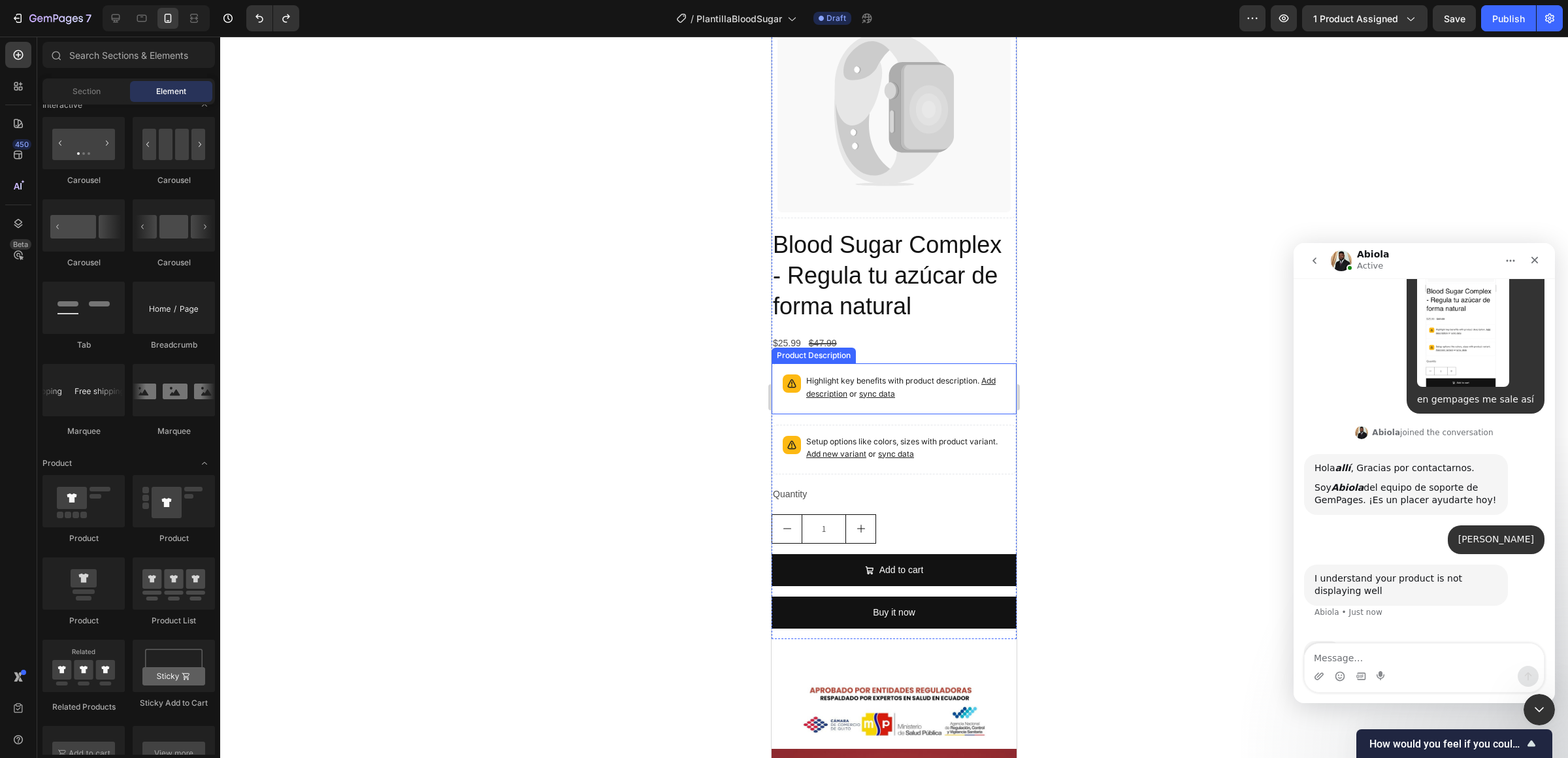
scroll to position [555, 0]
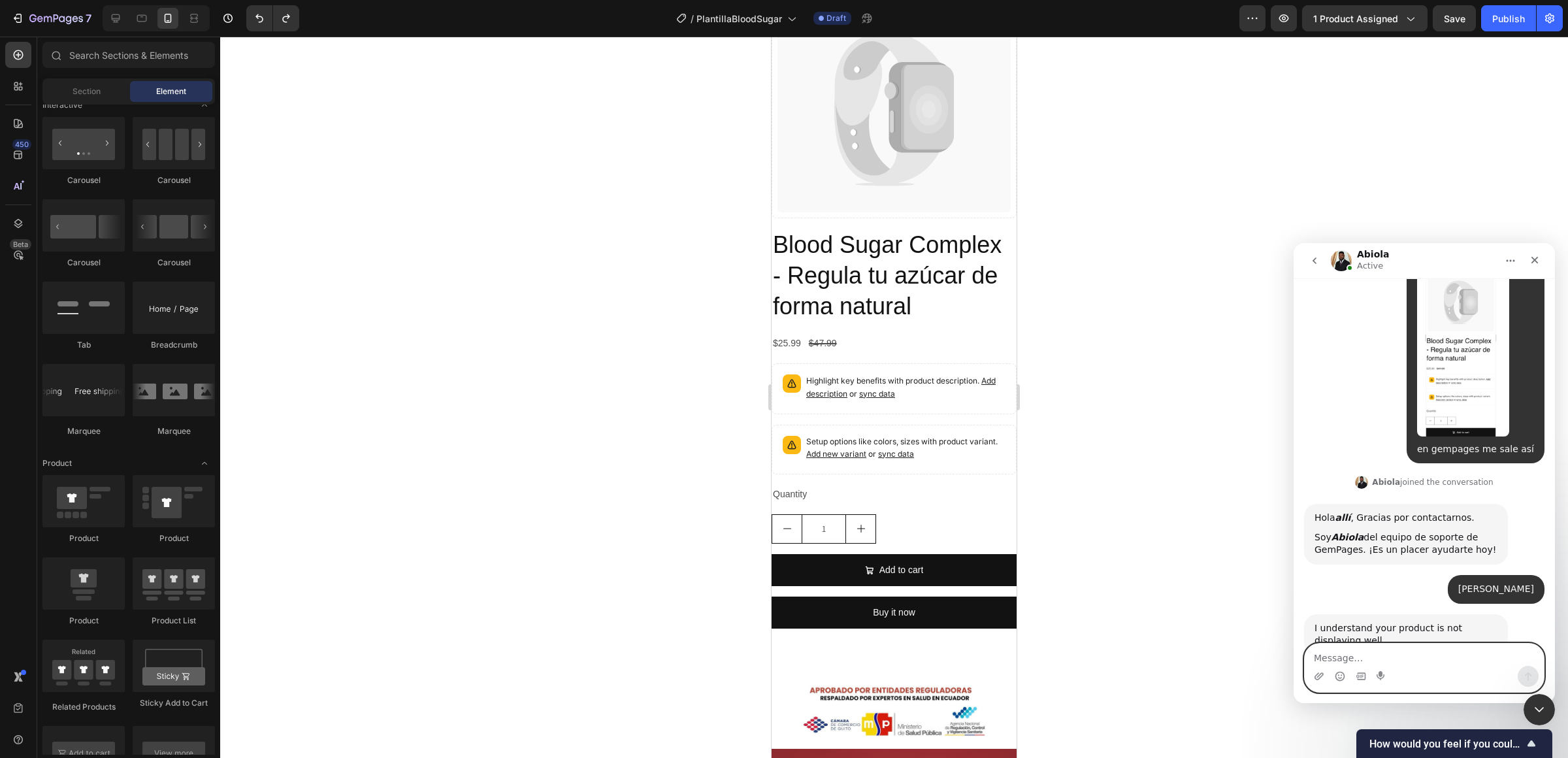
click at [1176, 610] on textarea "Message…" at bounding box center [1424, 654] width 239 height 22
type textarea "yes"
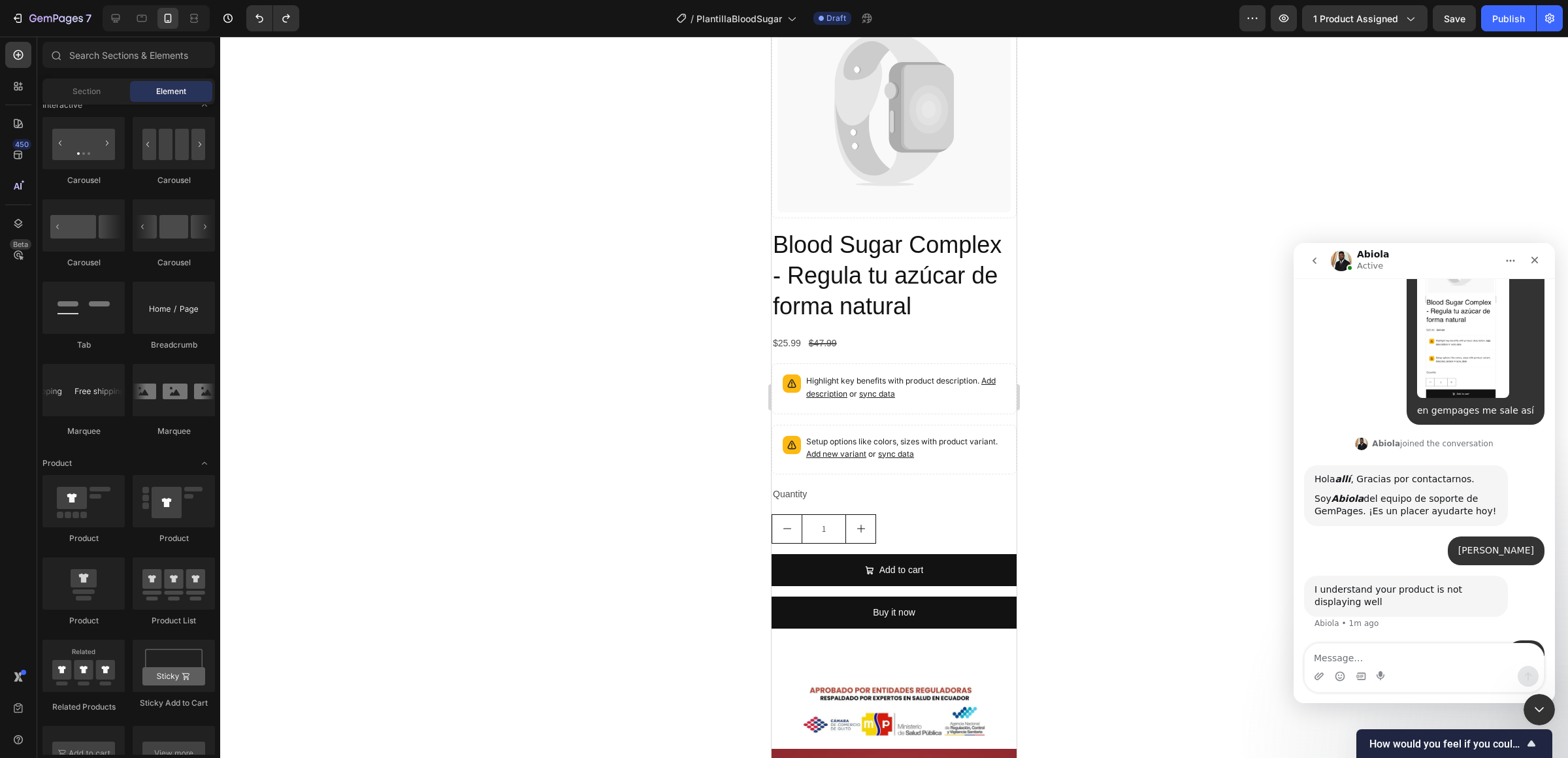
click at [1098, 610] on div at bounding box center [894, 397] width 1348 height 721
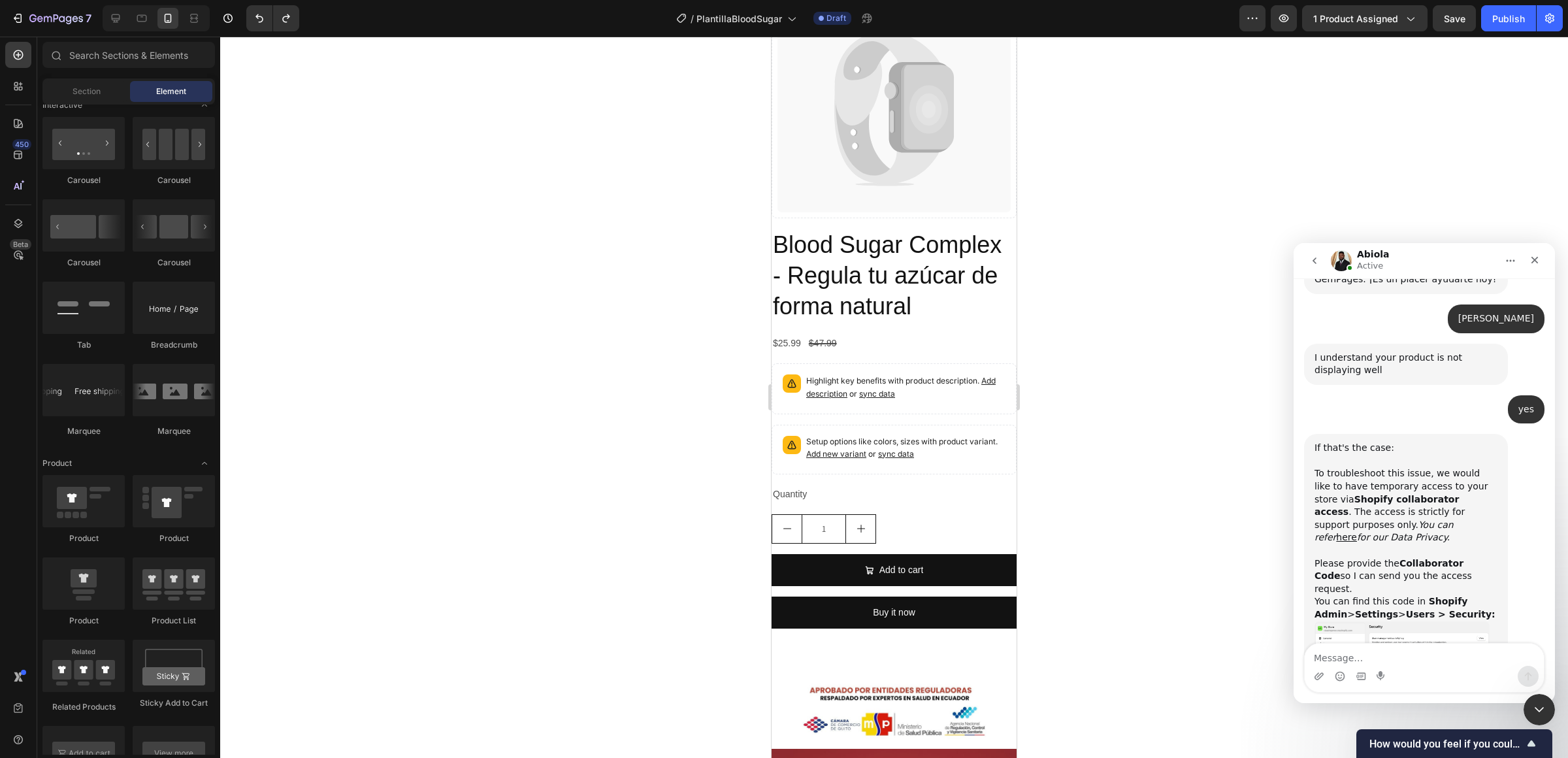
scroll to position [862, 0]
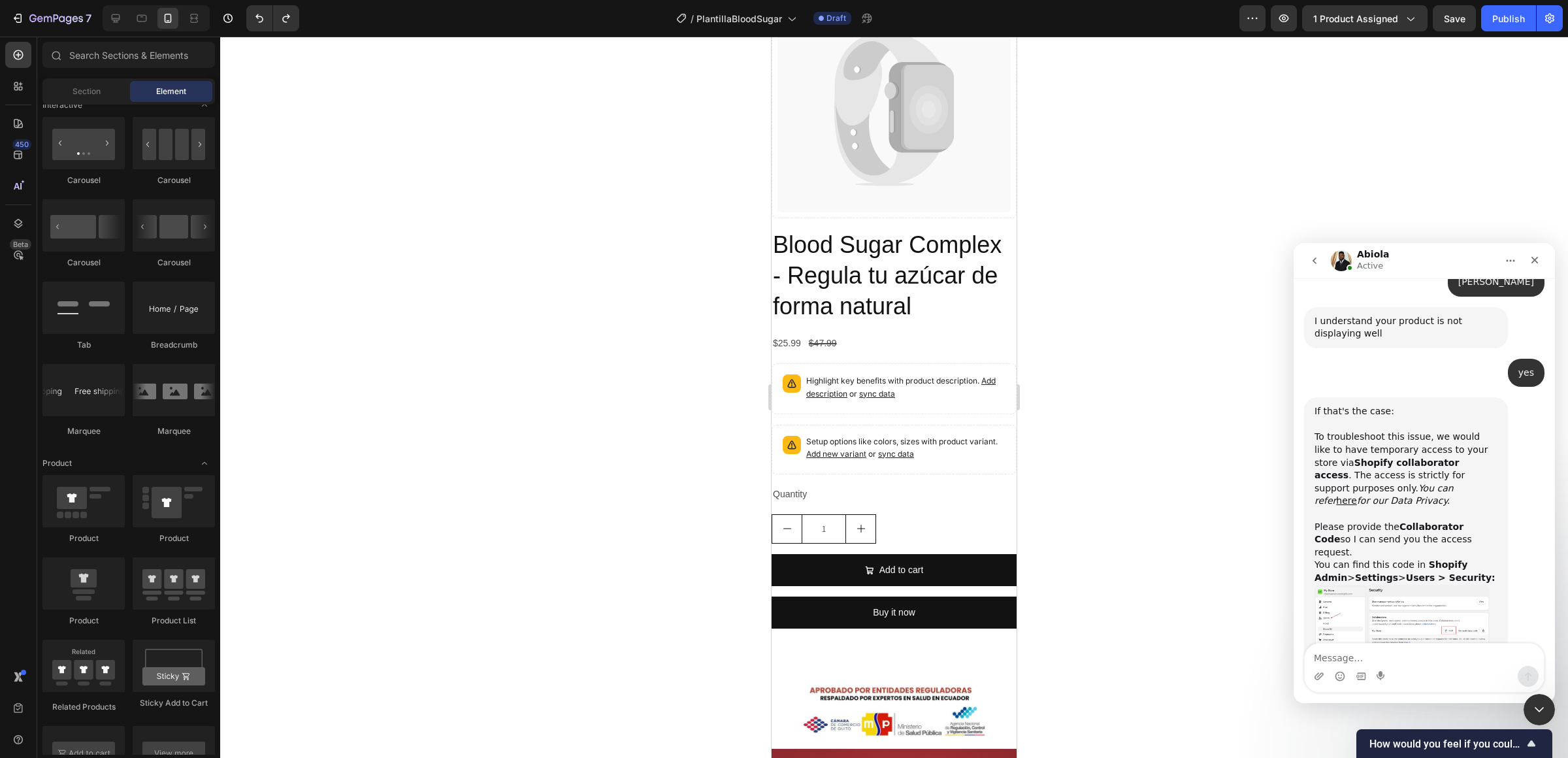
click at [1176, 587] on img "Abiola says…" at bounding box center [1402, 619] width 175 height 69
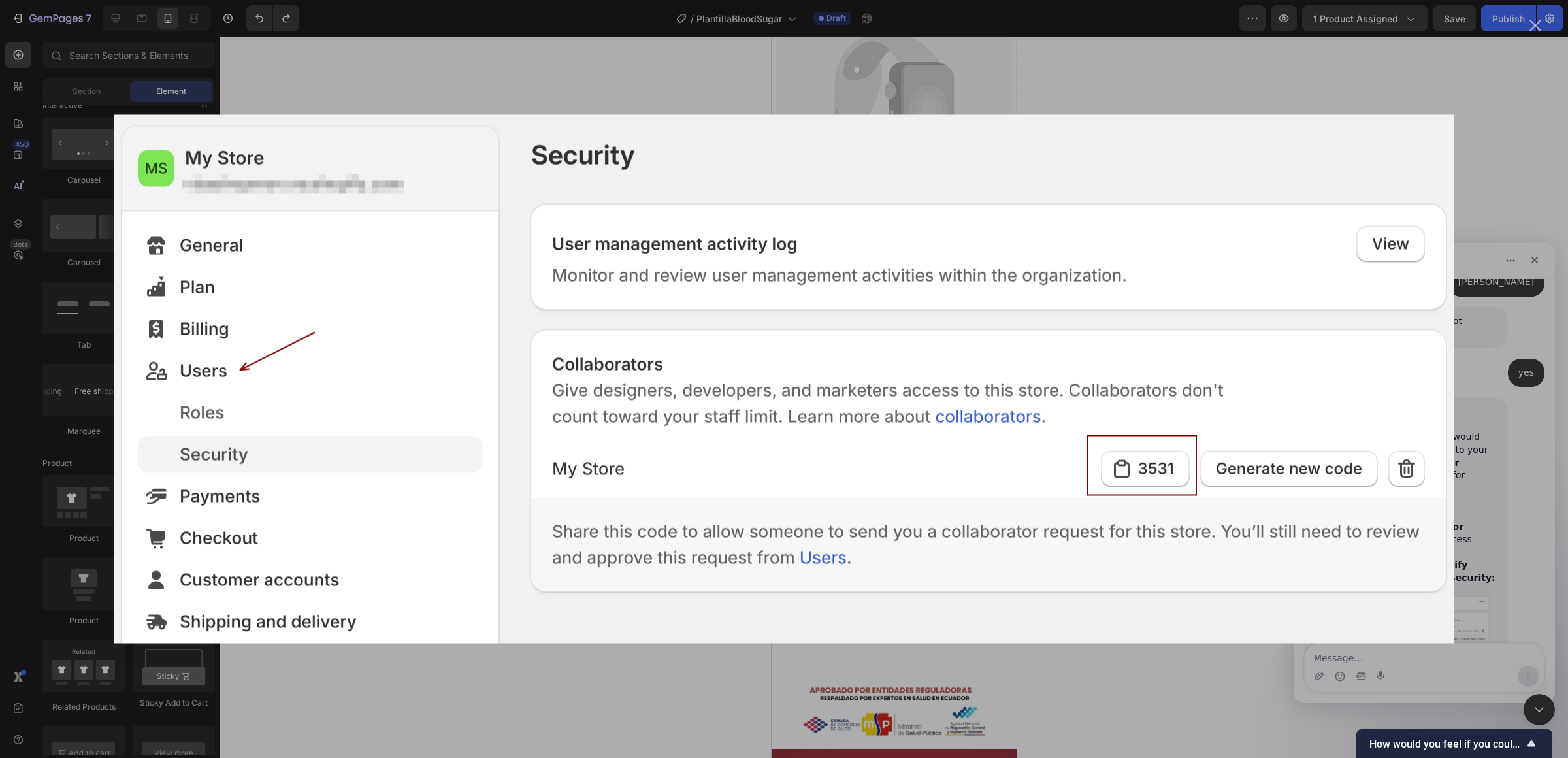
scroll to position [0, 0]
click at [1176, 478] on div "Intercom messenger" at bounding box center [784, 379] width 1568 height 758
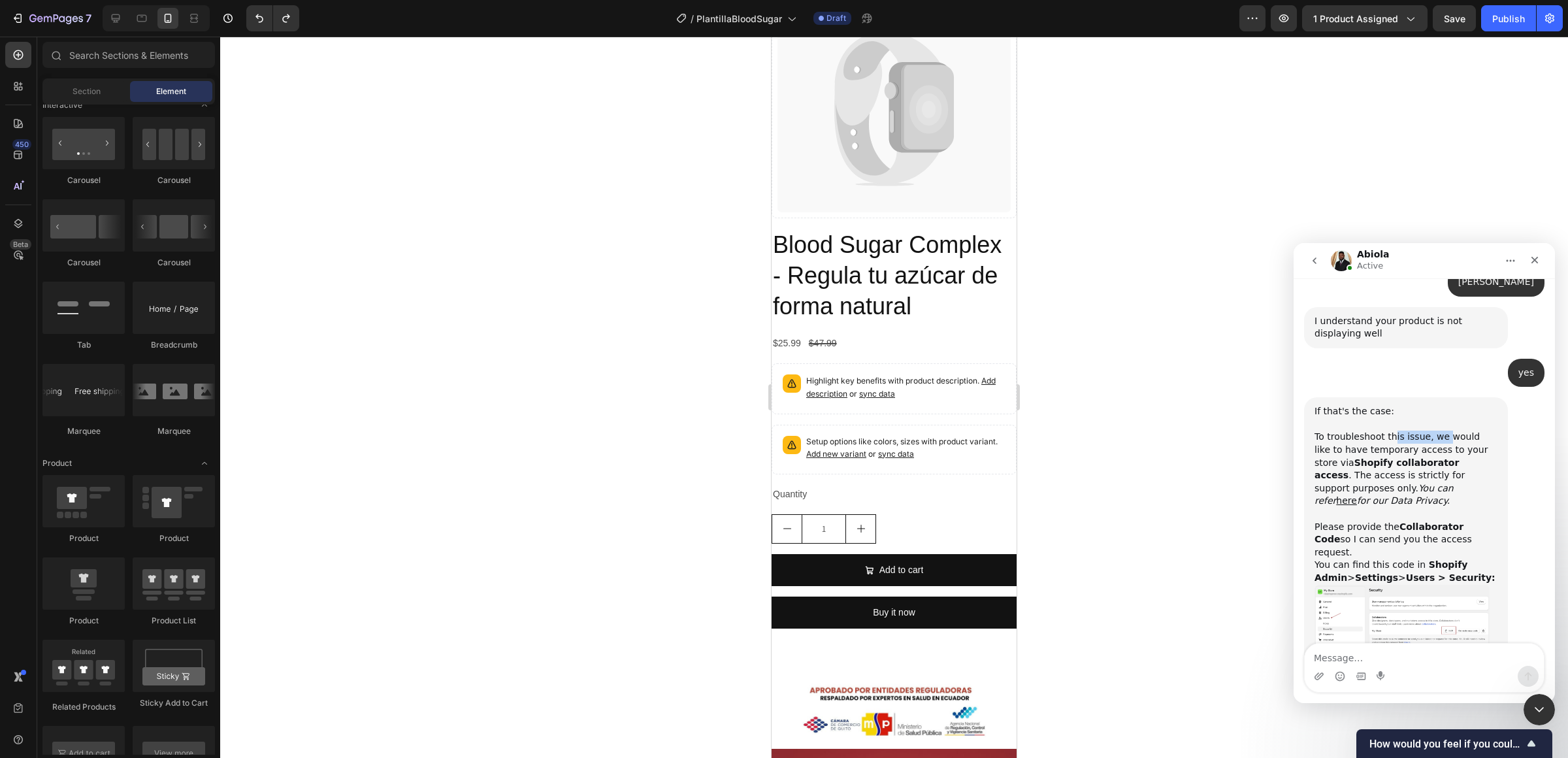
drag, startPoint x: 1392, startPoint y: 402, endPoint x: 1445, endPoint y: 402, distance: 53.0
click at [1176, 405] on div "If that's the case: To troubleshoot this issue, we would like to have temporary…" at bounding box center [1405, 494] width 183 height 179
drag, startPoint x: 1446, startPoint y: 397, endPoint x: 1360, endPoint y: 444, distance: 98.0
click at [1176, 444] on div "If that's the case: To troubleshoot this issue, we would like to have temporary…" at bounding box center [1405, 494] width 183 height 179
click at [1176, 495] on link "here" at bounding box center [1347, 500] width 21 height 10
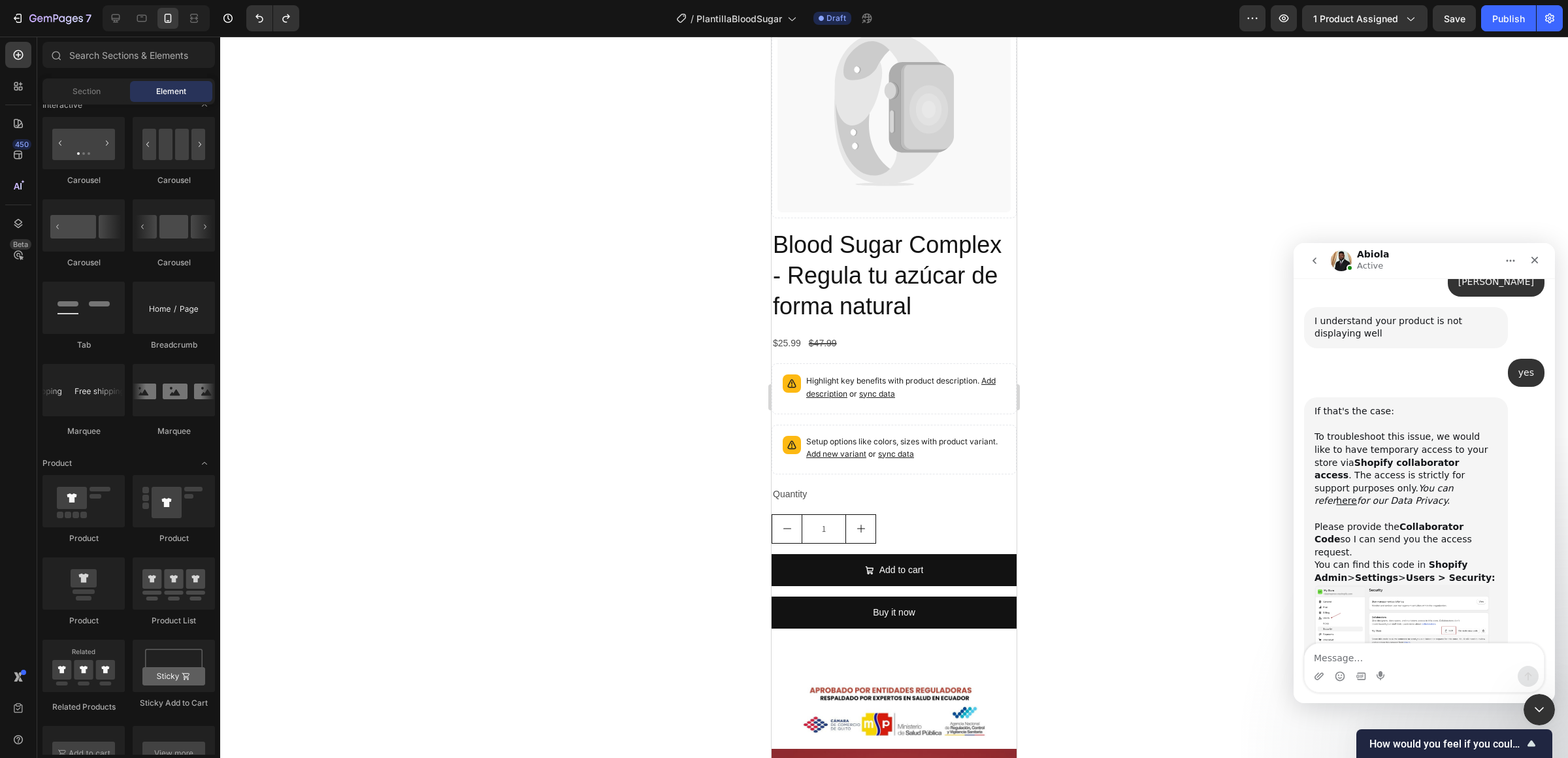
click at [1176, 610] on div "Intercom messenger" at bounding box center [1424, 676] width 239 height 21
click at [1176, 610] on textarea "Message…" at bounding box center [1424, 654] width 239 height 22
paste textarea "8447"
type textarea "8447"
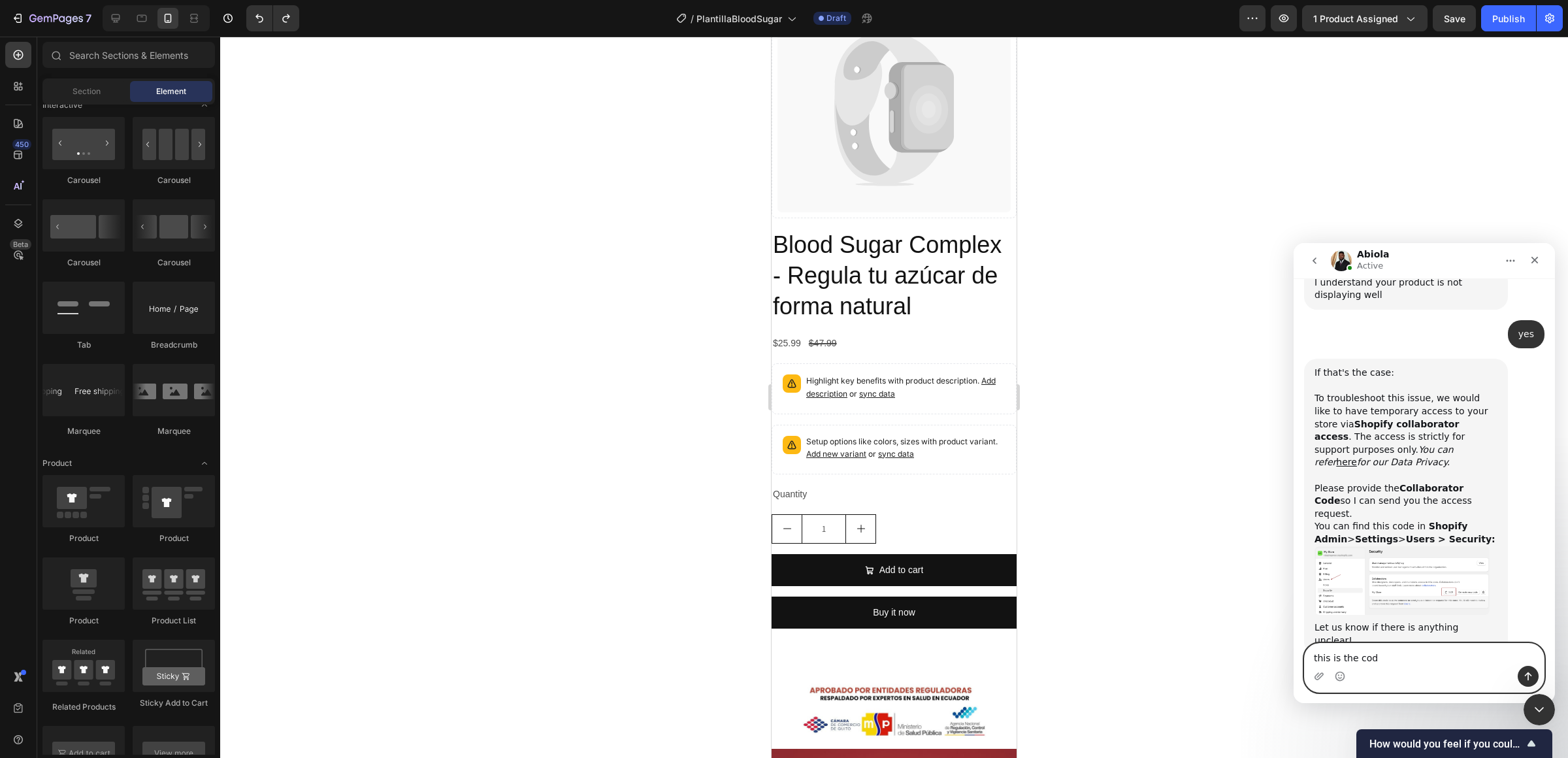
type textarea "this is the code"
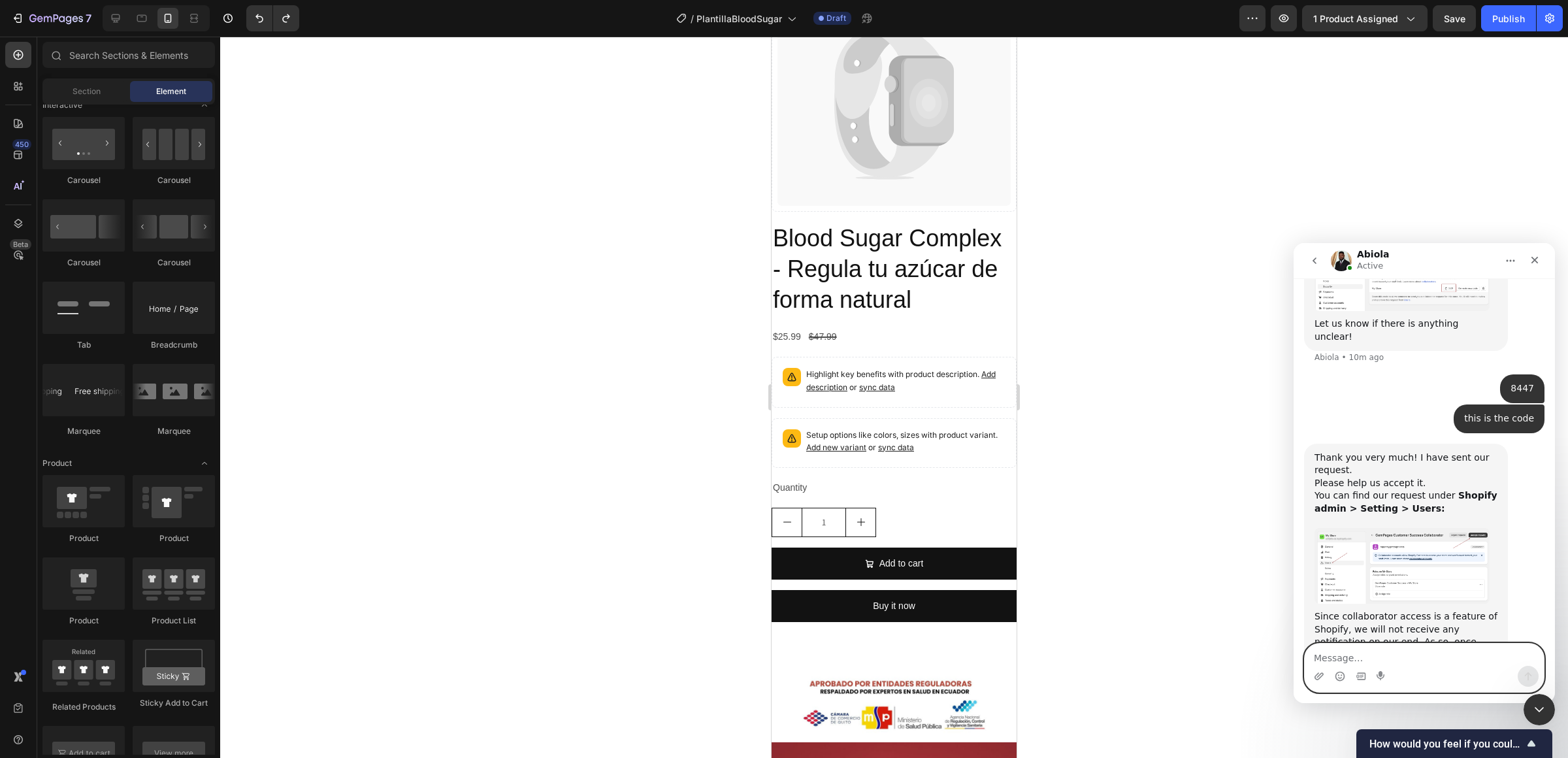
scroll to position [1206, 0]
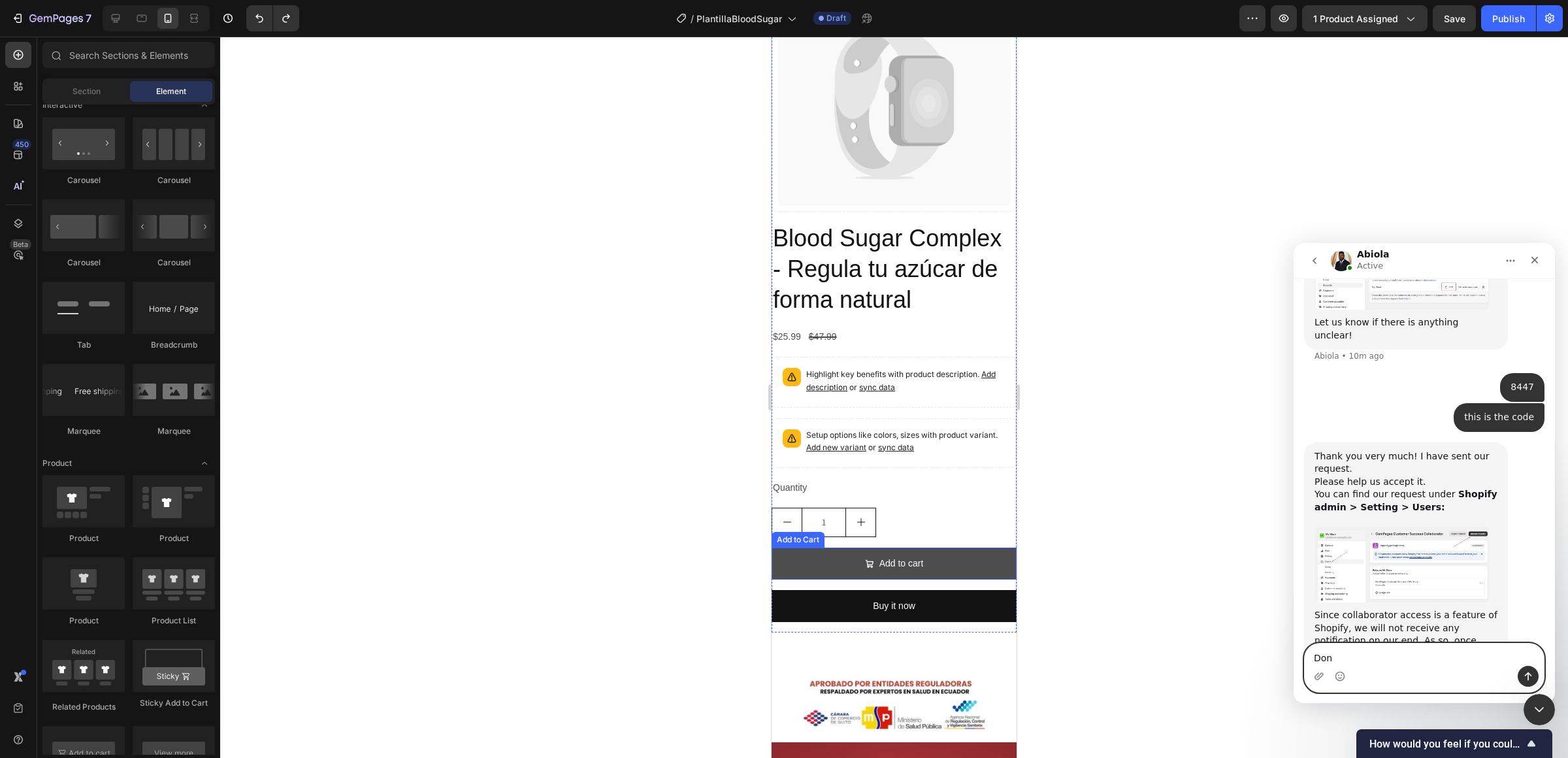
type textarea "Done"
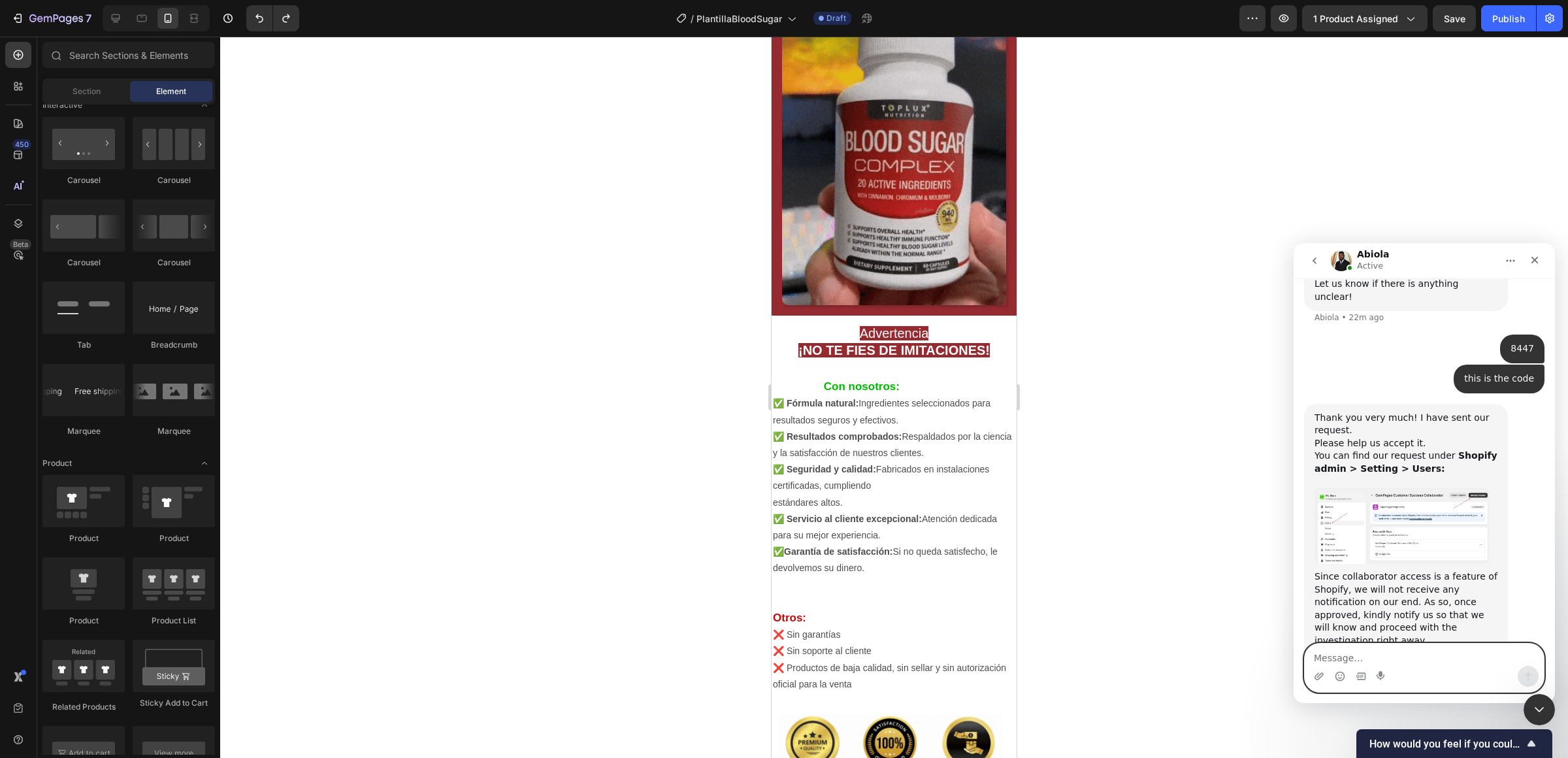
scroll to position [2268, 0]
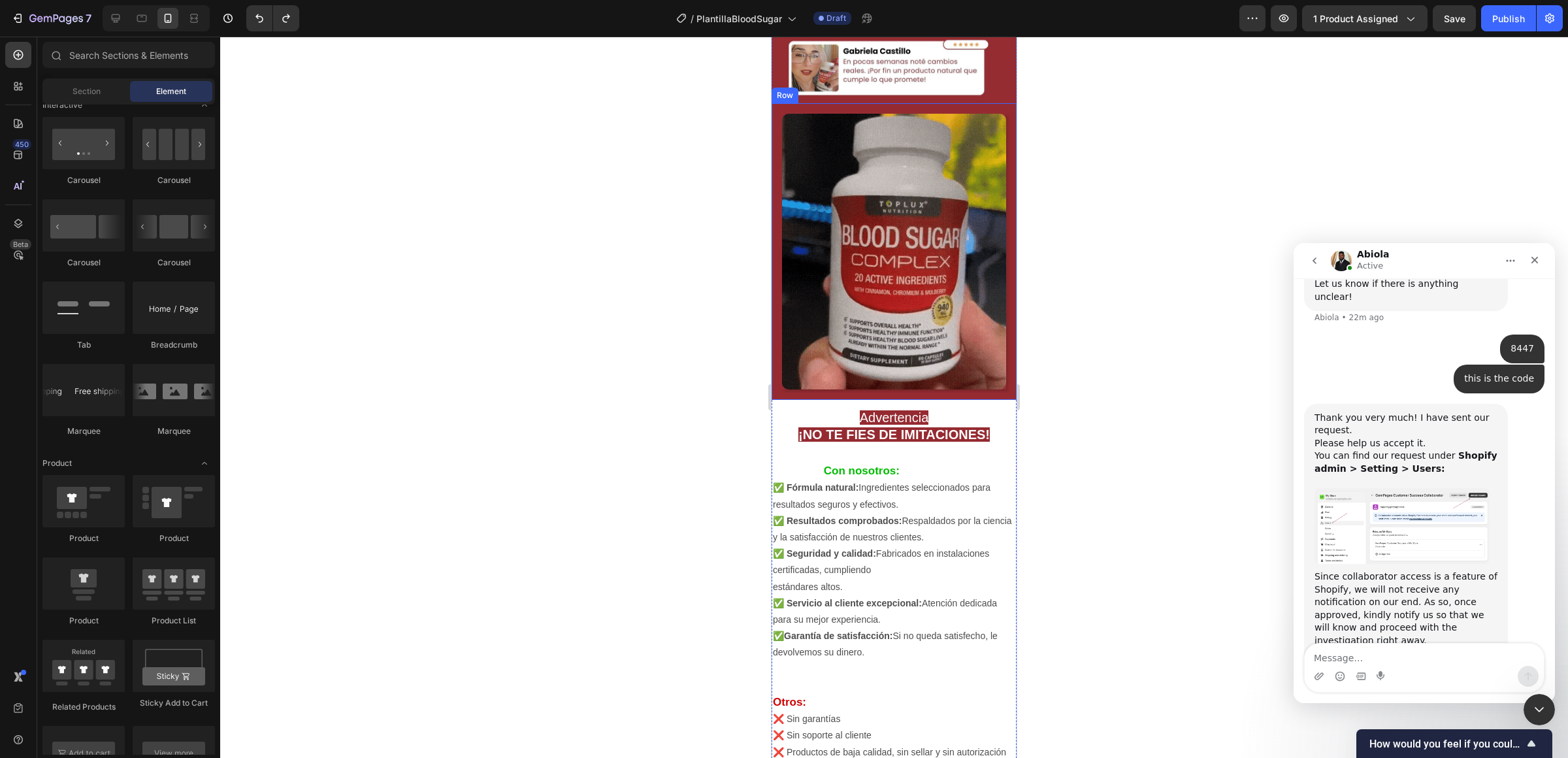
click at [917, 396] on div "Image Row" at bounding box center [894, 251] width 245 height 297
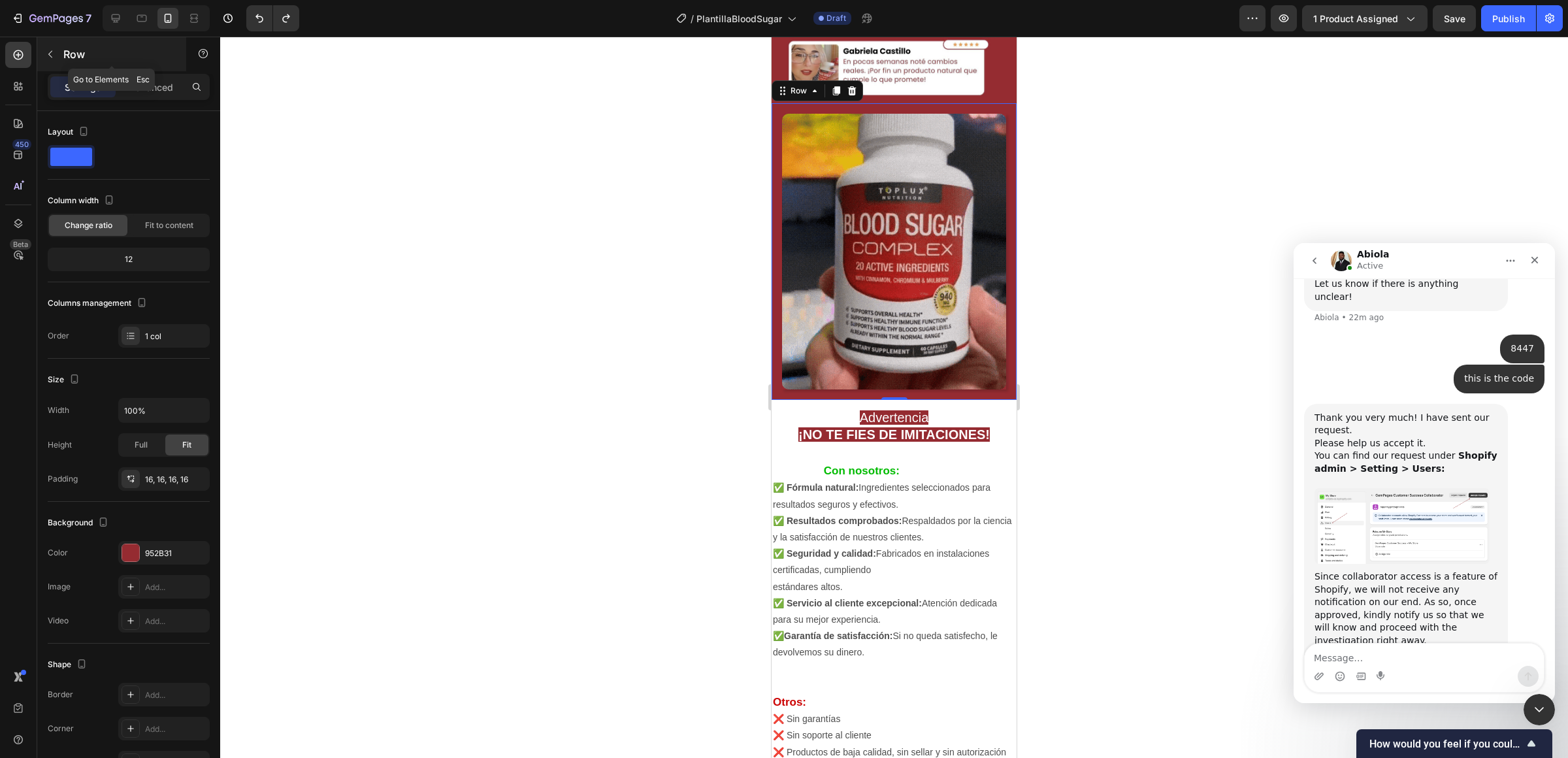
click at [54, 61] on button "button" at bounding box center [50, 54] width 21 height 21
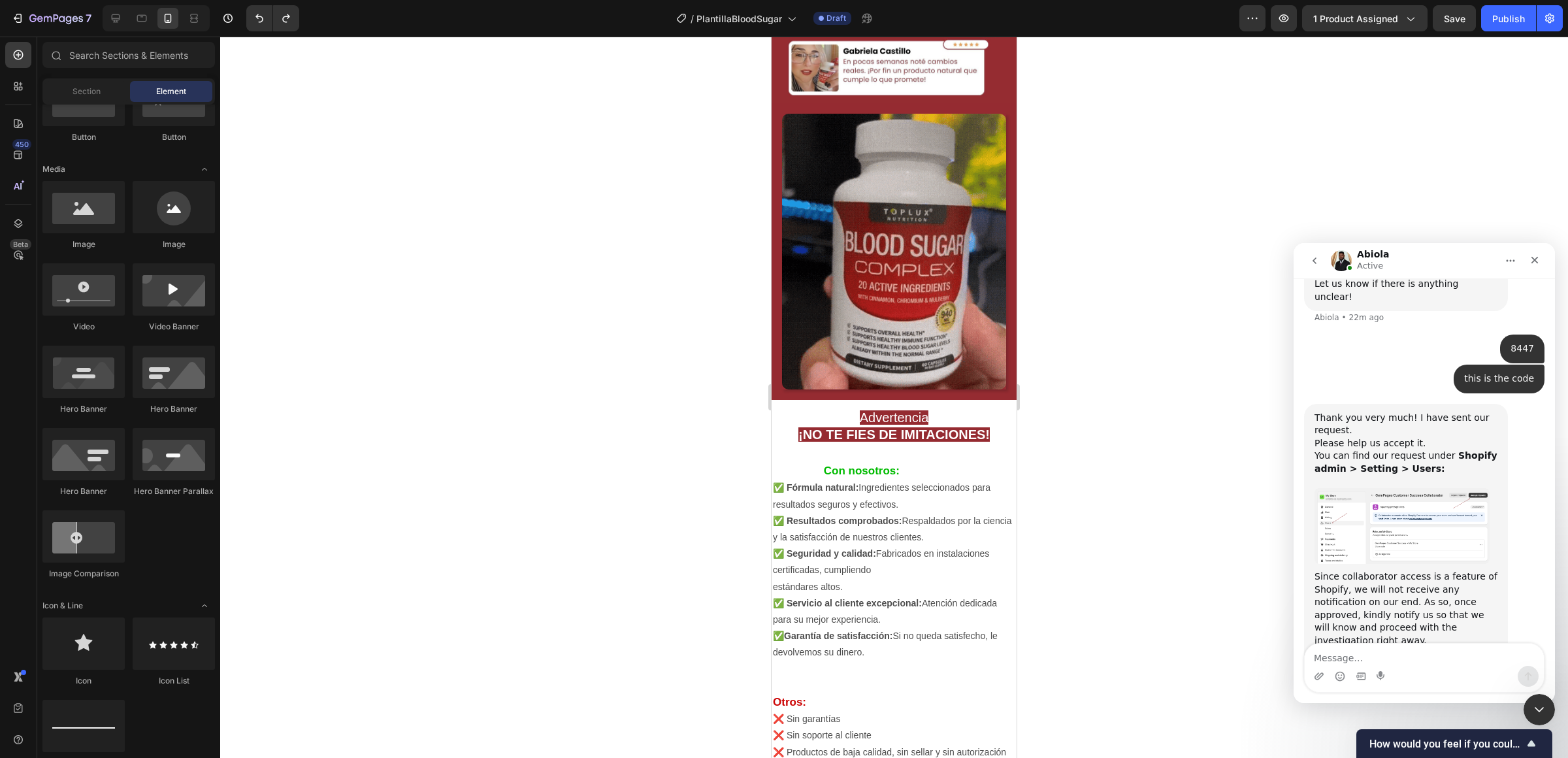
scroll to position [0, 0]
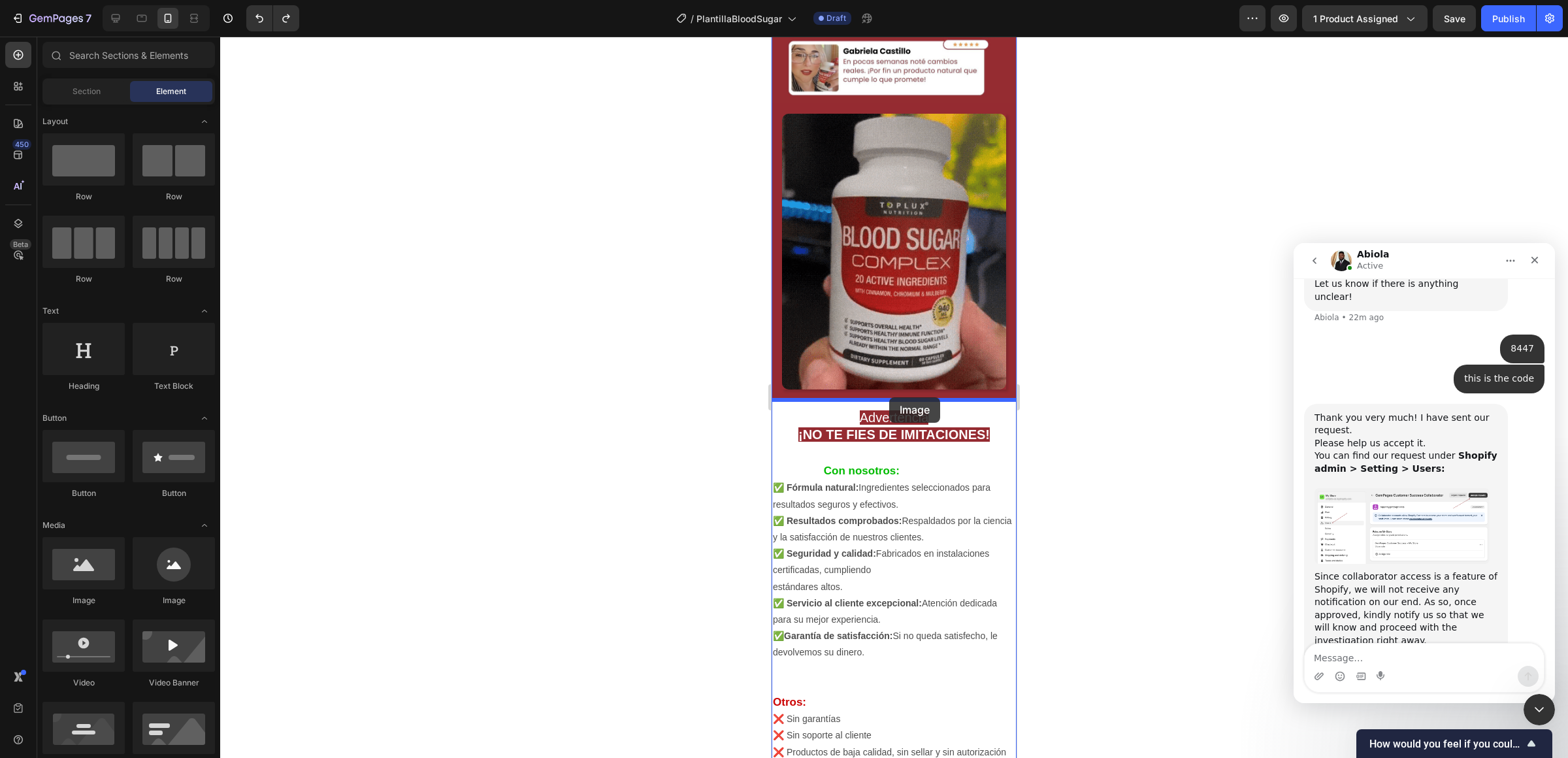
drag, startPoint x: 880, startPoint y: 587, endPoint x: 890, endPoint y: 397, distance: 190.3
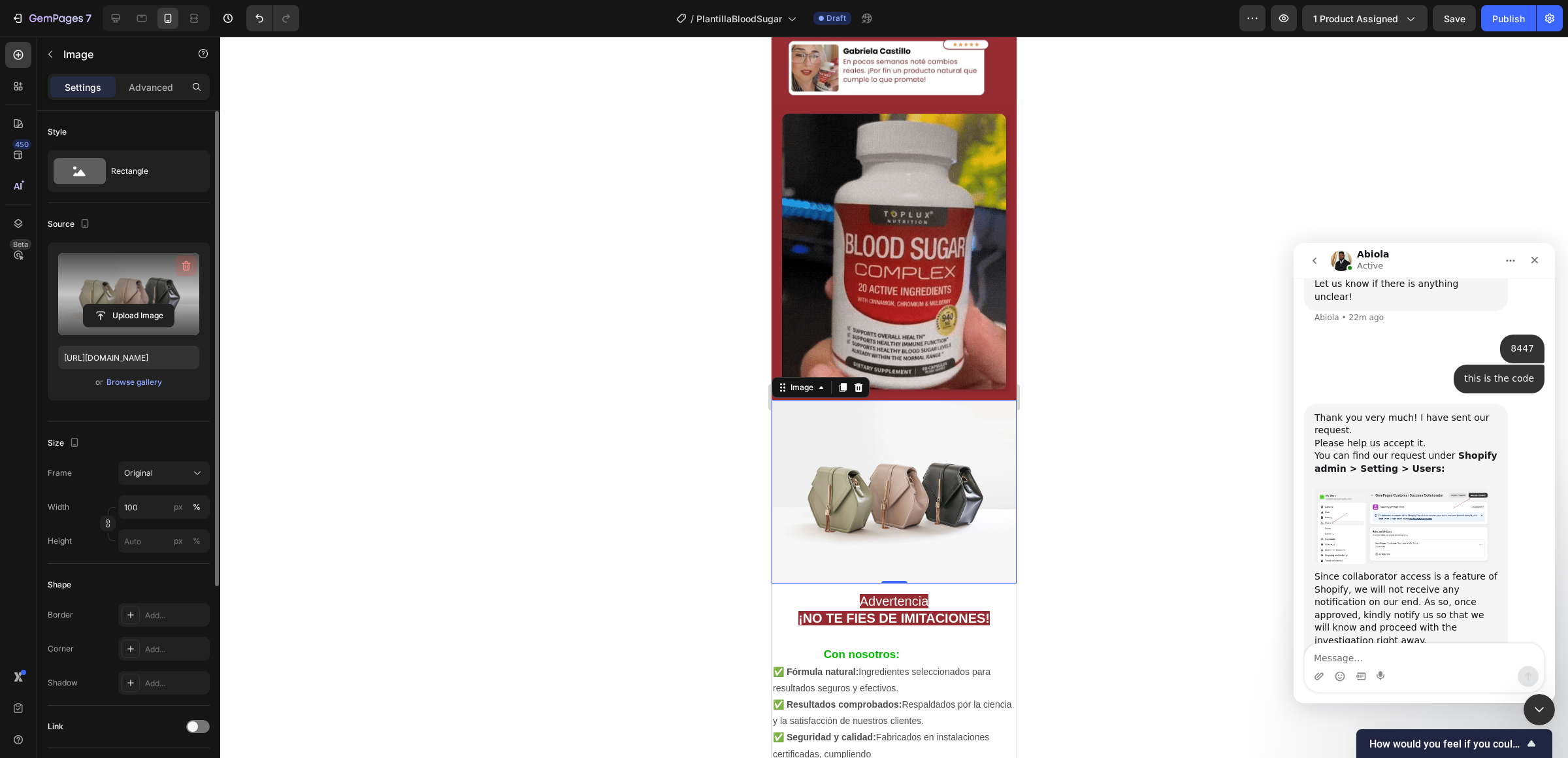
click at [192, 259] on icon "button" at bounding box center [186, 266] width 13 height 13
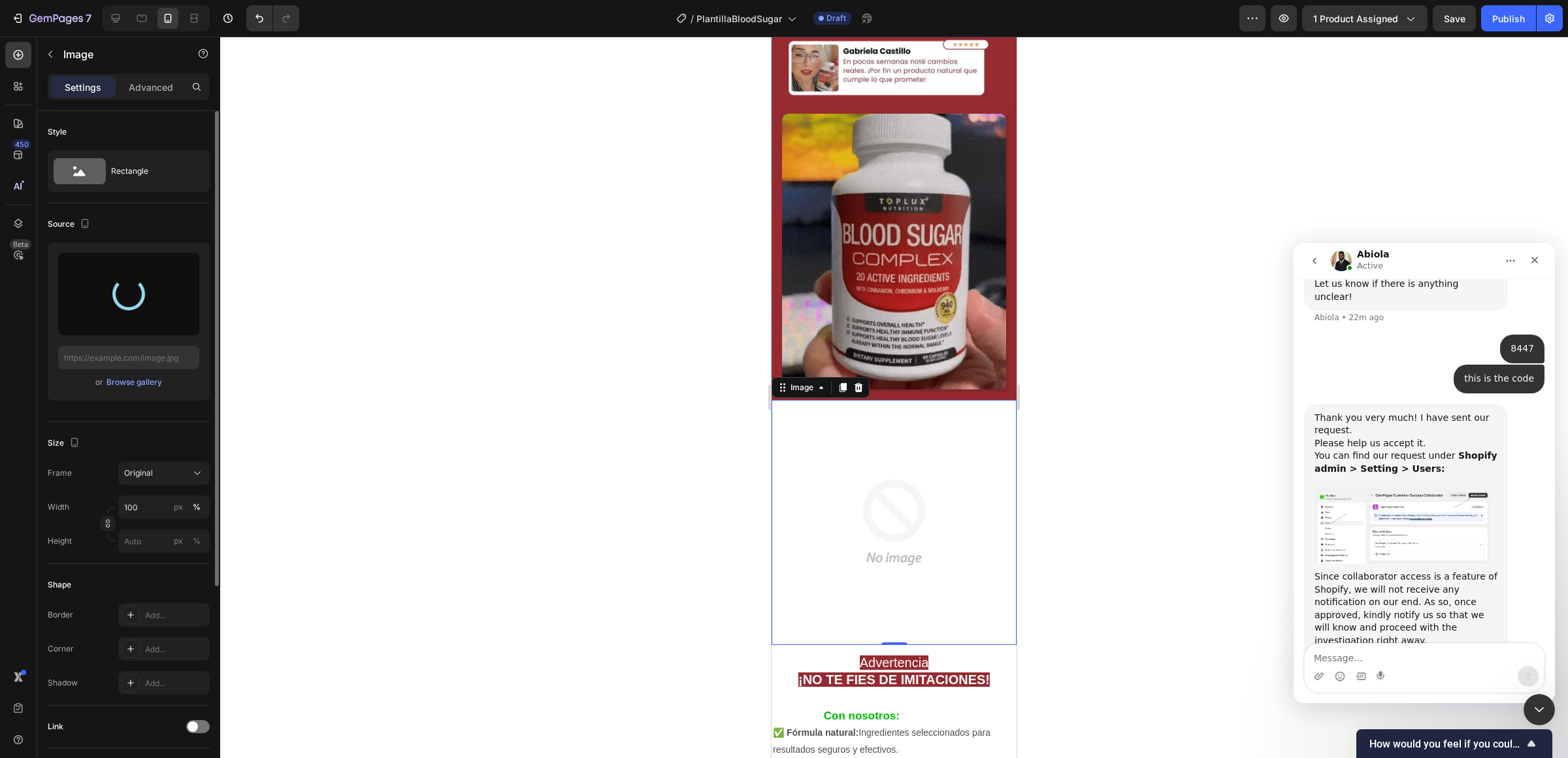
type input "[URL][DOMAIN_NAME]"
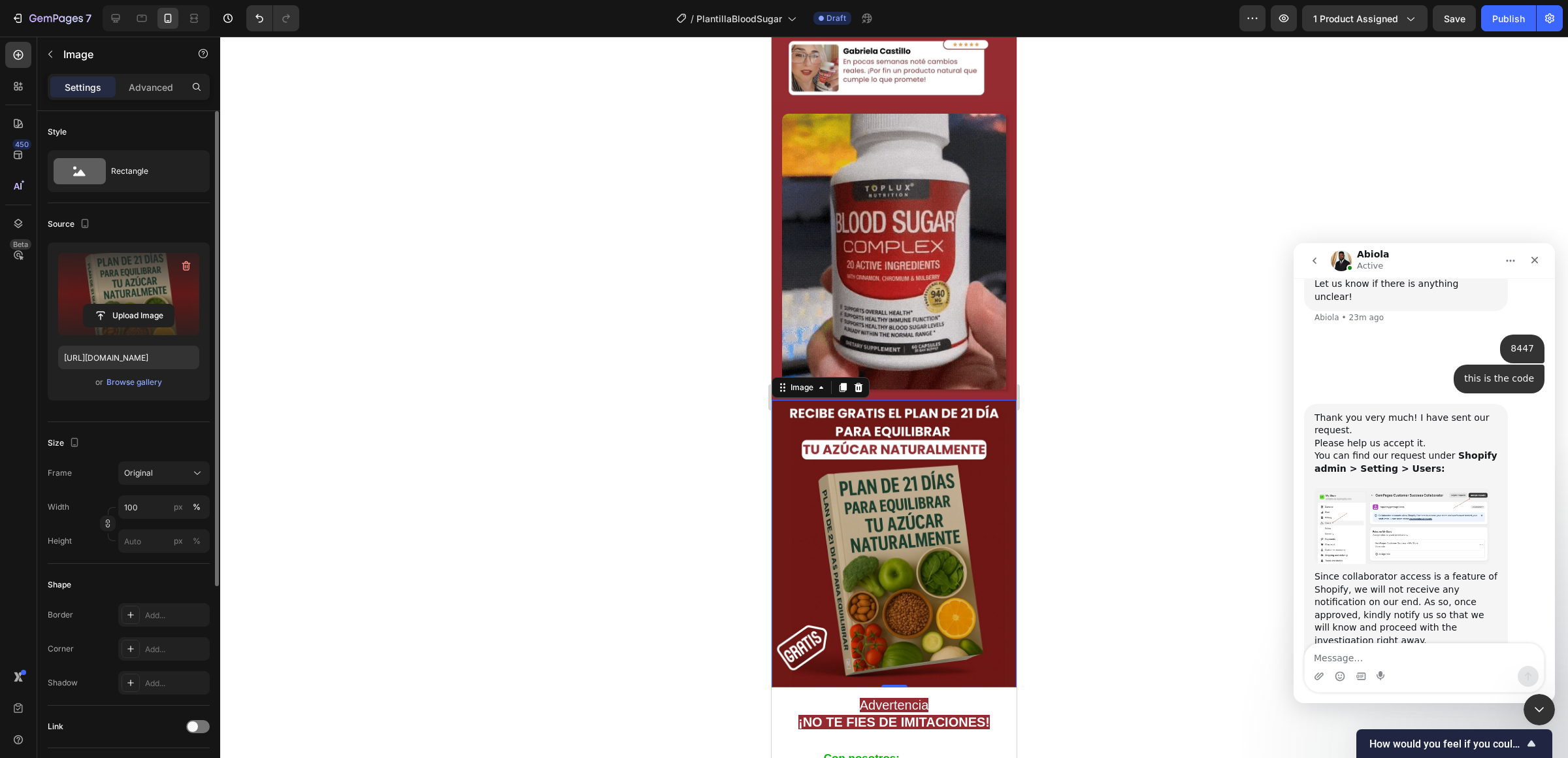
click at [523, 536] on div at bounding box center [894, 397] width 1348 height 721
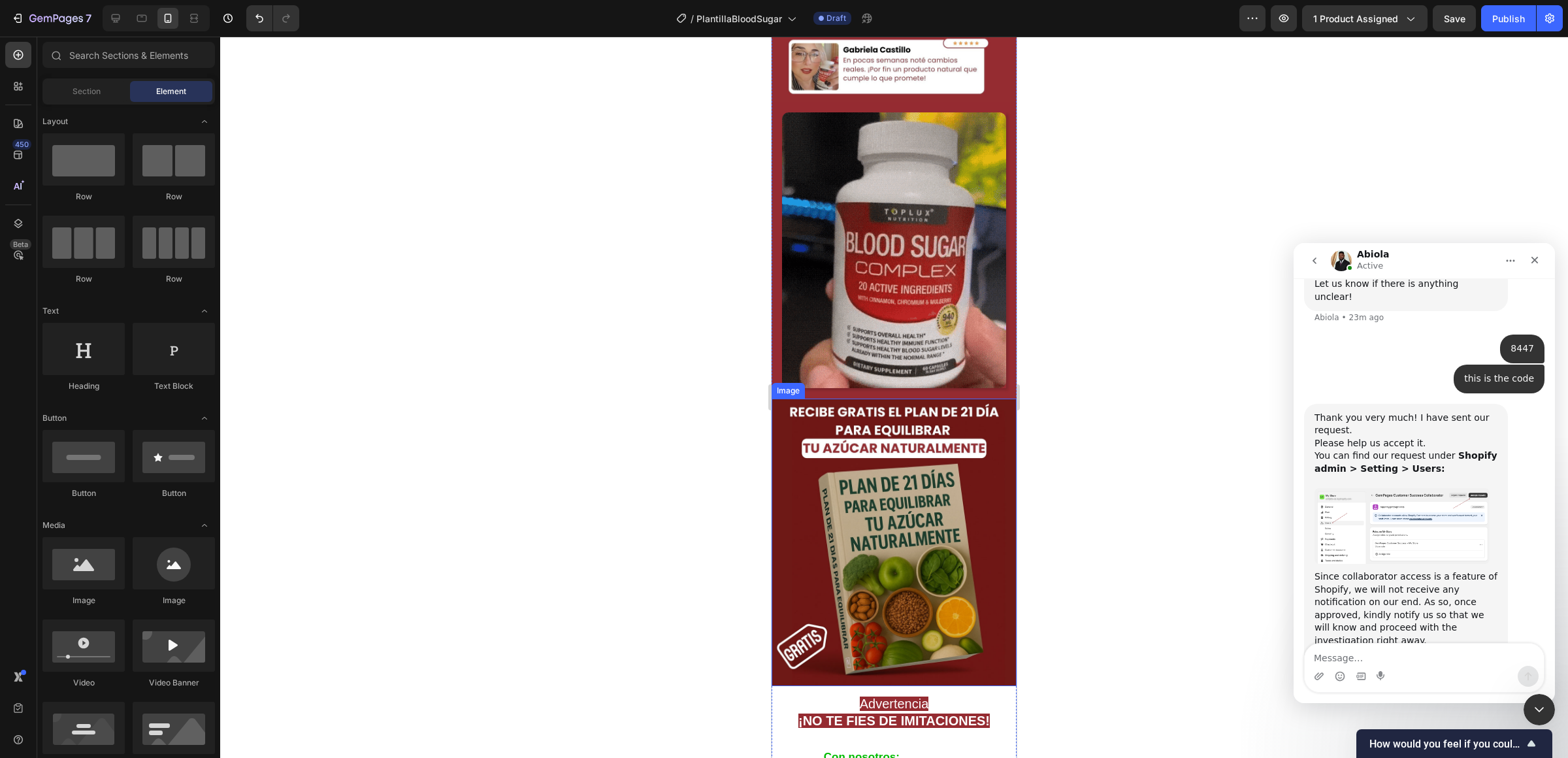
scroll to position [2253, 0]
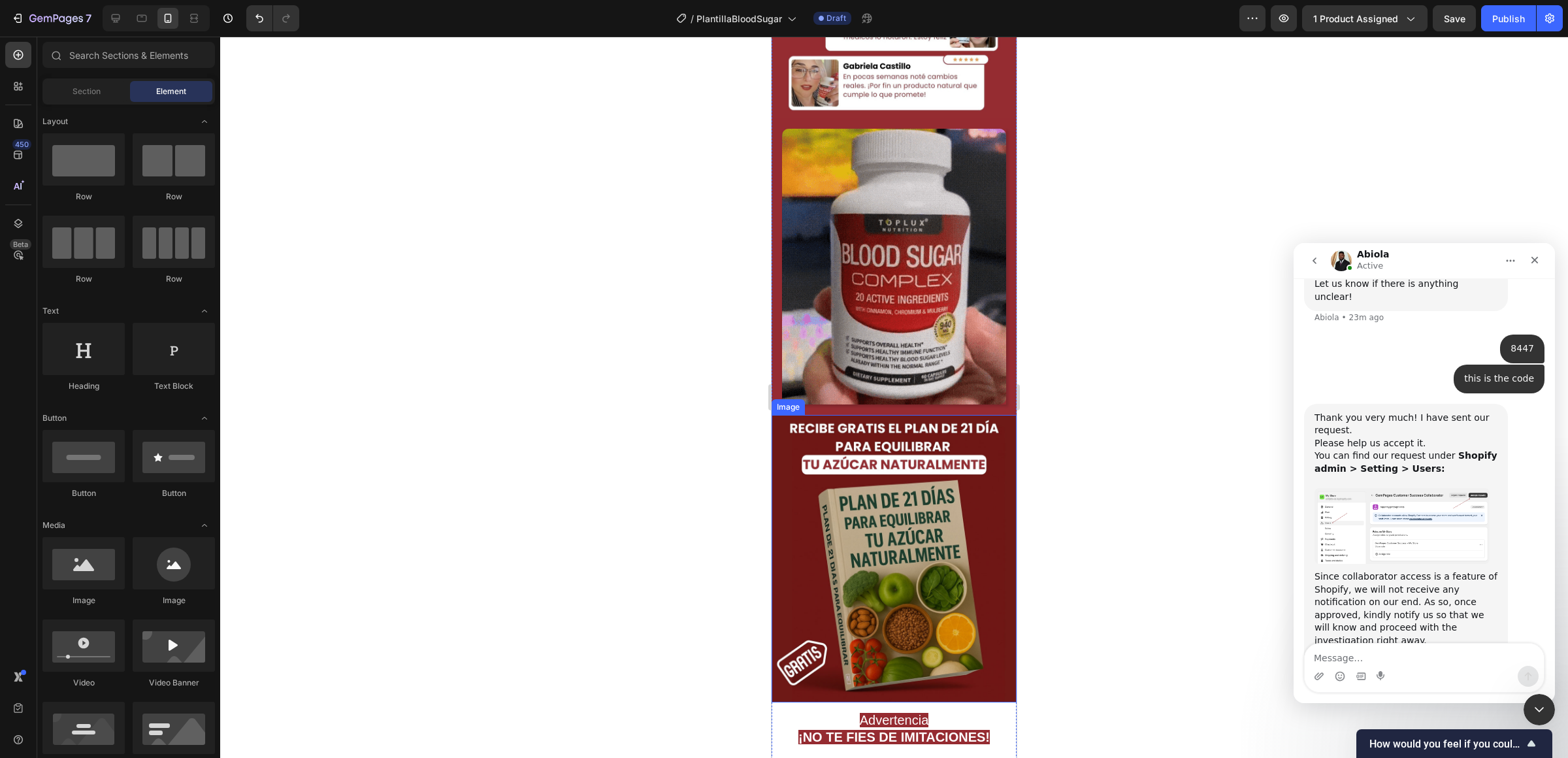
click at [846, 522] on img at bounding box center [894, 558] width 245 height 287
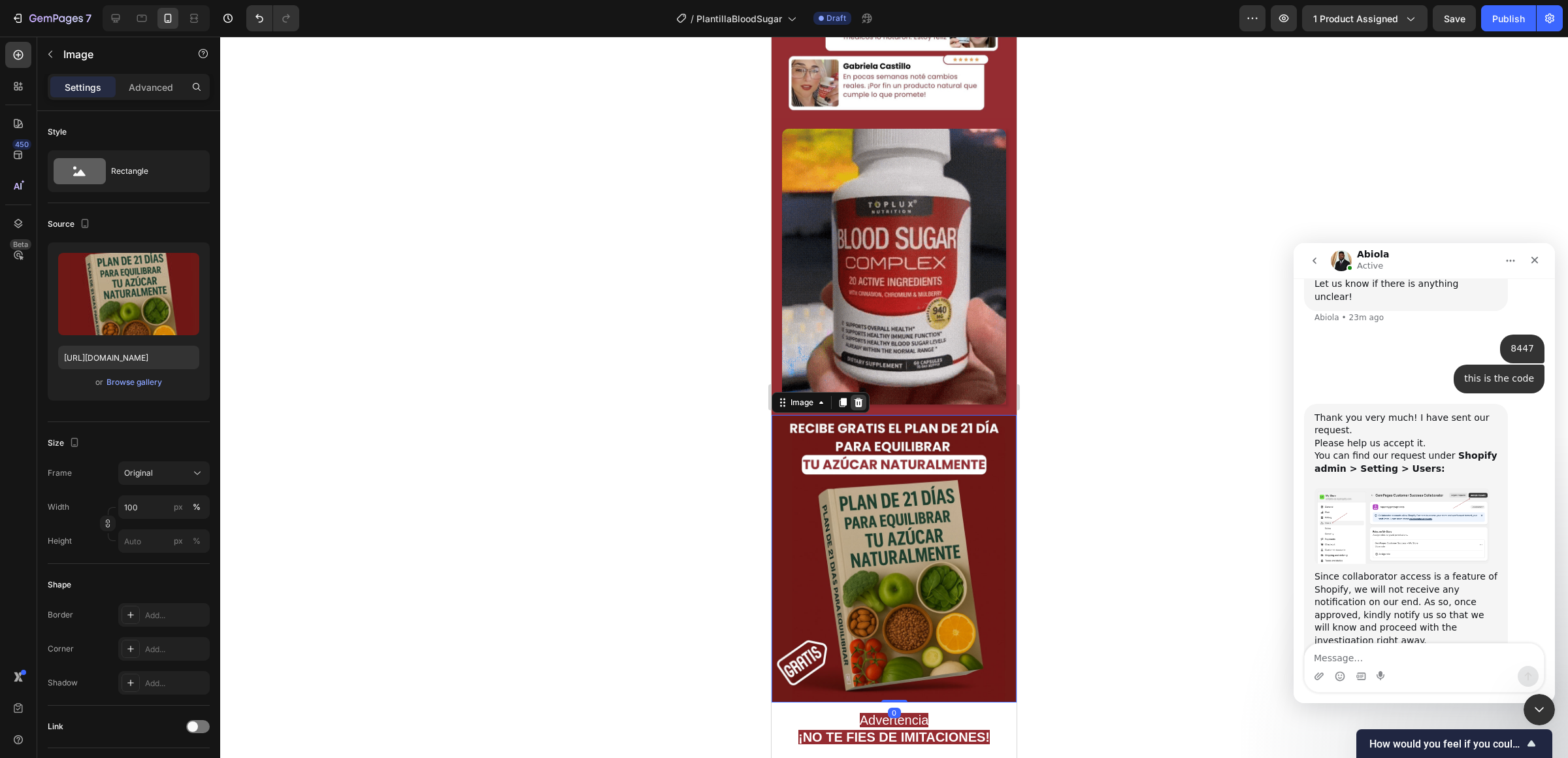
click at [857, 402] on icon at bounding box center [858, 402] width 10 height 10
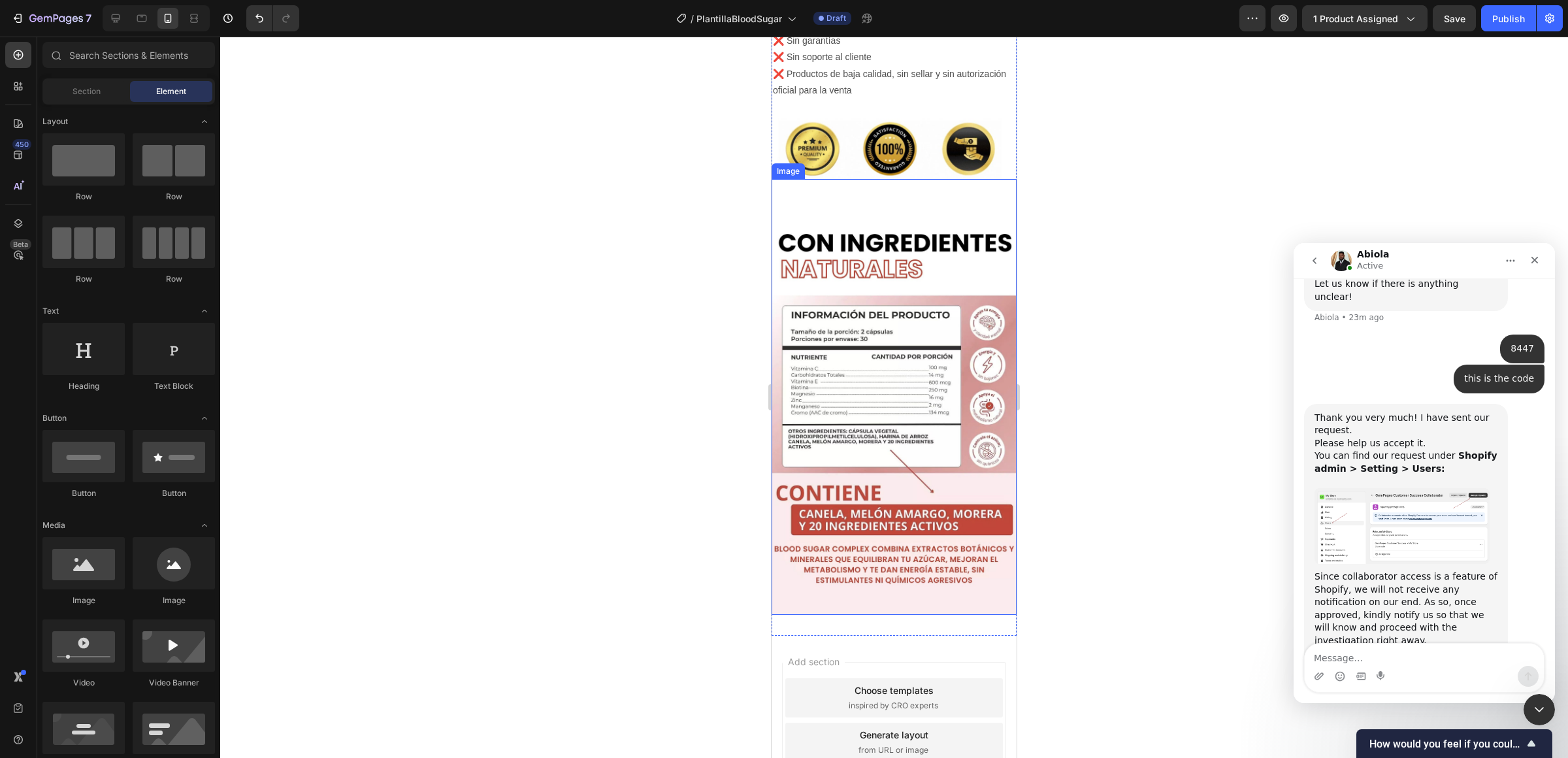
scroll to position [2852, 0]
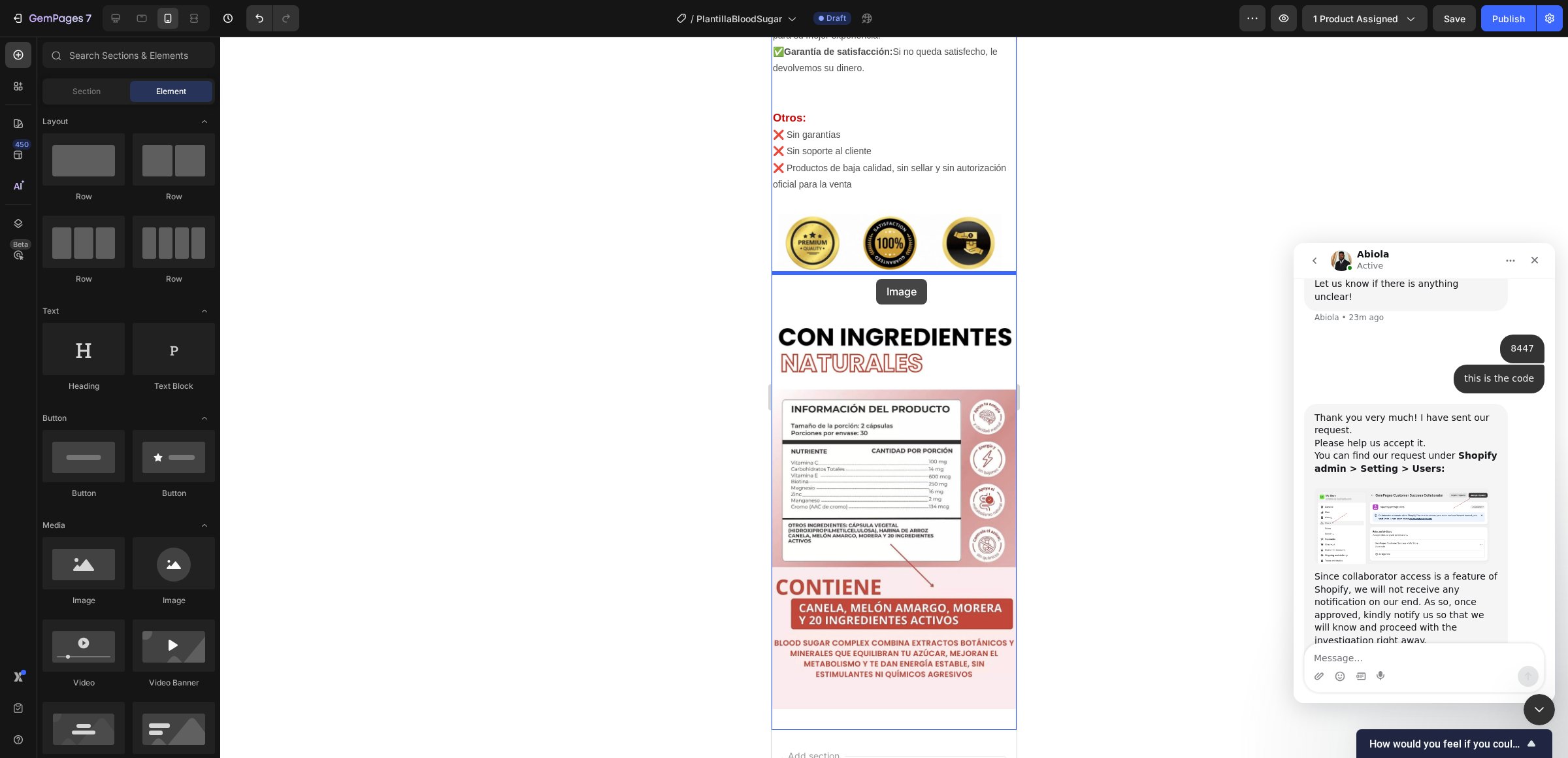
drag, startPoint x: 862, startPoint y: 616, endPoint x: 876, endPoint y: 279, distance: 337.3
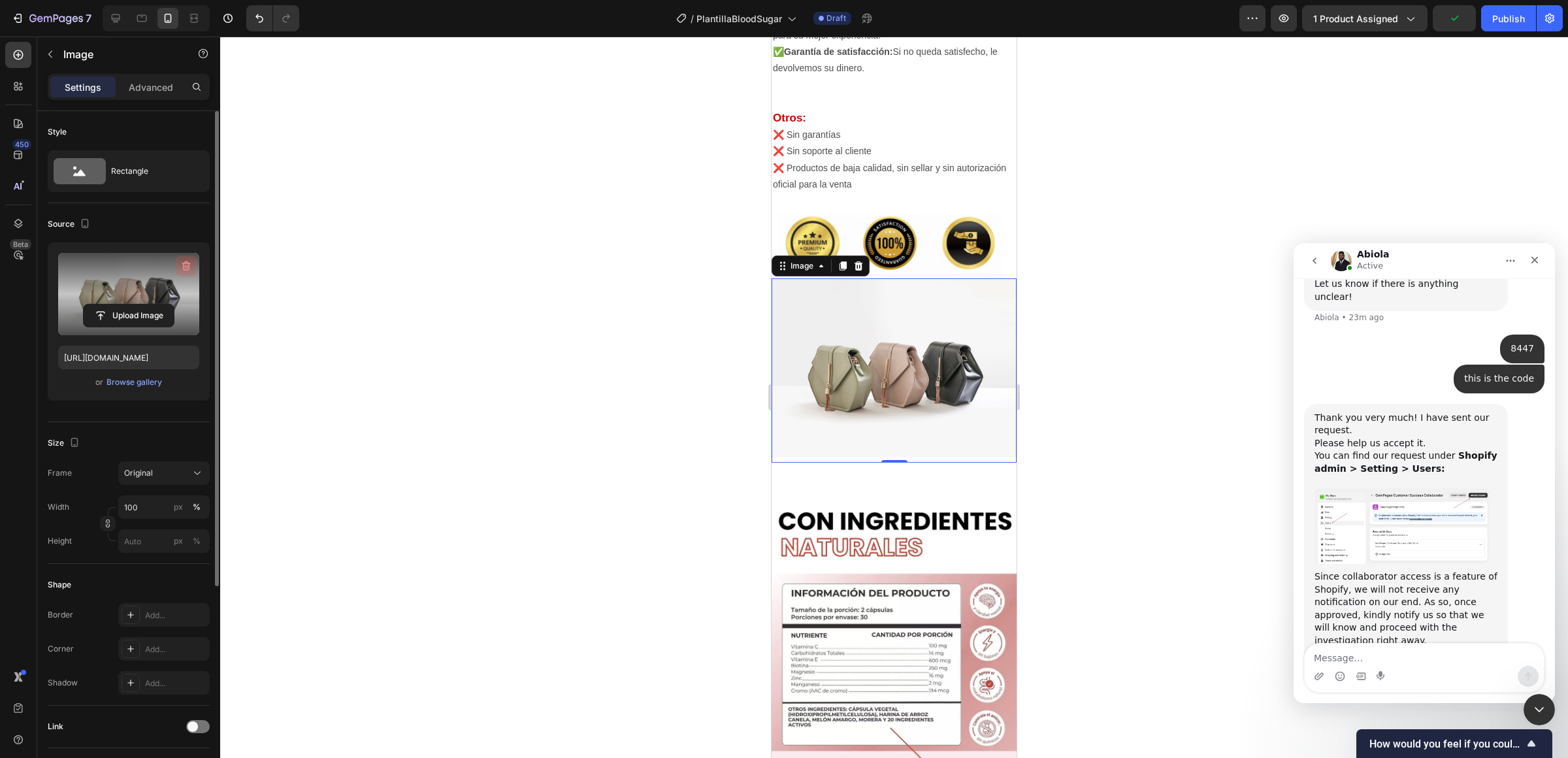
click at [190, 264] on icon "button" at bounding box center [186, 266] width 13 height 13
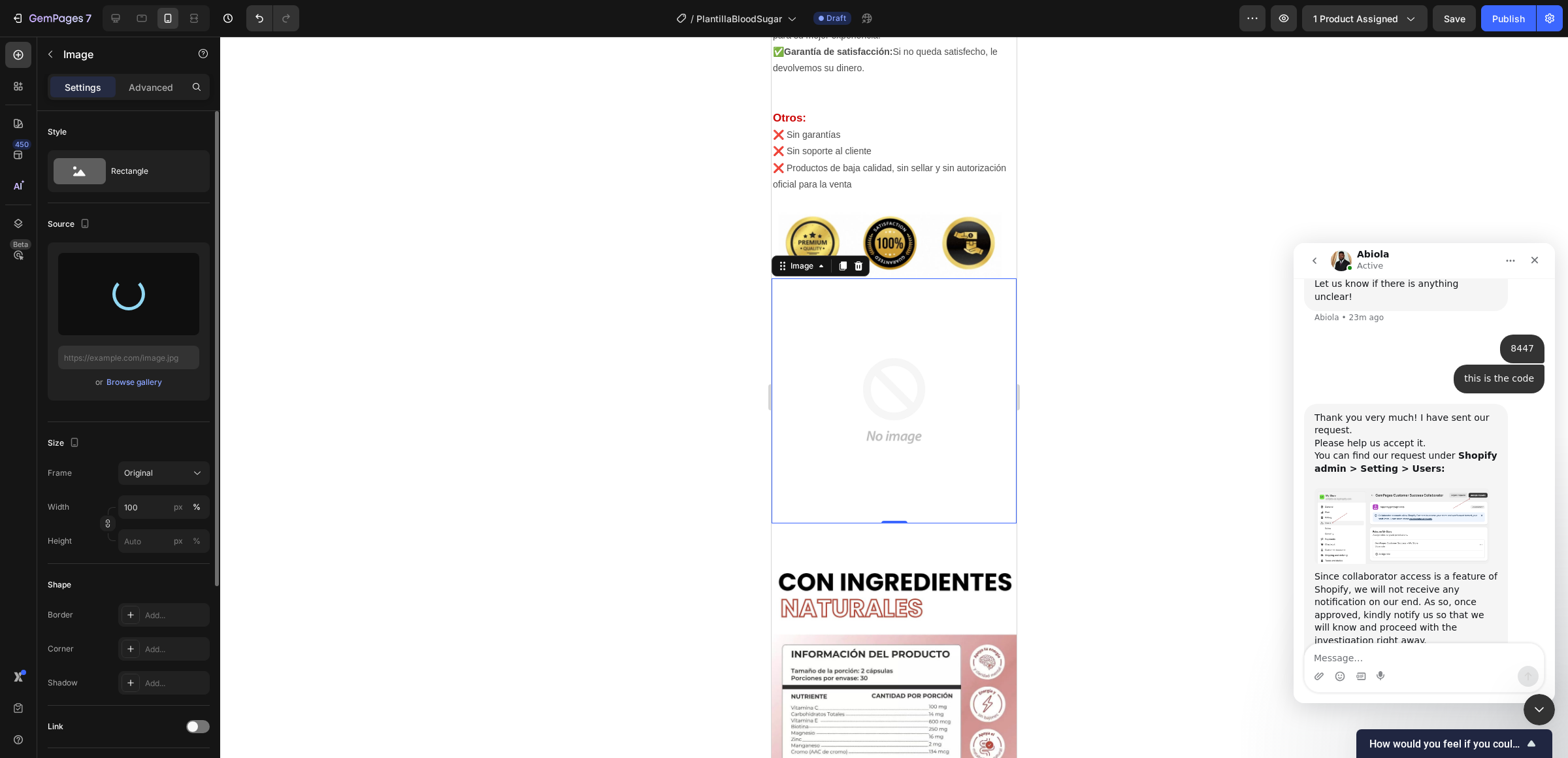
type input "[URL][DOMAIN_NAME]"
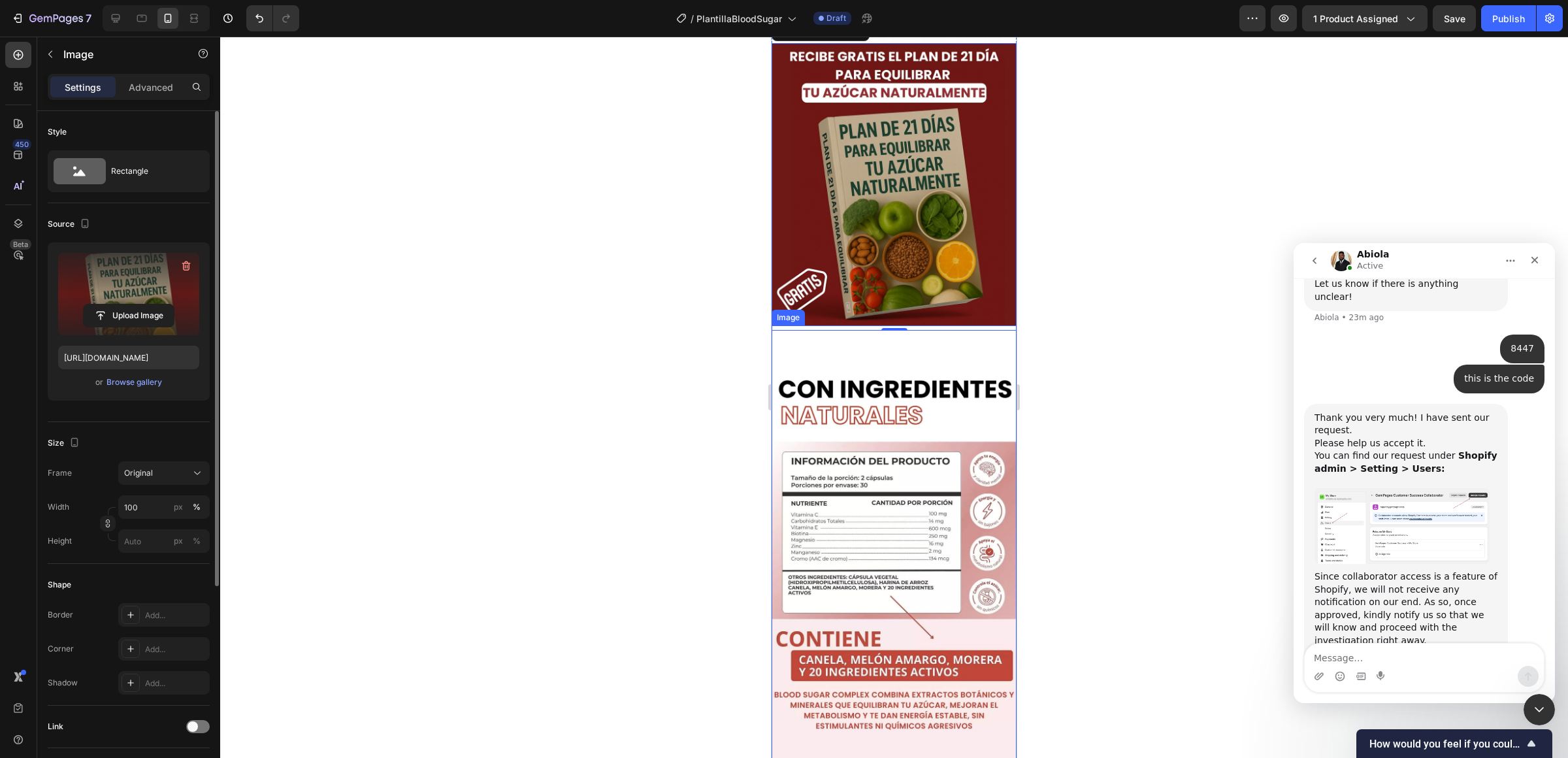
scroll to position [3098, 0]
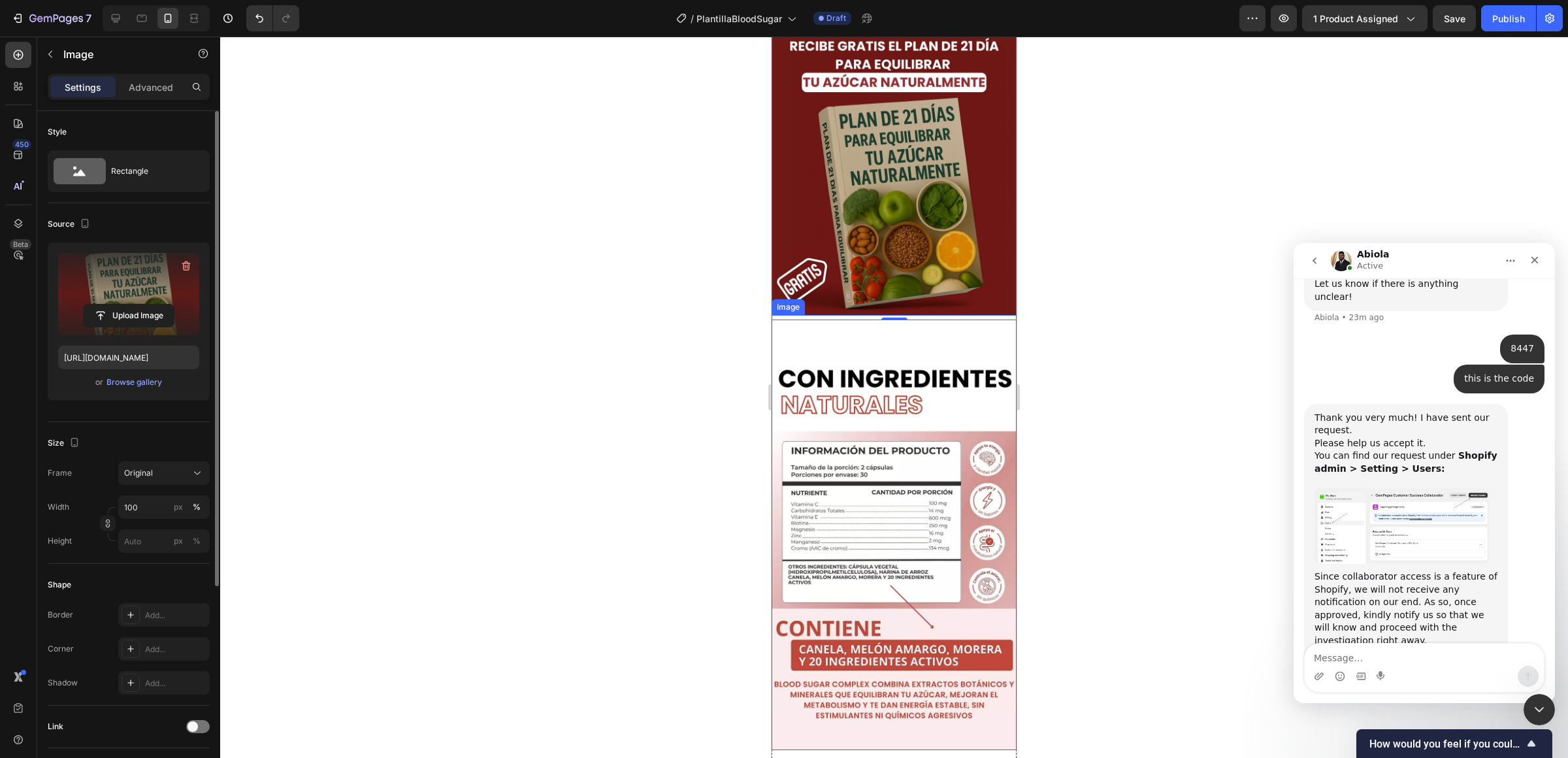
click at [880, 440] on img at bounding box center [894, 532] width 245 height 436
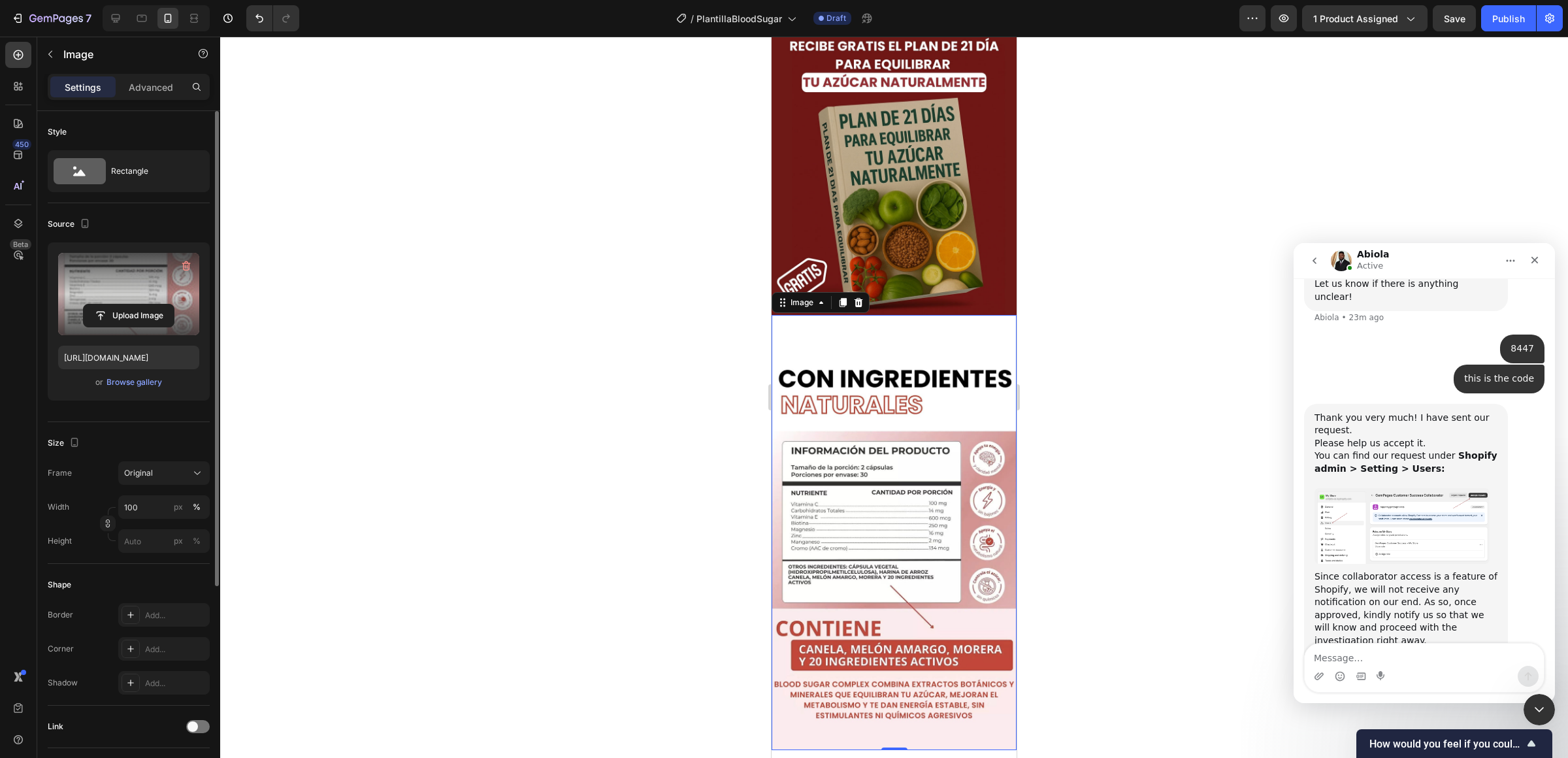
click at [152, 282] on label at bounding box center [128, 294] width 141 height 82
click at [152, 304] on input "file" at bounding box center [128, 315] width 90 height 22
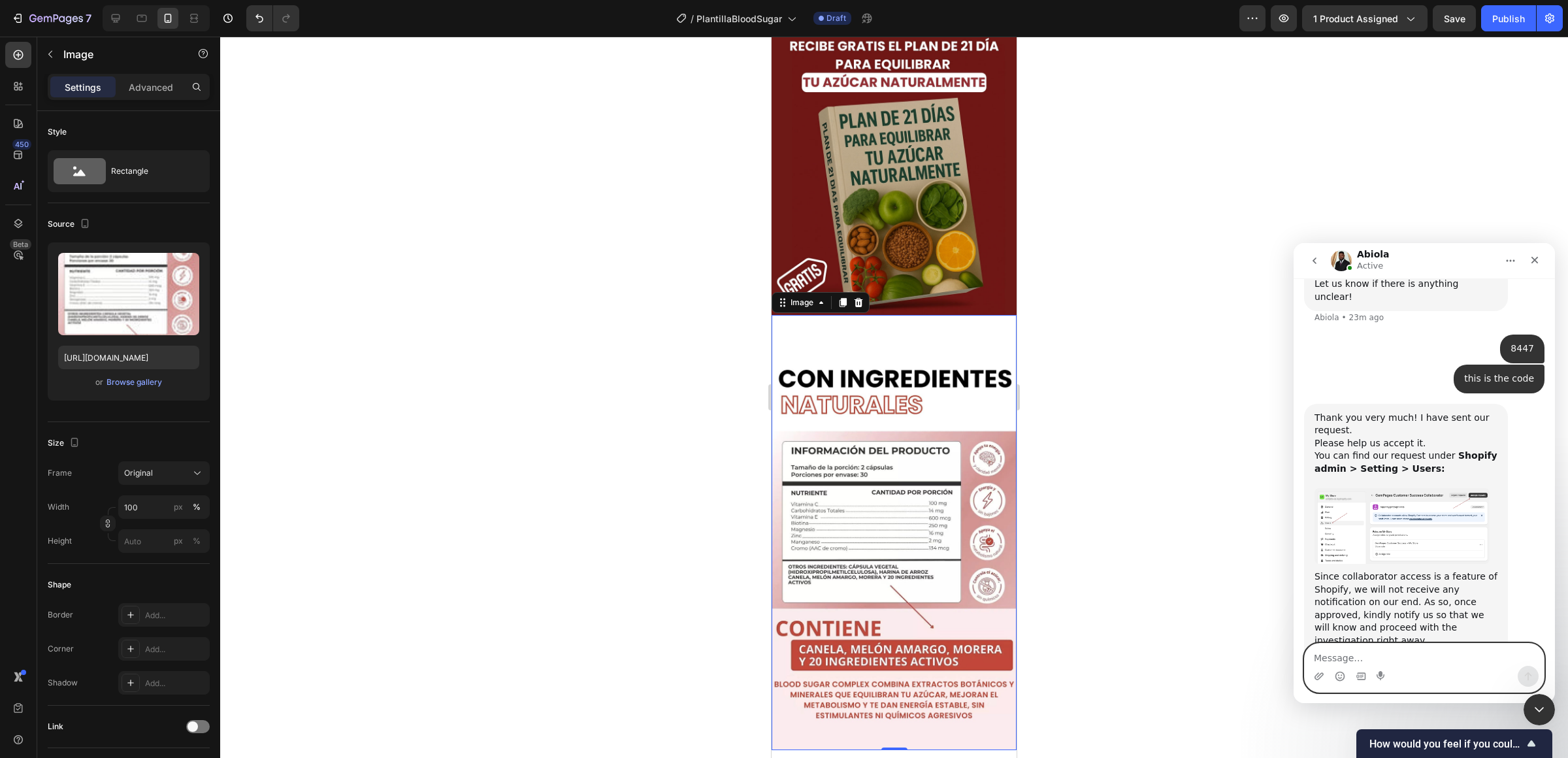
click at [1176, 610] on textarea "Message…" at bounding box center [1424, 654] width 239 height 22
type textarea "are you in?"
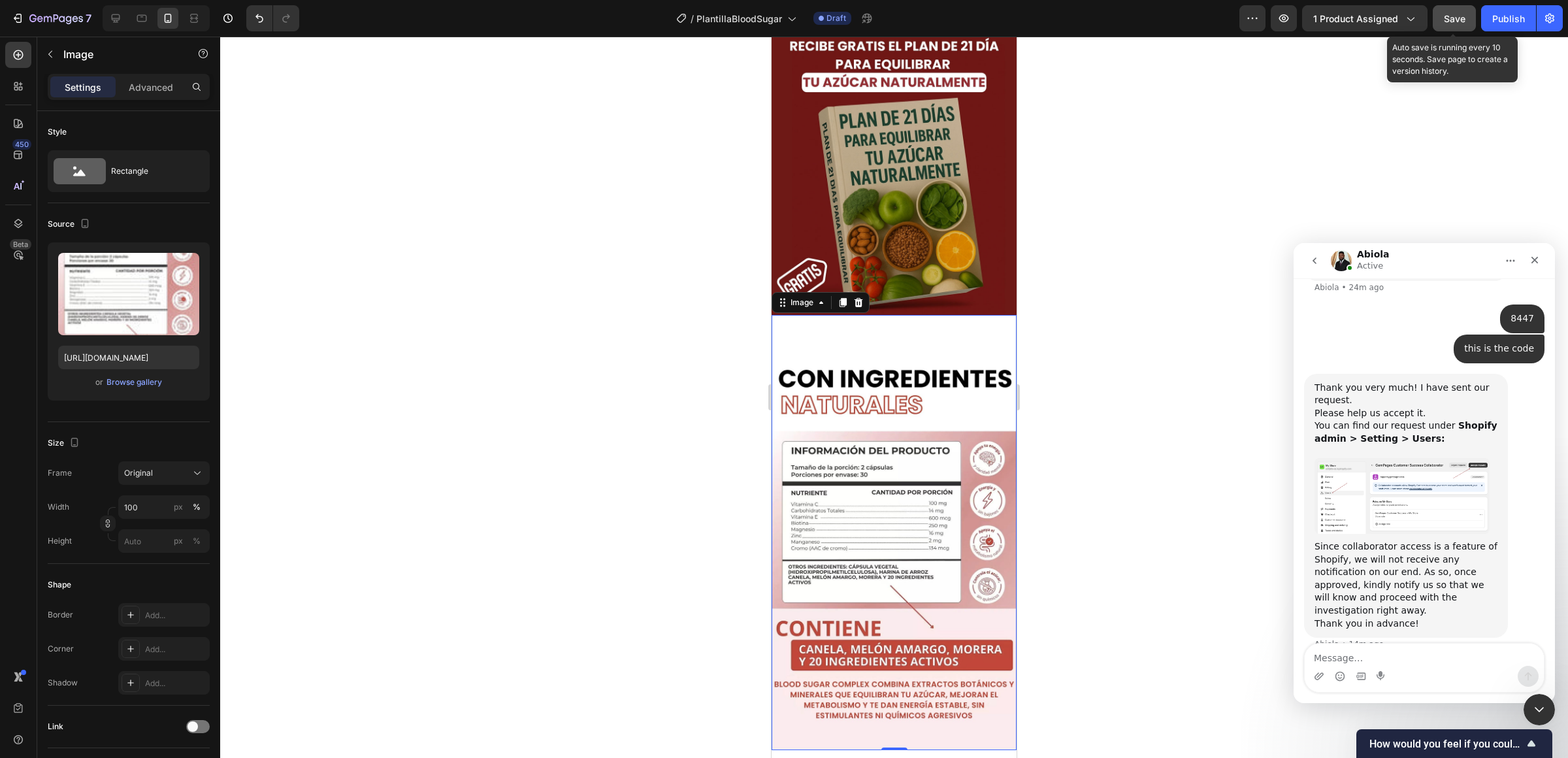
click at [1176, 15] on span "Save" at bounding box center [1455, 19] width 22 height 11
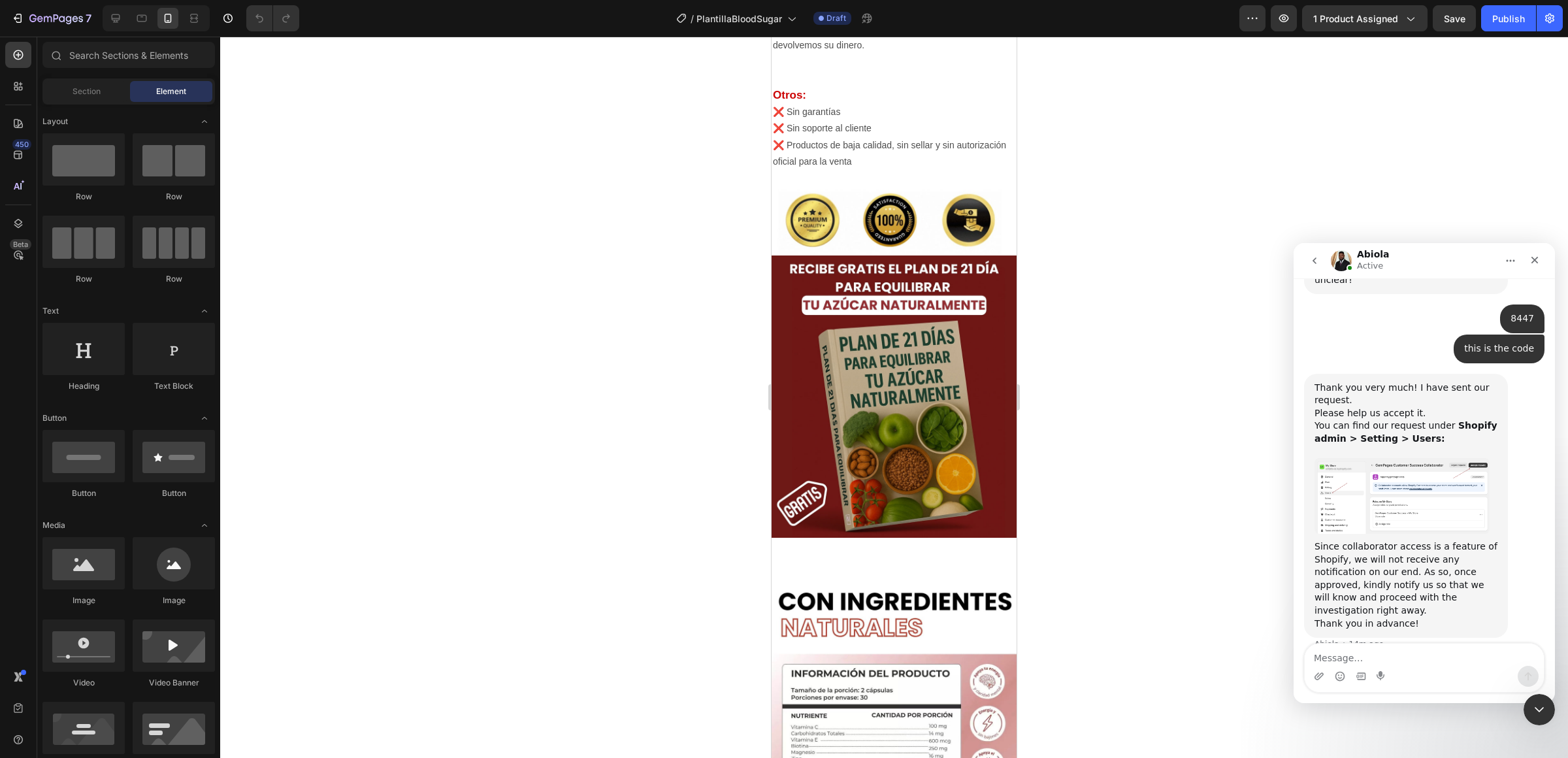
scroll to position [2920, 0]
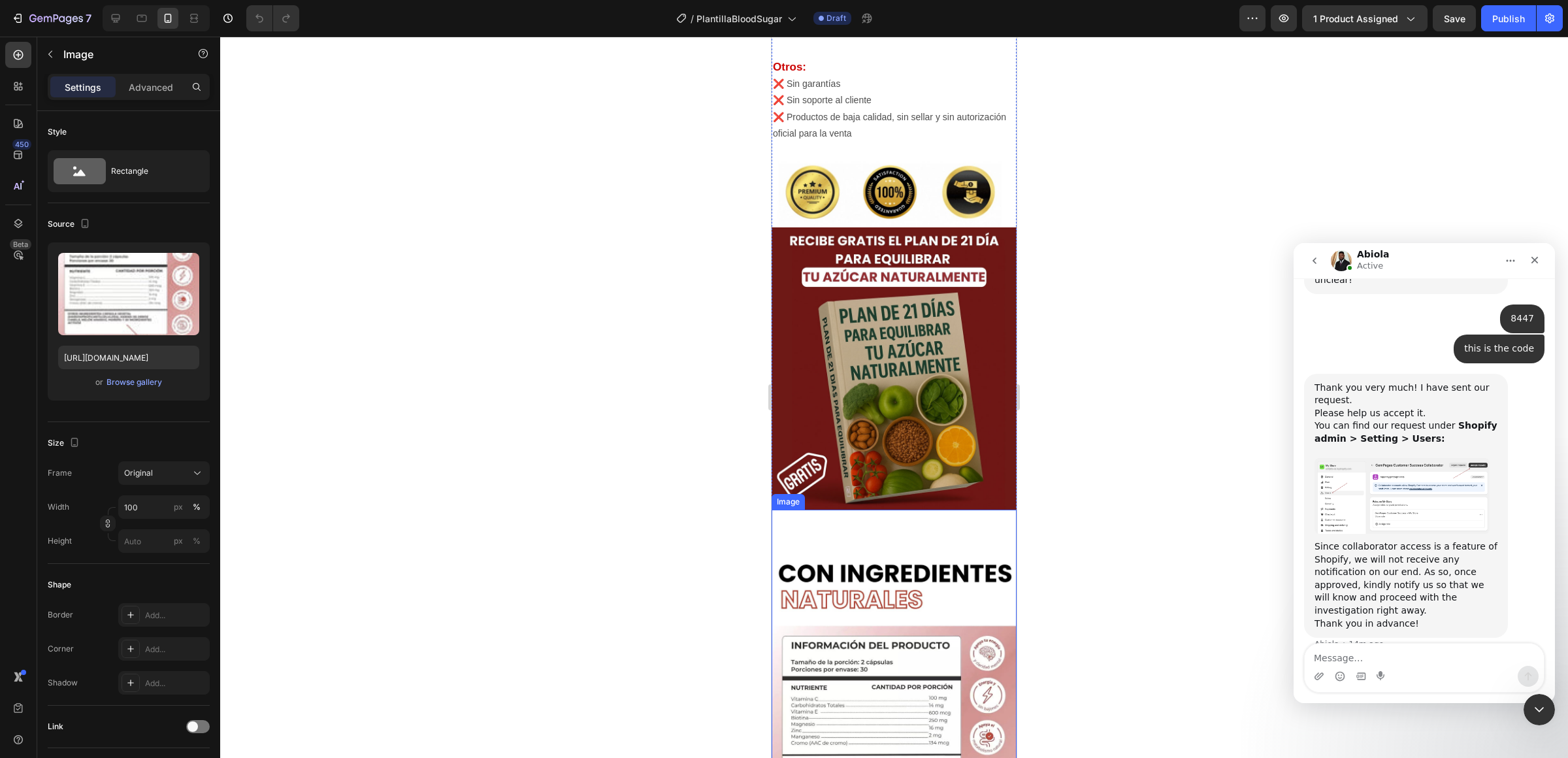
click at [902, 540] on img at bounding box center [894, 727] width 245 height 436
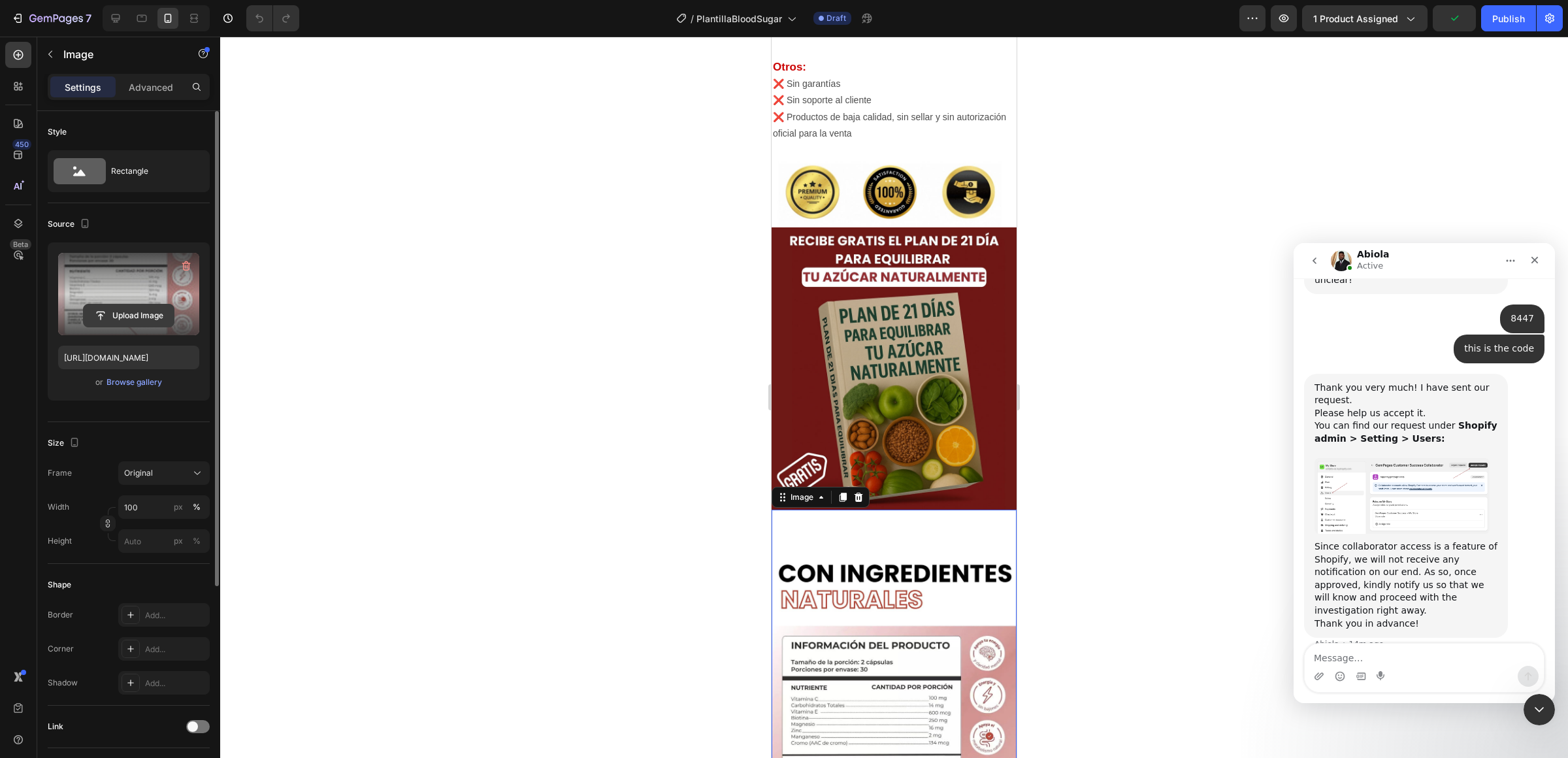
click at [158, 311] on input "file" at bounding box center [128, 315] width 90 height 22
click at [146, 376] on div "Browse gallery" at bounding box center [134, 382] width 55 height 12
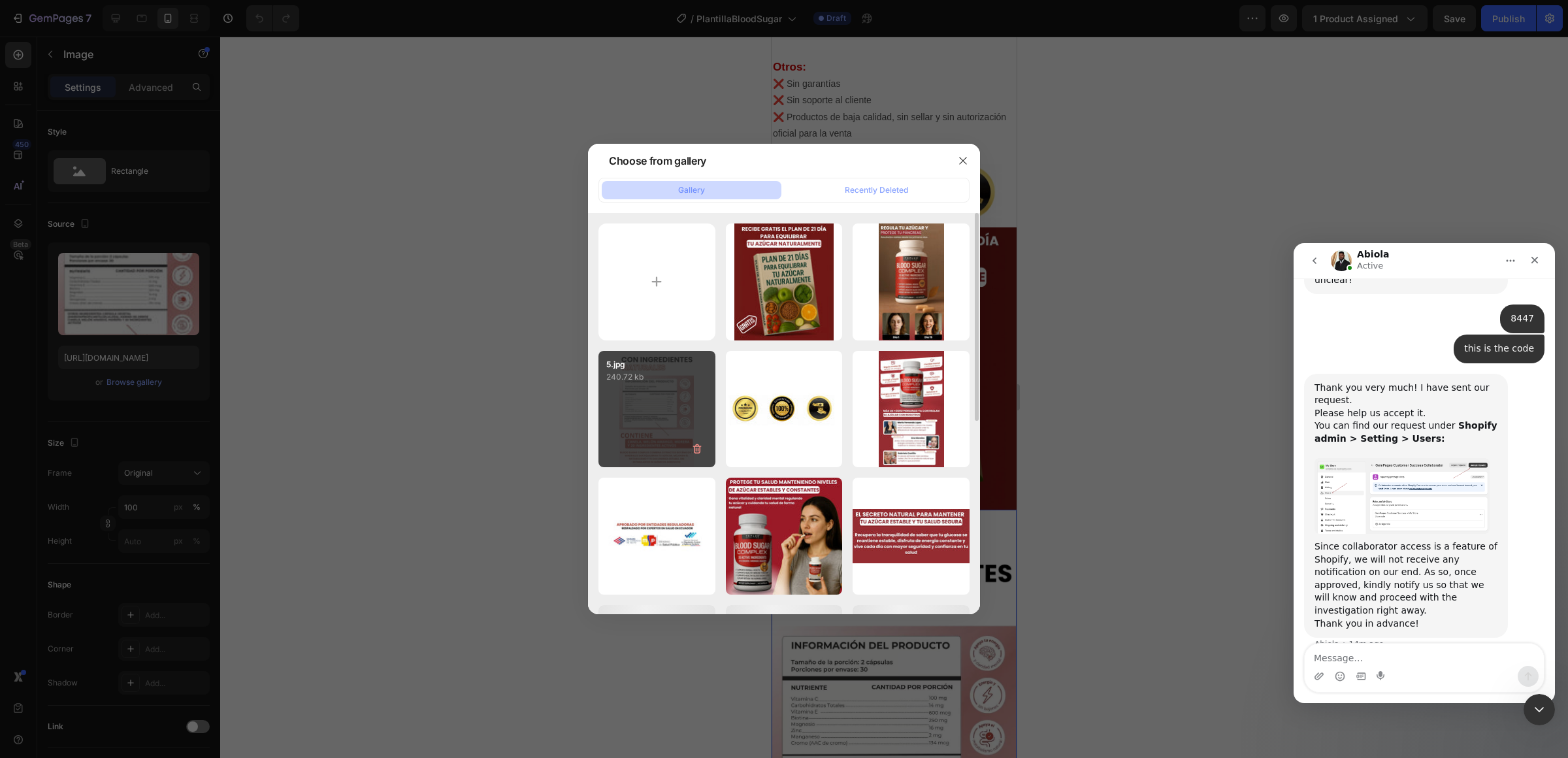
click at [664, 399] on div "5.jpg 240.72 kb" at bounding box center [657, 409] width 117 height 117
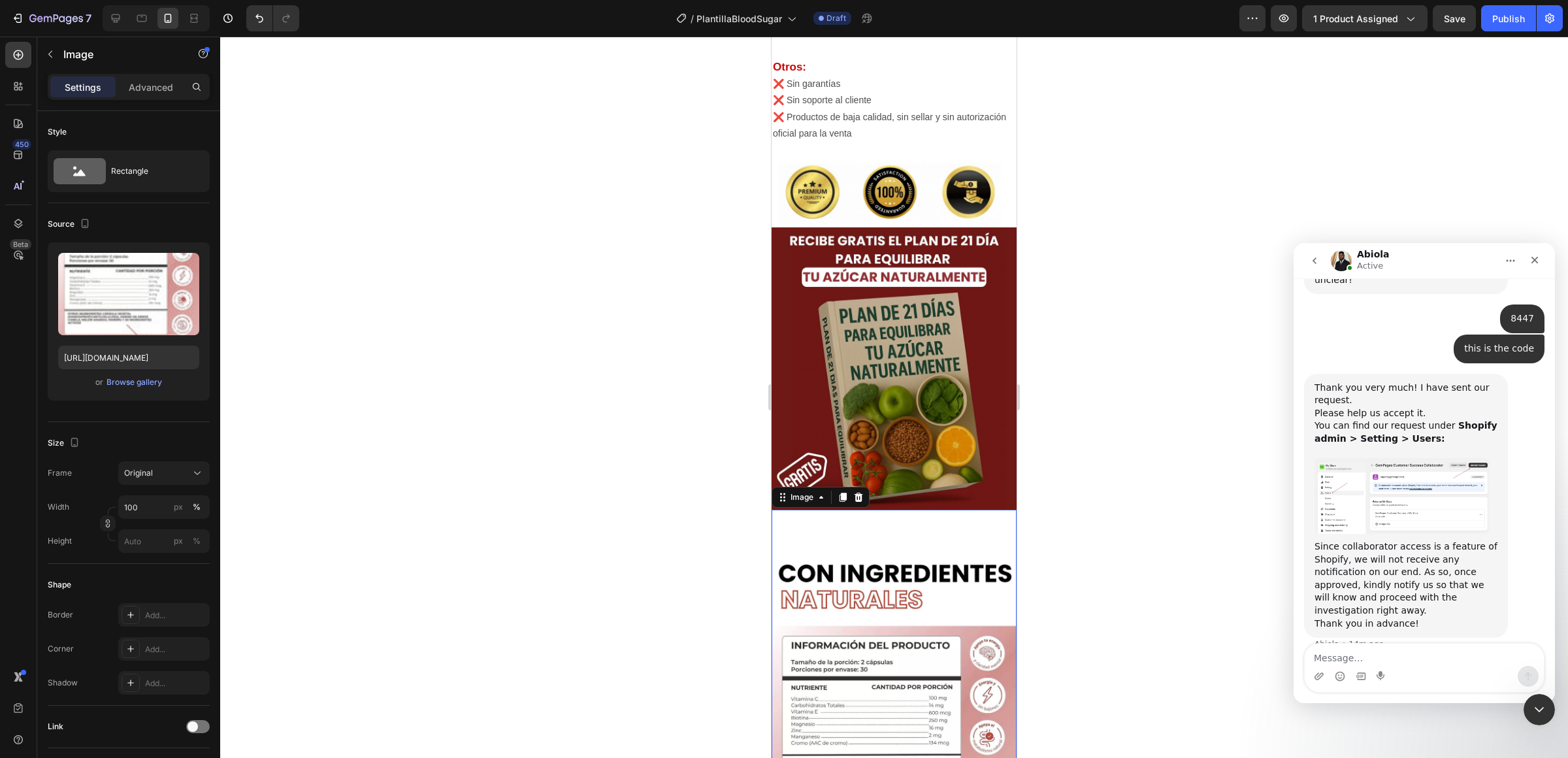
click at [843, 537] on img at bounding box center [894, 727] width 245 height 436
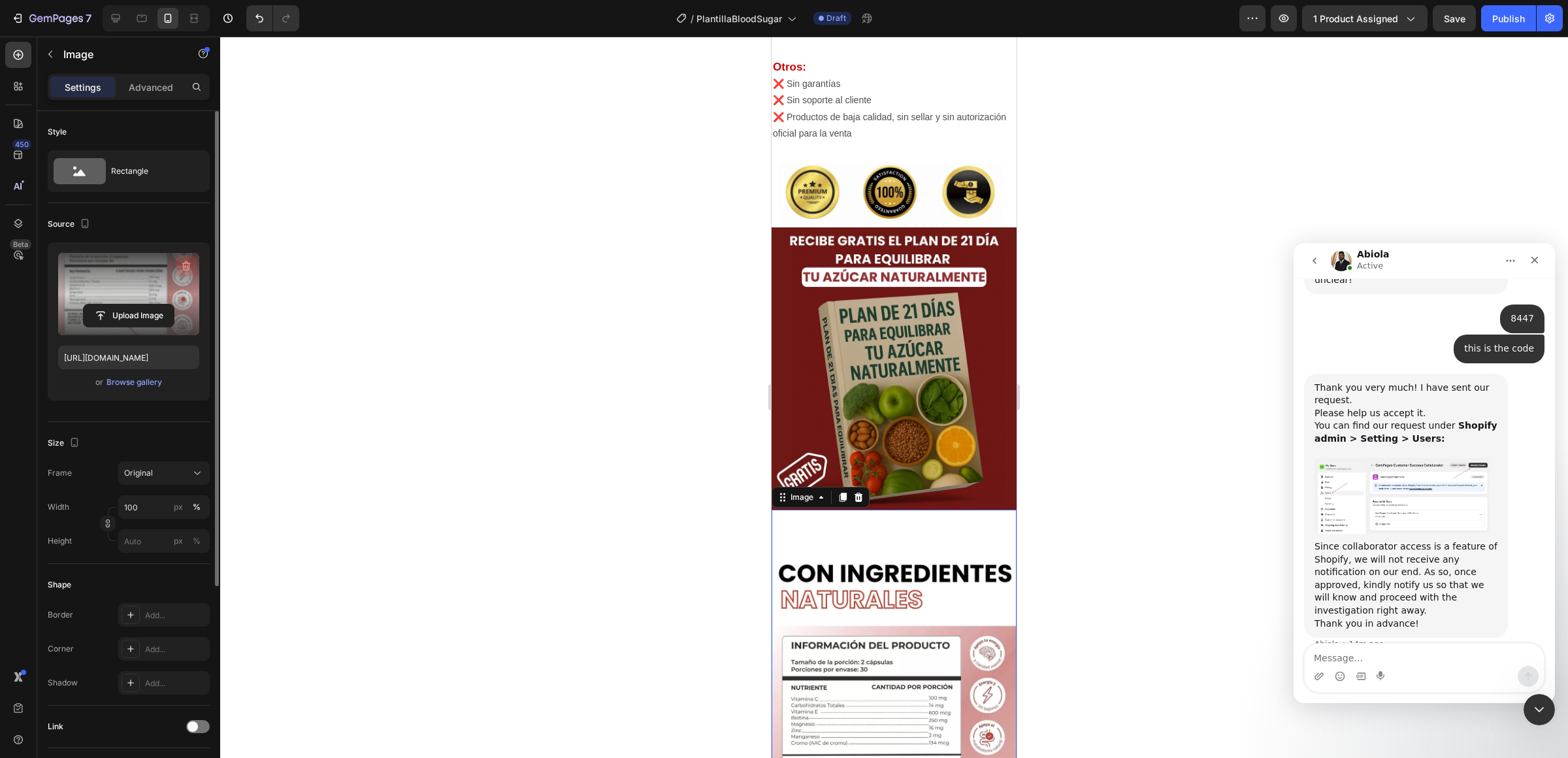
click at [190, 264] on icon "button" at bounding box center [186, 266] width 13 height 13
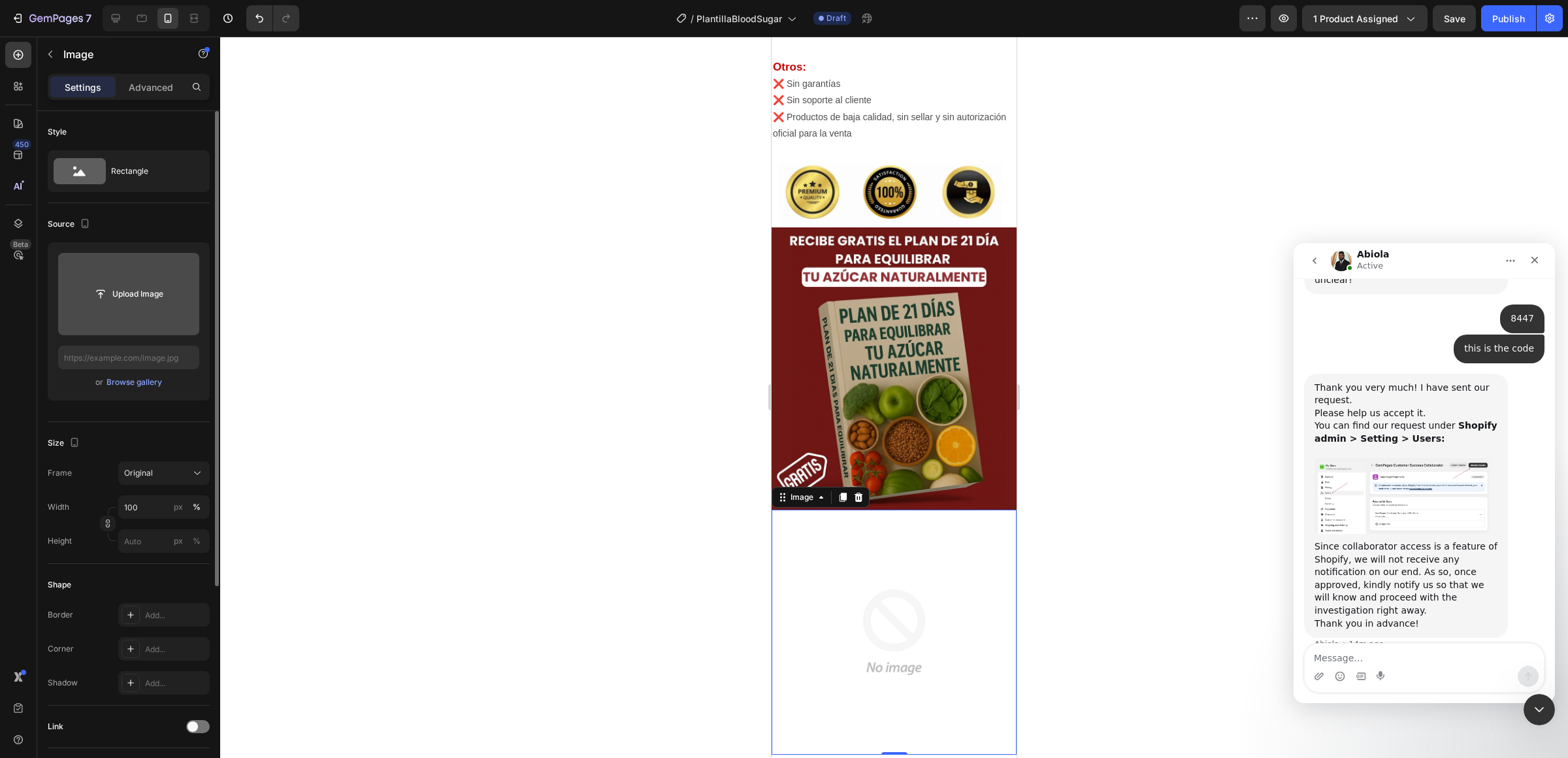
click at [145, 294] on input "file" at bounding box center [128, 294] width 90 height 22
click at [140, 379] on div "Browse gallery" at bounding box center [134, 382] width 55 height 12
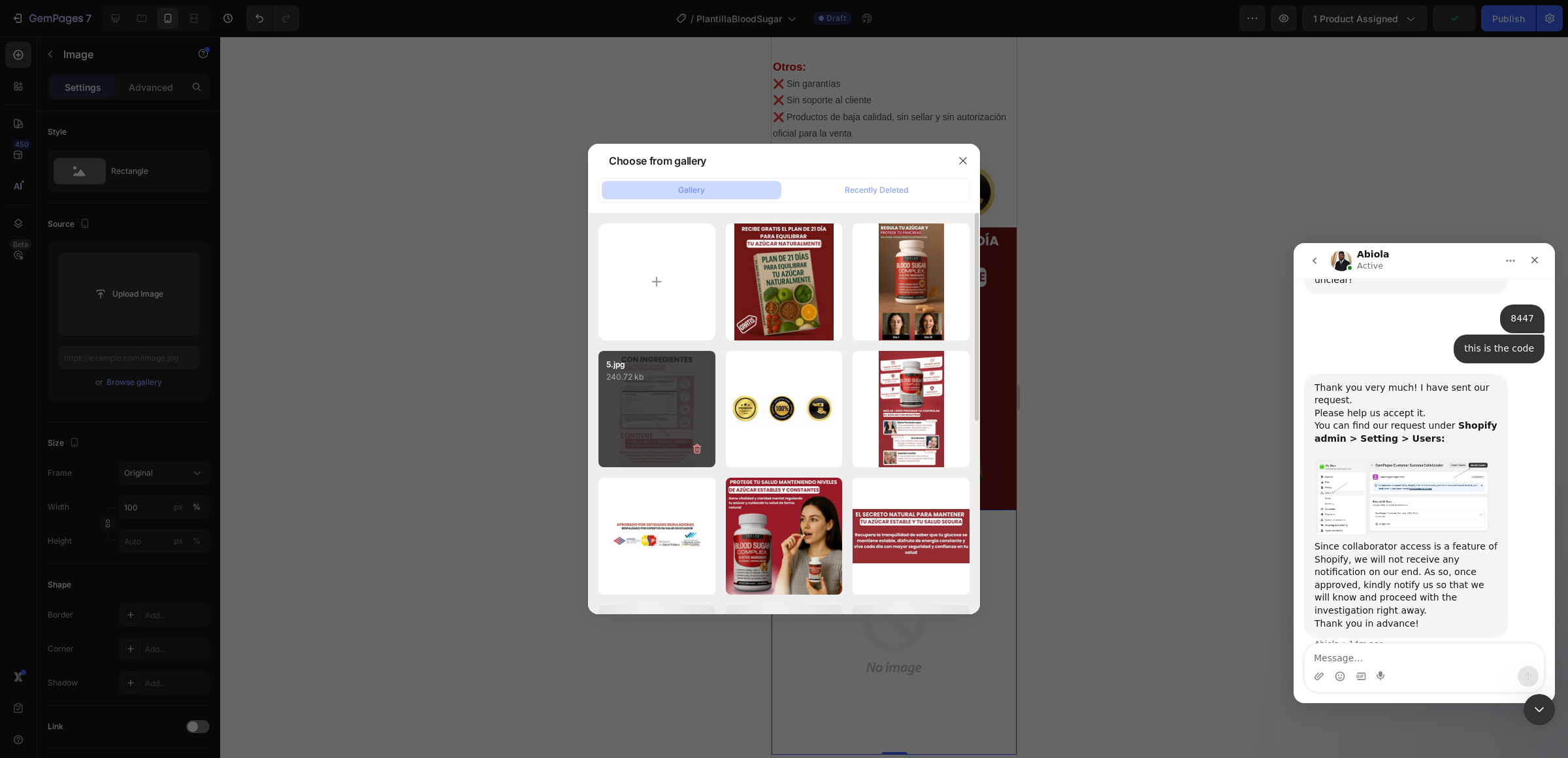
click at [673, 396] on div "5.jpg 240.72 kb" at bounding box center [657, 409] width 117 height 117
type input "[URL][DOMAIN_NAME]"
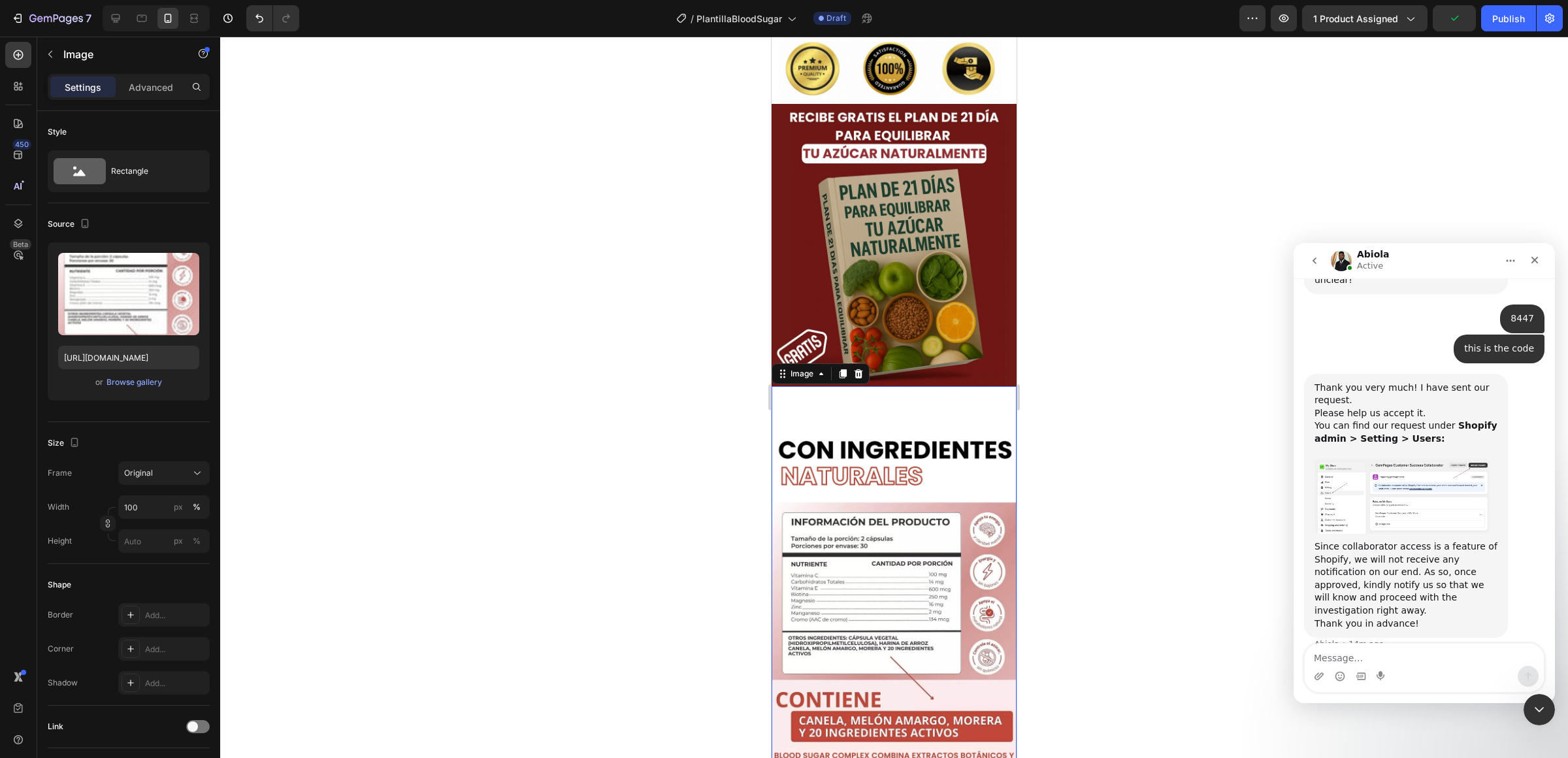
scroll to position [3156, 0]
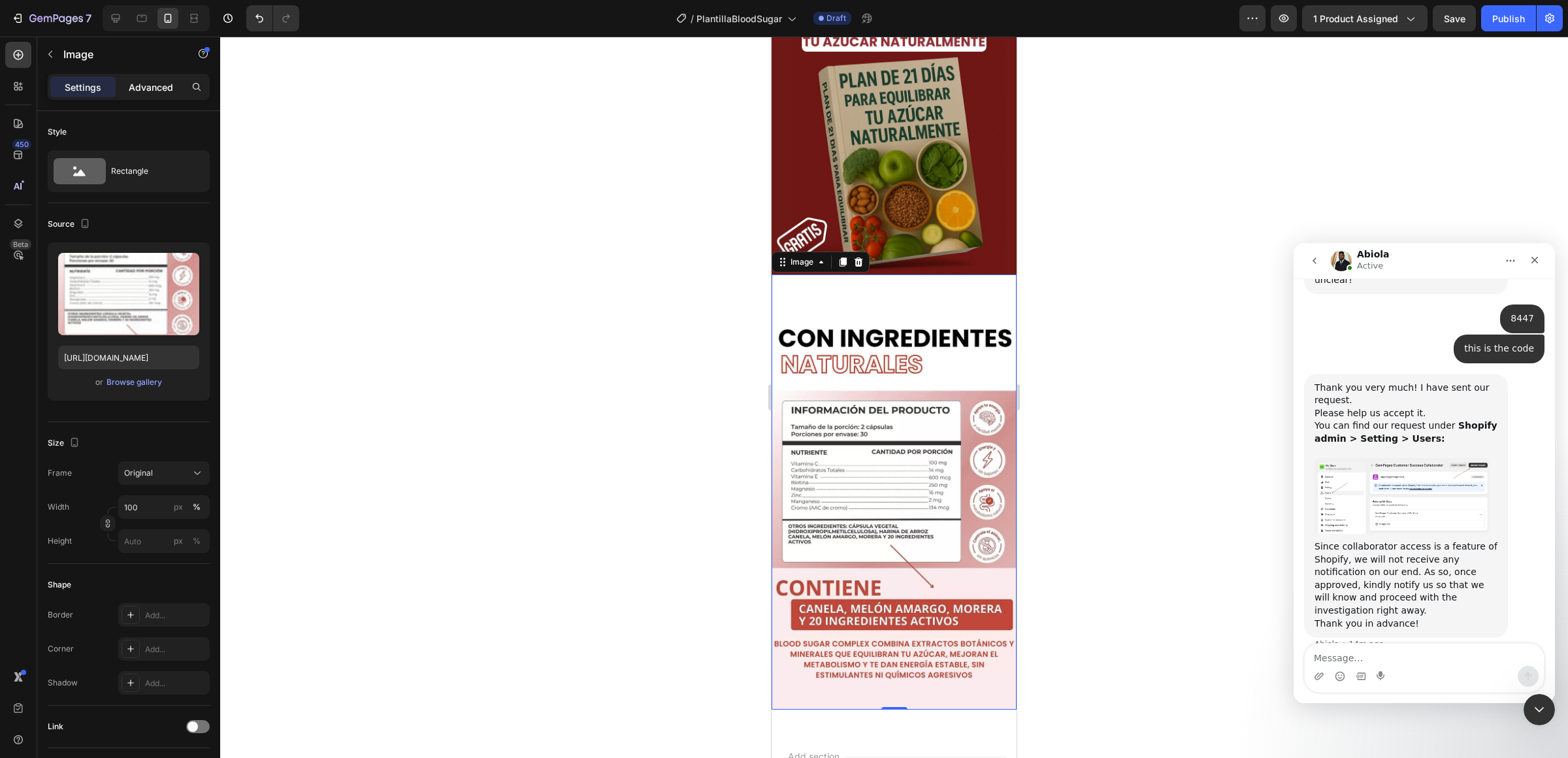
click at [141, 77] on div "Advanced" at bounding box center [151, 87] width 66 height 21
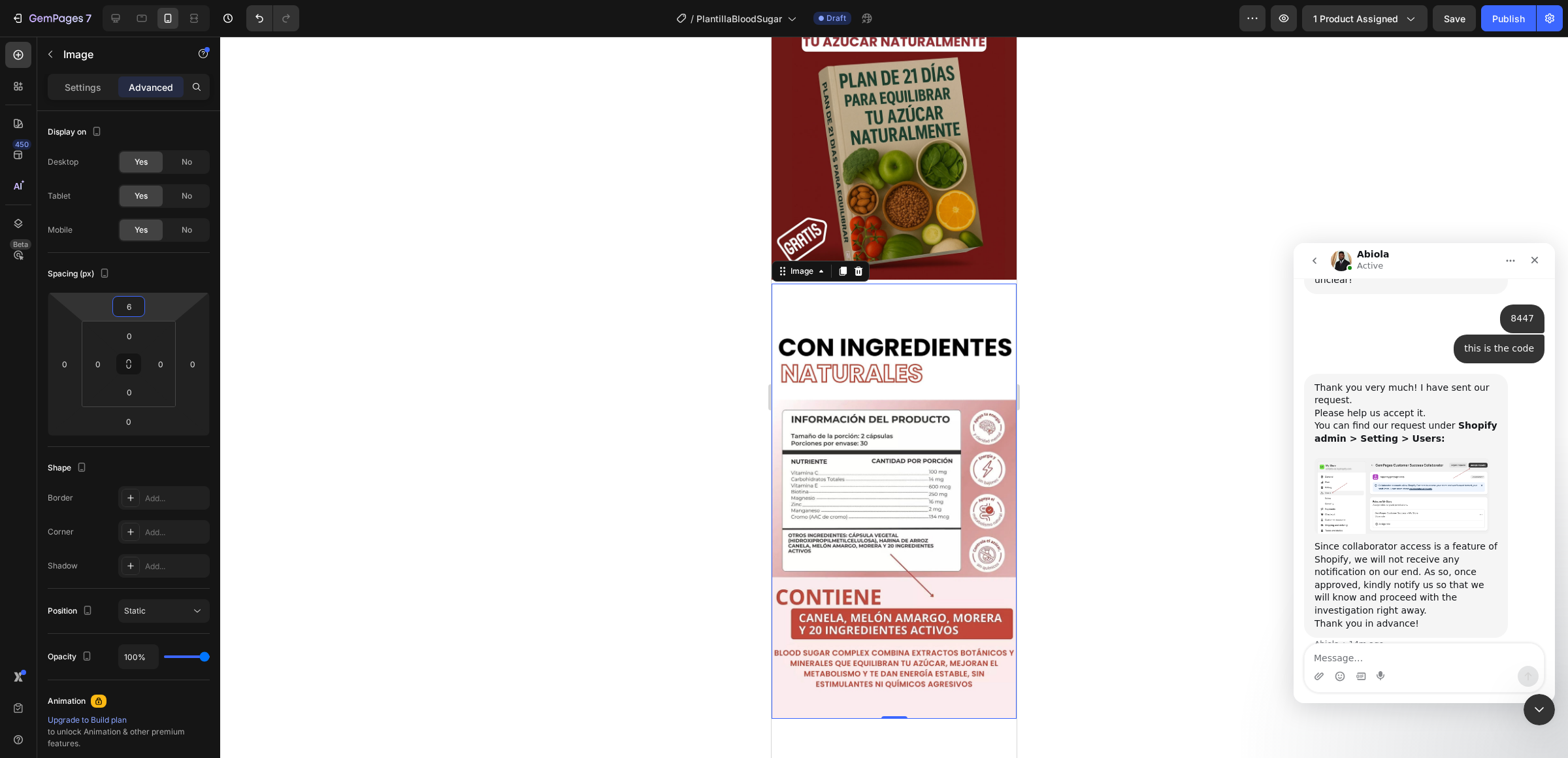
type input "4"
drag, startPoint x: 171, startPoint y: 309, endPoint x: 166, endPoint y: 304, distance: 7.1
click at [166, 0] on html "7 / PlantillaBloodSugar Draft Preview 1 product assigned Save Publish 450 Beta …" at bounding box center [784, 0] width 1568 height 0
click at [1296, 25] on button "button" at bounding box center [1283, 18] width 26 height 26
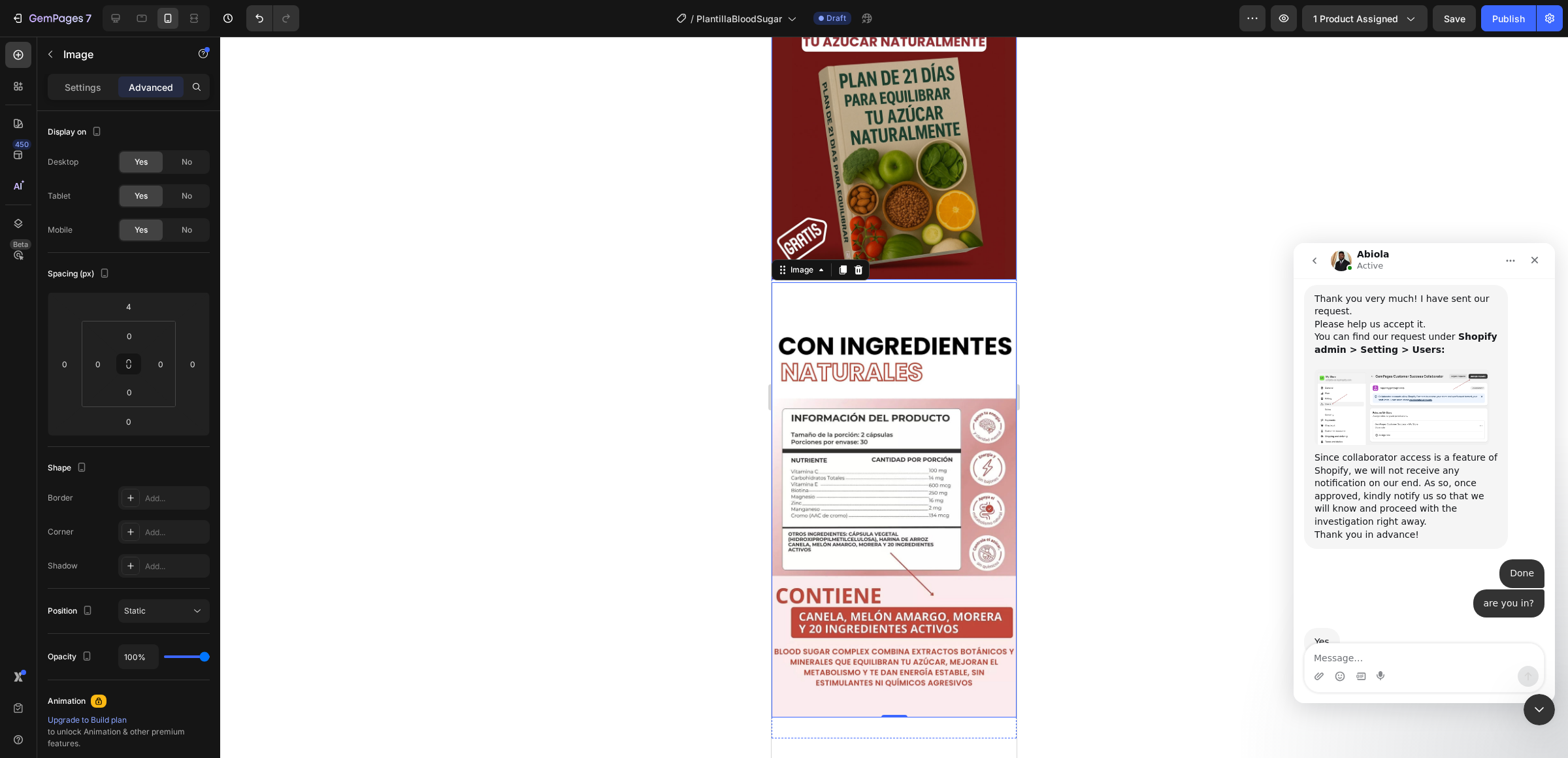
scroll to position [1300, 0]
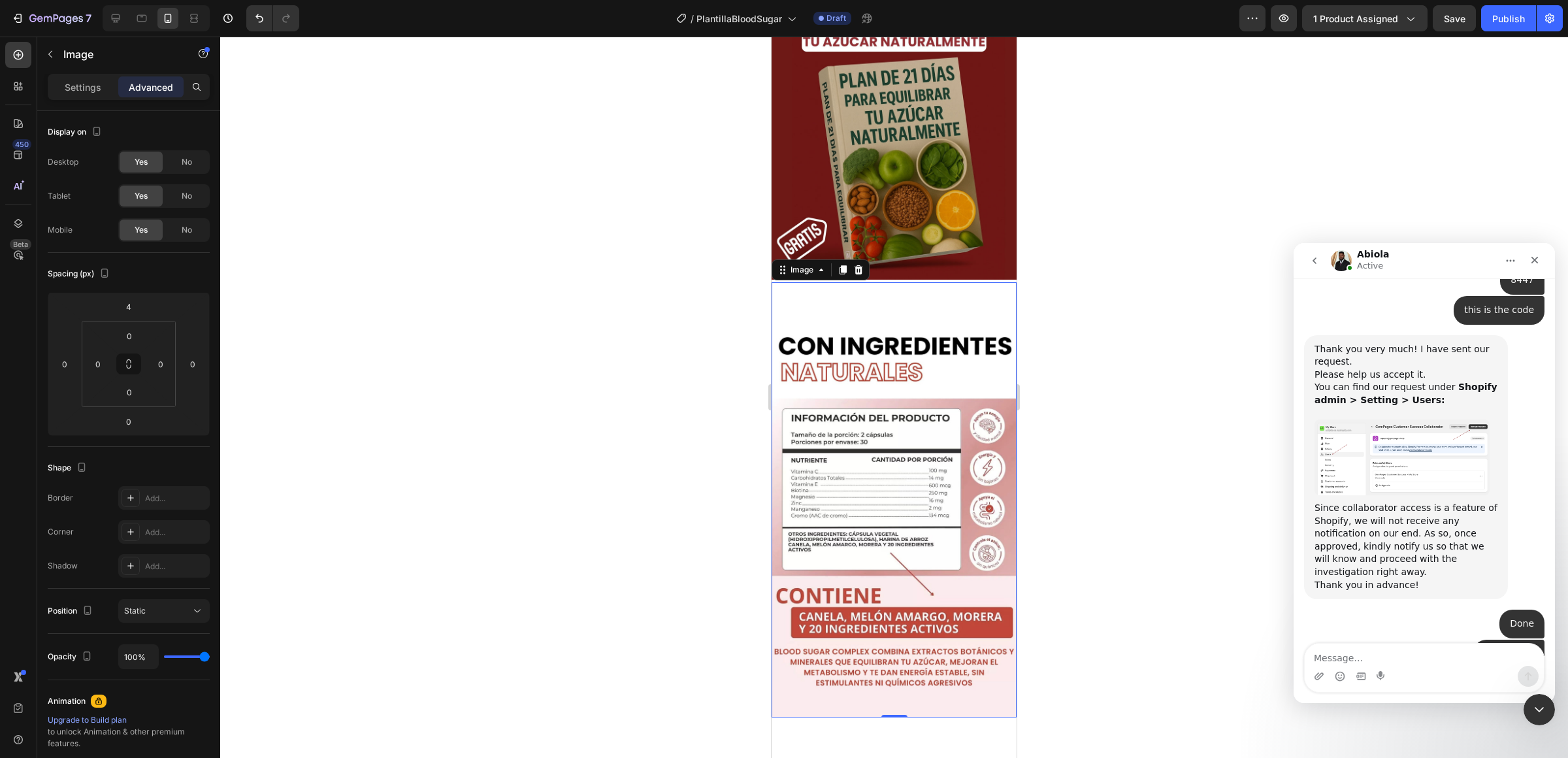
click at [1340, 666] on div "Intercom messenger" at bounding box center [1340, 676] width 10 height 21
click at [1340, 663] on textarea "Message…" at bounding box center [1424, 654] width 239 height 22
type textarea "I have to go :c"
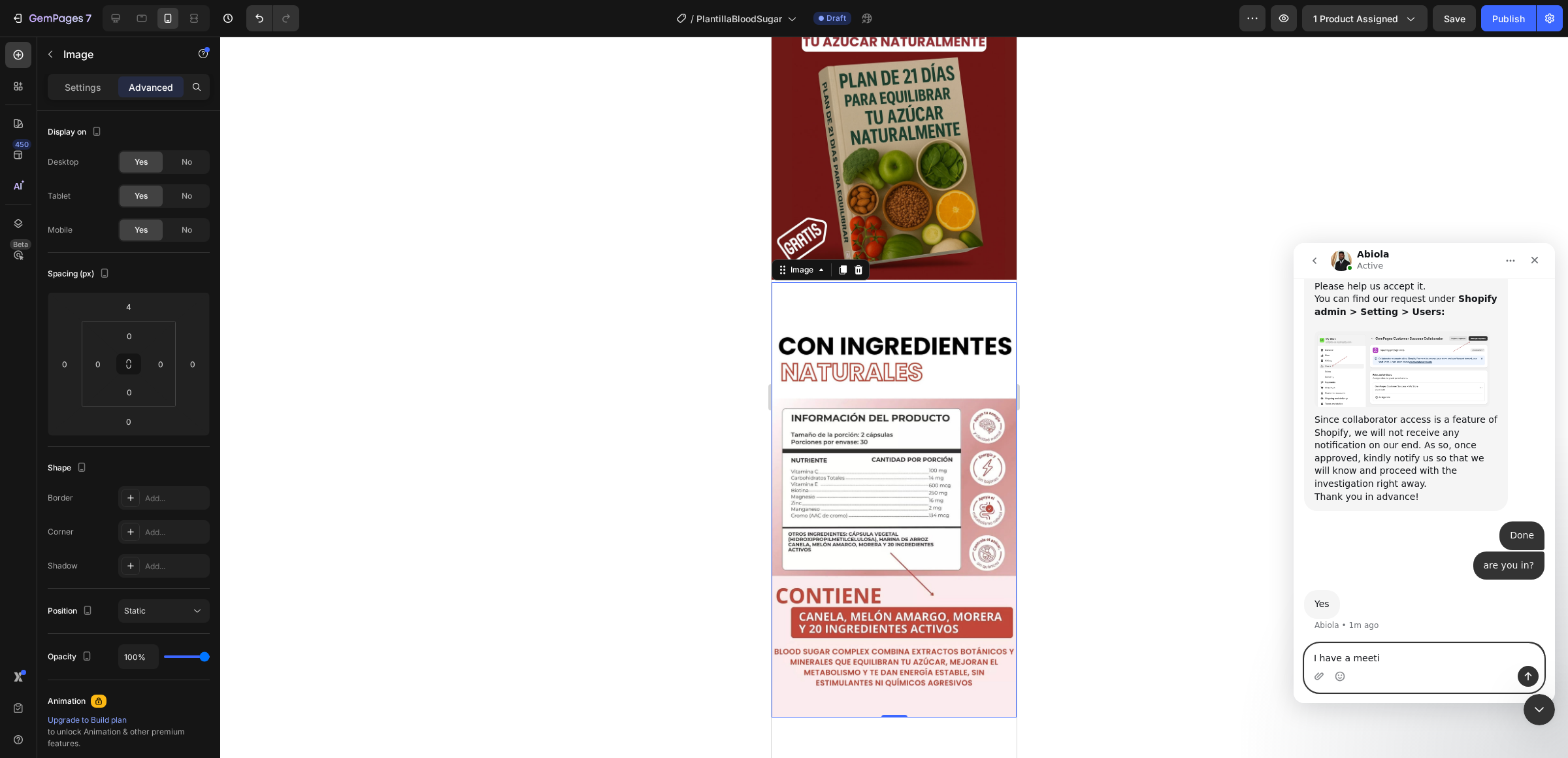
scroll to position [1389, 0]
type textarea "I have a meeting"
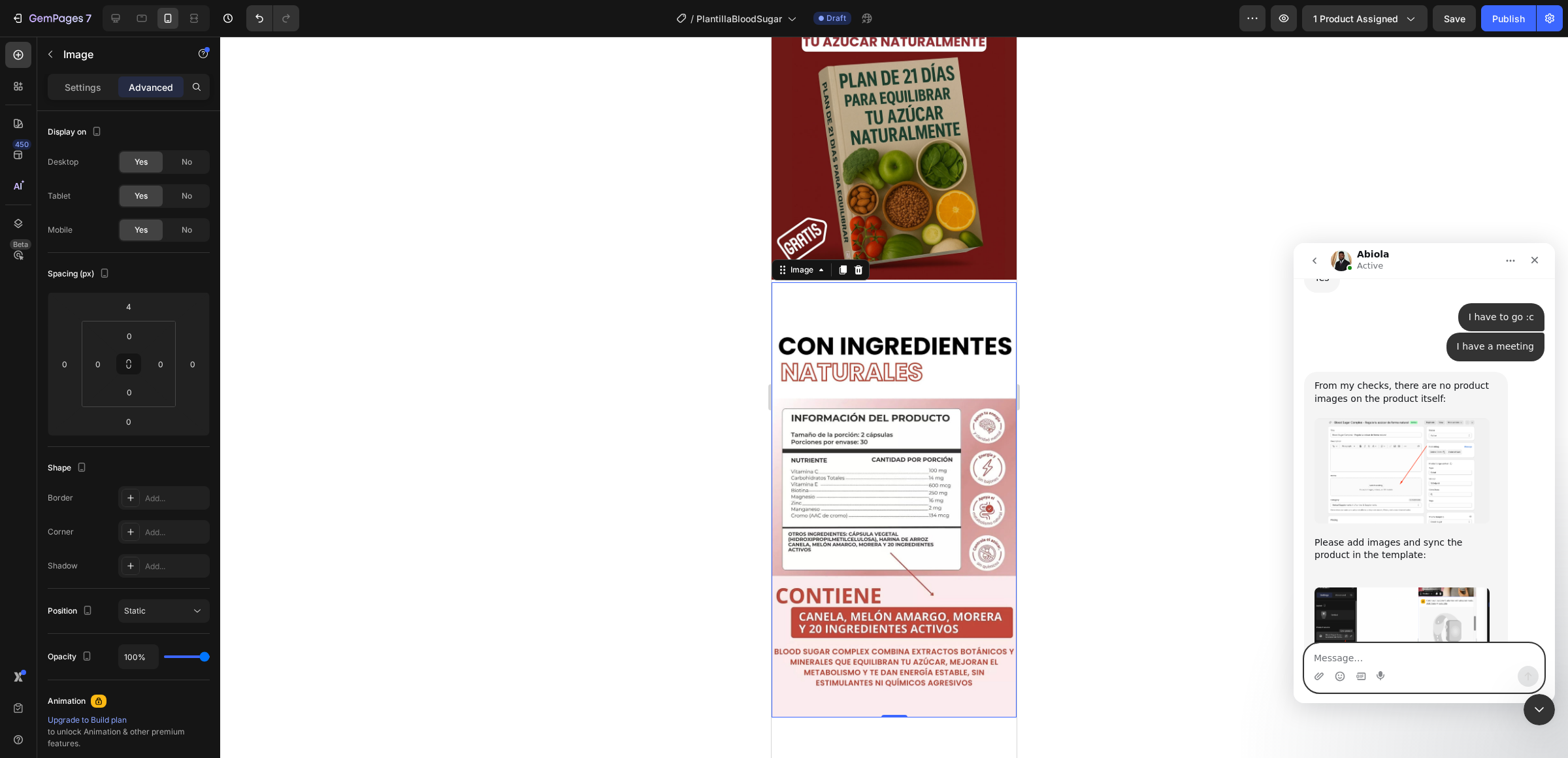
scroll to position [1740, 0]
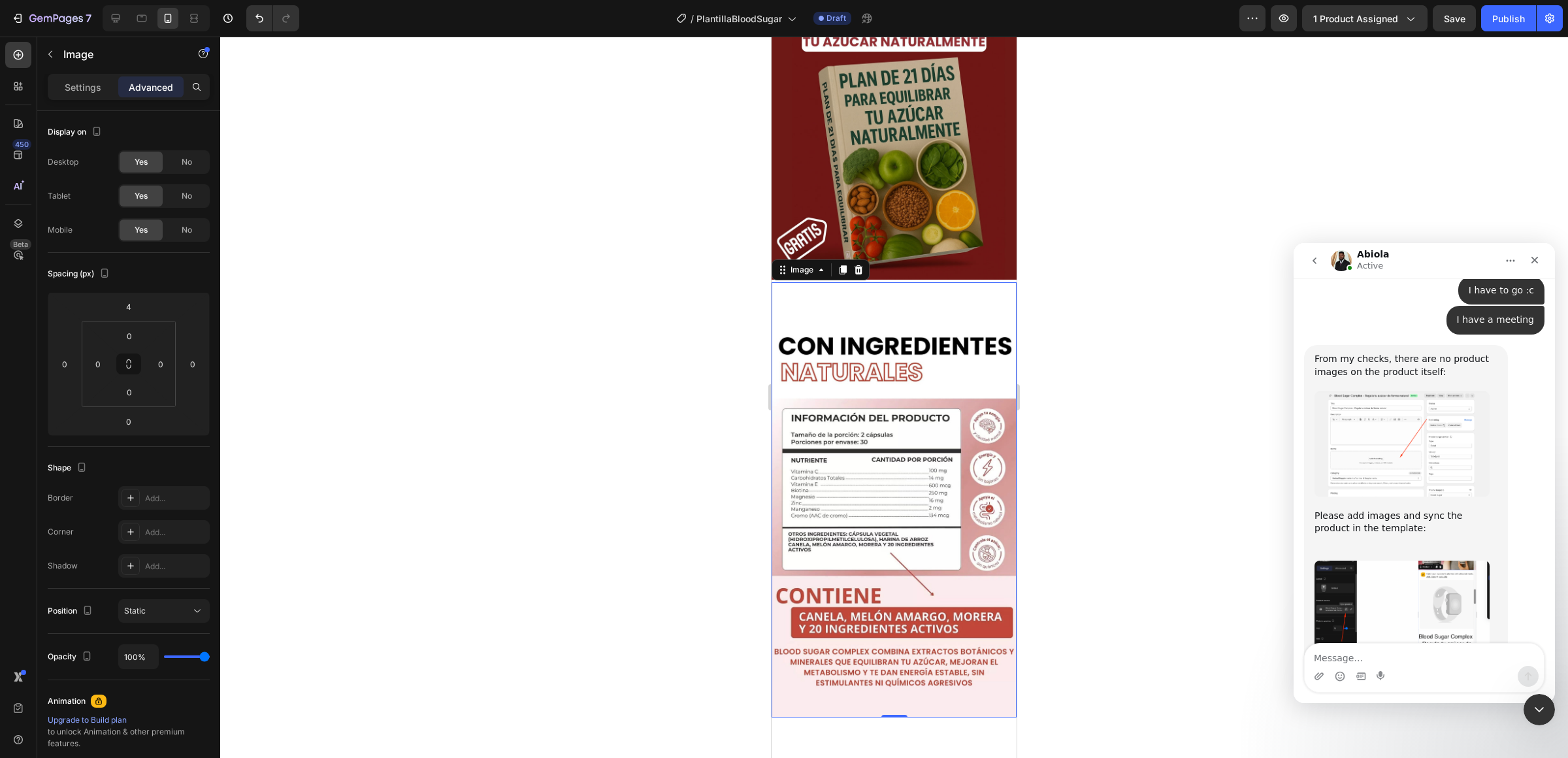
click at [1408, 560] on img "Abiola says…" at bounding box center [1402, 616] width 175 height 113
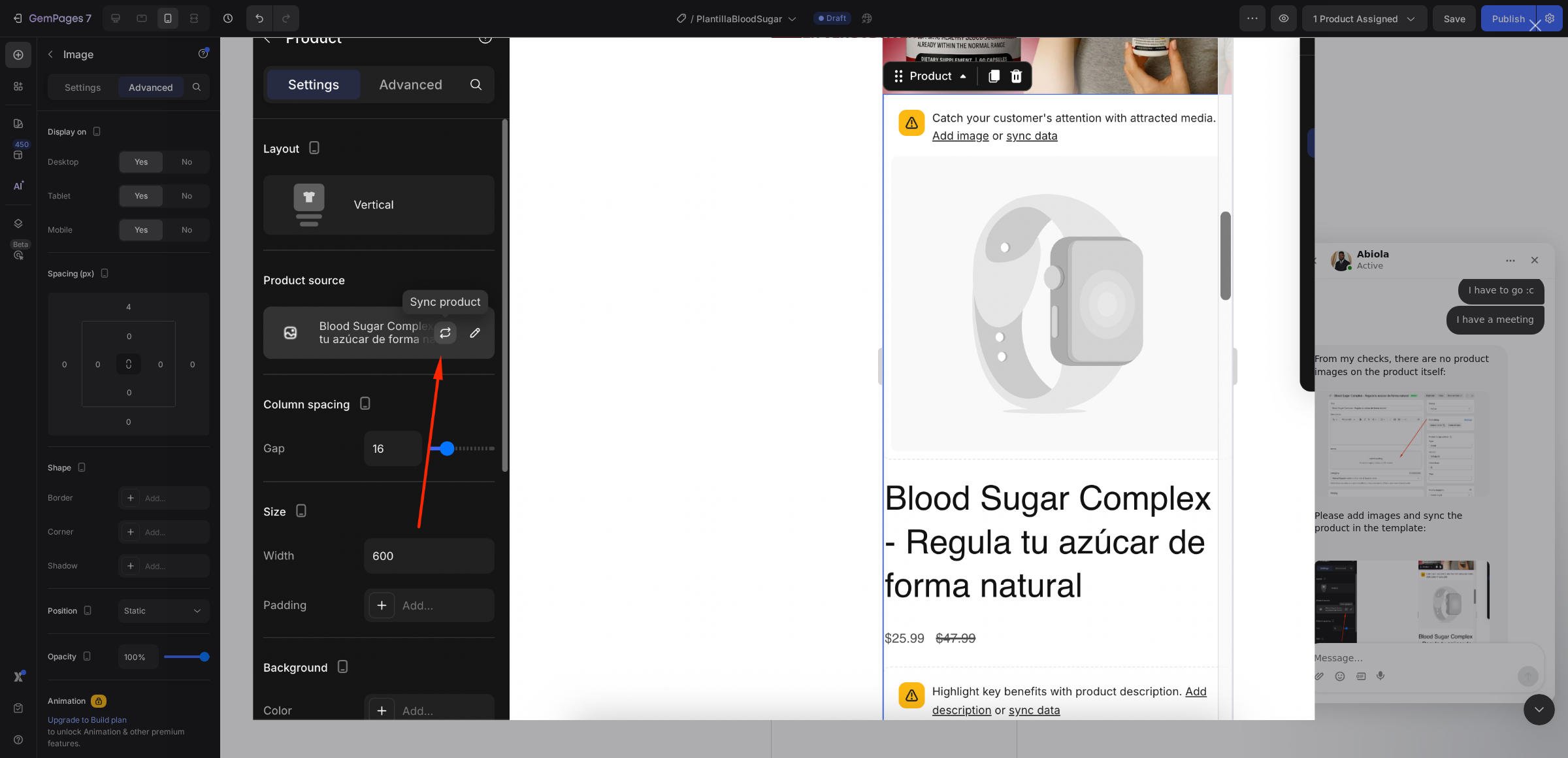
scroll to position [0, 0]
click at [1405, 558] on div "Intercom messenger" at bounding box center [784, 379] width 1568 height 758
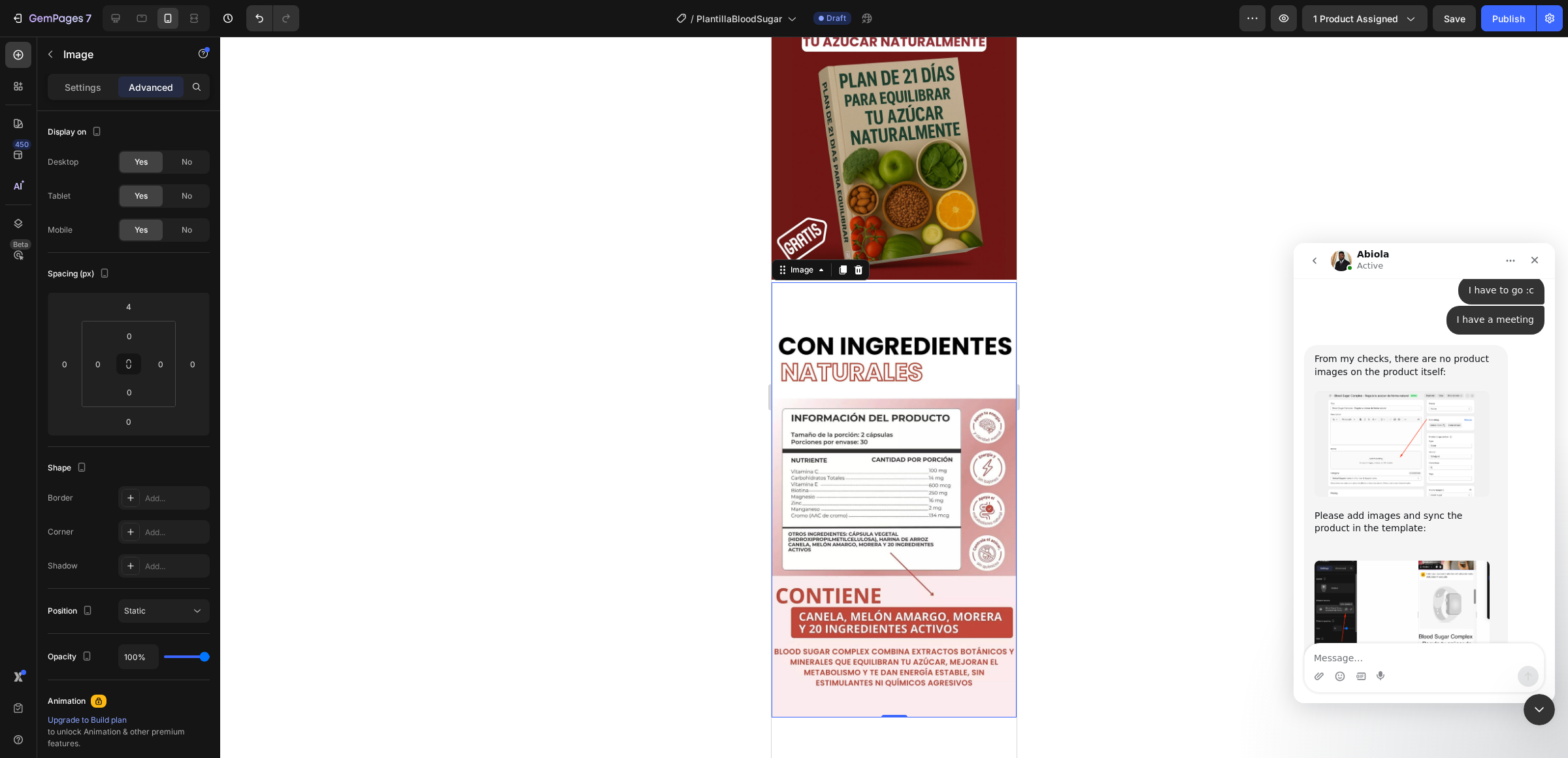
click at [1396, 391] on img "Abiola says…" at bounding box center [1402, 443] width 175 height 105
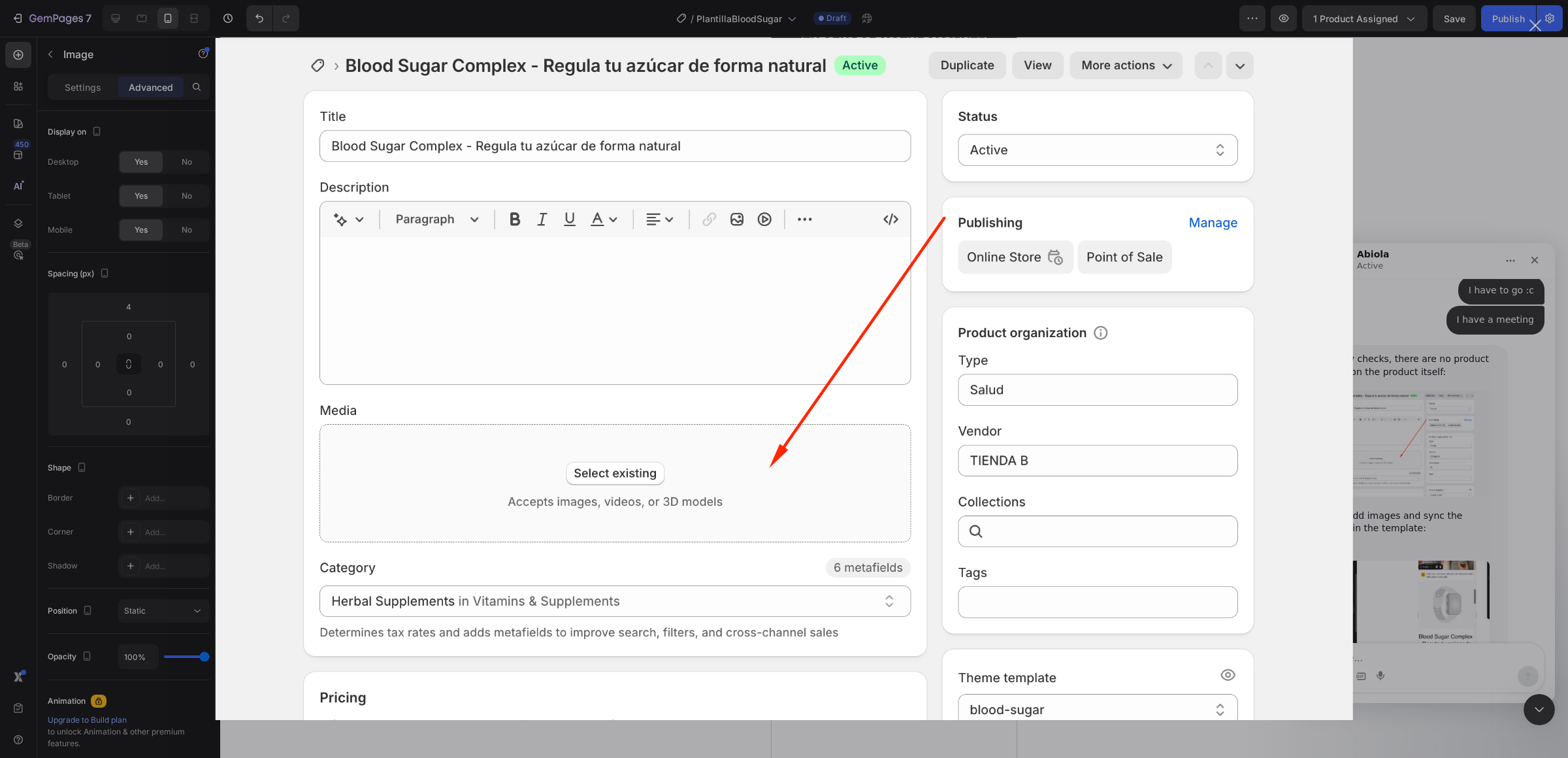
click at [1391, 353] on div "Intercom messenger" at bounding box center [784, 379] width 1568 height 758
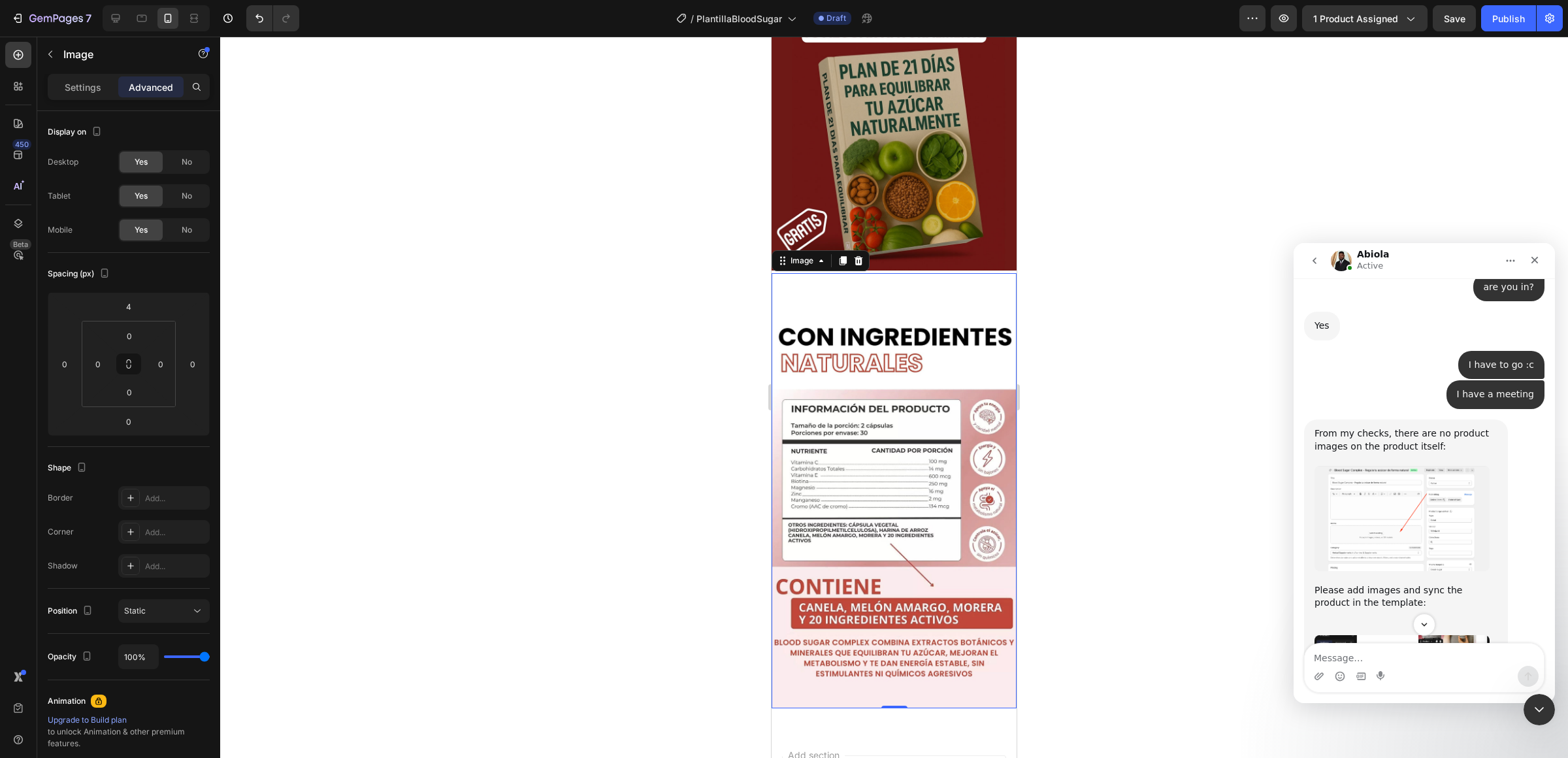
scroll to position [1740, 0]
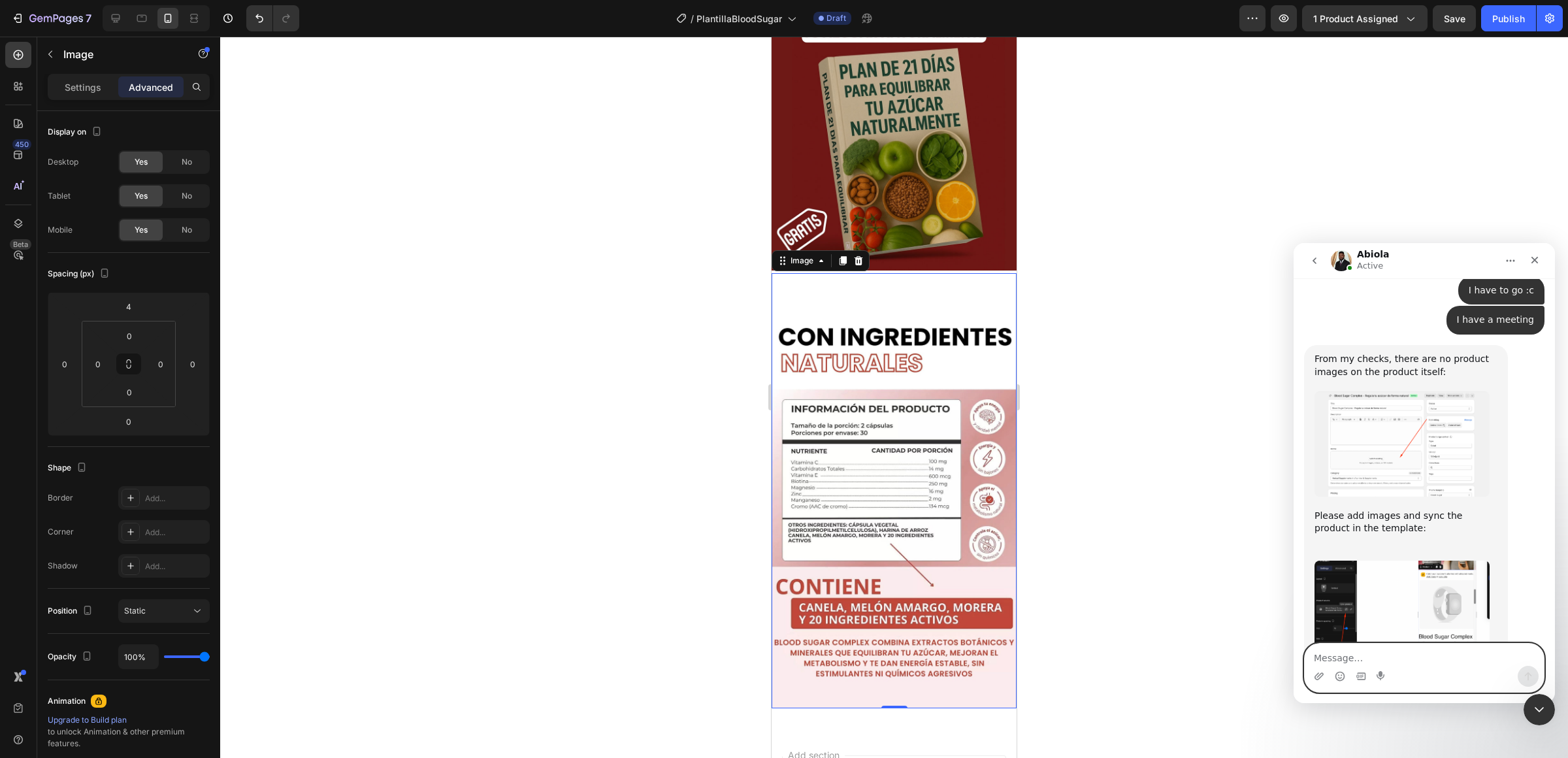
click at [1344, 657] on textarea "Message…" at bounding box center [1424, 654] width 239 height 22
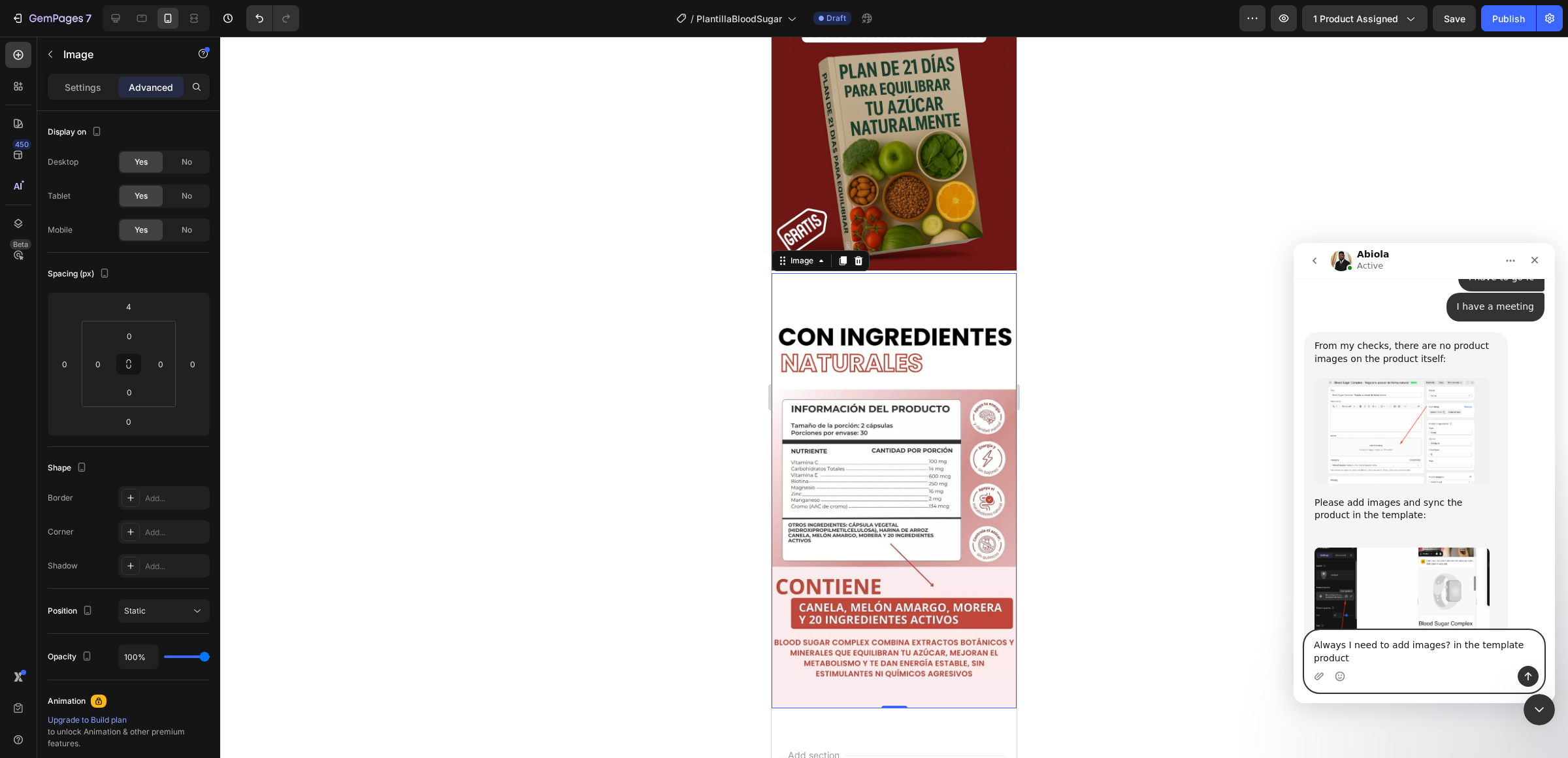
type textarea "Always I need to add images? in the template product?"
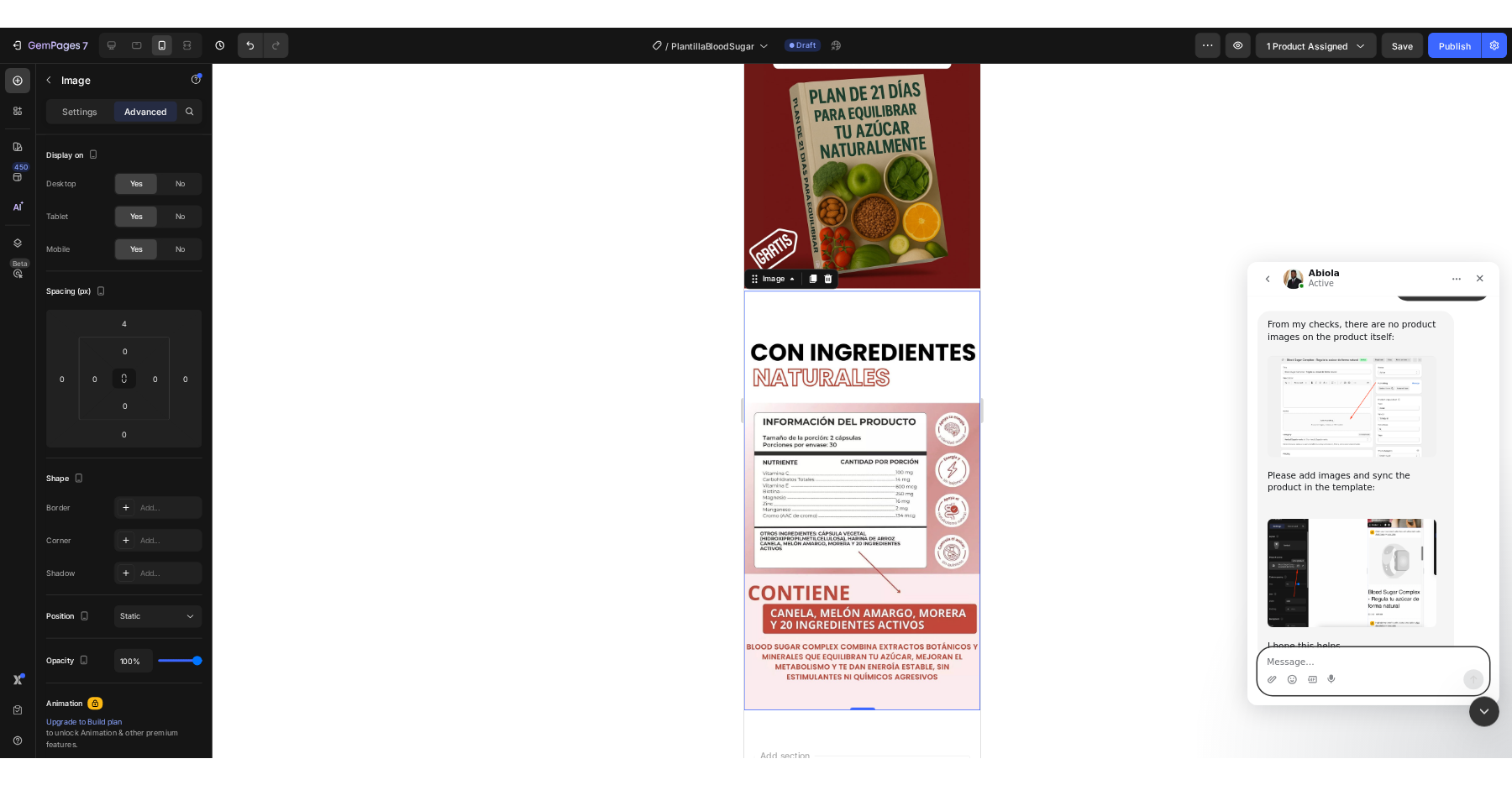
scroll to position [2306, 0]
